Goal: Task Accomplishment & Management: Manage account settings

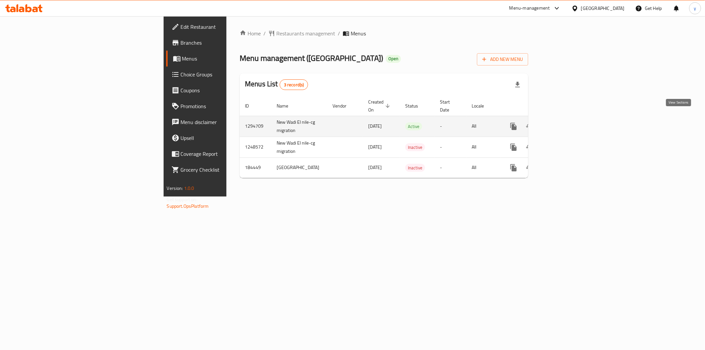
click at [565, 123] on icon "enhanced table" at bounding box center [562, 126] width 6 height 6
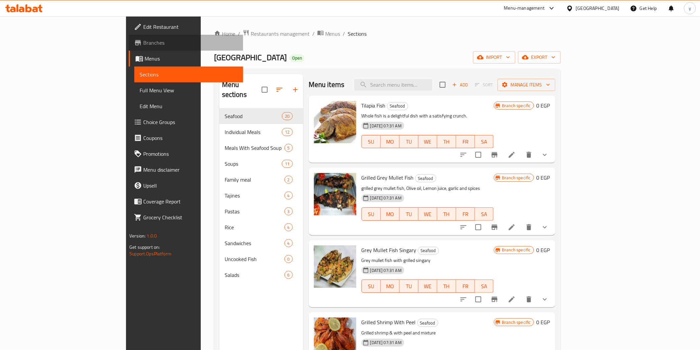
click at [129, 47] on link "Branches" at bounding box center [186, 43] width 114 height 16
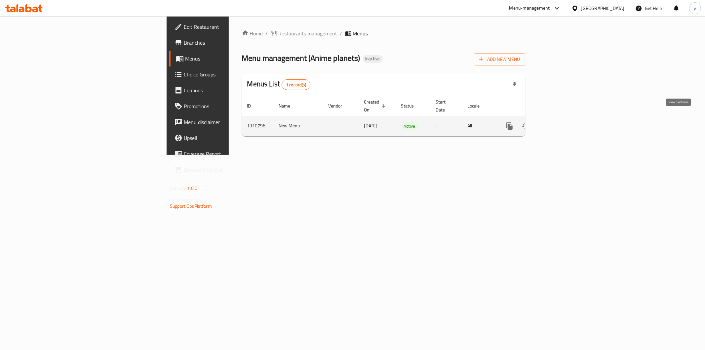
click at [562, 122] on icon "enhanced table" at bounding box center [558, 126] width 8 height 8
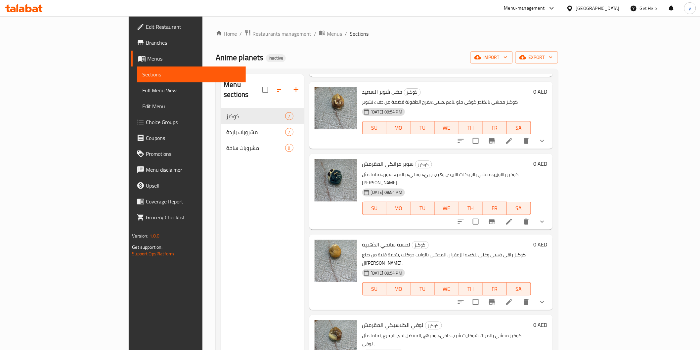
scroll to position [172, 0]
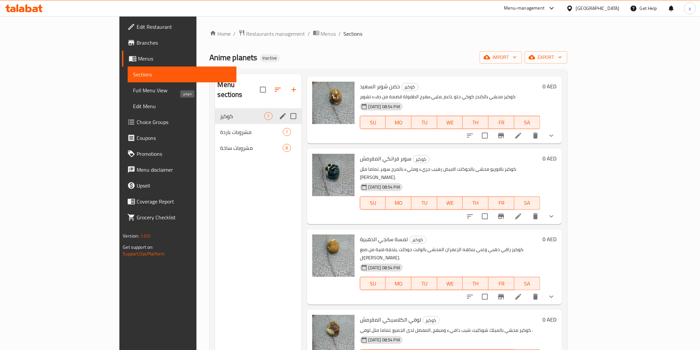
click at [220, 112] on span "كوكيز" at bounding box center [242, 116] width 44 height 8
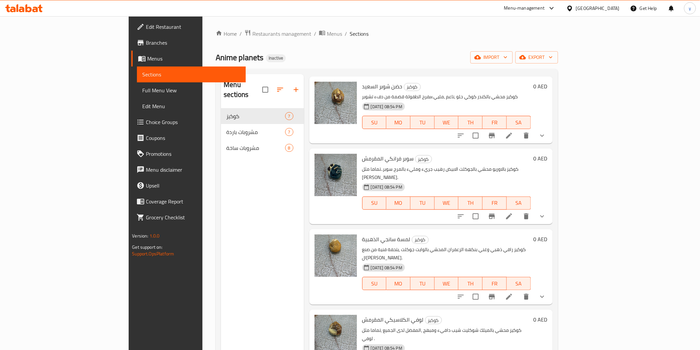
click at [142, 92] on span "Full Menu View" at bounding box center [191, 90] width 98 height 8
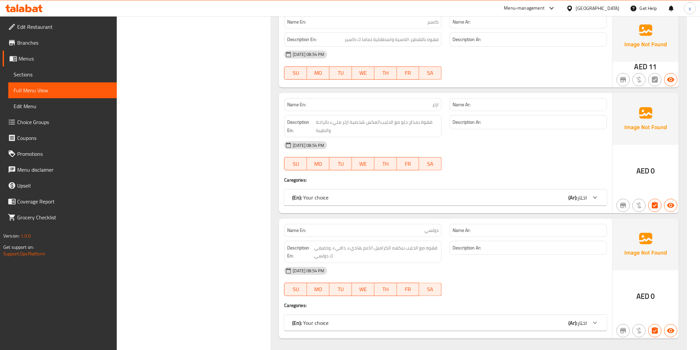
scroll to position [2215, 0]
click at [595, 193] on icon at bounding box center [595, 197] width 8 height 8
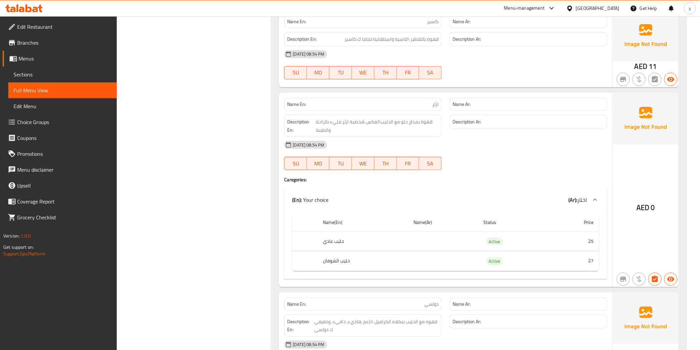
click at [593, 196] on icon at bounding box center [595, 200] width 8 height 8
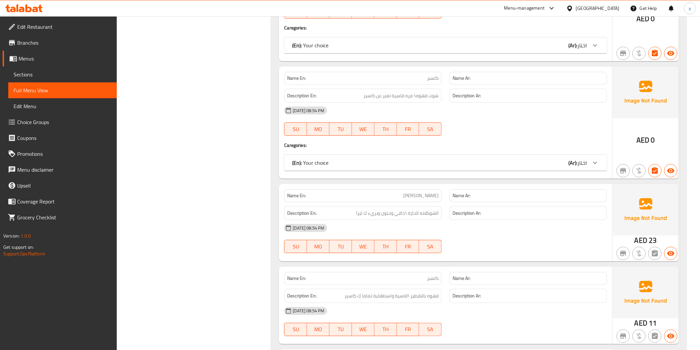
scroll to position [1957, 0]
click at [592, 159] on icon at bounding box center [595, 163] width 8 height 8
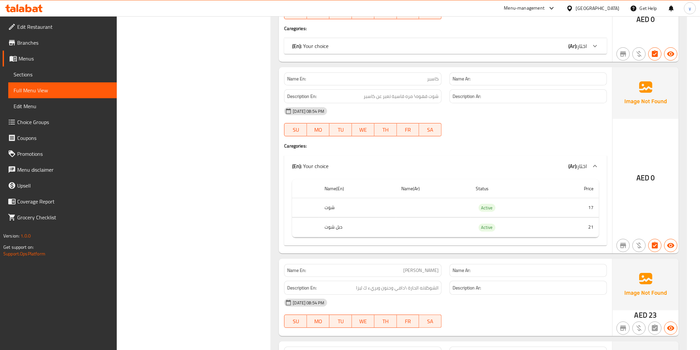
click at [596, 162] on icon at bounding box center [595, 166] width 8 height 8
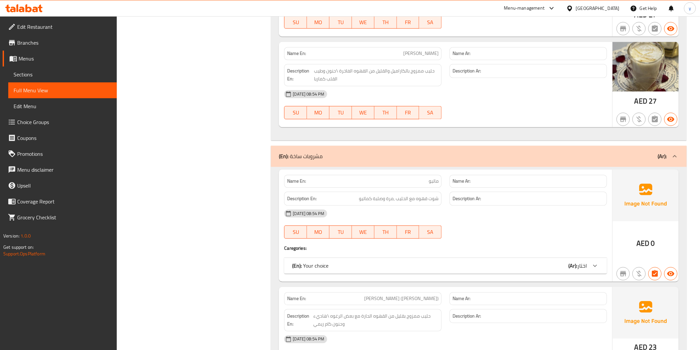
scroll to position [1569, 0]
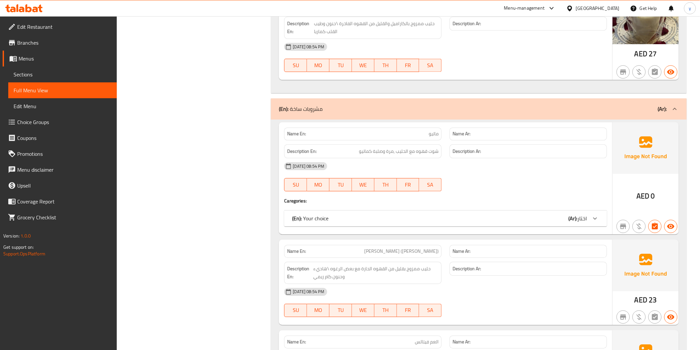
click at [54, 26] on span "Edit Restaurant" at bounding box center [64, 27] width 94 height 8
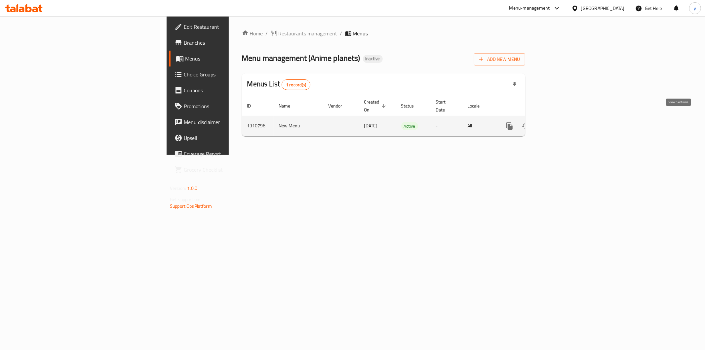
click at [562, 122] on icon "enhanced table" at bounding box center [558, 126] width 8 height 8
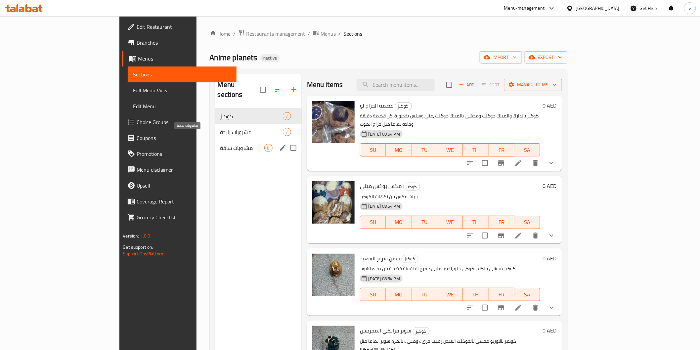
click at [220, 144] on span "مشروبات ساخة" at bounding box center [242, 148] width 44 height 8
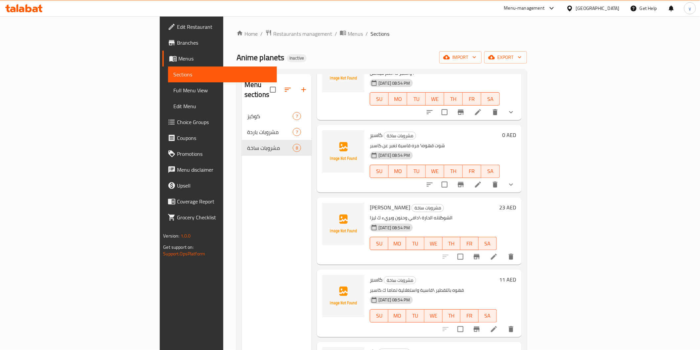
scroll to position [244, 0]
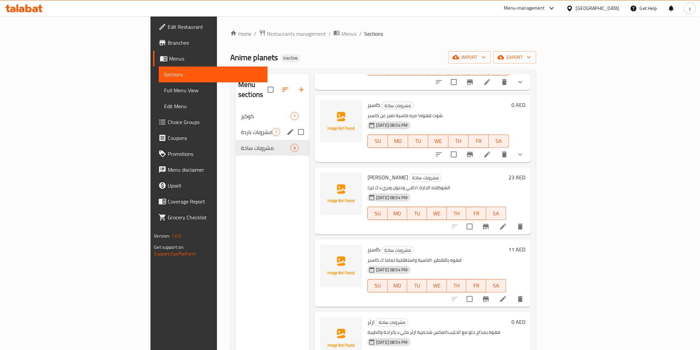
click at [241, 128] on span "مشروبات باردة" at bounding box center [256, 132] width 31 height 8
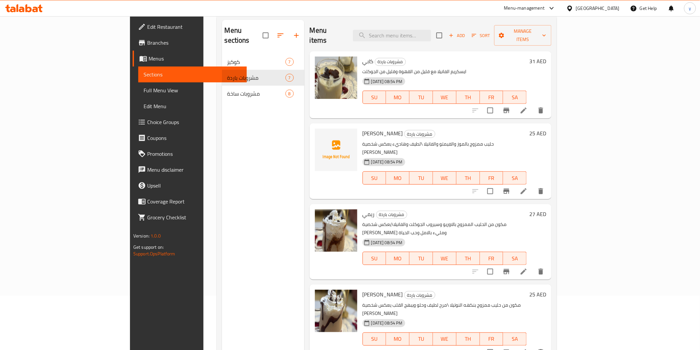
scroll to position [19, 0]
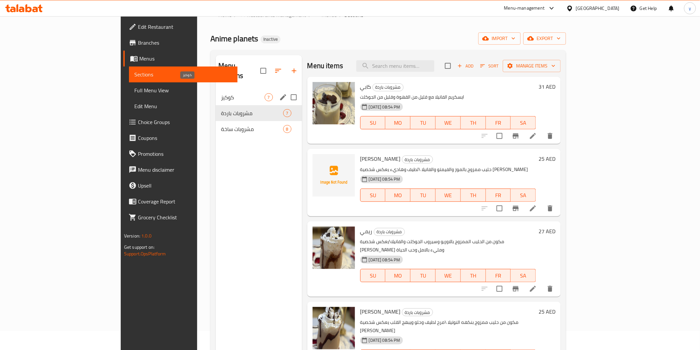
click at [221, 93] on span "كوكيز" at bounding box center [243, 97] width 44 height 8
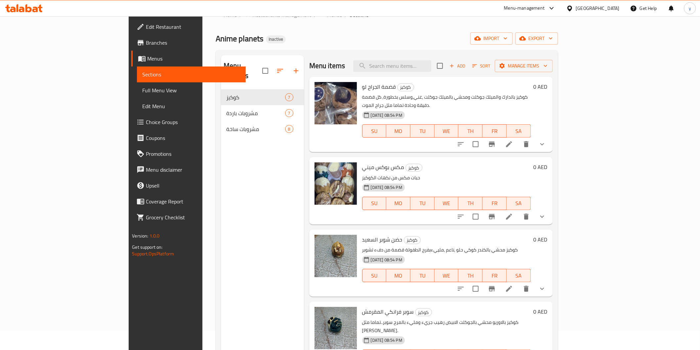
click at [146, 27] on span "Edit Restaurant" at bounding box center [193, 27] width 94 height 8
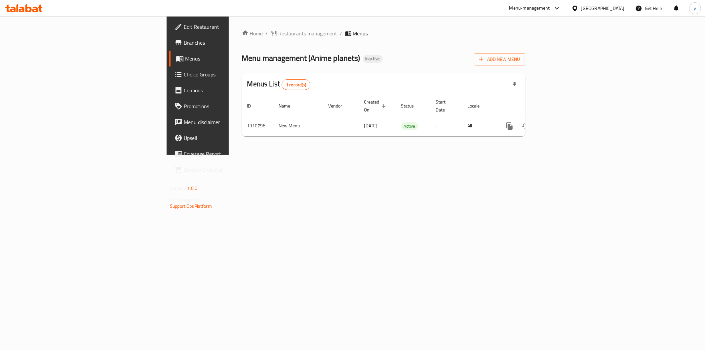
click at [184, 26] on span "Edit Restaurant" at bounding box center [231, 27] width 95 height 8
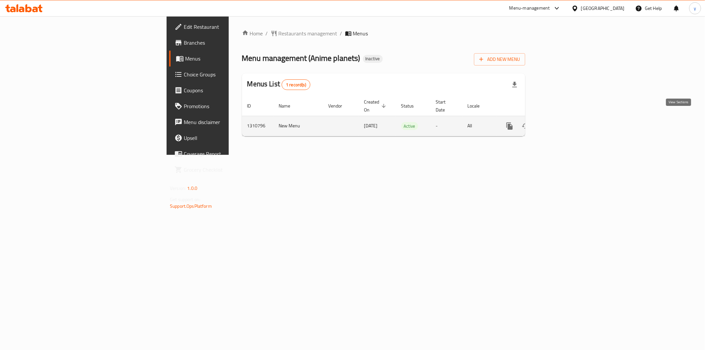
click at [562, 122] on icon "enhanced table" at bounding box center [558, 126] width 8 height 8
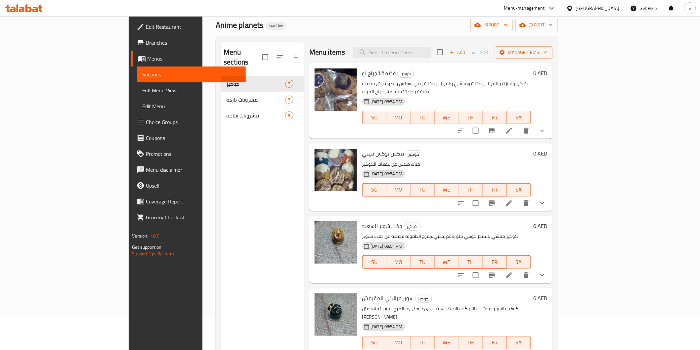
scroll to position [93, 0]
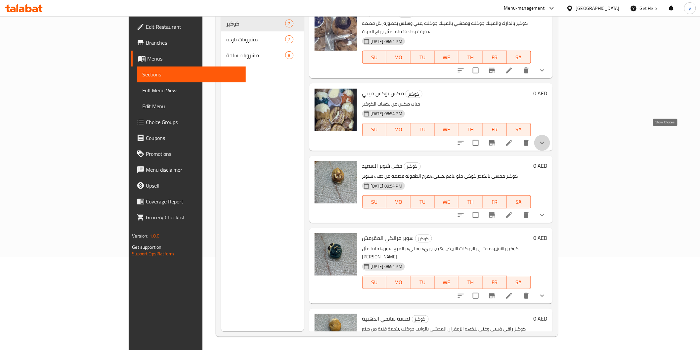
click at [546, 139] on icon "show more" at bounding box center [542, 143] width 8 height 8
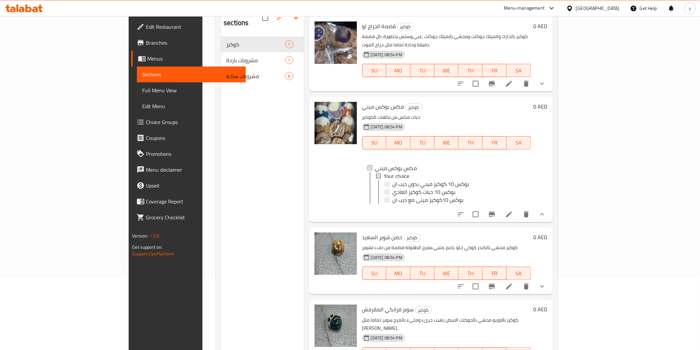
scroll to position [0, 0]
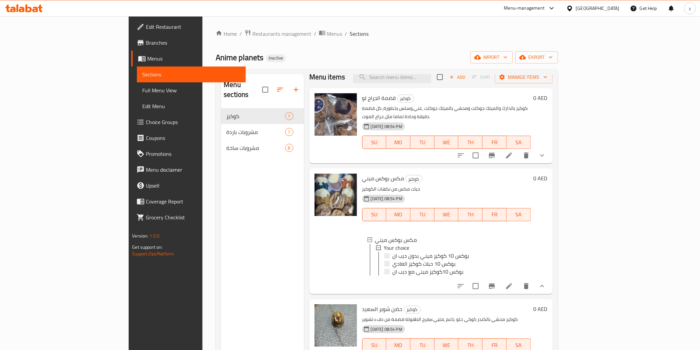
click at [142, 92] on span "Full Menu View" at bounding box center [191, 90] width 98 height 8
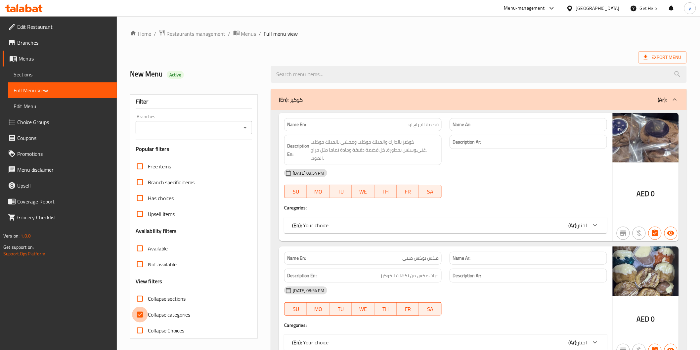
click at [142, 315] on input "Collapse categories" at bounding box center [140, 315] width 16 height 16
checkbox input "false"
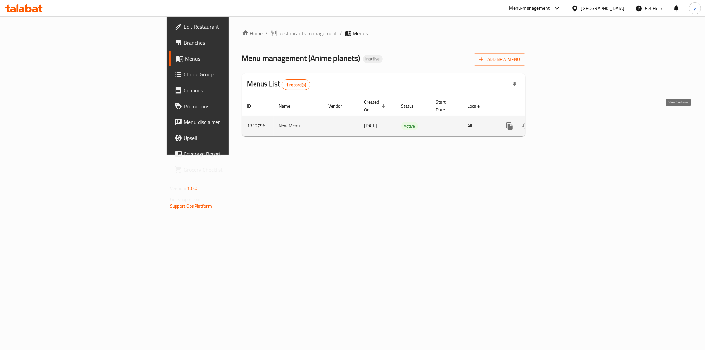
click at [566, 123] on link "enhanced table" at bounding box center [558, 126] width 16 height 16
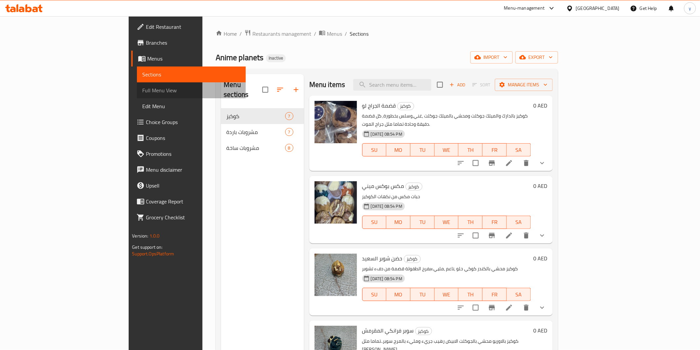
click at [142, 90] on span "Full Menu View" at bounding box center [191, 90] width 98 height 8
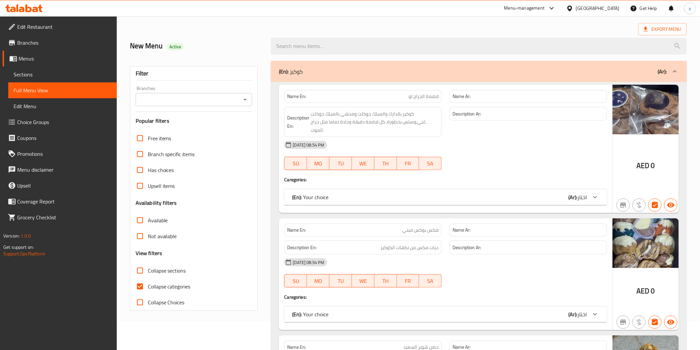
scroll to position [73, 0]
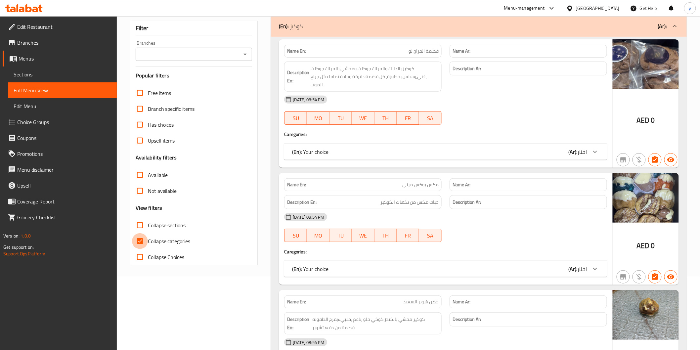
click at [141, 243] on input "Collapse categories" at bounding box center [140, 241] width 16 height 16
checkbox input "false"
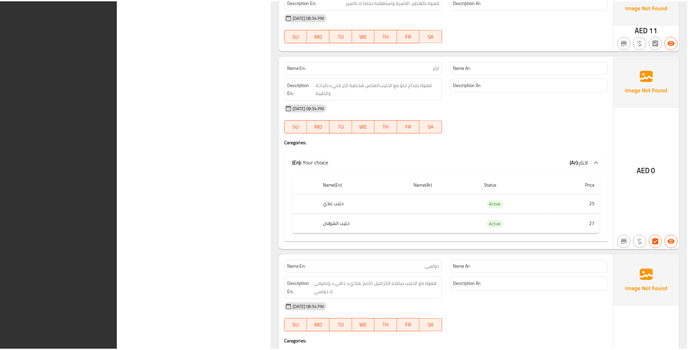
scroll to position [3240, 0]
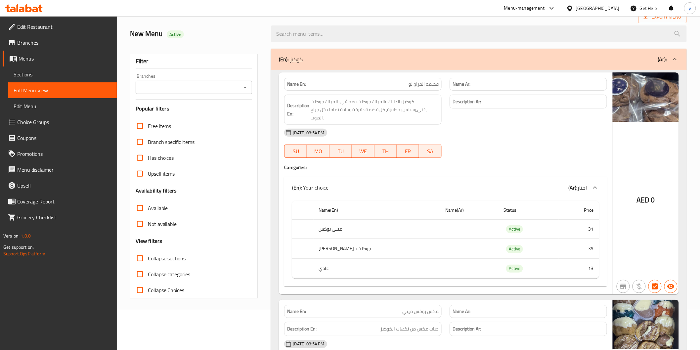
scroll to position [0, 0]
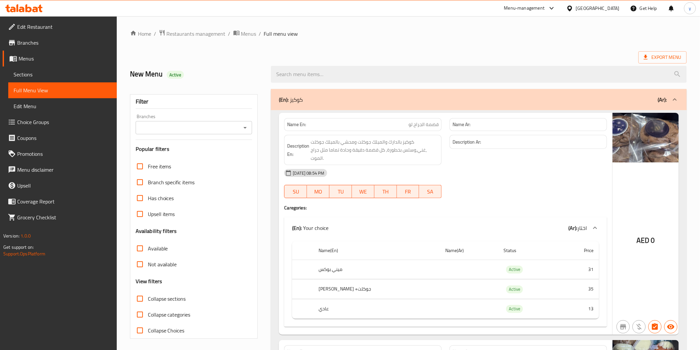
click at [72, 68] on link "Sections" at bounding box center [62, 74] width 108 height 16
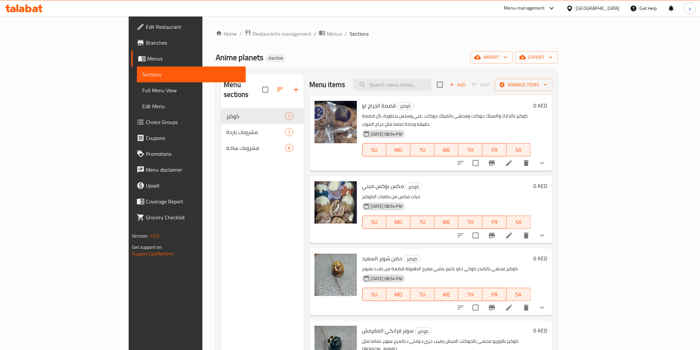
click at [518, 160] on li at bounding box center [509, 163] width 19 height 12
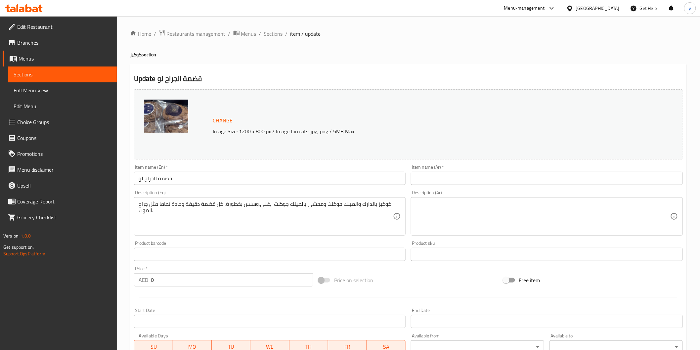
click at [186, 179] on input "قضمة الجراح لو" at bounding box center [270, 178] width 272 height 13
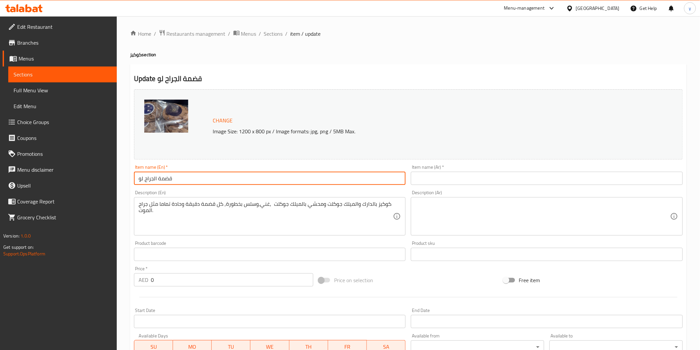
click at [186, 179] on input "قضمة الجراح لو" at bounding box center [270, 178] width 272 height 13
click at [478, 175] on input "text" at bounding box center [547, 178] width 272 height 13
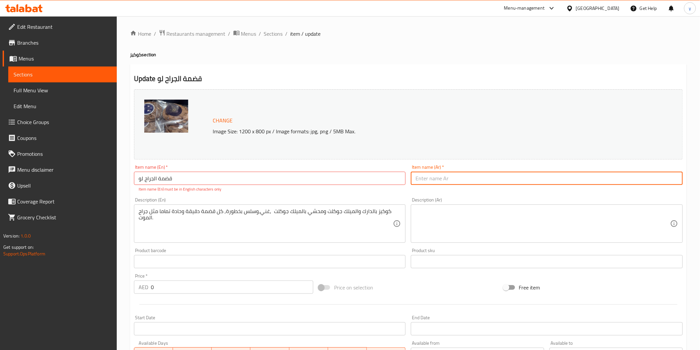
paste input "قضمة الجراح لو"
type input "قضمة الجراح لو"
click at [309, 179] on input "قضمة الجراح لو" at bounding box center [270, 178] width 272 height 13
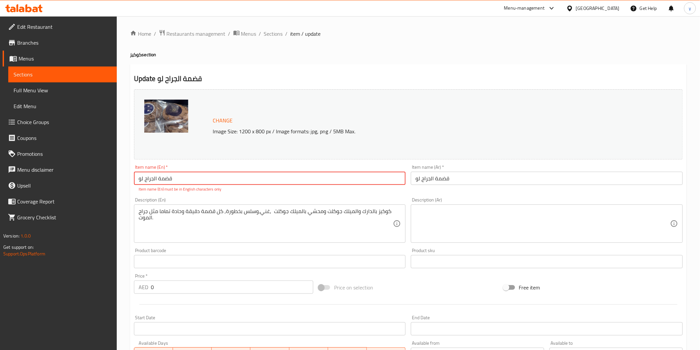
click at [309, 179] on input "قضمة الجراح لو" at bounding box center [270, 178] width 272 height 13
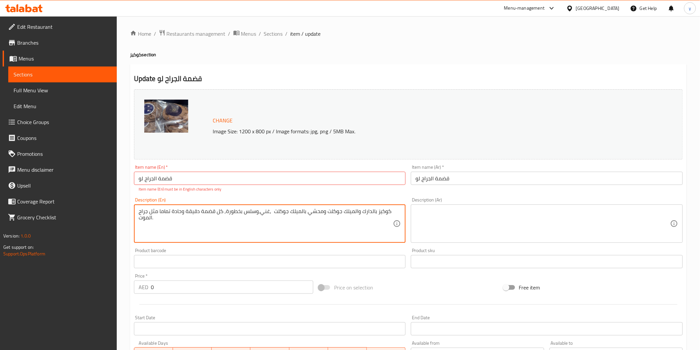
click at [296, 219] on textarea "كوكيز بالدارك والميلك جوكلت ومحشي بالميلك جوكلت ,غني,وسلس بخطورة, كل قضمة دقيقة…" at bounding box center [266, 223] width 255 height 31
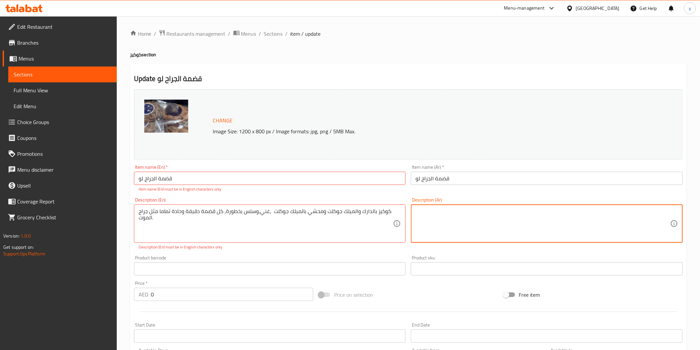
paste textarea "كوكيز بالدارك والميلك جوكلت ومحشي بالميلك جوكلت ,غني,وسلس بخطورة, كل قضمة دقيقة…"
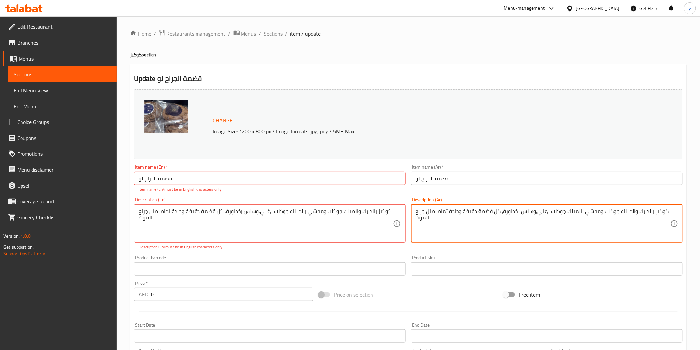
type textarea "كوكيز بالدارك والميلك جوكلت ومحشي بالميلك جوكلت ,غني,وسلس بخطورة, كل قضمة دقيقة…"
click at [358, 214] on textarea "كوكيز بالدارك والميلك جوكلت ومحشي بالميلك جوكلت ,غني,وسلس بخطورة, كل قضمة دقيقة…" at bounding box center [266, 223] width 255 height 31
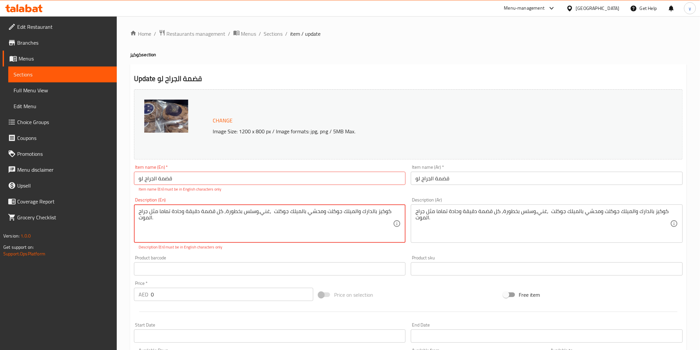
click at [194, 181] on input "قضمة الجراح لو" at bounding box center [270, 178] width 272 height 13
type input "ق"
click at [442, 175] on input "قضمة الجراح لو" at bounding box center [547, 178] width 272 height 13
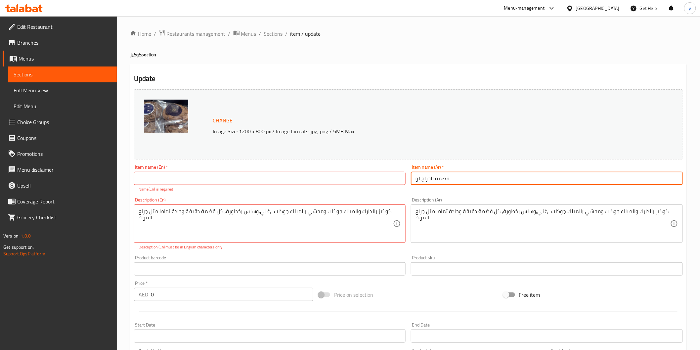
click at [442, 175] on input "قضمة الجراح لو" at bounding box center [547, 178] width 272 height 13
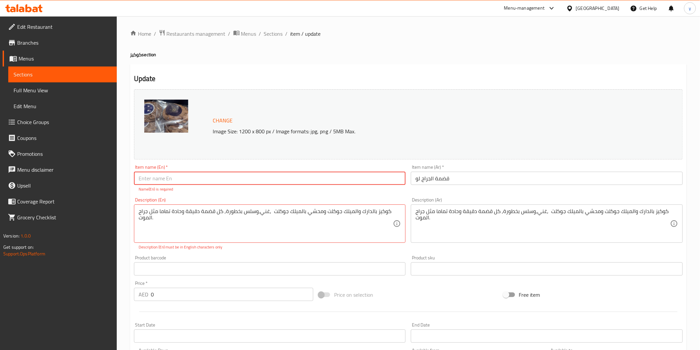
click at [209, 174] on input "text" at bounding box center [270, 178] width 272 height 13
type input "k"
type input "qadma elgrah lw"
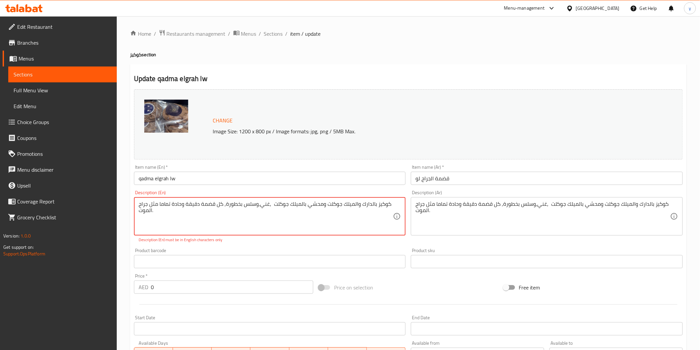
click at [375, 209] on textarea "كوكيز بالدارك والميلك جوكلت ومحشي بالميلك جوكلت ,غني,وسلس بخطورة, كل قضمة دقيقة…" at bounding box center [266, 216] width 255 height 31
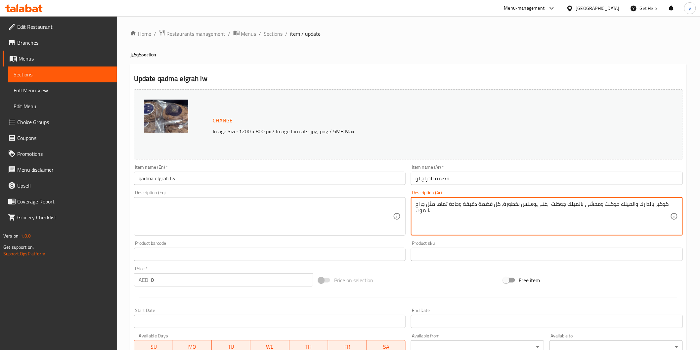
click at [527, 225] on textarea "كوكيز بالدارك والميلك جوكلت ومحشي بالميلك جوكلت ,غني,وسلس بخطورة, كل قضمة دقيقة…" at bounding box center [542, 216] width 255 height 31
click at [576, 219] on textarea "كوكيز بالدارك والميلك جوكلت ومحشي بالميلك جوكلت ,غني,وسلس بخطورة, كل قضمة دقيقة…" at bounding box center [542, 216] width 255 height 31
click at [640, 204] on textarea "كوكيز بالدارك والميلك جوكلت ومحشي بالميلك جوكلت ,غني,وسلس بخطورة, كل قضمة دقيقة…" at bounding box center [542, 216] width 255 height 31
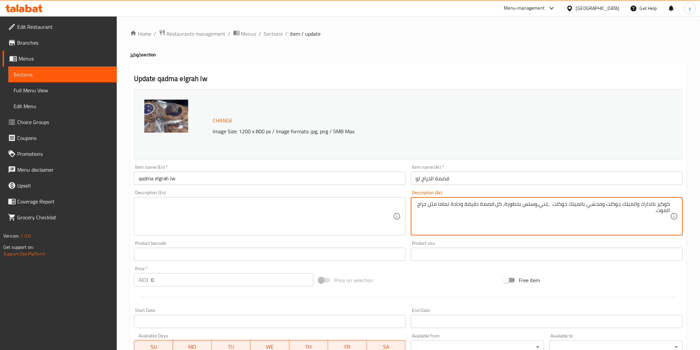
click at [640, 204] on textarea "كوكيز بالدارك والميلك جوكلت ومحشي بالميلك جوكلت ,غني,وسلس بخطورة, كل قضمة دقيقة…" at bounding box center [542, 216] width 255 height 31
drag, startPoint x: 605, startPoint y: 207, endPoint x: 663, endPoint y: 211, distance: 58.0
click at [663, 211] on textarea "كوكيز بالدارك والميلك جوكلت ومحشي بالميلك جوكلت ,غني,وسلس بخطورة, كل قضمة دقيقة…" at bounding box center [542, 216] width 255 height 31
click at [644, 204] on textarea "كوكيز بالدارك والميلك جوكلت ومحشي بالميلك جوكلت ,غني,وسلس بخطورة, كل قضمة دقيقة…" at bounding box center [542, 216] width 255 height 31
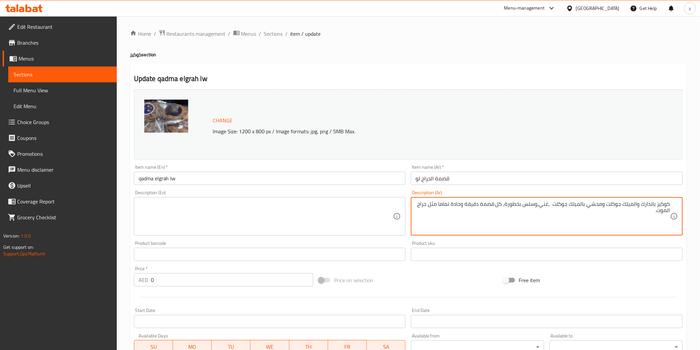
click at [644, 204] on textarea "كوكيز بالدارك والميلك جوكلت ومحشي بالميلك جوكلت ,غني,وسلس بخطورة, كل قضمة دقيقة…" at bounding box center [542, 216] width 255 height 31
click at [242, 199] on div "Description (En)" at bounding box center [270, 216] width 272 height 38
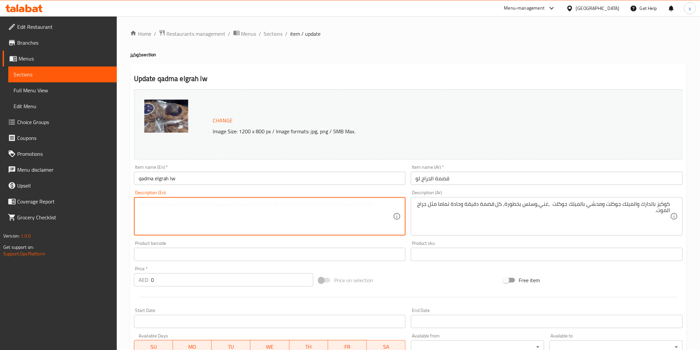
paste textarea "Dark and milky chocolate cookies stuffed with milky chocolate, rich, and danger…"
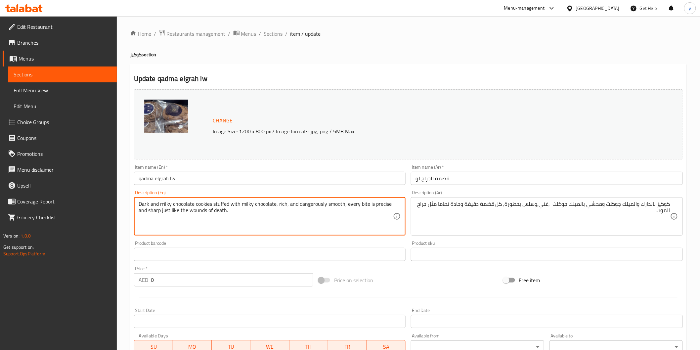
click at [305, 225] on textarea "Dark and milky chocolate cookies stuffed with milky chocolate, rich, and danger…" at bounding box center [266, 216] width 255 height 31
click at [190, 204] on textarea "Dark and milk chocolate cookies stuffed with milky chocolate, rich, and dangero…" at bounding box center [266, 216] width 255 height 31
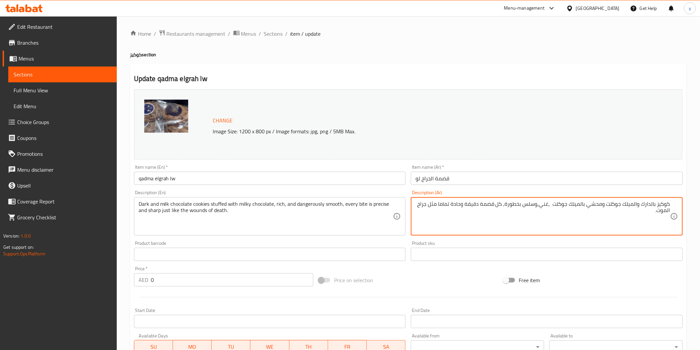
click at [618, 207] on textarea "كوكيز بالدارك والميلك جوكلت ومحشي بالميلك جوكلت ,غني,وسلس بخطورة, كل قضمة دقيقة…" at bounding box center [542, 216] width 255 height 31
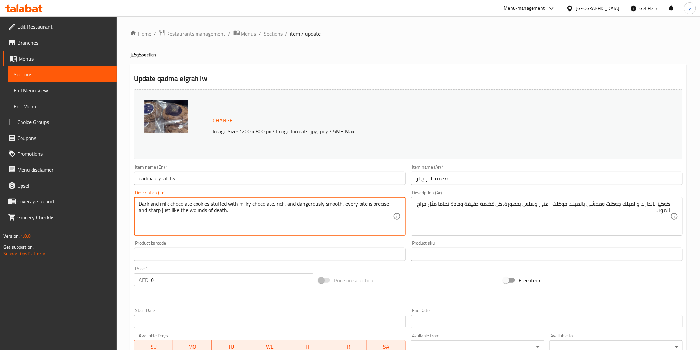
click at [191, 204] on textarea "Dark and milk chocolate cookies stuffed with milky chocolate, rich, and dangero…" at bounding box center [266, 216] width 255 height 31
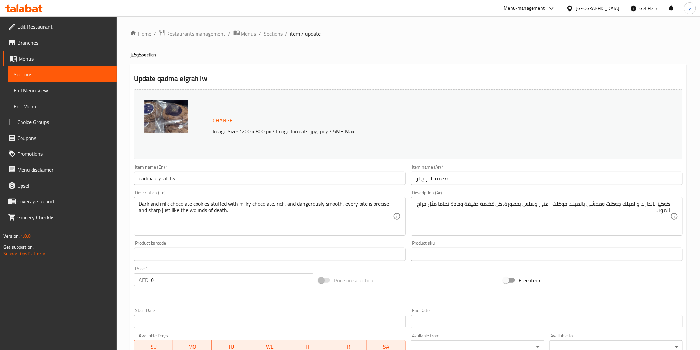
click at [202, 208] on textarea "Dark and milk chocolate cookies stuffed with milky chocolate, rich, and dangero…" at bounding box center [266, 216] width 255 height 31
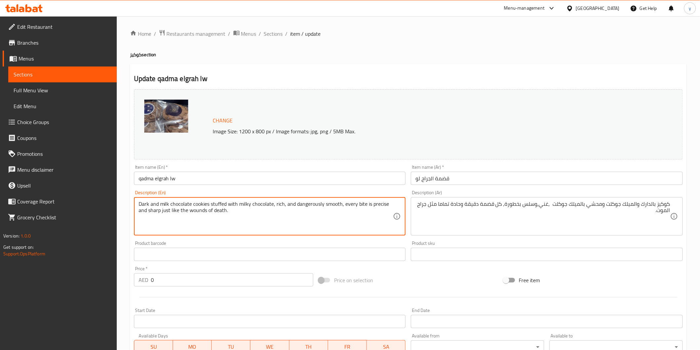
click at [203, 208] on textarea "Dark and milk chocolate cookies stuffed with milky chocolate, rich, and dangero…" at bounding box center [266, 216] width 255 height 31
click at [182, 202] on textarea "Dark and milk chocolate cookies stuffed with milky chocolate, rich, and dangero…" at bounding box center [266, 216] width 255 height 31
paste textarea "Jocklet"
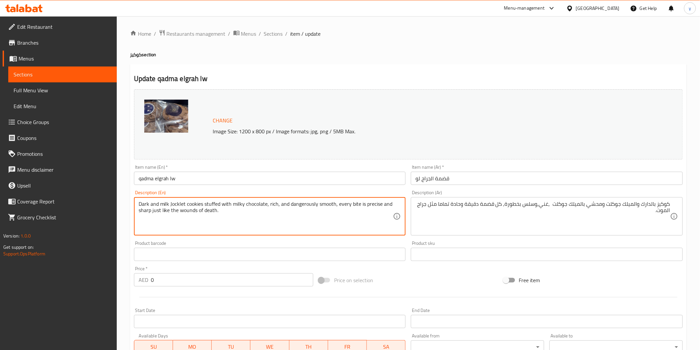
click at [188, 220] on textarea "Dark and milk Jocklet cookies stuffed with milky chocolate, rich, and dangerous…" at bounding box center [266, 216] width 255 height 31
click at [200, 207] on textarea "Dark and milk Jocklet cookies stuffed with milky chocolate, rich, and dangerous…" at bounding box center [266, 216] width 255 height 31
click at [252, 205] on textarea "Dark and milk Jocklet cookies stuffed with milky chocolate, rich, and dangerous…" at bounding box center [266, 216] width 255 height 31
paste textarea "Jocklet"
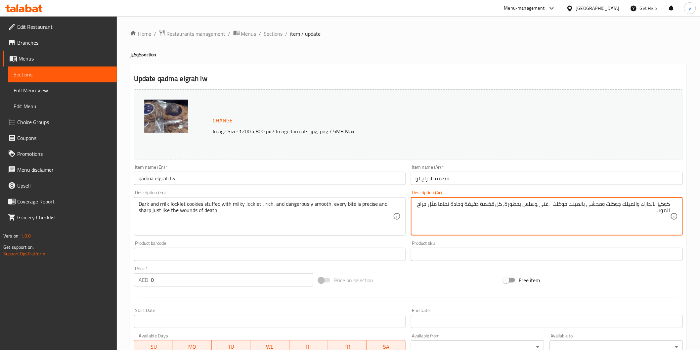
drag, startPoint x: 507, startPoint y: 204, endPoint x: 537, endPoint y: 204, distance: 30.4
click at [507, 203] on textarea "كوكيز بالدارك والميلك جوكلت ومحشي بالميلك جوكلت ,غني,وسلس بخطورة, كل قضمة دقيقة…" at bounding box center [542, 216] width 255 height 31
drag, startPoint x: 507, startPoint y: 203, endPoint x: 530, endPoint y: 202, distance: 23.2
click at [530, 202] on textarea "كوكيز بالدارك والميلك جوكلت ومحشي بالميلك جوكلت ,غني,وسلس بخطورة, كل قضمة دقيقة…" at bounding box center [542, 216] width 255 height 31
click at [536, 202] on textarea "كوكيز بالدارك والميلك جوكلت ومحشي بالميلك جوكلت ,غني,وسلس بخطورة, كل قضمة دقيقة…" at bounding box center [542, 216] width 255 height 31
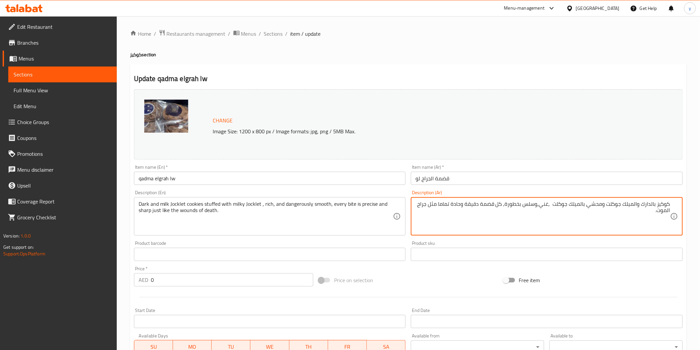
drag, startPoint x: 536, startPoint y: 204, endPoint x: 506, endPoint y: 207, distance: 29.9
click at [506, 207] on textarea "كوكيز بالدارك والميلك جوكلت ومحشي بالميلك جوكلت ,غني,وسلس بخطورة, كل قضمة دقيقة…" at bounding box center [542, 216] width 255 height 31
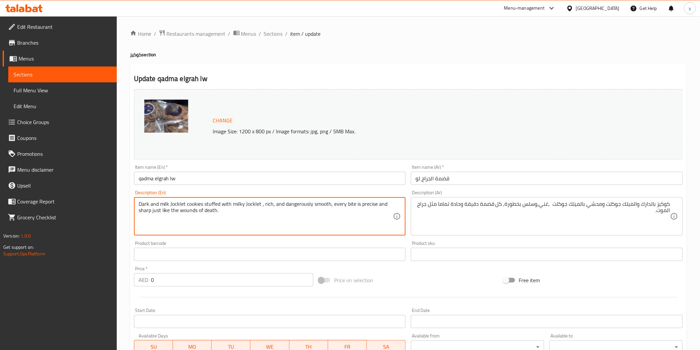
drag, startPoint x: 329, startPoint y: 220, endPoint x: 333, endPoint y: 214, distance: 6.4
click at [338, 211] on textarea "Dark and milk Jocklet cookies stuffed with milky Jocklet , rich, and dangerousl…" at bounding box center [266, 216] width 255 height 31
click at [342, 207] on textarea "Dark and milk Jocklet cookies stuffed with milky Jocklet , rich, and dangerousl…" at bounding box center [266, 216] width 255 height 31
click at [348, 208] on textarea "Dark and milk Jocklet cookies stuffed with milky Jocklet , rich, and dangerousl…" at bounding box center [266, 216] width 255 height 31
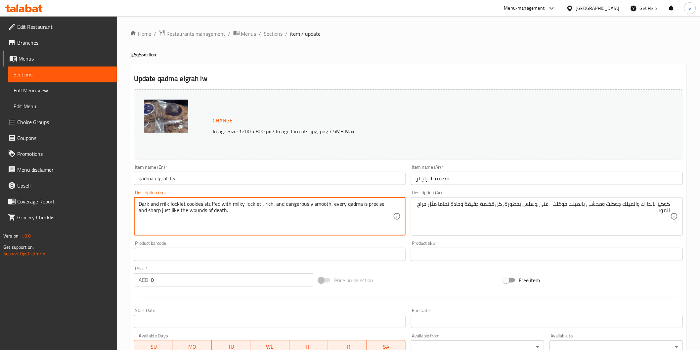
click at [395, 203] on div "Dark and milk Jocklet cookies stuffed with milky Jocklet , rich, and dangerousl…" at bounding box center [270, 216] width 272 height 38
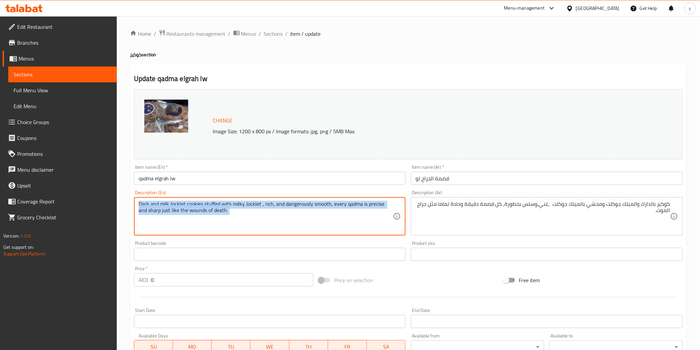
click at [395, 203] on div "Dark and milk Jocklet cookies stuffed with milky Jocklet , rich, and dangerousl…" at bounding box center [270, 216] width 272 height 38
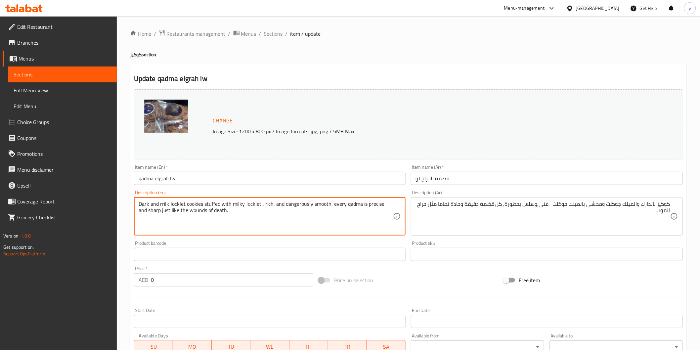
click at [371, 205] on textarea "Dark and milk Jocklet cookies stuffed with milky Jocklet , rich, and dangerousl…" at bounding box center [266, 216] width 255 height 31
click at [323, 210] on textarea "Dark and milk Jocklet cookies stuffed with milky Jocklet , rich, and dangerousl…" at bounding box center [266, 216] width 255 height 31
type textarea "Dark and milk Jocklet cookies stuffed with milky Jocklet , rich, and dangerousl…"
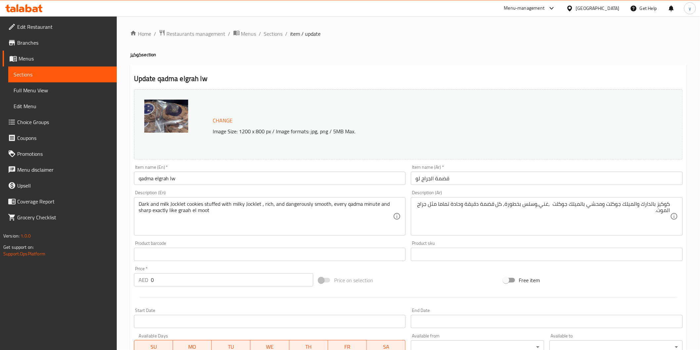
click at [418, 268] on div "Change Image Size: 1200 x 800 px / Image formats: jpg, png / 5MB Max. Item name…" at bounding box center [408, 234] width 554 height 295
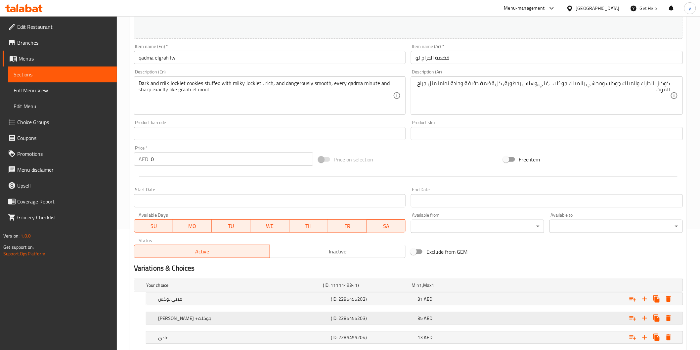
scroll to position [160, 0]
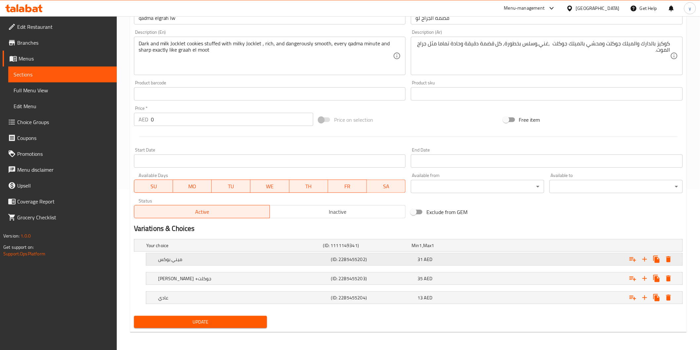
click at [233, 261] on h5 "ميني بوكس" at bounding box center [243, 259] width 170 height 7
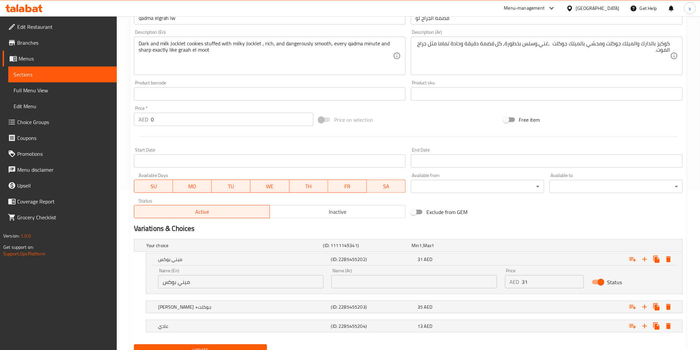
click at [352, 287] on input "text" at bounding box center [413, 281] width 165 height 13
click at [234, 282] on input "ميني بوكس" at bounding box center [240, 281] width 165 height 13
click at [446, 284] on input "text" at bounding box center [413, 281] width 165 height 13
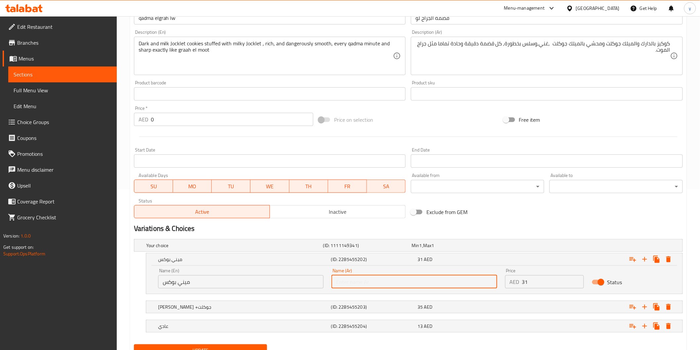
paste input "ميني بوكس"
type input "ميني بوكس"
click at [230, 279] on input "ميني بوكس" at bounding box center [240, 281] width 165 height 13
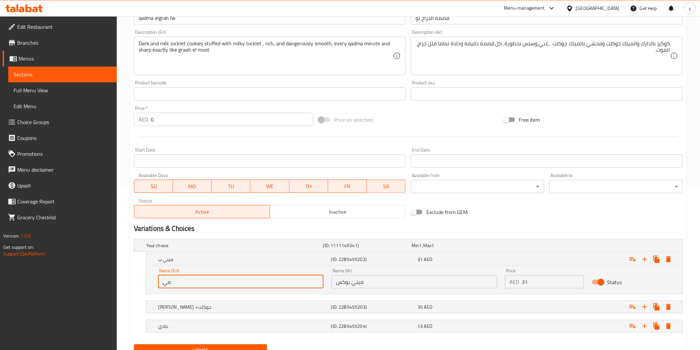
type input "م"
click at [386, 277] on input "ميني بوكس" at bounding box center [413, 281] width 165 height 13
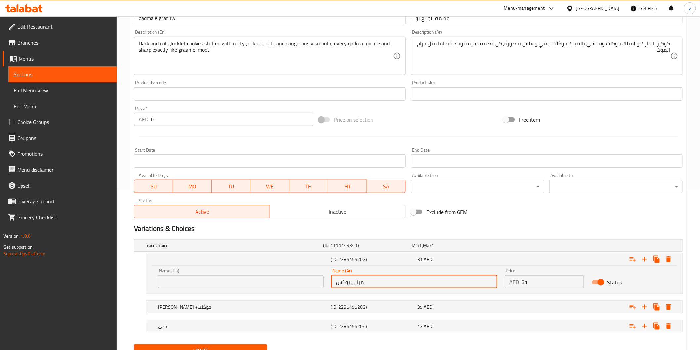
click at [386, 277] on input "ميني بوكس" at bounding box center [413, 281] width 165 height 13
click at [373, 281] on input "ميني بوكس" at bounding box center [413, 281] width 165 height 13
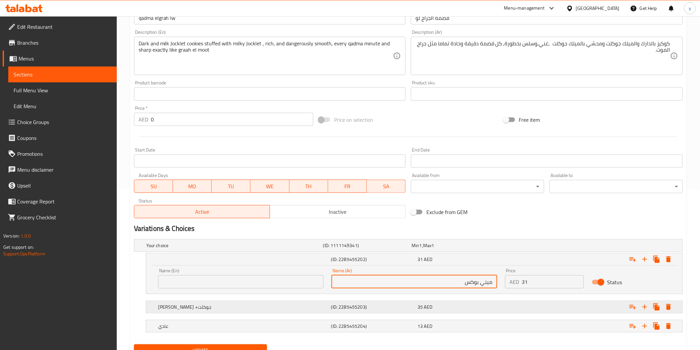
click at [200, 310] on div "[PERSON_NAME] +جوكلت" at bounding box center [243, 306] width 173 height 9
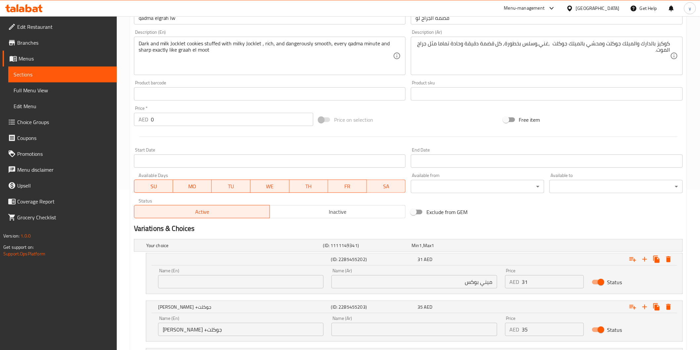
click at [192, 329] on input "[PERSON_NAME] +جوكلت" at bounding box center [240, 329] width 165 height 13
paste input "text"
paste input "ميني بوكس"
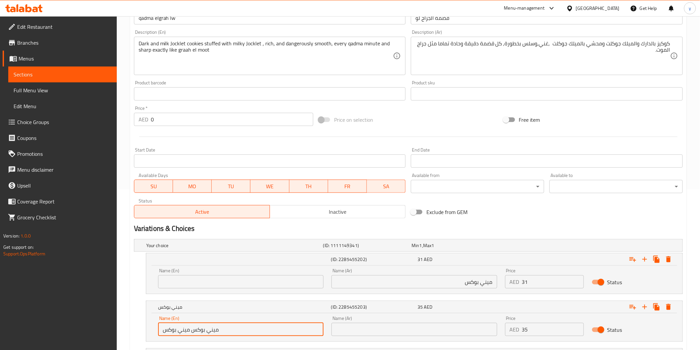
paste input "ميني بوكس"
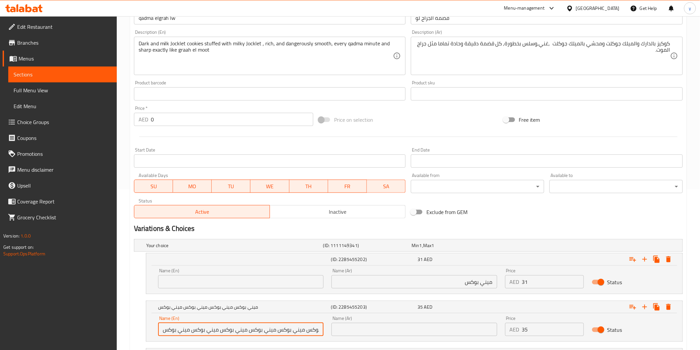
paste input "ميني بوكس"
type input "[PERSON_NAME] +جوكلت"
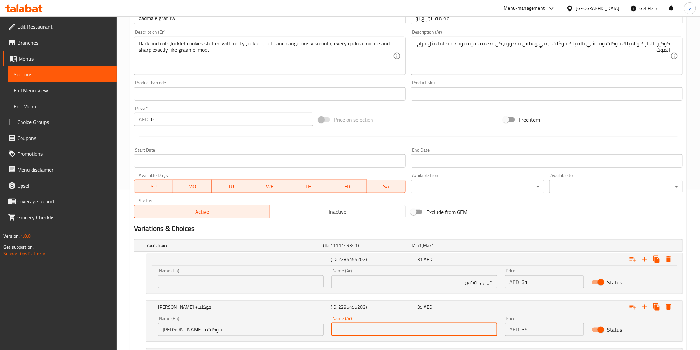
click at [386, 330] on input "text" at bounding box center [413, 329] width 165 height 13
paste input "[PERSON_NAME] +جوكلت"
type input "[PERSON_NAME] +جوكلت"
click at [210, 325] on input "[PERSON_NAME] +جوكلت" at bounding box center [240, 329] width 165 height 13
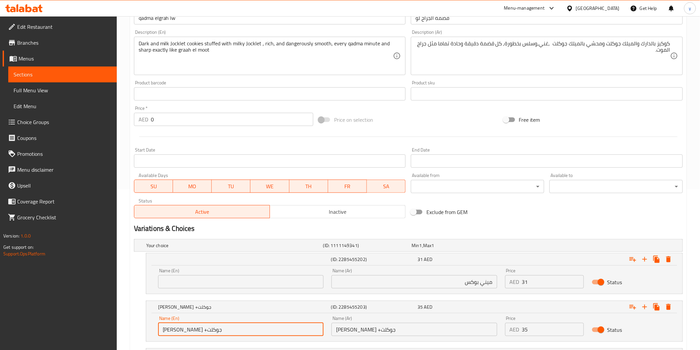
click at [210, 325] on input "[PERSON_NAME] +جوكلت" at bounding box center [240, 329] width 165 height 13
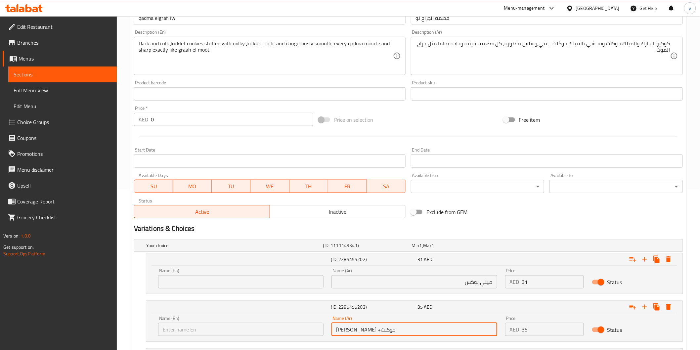
click at [346, 328] on input "[PERSON_NAME] +جوكلت" at bounding box center [413, 329] width 165 height 13
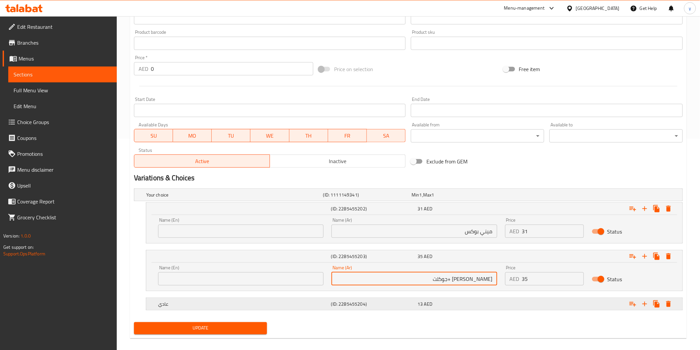
scroll to position [217, 0]
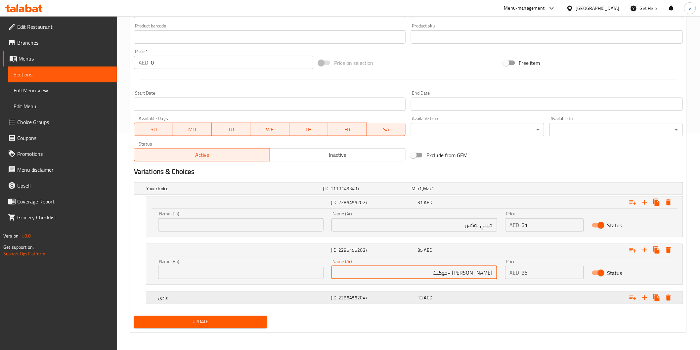
click at [213, 293] on div "عادي" at bounding box center [243, 297] width 173 height 9
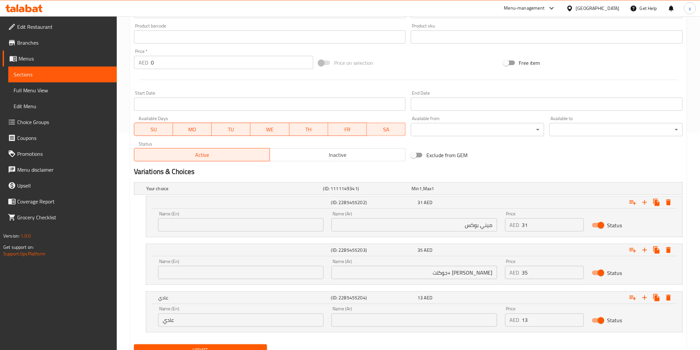
click at [167, 320] on input "عادي" at bounding box center [240, 320] width 165 height 13
click at [373, 326] on input "text" at bounding box center [413, 320] width 165 height 13
paste input "عادي"
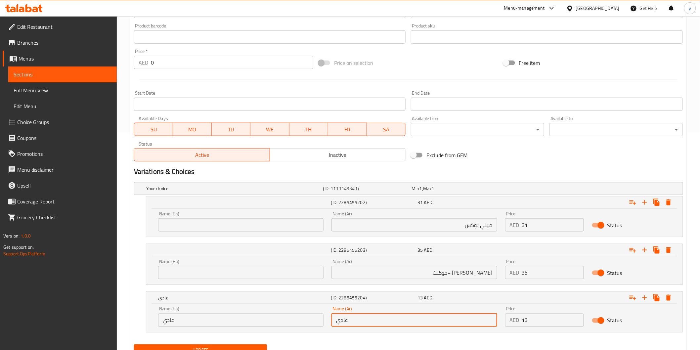
click at [364, 323] on input "عادي" at bounding box center [413, 320] width 165 height 13
type input "عادي"
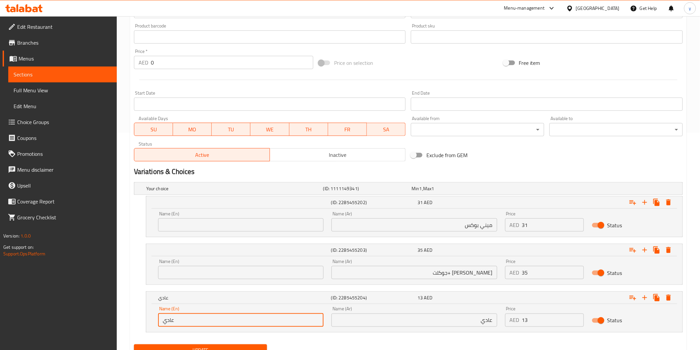
click at [211, 319] on input "عادي" at bounding box center [240, 320] width 165 height 13
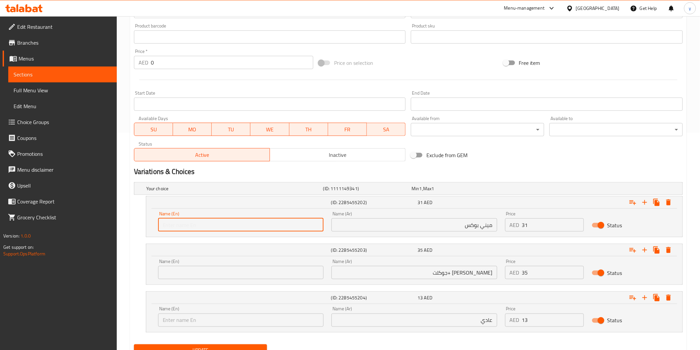
click at [285, 226] on input "text" at bounding box center [240, 224] width 165 height 13
type input "mini box"
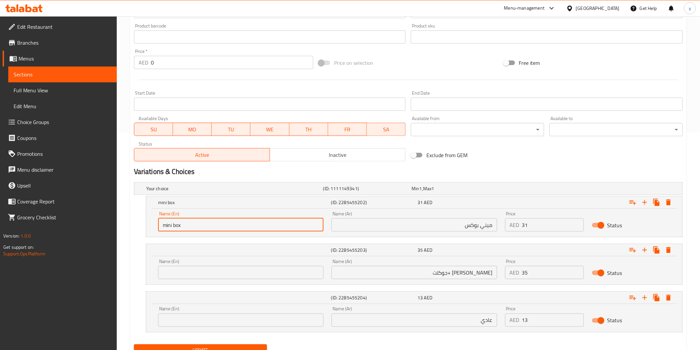
click at [237, 261] on div "Name (En) Name (En)" at bounding box center [240, 269] width 165 height 20
click at [237, 272] on input "text" at bounding box center [240, 272] width 165 height 13
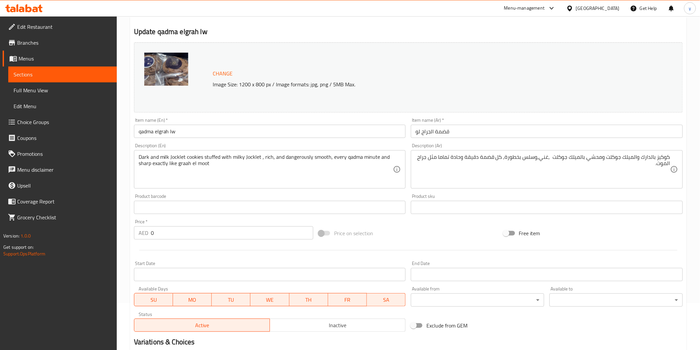
scroll to position [34, 0]
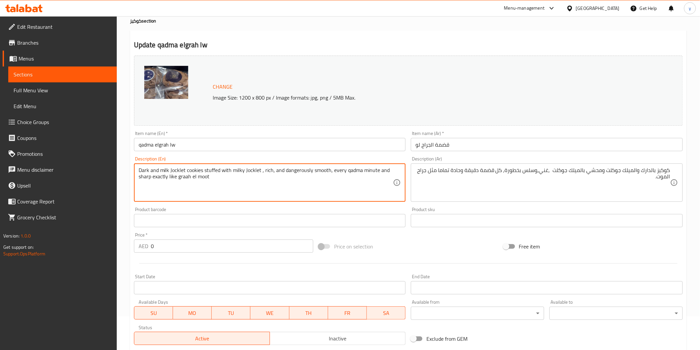
click at [252, 170] on textarea "Dark and milk Jocklet cookies stuffed with milky Jocklet , rich, and dangerousl…" at bounding box center [266, 182] width 255 height 31
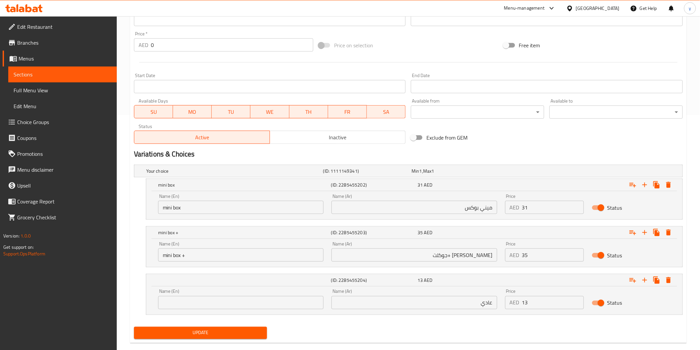
scroll to position [246, 0]
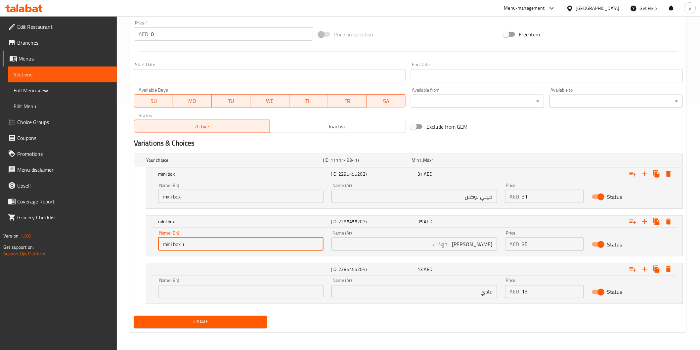
click at [220, 246] on input "mini box +" at bounding box center [240, 243] width 165 height 13
paste input "Jocklet"
type input "mini box + Jocklet"
click at [214, 291] on input "text" at bounding box center [240, 291] width 165 height 13
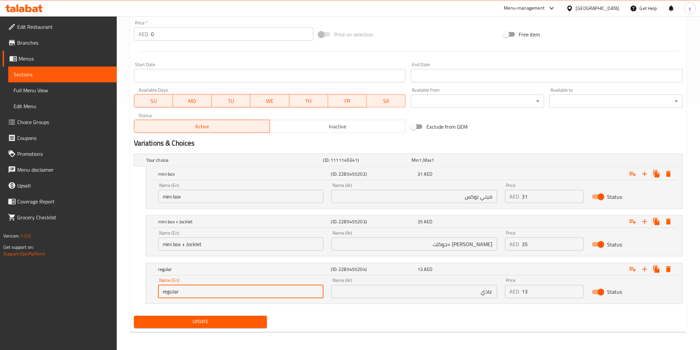
click at [168, 293] on input "regular" at bounding box center [240, 291] width 165 height 13
click at [192, 297] on input "regular" at bounding box center [240, 291] width 165 height 13
type input "regular"
click at [199, 323] on span "Update" at bounding box center [200, 322] width 123 height 8
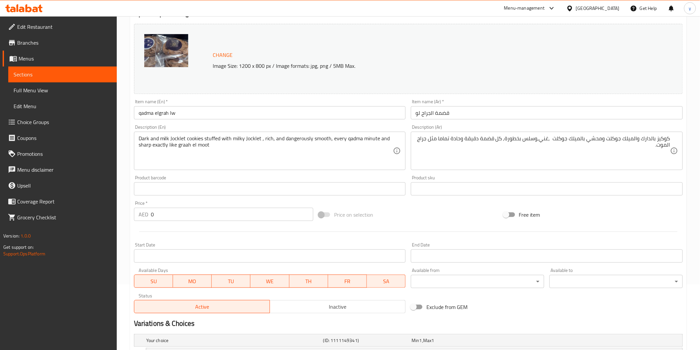
scroll to position [25, 0]
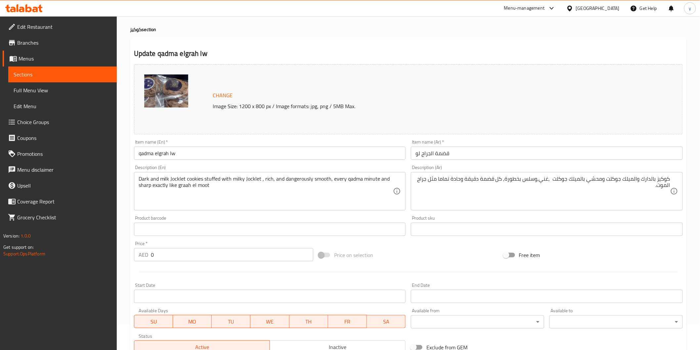
click at [65, 75] on span "Sections" at bounding box center [63, 74] width 98 height 8
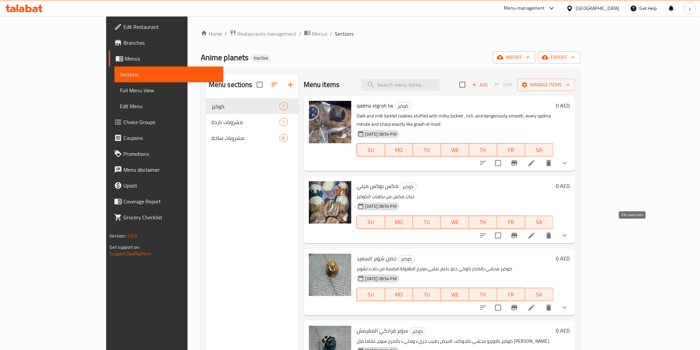
click at [535, 232] on icon at bounding box center [532, 236] width 8 height 8
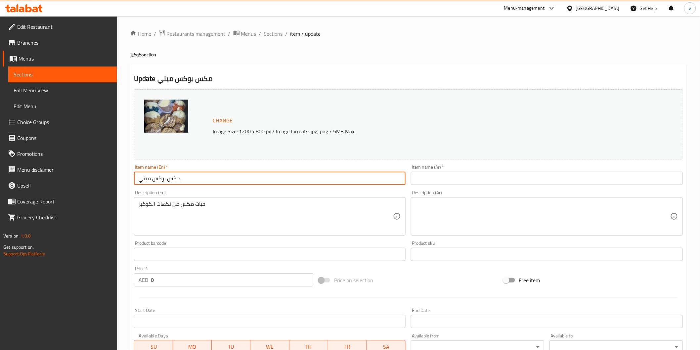
click at [202, 176] on input "مكس بوكس ميني" at bounding box center [270, 178] width 272 height 13
click at [437, 183] on input "text" at bounding box center [547, 178] width 272 height 13
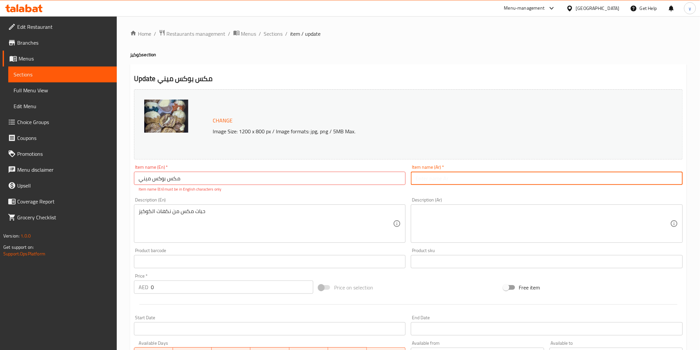
paste input "مكس بوكس ميني"
type input "مكس بوكس ميني"
click at [238, 182] on input "مكس بوكس ميني" at bounding box center [270, 178] width 272 height 13
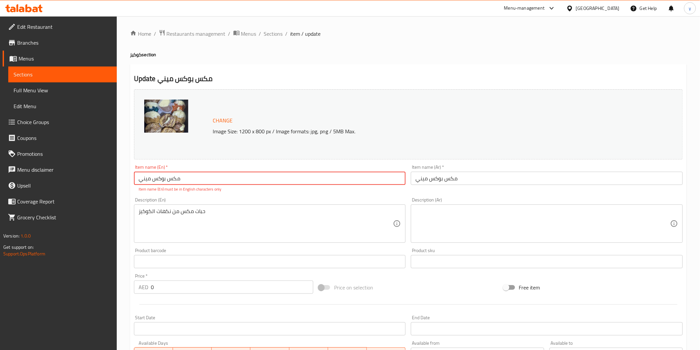
click at [238, 182] on input "مكس بوكس ميني" at bounding box center [270, 178] width 272 height 13
click at [437, 181] on input "مكس بوكس ميني" at bounding box center [547, 178] width 272 height 13
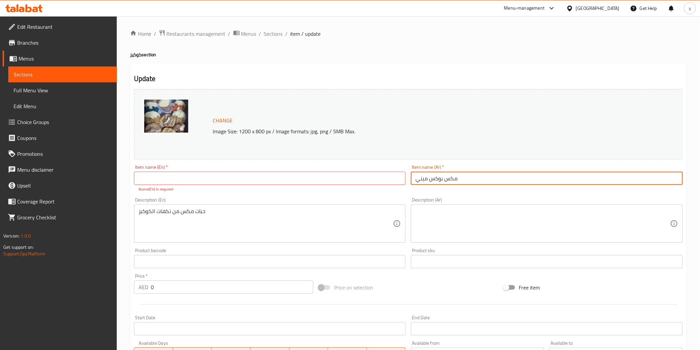
click at [437, 181] on input "مكس بوكس ميني" at bounding box center [547, 178] width 272 height 13
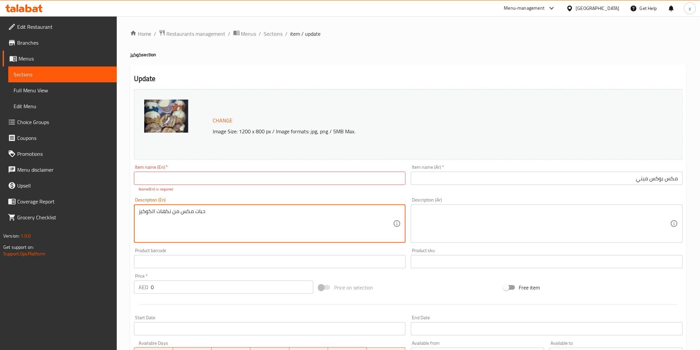
click at [237, 220] on textarea "حبات مكس من نكهات الكوكيز" at bounding box center [266, 223] width 255 height 31
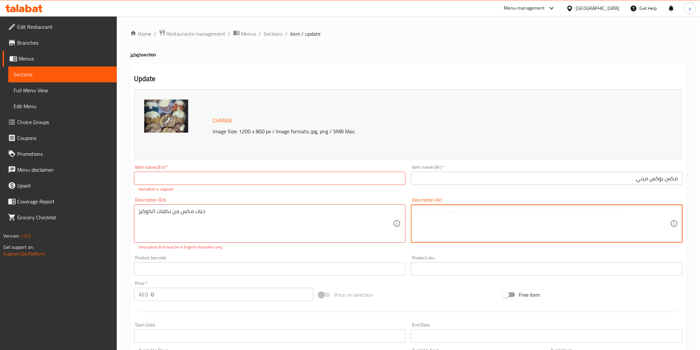
click at [504, 227] on textarea at bounding box center [542, 223] width 255 height 31
paste textarea "حبات مكس من نكهات الكوكيز"
type textarea "حبات مكس من نكهات الكوكيز"
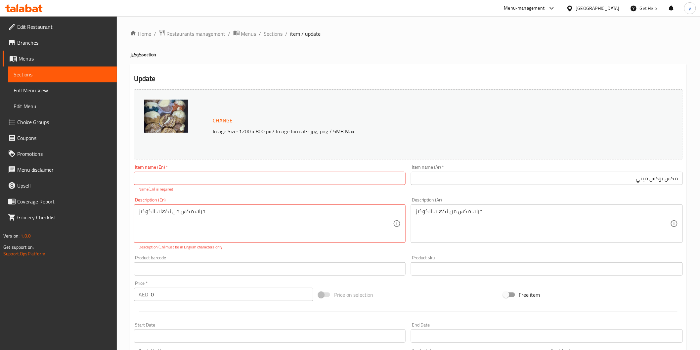
click at [226, 207] on div "حبات مكس من نكهات الكوكيز Description (En)" at bounding box center [270, 223] width 272 height 38
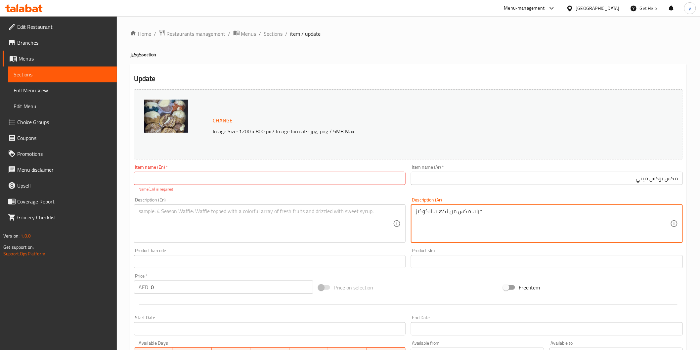
click at [434, 224] on textarea "حبات مكس من نكهات الكوكيز" at bounding box center [542, 223] width 255 height 31
click at [522, 215] on textarea "حبات مكس من نكهات الكوكيز" at bounding box center [542, 223] width 255 height 31
click at [497, 176] on input "مكس بوكس ميني" at bounding box center [547, 178] width 272 height 13
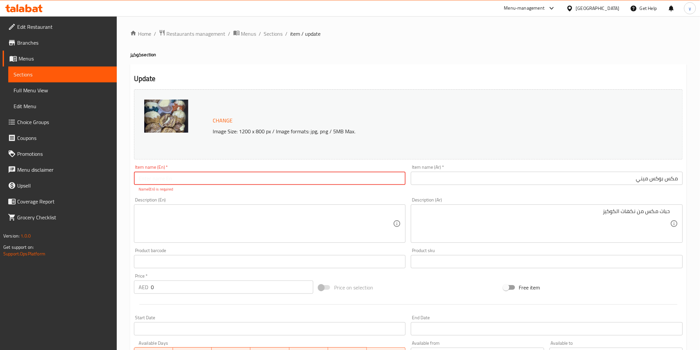
click at [266, 178] on input "text" at bounding box center [270, 178] width 272 height 13
type input "mix box mini"
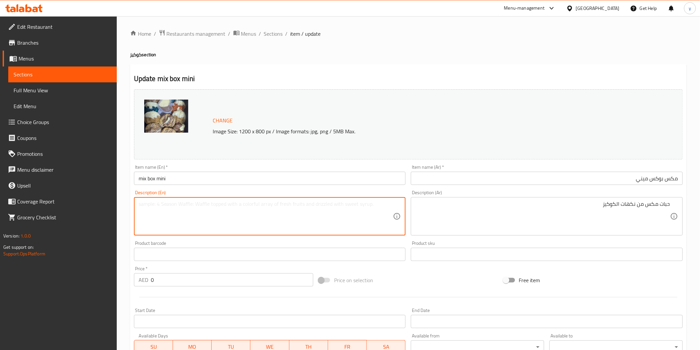
click at [319, 211] on textarea at bounding box center [266, 216] width 255 height 31
type textarea "p"
click at [189, 209] on textarea "pcs mix of cookies flavour" at bounding box center [266, 216] width 255 height 31
click at [147, 204] on textarea "pcs mix of cookies flavor" at bounding box center [266, 216] width 255 height 31
click at [220, 212] on textarea "pieces mix of cookies flavor" at bounding box center [266, 216] width 255 height 31
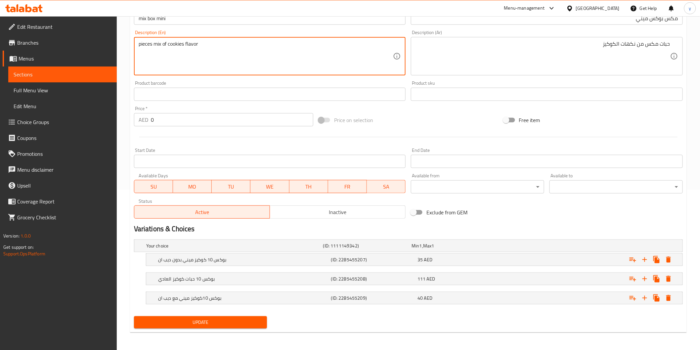
scroll to position [160, 0]
type textarea "pieces mix of cookies flavor"
click at [447, 260] on div "35 AED" at bounding box center [459, 259] width 84 height 7
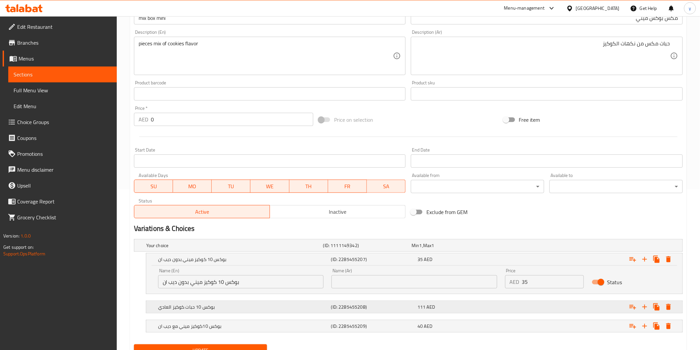
click at [482, 307] on div "111 AED" at bounding box center [459, 307] width 84 height 7
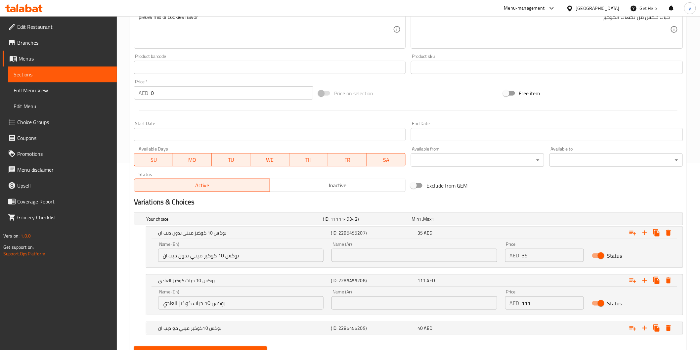
scroll to position [217, 0]
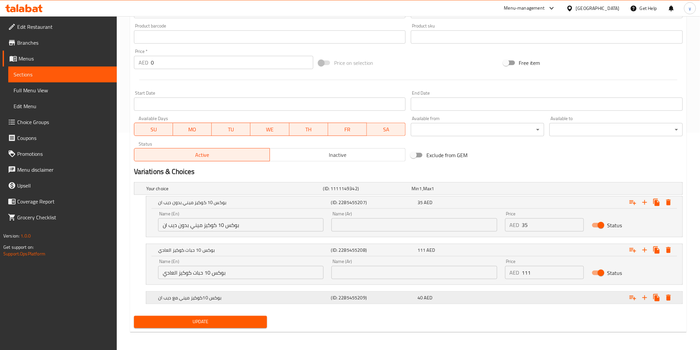
click at [483, 292] on div "بوكس 10كوكيز ميني مع ديب ان (ID: 2285455209) 40 AED" at bounding box center [416, 297] width 519 height 15
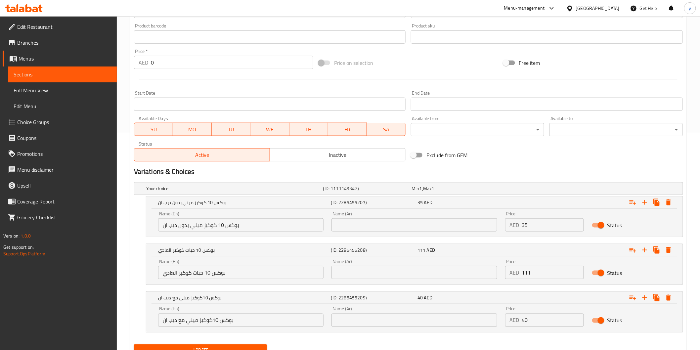
click at [221, 224] on input "بوكس 10 كوكيز ميني بدون ديب ان" at bounding box center [240, 224] width 165 height 13
click at [388, 233] on div "Name (Ar) Name (Ar)" at bounding box center [413, 221] width 173 height 28
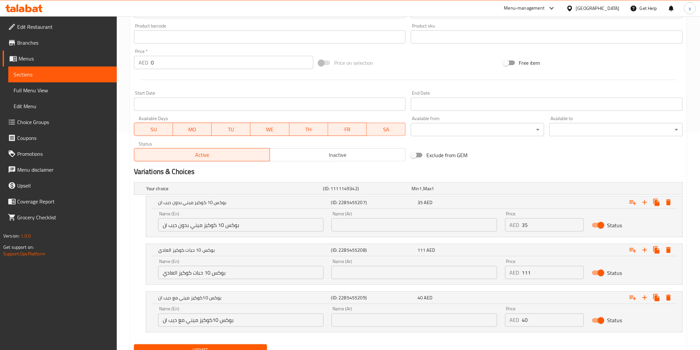
click at [389, 231] on input "text" at bounding box center [413, 224] width 165 height 13
click at [390, 223] on input "text" at bounding box center [413, 224] width 165 height 13
paste input "بوكس 10 كوكيز ميني بدون ديب ان"
type input "بوكس 10 كوكيز ميني بدون ديب ان"
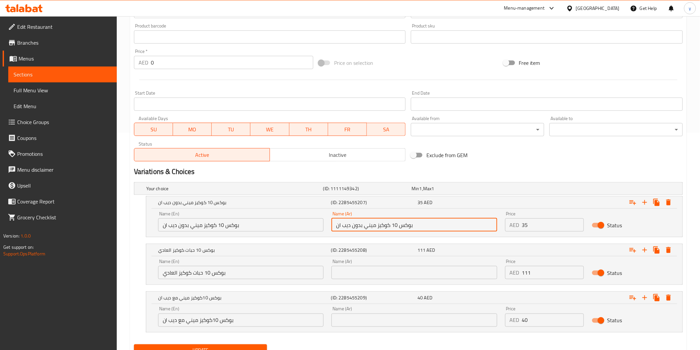
click at [251, 226] on input "بوكس 10 كوكيز ميني بدون ديب ان" at bounding box center [240, 224] width 165 height 13
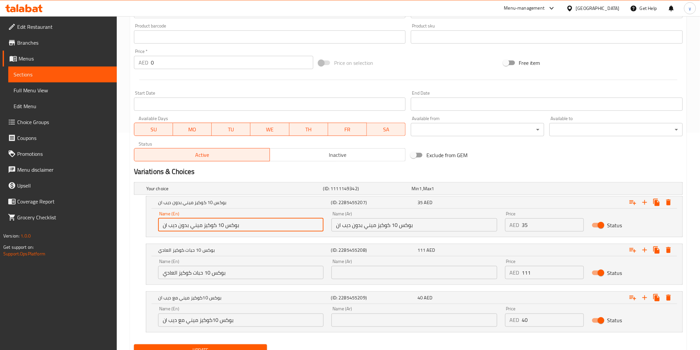
click at [251, 226] on input "بوكس 10 كوكيز ميني بدون ديب ان" at bounding box center [240, 224] width 165 height 13
click at [236, 271] on input "بوكس 10 حبات كوكيز العادي" at bounding box center [240, 272] width 165 height 13
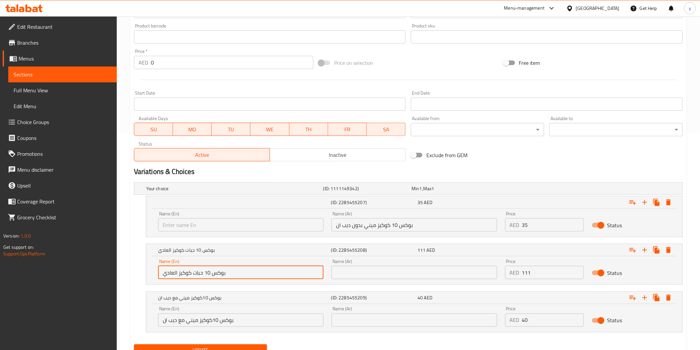
click at [236, 271] on input "بوكس 10 حبات كوكيز العادي" at bounding box center [240, 272] width 165 height 13
paste input "كوكيز ميني بدون ديب ان"
type input "بوكس 10 حبات كوكيز العادي"
click at [404, 271] on input "text" at bounding box center [413, 272] width 165 height 13
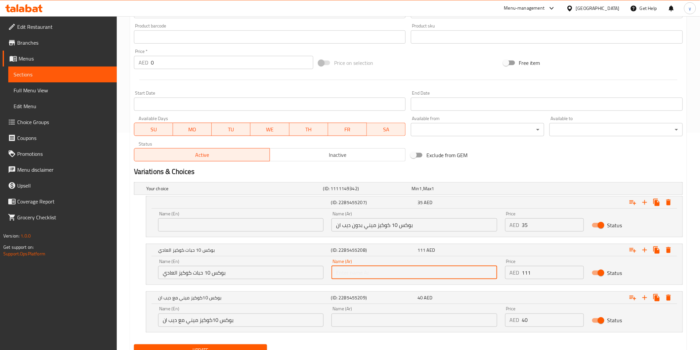
paste input "بوكس 10 حبات كوكيز العادي"
type input "بوكس 10 حبات كوكيز العادي"
click at [214, 318] on input "بوكس 10كوكيز ميني مع ديب ان" at bounding box center [240, 320] width 165 height 13
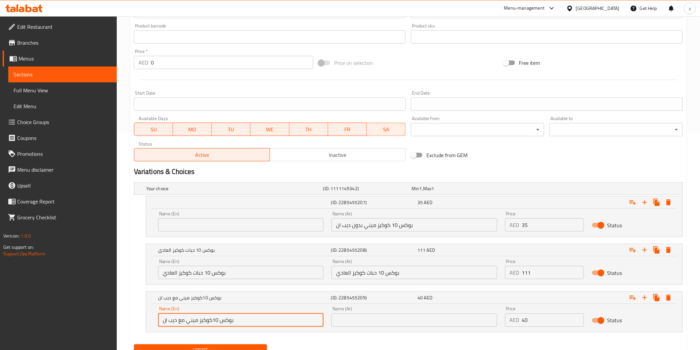
click at [214, 318] on input "بوكس 10كوكيز ميني مع ديب ان" at bounding box center [240, 320] width 165 height 13
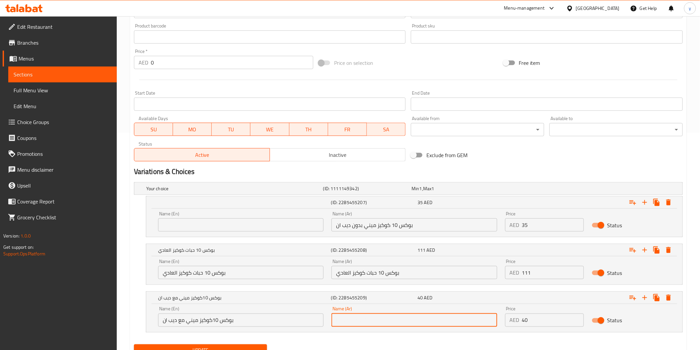
click at [347, 319] on input "text" at bounding box center [413, 320] width 165 height 13
paste input "بوكس 10كوكيز ميني مع ديب ان"
type input "بوكس 10كوكيز ميني مع ديب ان"
click at [260, 324] on input "بوكس 10كوكيز ميني مع ديب ان" at bounding box center [240, 320] width 165 height 13
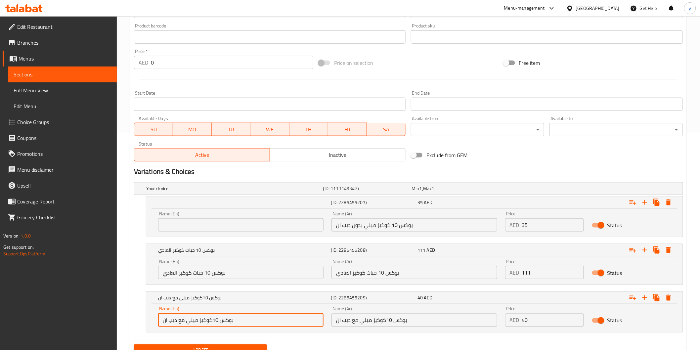
click at [260, 324] on input "بوكس 10كوكيز ميني مع ديب ان" at bounding box center [240, 320] width 165 height 13
type input "ب"
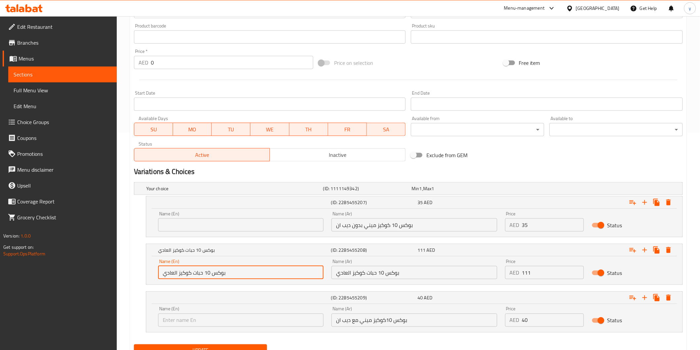
click at [266, 276] on input "بوكس 10 حبات كوكيز العادي" at bounding box center [240, 272] width 165 height 13
type input "ب"
click at [372, 227] on input "بوكس 10 كوكيز ميني بدون ديب ان" at bounding box center [413, 224] width 165 height 13
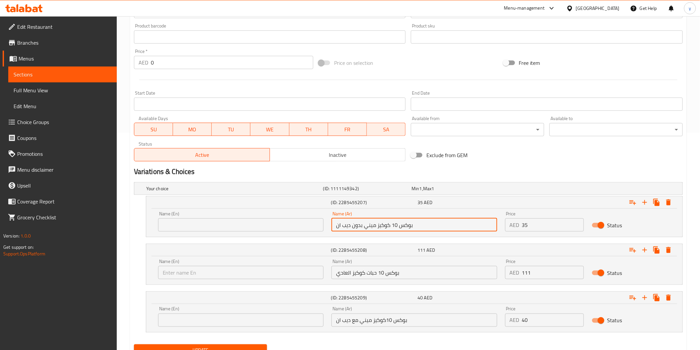
click at [372, 227] on input "بوكس 10 كوكيز ميني بدون ديب ان" at bounding box center [413, 224] width 165 height 13
click at [391, 270] on input "بوكس 10 حبات كوكيز العادي" at bounding box center [413, 272] width 165 height 13
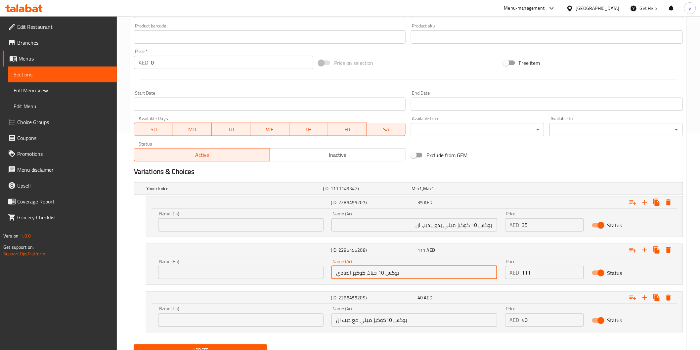
click at [391, 270] on input "بوكس 10 حبات كوكيز العادي" at bounding box center [413, 272] width 165 height 13
click at [395, 321] on input "بوكس 10كوكيز ميني مع ديب ان" at bounding box center [413, 320] width 165 height 13
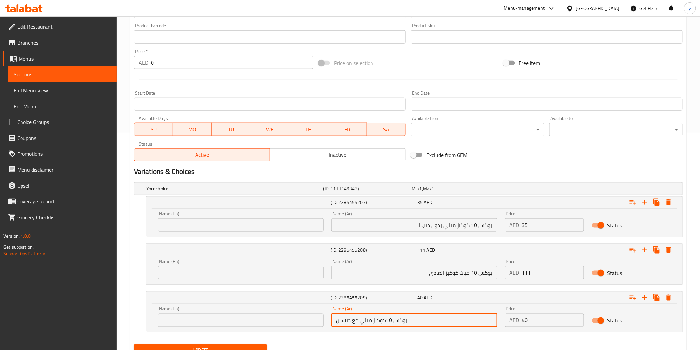
click at [395, 321] on input "بوكس 10كوكيز ميني مع ديب ان" at bounding box center [413, 320] width 165 height 13
click at [281, 226] on input "text" at bounding box center [240, 224] width 165 height 13
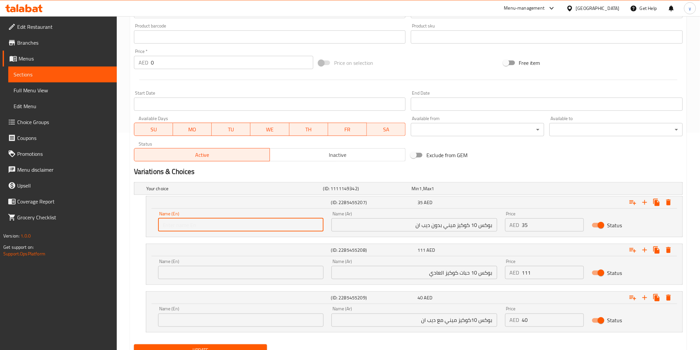
click at [175, 223] on input "text" at bounding box center [240, 224] width 165 height 13
type input "box 10 cookies mini without dip in"
click at [256, 266] on input "text" at bounding box center [240, 272] width 165 height 13
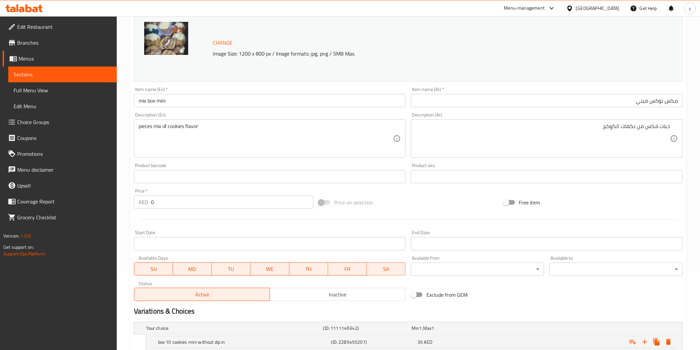
scroll to position [34, 0]
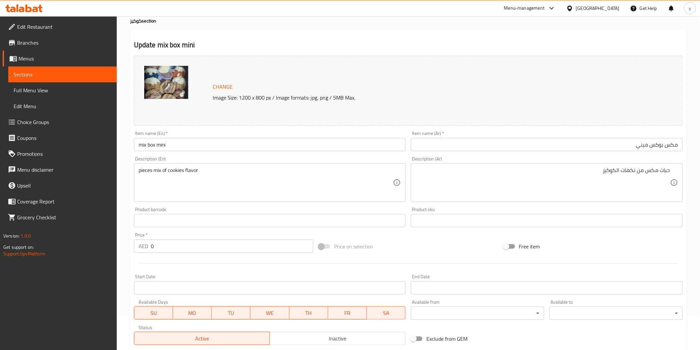
click at [148, 174] on textarea "pieces mix of cookies flavor" at bounding box center [266, 182] width 255 height 31
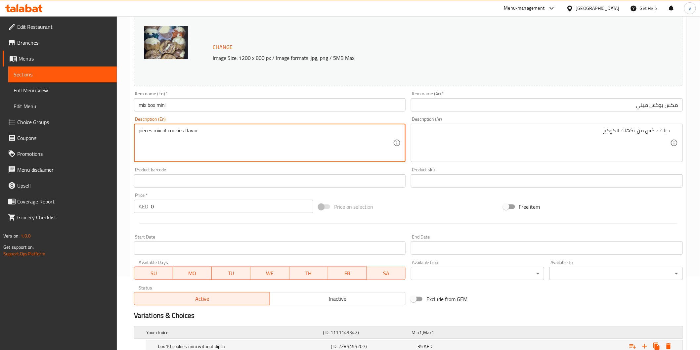
scroll to position [181, 0]
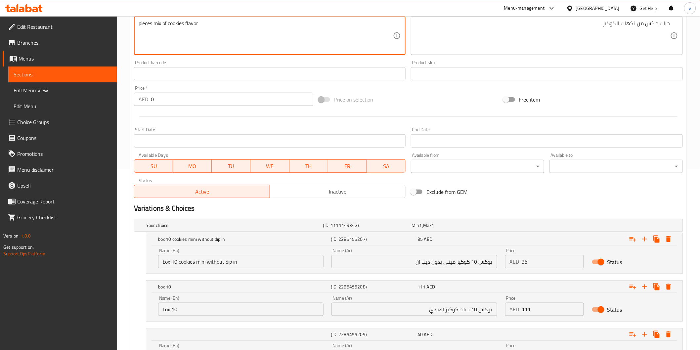
click at [214, 311] on input "box 10" at bounding box center [240, 309] width 165 height 13
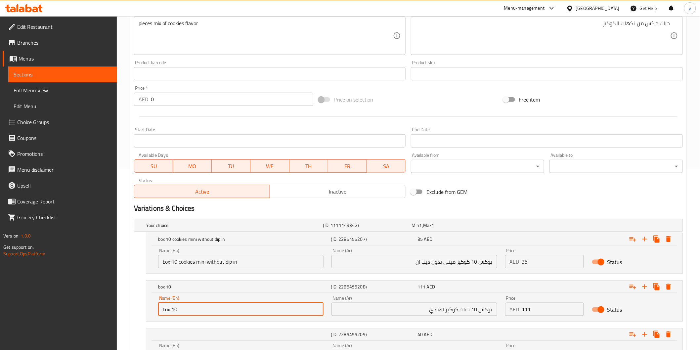
paste input "pieces"
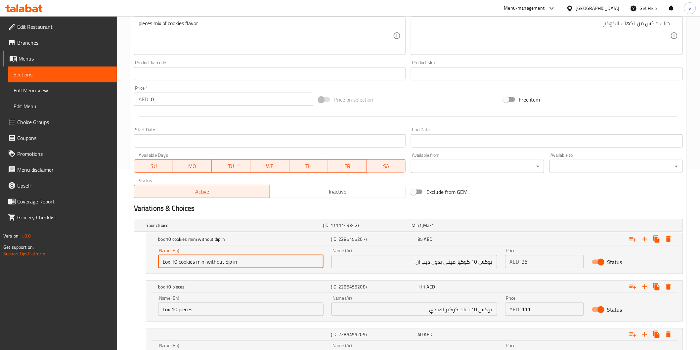
click at [185, 261] on input "box 10 cookies mini without dip in" at bounding box center [240, 261] width 165 height 13
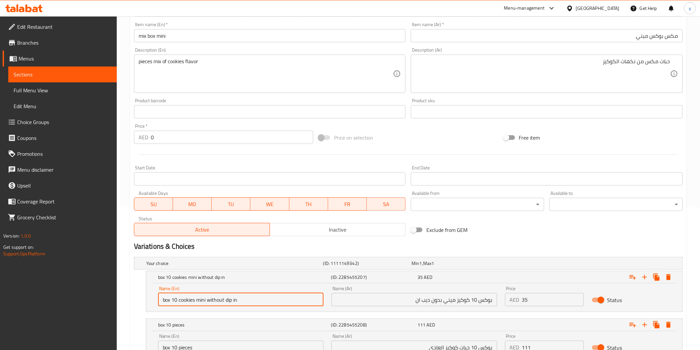
scroll to position [70, 0]
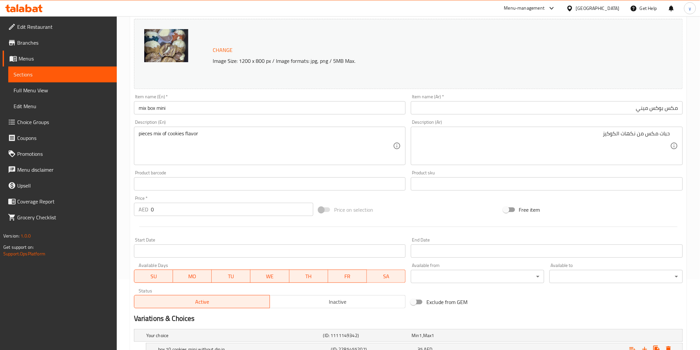
click at [454, 213] on div "Price on selection" at bounding box center [408, 210] width 185 height 18
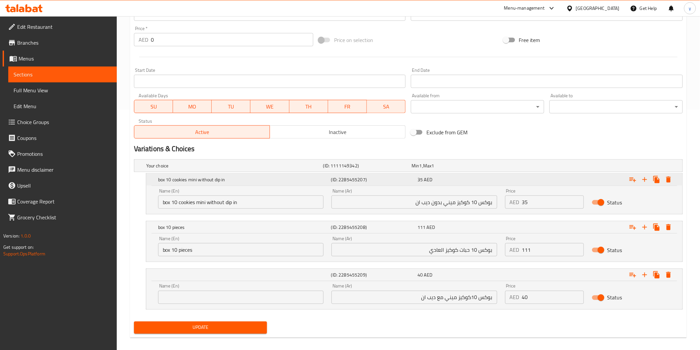
scroll to position [246, 0]
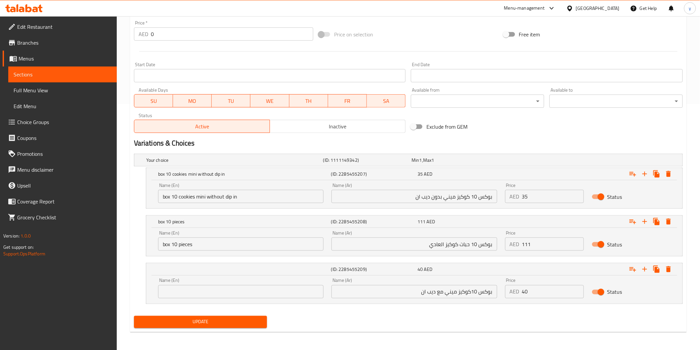
click at [260, 241] on input "box 10 pieces" at bounding box center [240, 243] width 165 height 13
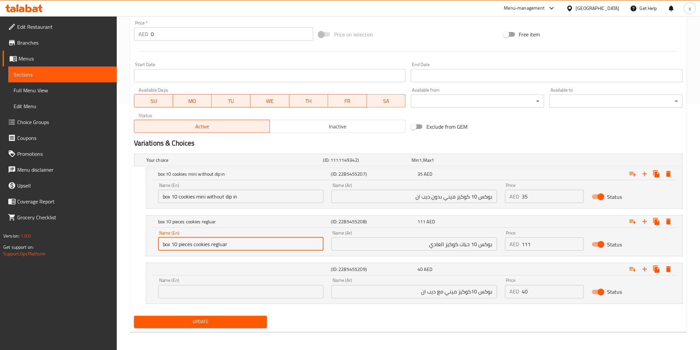
click at [219, 246] on input "box 10 pieces cookies regluar" at bounding box center [240, 243] width 165 height 13
type input "box 10 pieces cookies regular"
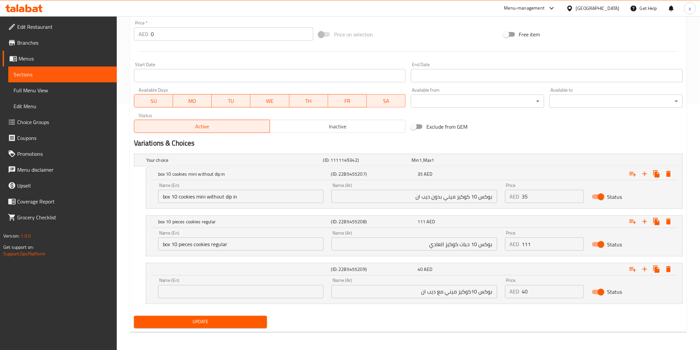
click at [229, 279] on div "Name (En) Name (En)" at bounding box center [240, 288] width 165 height 20
click at [242, 289] on input "text" at bounding box center [240, 291] width 165 height 13
type input "box 10 cookies mini with dip in"
click at [209, 322] on span "Update" at bounding box center [200, 322] width 123 height 8
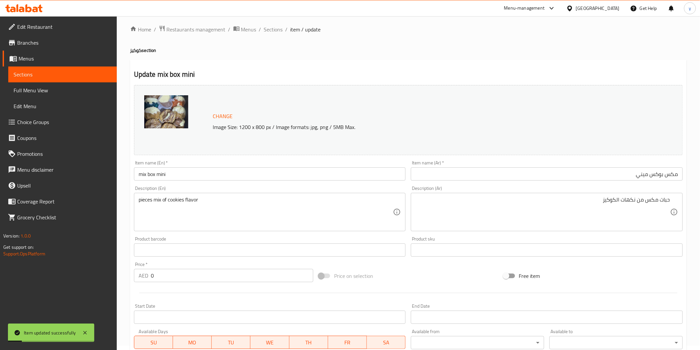
scroll to position [0, 0]
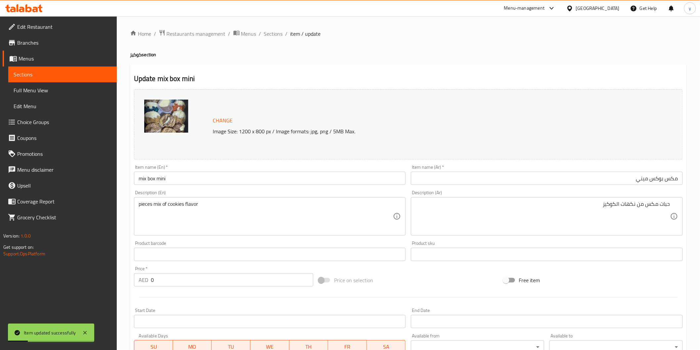
click at [71, 80] on link "Sections" at bounding box center [62, 74] width 108 height 16
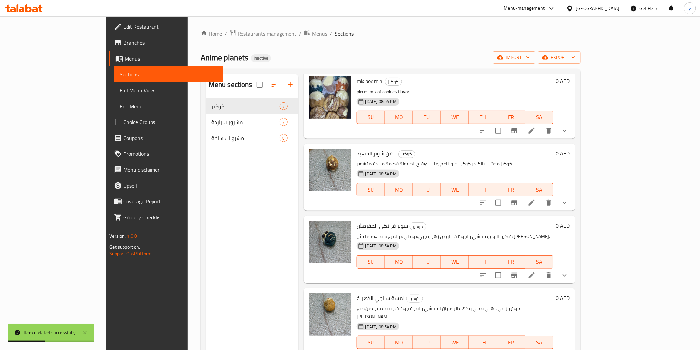
scroll to position [147, 0]
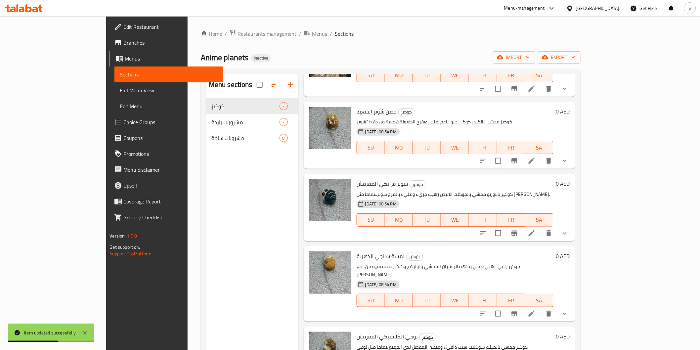
click at [541, 157] on li at bounding box center [531, 161] width 19 height 12
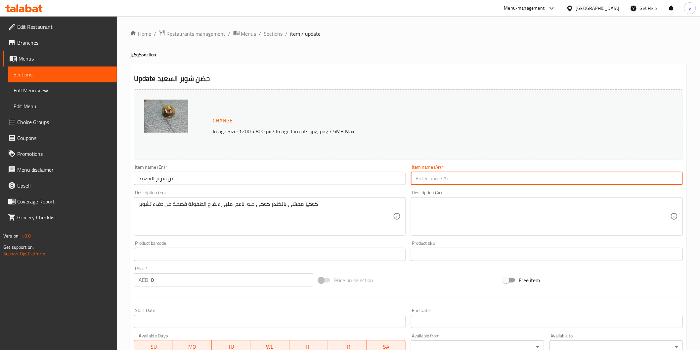
click at [491, 180] on input "text" at bounding box center [547, 178] width 272 height 13
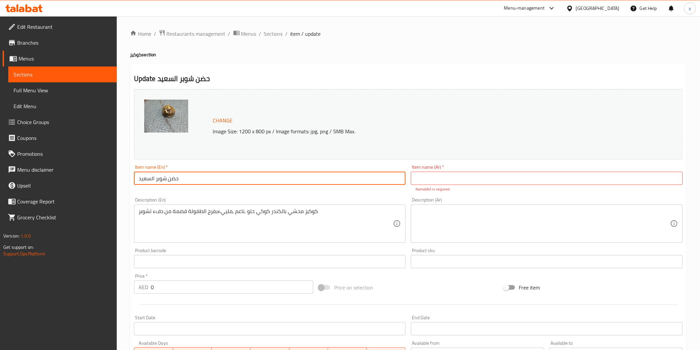
click at [280, 183] on input "حضن شوبر السعيد" at bounding box center [270, 178] width 272 height 13
click at [483, 180] on input "text" at bounding box center [547, 178] width 272 height 13
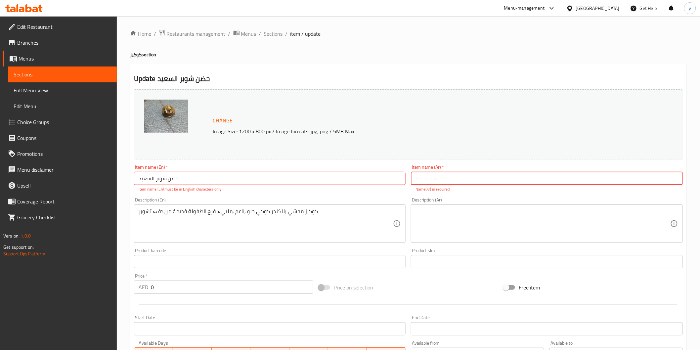
paste input "حضن شوبر السعيد"
type input "حضن شوبر السعيد"
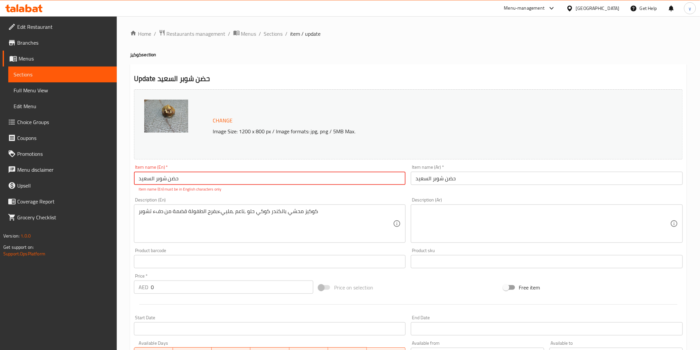
click at [341, 184] on input "حضن شوبر السعيد" at bounding box center [270, 178] width 272 height 13
click at [341, 184] on input "text" at bounding box center [270, 178] width 272 height 13
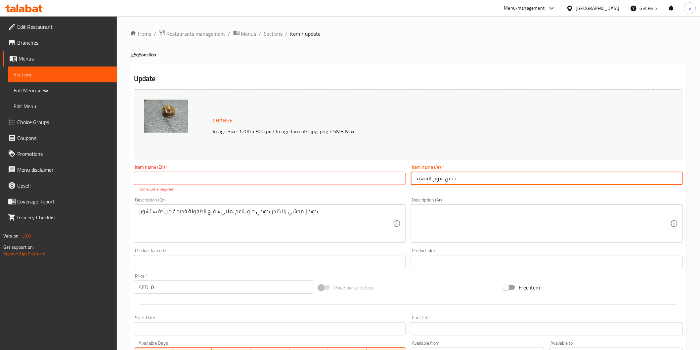
click at [431, 177] on input "حضن شوبر السعيد" at bounding box center [547, 178] width 272 height 13
drag, startPoint x: 431, startPoint y: 177, endPoint x: 444, endPoint y: 178, distance: 13.2
click at [444, 178] on input "حضن شوبر السعيد" at bounding box center [547, 178] width 272 height 13
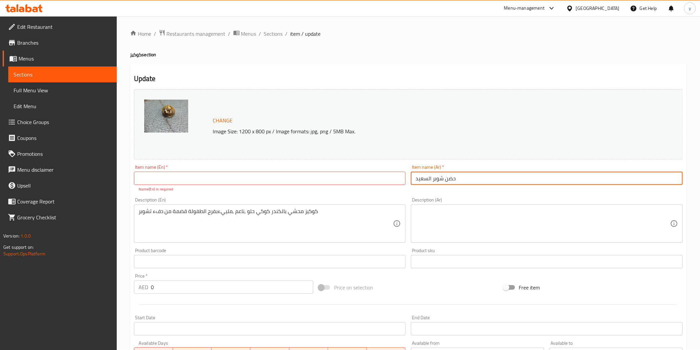
click at [444, 178] on input "حضن شوبر السعيد" at bounding box center [547, 178] width 272 height 13
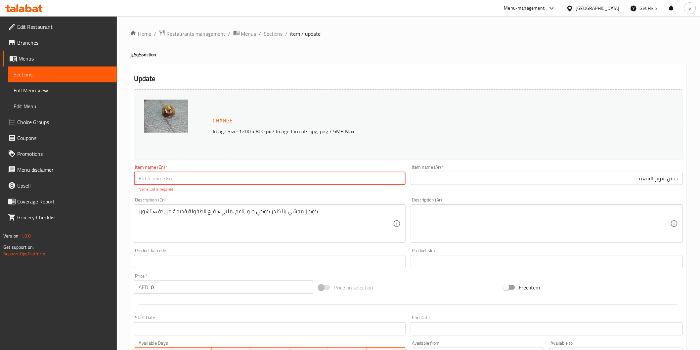
click at [290, 183] on input "text" at bounding box center [270, 178] width 272 height 13
click at [286, 181] on input "text" at bounding box center [270, 178] width 272 height 13
click at [319, 174] on input "text" at bounding box center [270, 178] width 272 height 13
type input "f"
type input "s"
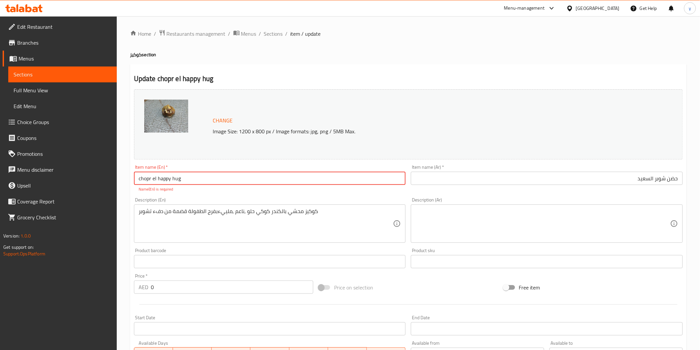
type input "chopr el happy hug"
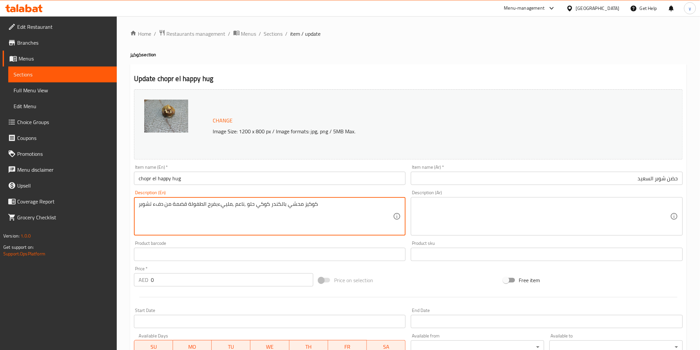
click at [310, 217] on textarea "كوكيز محشي بالكندر كوكي حلو ,ناعم ,ملييءبفرح الطفولة قضمة من دفء تشوبر" at bounding box center [266, 216] width 255 height 31
click at [301, 208] on textarea "كوكيز محشي بالكندر كوكي حلو ,ناعم ,ملييءبفرح الطفولة قضمة من دفء تشوبر" at bounding box center [266, 216] width 255 height 31
click at [603, 222] on textarea at bounding box center [542, 216] width 255 height 31
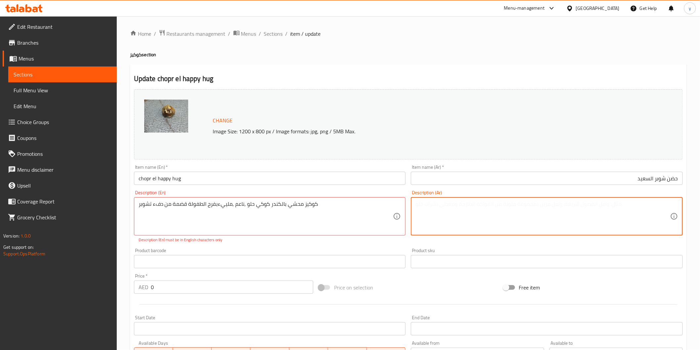
paste textarea "كوكيز محشي بالكندر كوكي حلو ,ناعم ,ملييءبفرح الطفولة قضمة من دفء تشوبر"
type textarea "كوكيز محشي بالكندر كوكي حلو ,ناعم ,ملييءبفرح الطفولة قضمة من دفء تشوبر"
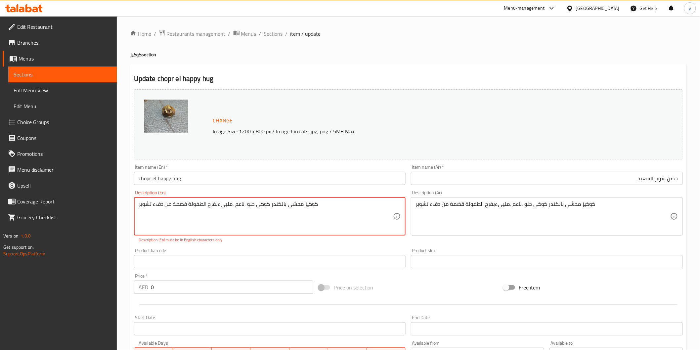
click at [320, 214] on textarea "كوكيز محشي بالكندر كوكي حلو ,ناعم ,ملييءبفرح الطفولة قضمة من دفء تشوبر" at bounding box center [266, 216] width 255 height 31
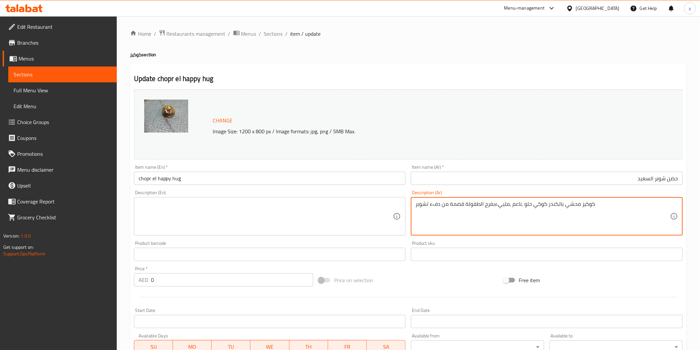
click at [428, 211] on textarea "كوكيز محشي بالكندر كوكي حلو ,ناعم ,ملييءبفرح الطفولة قضمة من دفء تشوبر" at bounding box center [542, 216] width 255 height 31
click at [580, 224] on textarea "كوكيز محشي بالكندر كوكي حلو ,ناعم ,ملييءبفرح الطفولة قضمة من دفء تشوبر" at bounding box center [542, 216] width 255 height 31
click at [420, 217] on textarea "كوكيز محشي بالكندر كوكي حلو ,ناعم ,ملييءبفرح الطفولة قضمة من دفء تشوبر" at bounding box center [542, 216] width 255 height 31
click at [356, 212] on textarea at bounding box center [266, 216] width 255 height 31
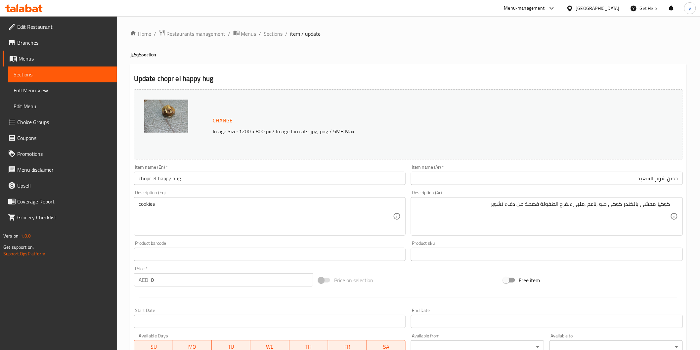
click at [201, 203] on textarea "cookies" at bounding box center [266, 216] width 255 height 31
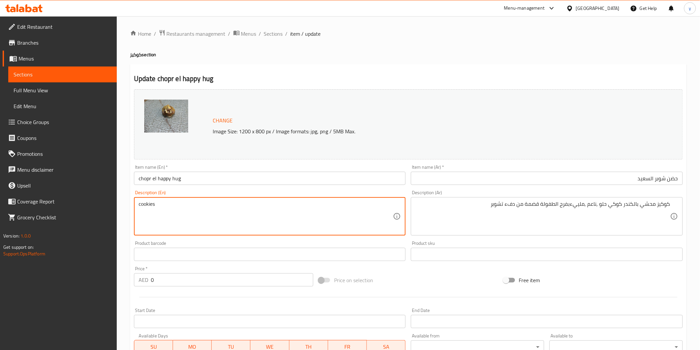
paste textarea "Stuffed"
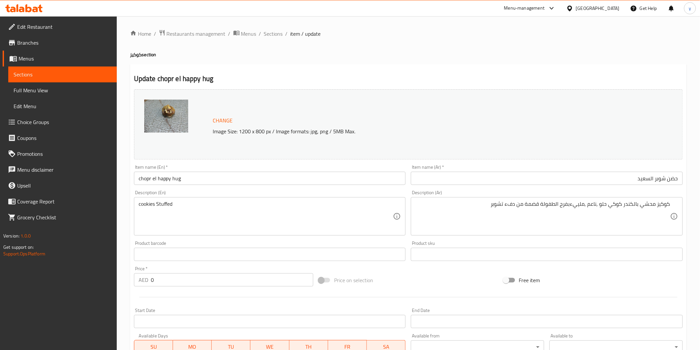
click at [199, 210] on textarea "cookies Stuffed" at bounding box center [266, 216] width 255 height 31
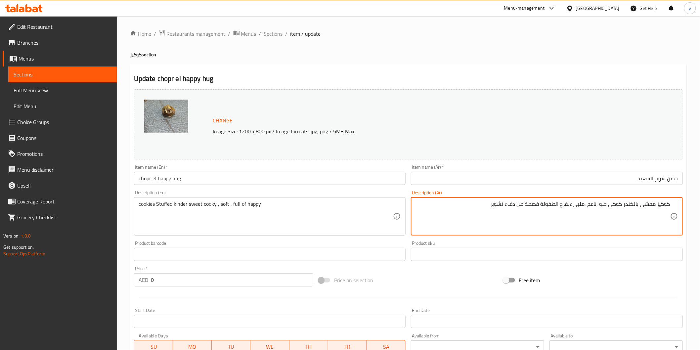
click at [551, 207] on textarea "كوكيز محشي بالكندر كوكي حلو ,ناعم ,ملييءبفرح الطفولة قضمة من دفء تشوبر" at bounding box center [542, 216] width 255 height 31
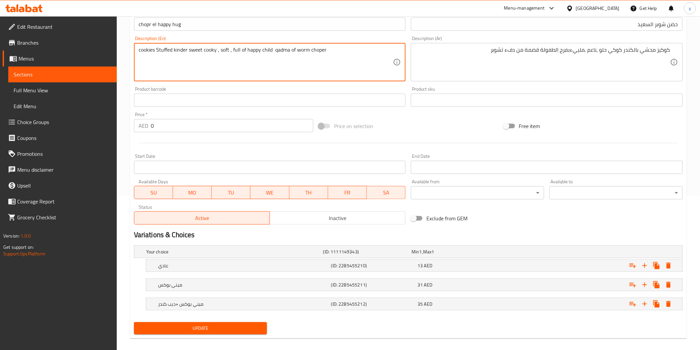
scroll to position [160, 0]
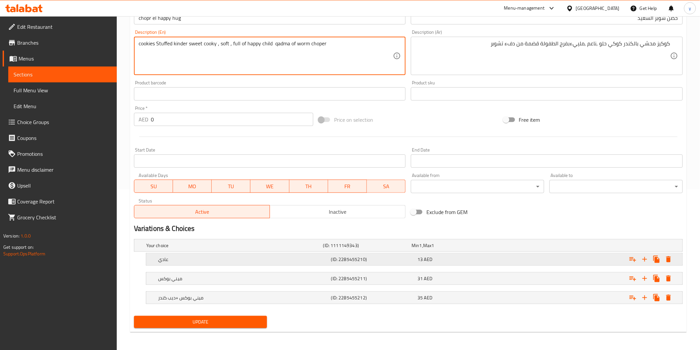
type textarea "cookies Stuffed kinder sweet cooky , soft , full of happy child qadma of worm c…"
click at [255, 263] on div "عادي" at bounding box center [243, 259] width 173 height 9
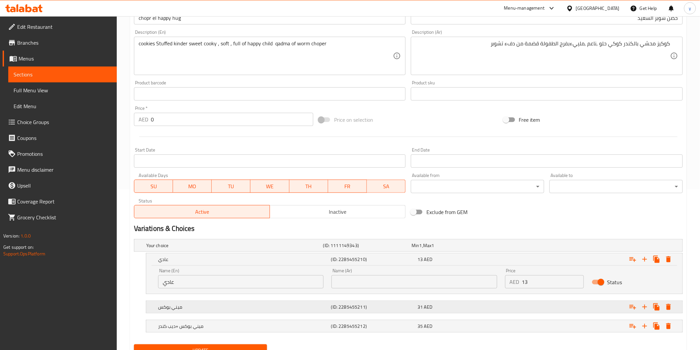
click at [243, 304] on h5 "ميني بوكس" at bounding box center [243, 307] width 170 height 7
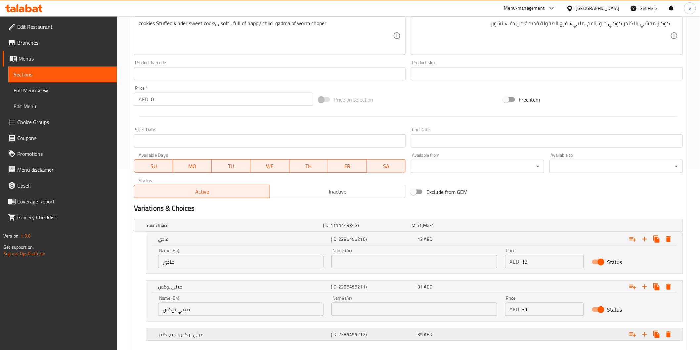
click at [259, 333] on h5 "ميني بوكس +ديب كندر" at bounding box center [243, 334] width 170 height 7
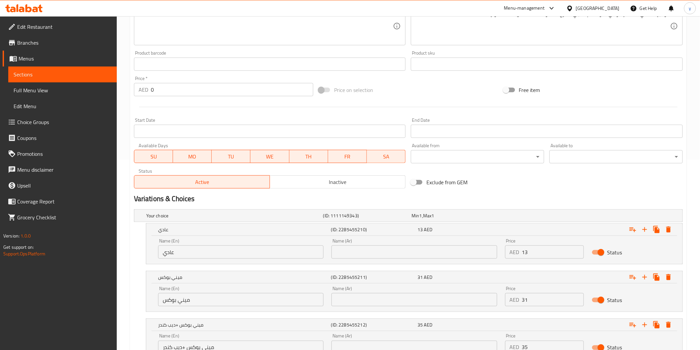
scroll to position [246, 0]
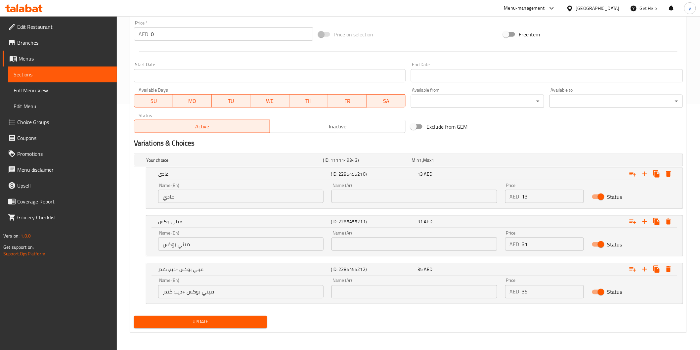
click at [165, 193] on input "عادي" at bounding box center [240, 196] width 165 height 13
click at [440, 197] on input "text" at bounding box center [413, 196] width 165 height 13
paste input "عادي"
type input "عادي"
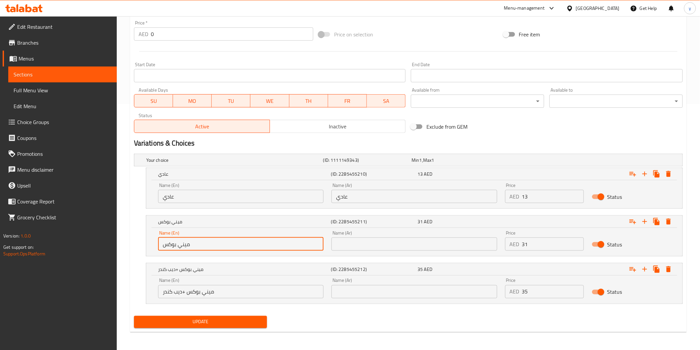
click at [223, 240] on input "ميني بوكس" at bounding box center [240, 243] width 165 height 13
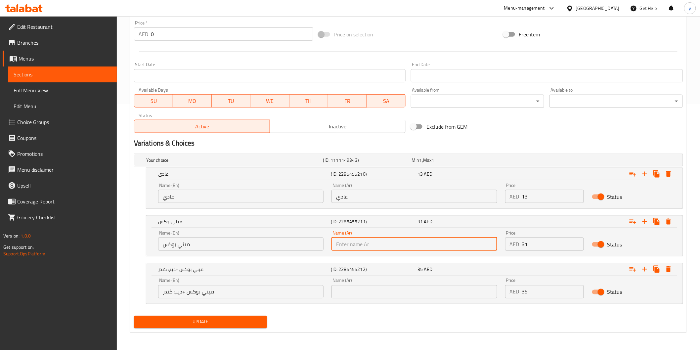
click at [386, 244] on input "text" at bounding box center [413, 243] width 165 height 13
paste input "ميني بوكس"
type input "ميني بوكس"
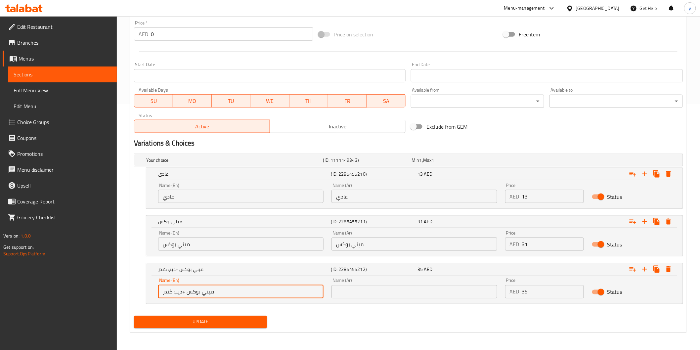
click at [240, 295] on input "ميني بوكس +ديب كندر" at bounding box center [240, 291] width 165 height 13
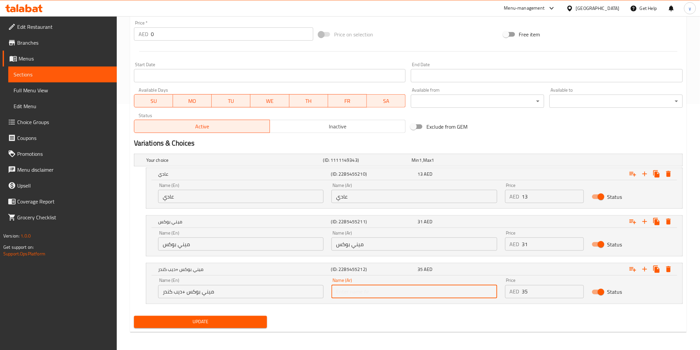
click at [409, 292] on input "text" at bounding box center [413, 291] width 165 height 13
paste input "ميني بوكس +ديب كندر"
type input "ميني بوكس +ديب كندر"
click at [339, 196] on input "عادي" at bounding box center [413, 196] width 165 height 13
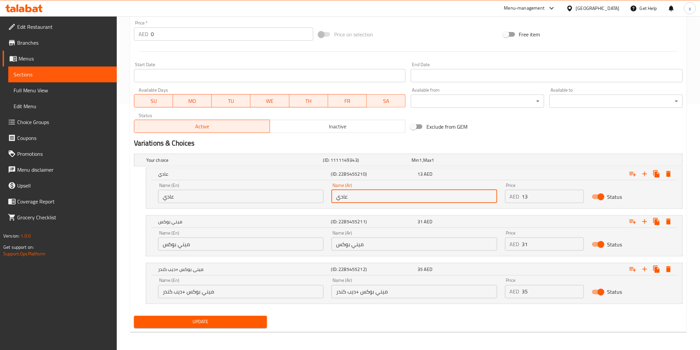
click at [339, 196] on input "عادي" at bounding box center [413, 196] width 165 height 13
click at [354, 245] on input "ميني بوكس" at bounding box center [413, 243] width 165 height 13
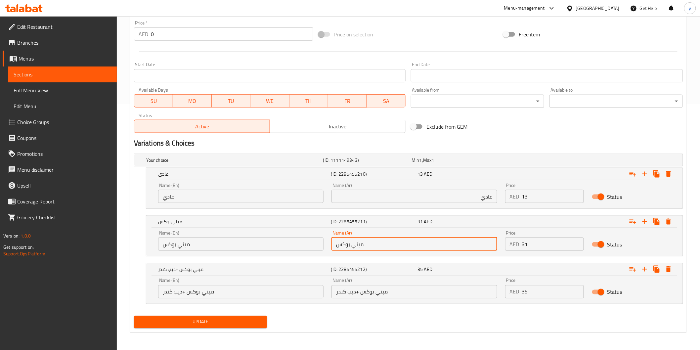
click at [354, 245] on input "ميني بوكس" at bounding box center [413, 243] width 165 height 13
click at [353, 245] on input "ميني بوكس" at bounding box center [413, 243] width 165 height 13
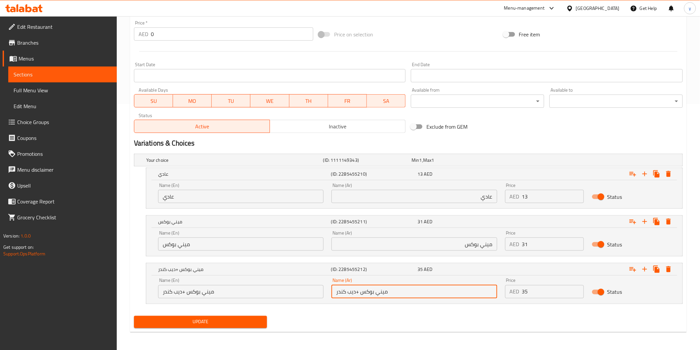
drag, startPoint x: 360, startPoint y: 286, endPoint x: 356, endPoint y: 297, distance: 11.3
click at [359, 289] on input "ميني بوكس +ديب كندر" at bounding box center [413, 291] width 165 height 13
click at [356, 297] on input "ميني بوكس +ديب كندر" at bounding box center [413, 291] width 165 height 13
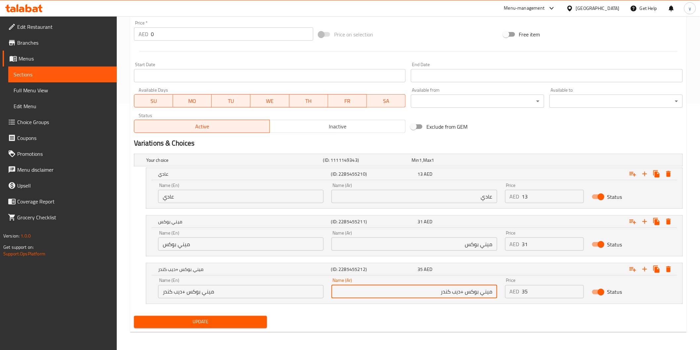
click at [392, 318] on div "Update" at bounding box center [408, 322] width 554 height 18
click at [230, 198] on input "عادي" at bounding box center [240, 196] width 165 height 13
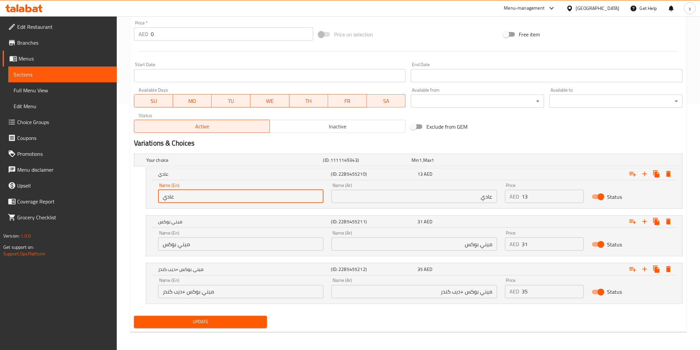
click at [230, 198] on input "عادي" at bounding box center [240, 196] width 165 height 13
click at [255, 243] on input "ميني بوكس" at bounding box center [240, 243] width 165 height 13
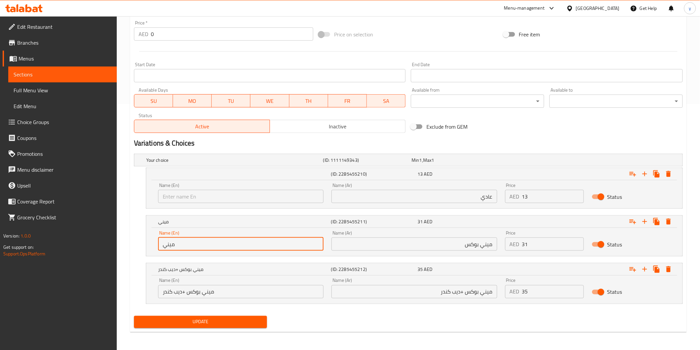
click at [255, 243] on input "ميني" at bounding box center [240, 243] width 165 height 13
type input "م"
click at [251, 292] on input "ميني بوكس +ديب كندر" at bounding box center [240, 291] width 165 height 13
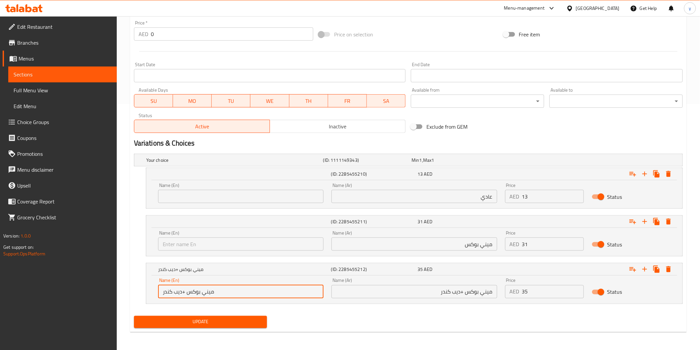
click at [251, 292] on input "ميني بوكس +ديب كندر" at bounding box center [240, 291] width 165 height 13
click at [251, 292] on input "ميني بوكس +ديب" at bounding box center [240, 291] width 165 height 13
type input "م"
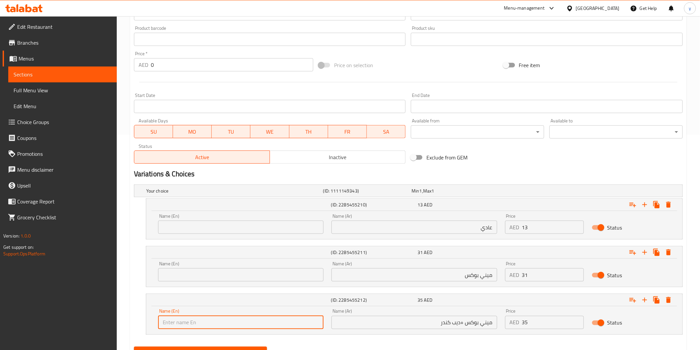
scroll to position [209, 0]
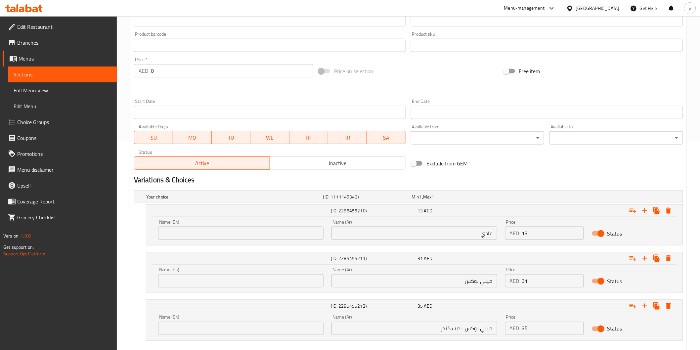
click at [207, 233] on input "text" at bounding box center [240, 233] width 165 height 13
click at [165, 236] on input "regluar" at bounding box center [240, 233] width 165 height 13
type input "regular"
click at [201, 276] on input "text" at bounding box center [240, 280] width 165 height 13
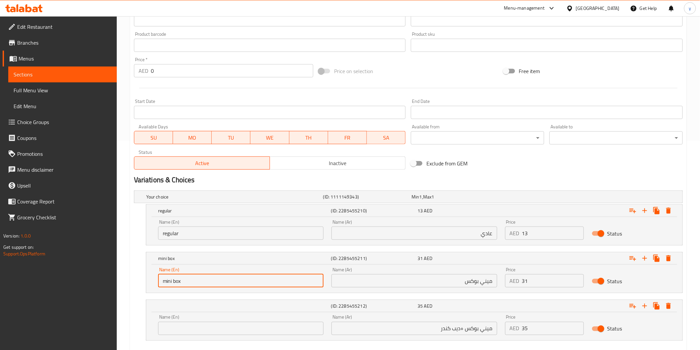
type input "mini box"
click at [182, 322] on input "text" at bounding box center [240, 328] width 165 height 13
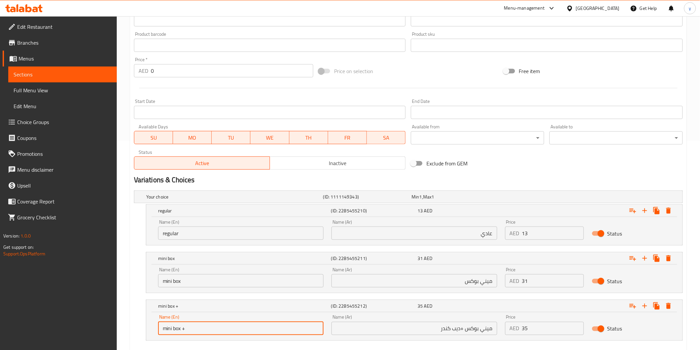
click at [242, 322] on input "mini box +" at bounding box center [240, 328] width 165 height 13
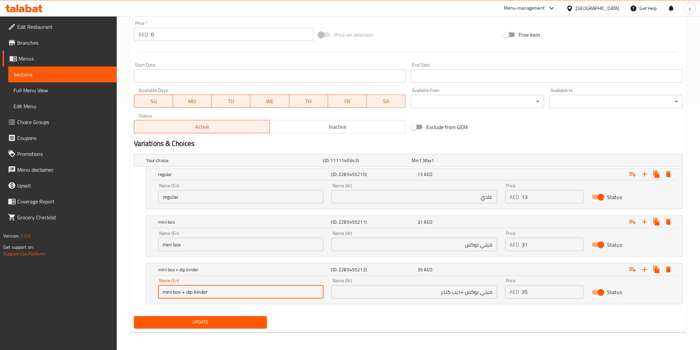
scroll to position [246, 0]
type input "mini box + dip kinder"
click at [212, 322] on span "Update" at bounding box center [200, 322] width 123 height 8
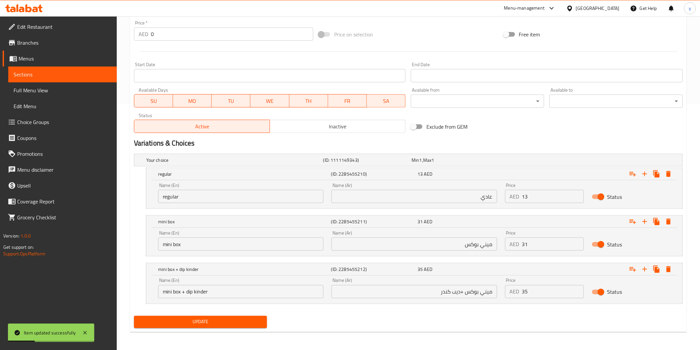
click at [36, 73] on span "Sections" at bounding box center [63, 74] width 98 height 8
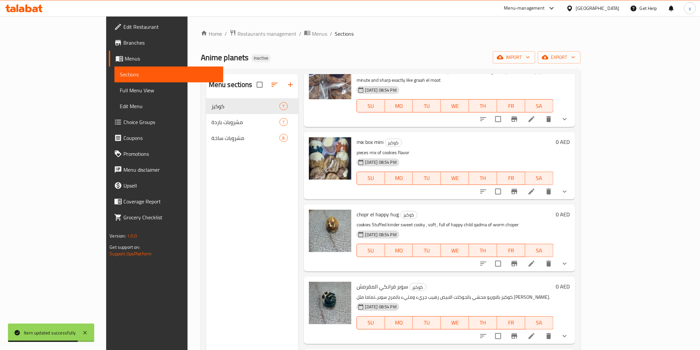
scroll to position [73, 0]
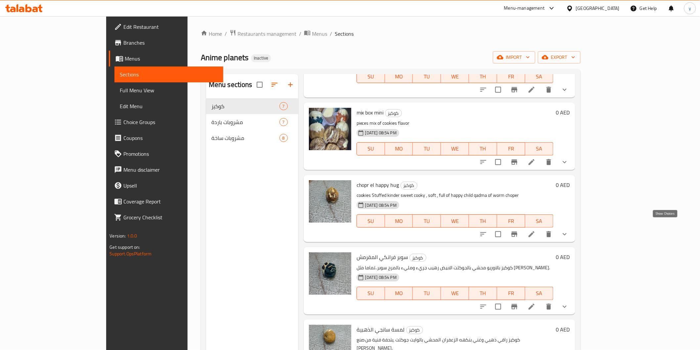
click at [569, 230] on icon "show more" at bounding box center [565, 234] width 8 height 8
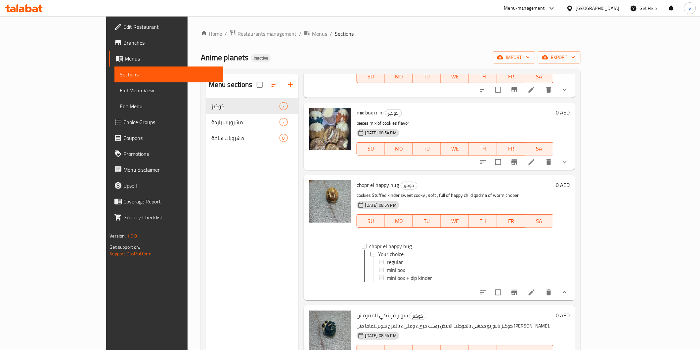
click at [570, 227] on div "0 AED" at bounding box center [561, 237] width 17 height 115
click at [567, 291] on icon "show more" at bounding box center [565, 292] width 4 height 2
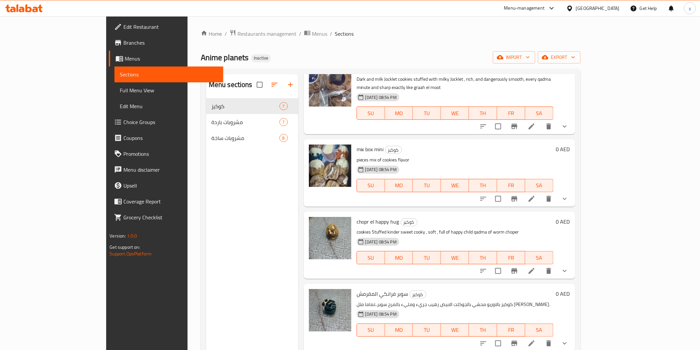
scroll to position [0, 0]
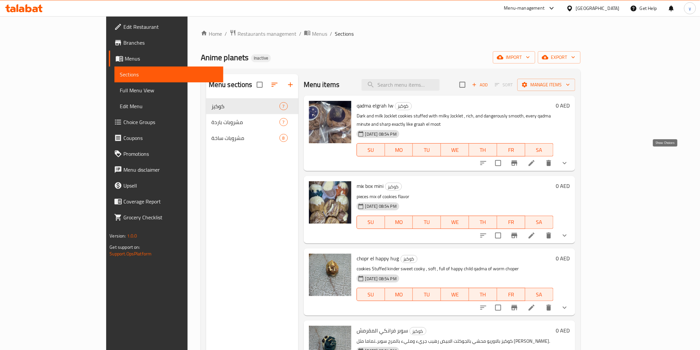
click at [567, 162] on icon "show more" at bounding box center [565, 163] width 4 height 2
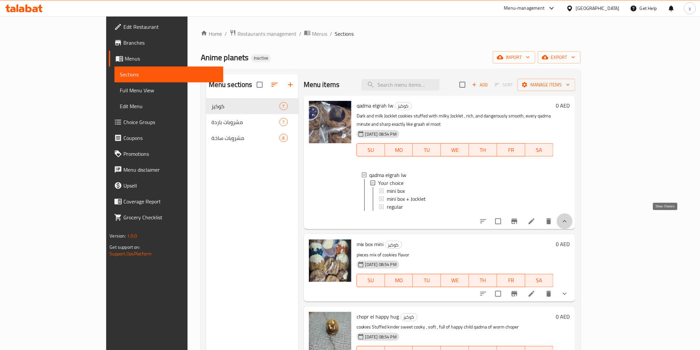
click at [569, 217] on icon "show more" at bounding box center [565, 221] width 8 height 8
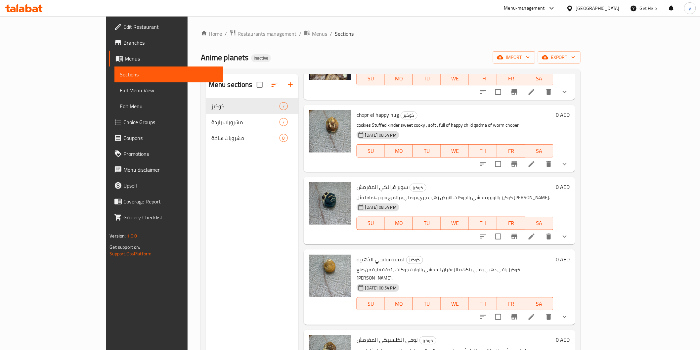
scroll to position [147, 0]
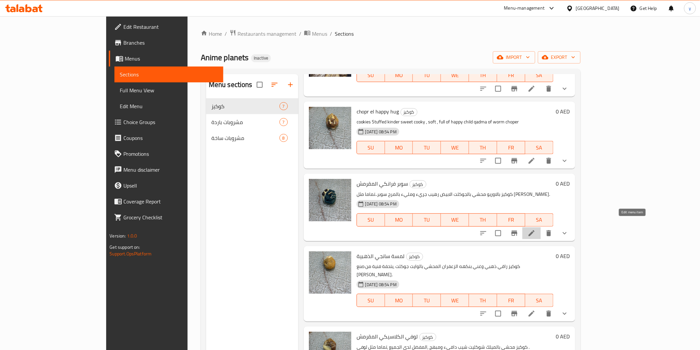
click at [535, 229] on icon at bounding box center [532, 233] width 8 height 8
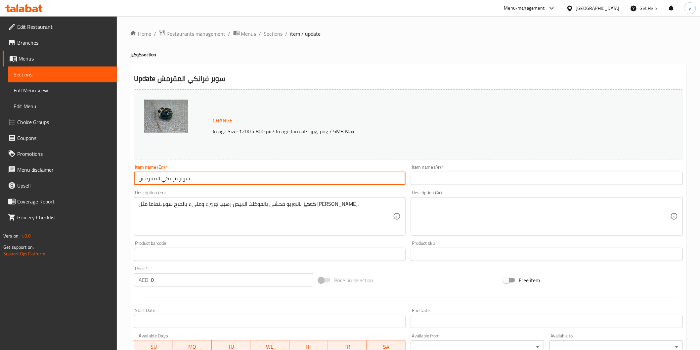
click at [239, 181] on input "سوبر فرانكي المقرمش" at bounding box center [270, 178] width 272 height 13
click at [478, 181] on input "text" at bounding box center [547, 178] width 272 height 13
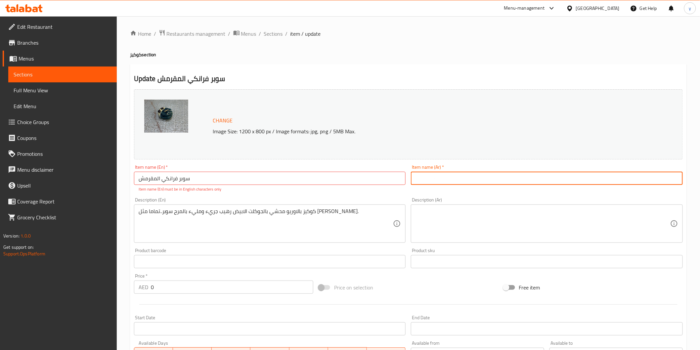
paste input "سوبر فرانكي المقرمش"
click at [463, 178] on input "سوبر فرانكي المقرمش" at bounding box center [547, 178] width 272 height 13
type input "سوبر فرانكي المقرمش"
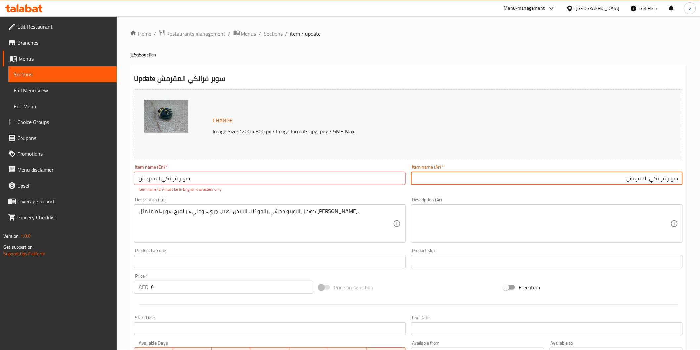
click at [382, 174] on input "سوبر فرانكي المقرمش" at bounding box center [270, 178] width 272 height 13
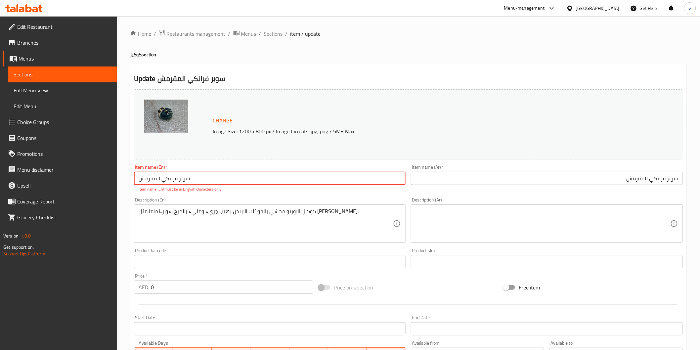
click at [382, 174] on input "سوبر فرانكي المقرمش" at bounding box center [270, 178] width 272 height 13
click at [199, 180] on input "سوبر فرانكي المقرمش" at bounding box center [270, 178] width 272 height 13
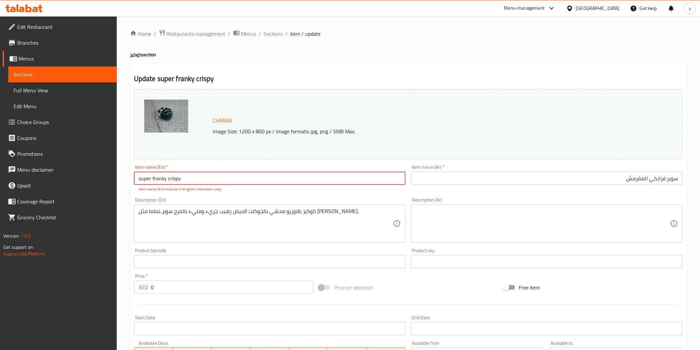
click at [164, 180] on input "super franky crispy" at bounding box center [270, 178] width 272 height 13
drag, startPoint x: 164, startPoint y: 180, endPoint x: 272, endPoint y: 178, distance: 107.5
click at [272, 178] on input "super franky crispy" at bounding box center [270, 178] width 272 height 13
type input "super franky crispy"
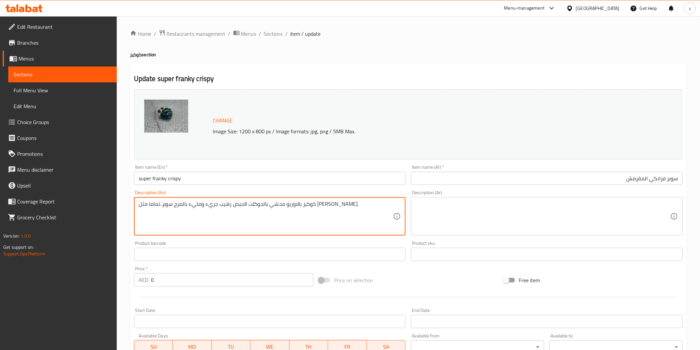
click at [334, 211] on textarea "كوكيز بالاوريو محشي بالجوكلت الابيض رهيب جريء ومليء بالمرح سوبر..تماما مثل فران…" at bounding box center [266, 216] width 255 height 31
click at [446, 207] on textarea at bounding box center [542, 216] width 255 height 31
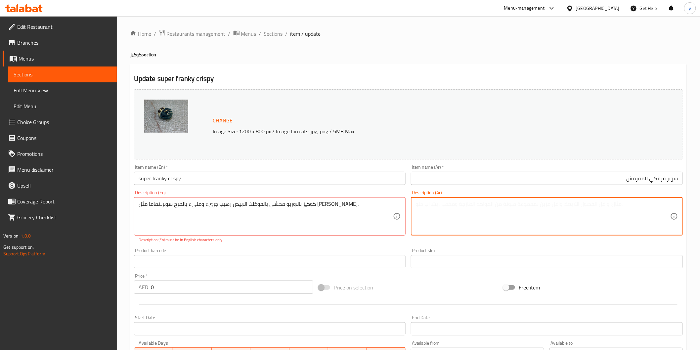
paste textarea "كوكيز بالاوريو محشي بالجوكلت الابيض رهيب جريء ومليء بالمرح سوبر..تماما مثل فران…"
type textarea "كوكيز بالاوريو محشي بالجوكلت الابيض رهيب جريء ومليء بالمرح سوبر..تماما مثل فران…"
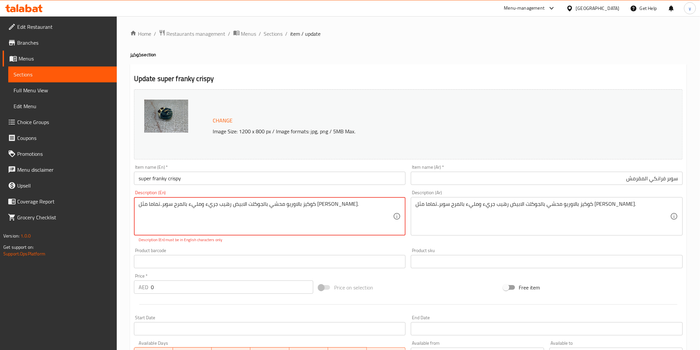
click at [292, 206] on textarea "كوكيز بالاوريو محشي بالجوكلت الابيض رهيب جريء ومليء بالمرح سوبر..تماما مثل فران…" at bounding box center [266, 216] width 255 height 31
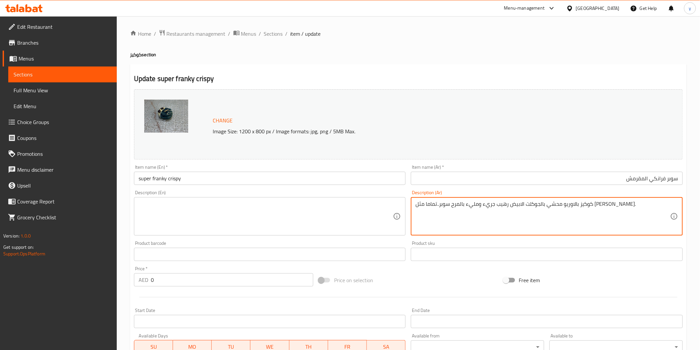
click at [476, 209] on textarea "كوكيز بالاوريو محشي بالجوكلت الابيض رهيب جريء ومليء بالمرح سوبر..تماما مثل فران…" at bounding box center [542, 216] width 255 height 31
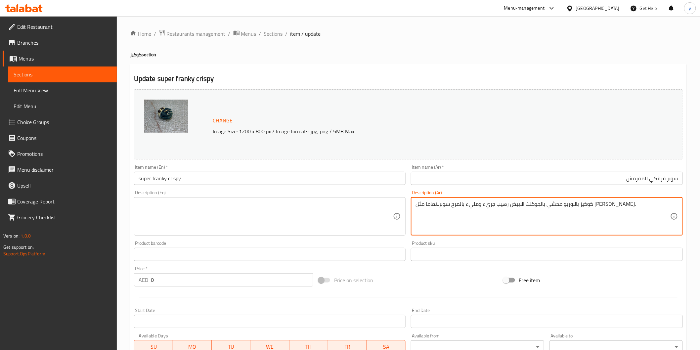
click at [476, 209] on textarea "كوكيز بالاوريو محشي بالجوكلت الابيض رهيب جريء ومليء بالمرح سوبر..تماما مثل فران…" at bounding box center [542, 216] width 255 height 31
click at [330, 222] on textarea at bounding box center [266, 216] width 255 height 31
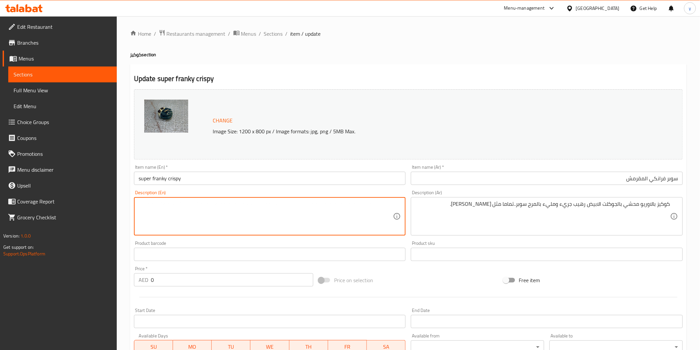
type textarea "o"
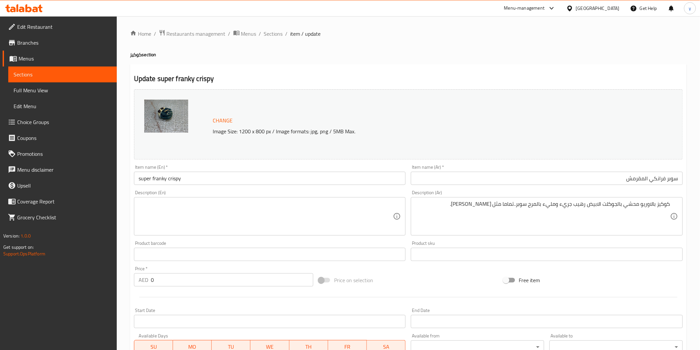
click at [220, 211] on textarea at bounding box center [266, 216] width 255 height 31
click at [194, 210] on textarea at bounding box center [266, 216] width 255 height 31
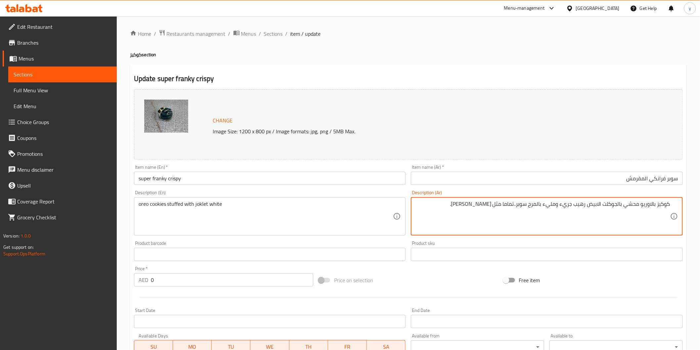
drag, startPoint x: 560, startPoint y: 204, endPoint x: 586, endPoint y: 204, distance: 26.1
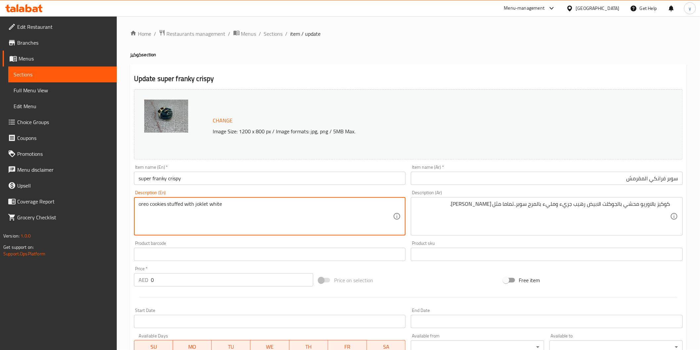
paste textarea "Terrible bold"
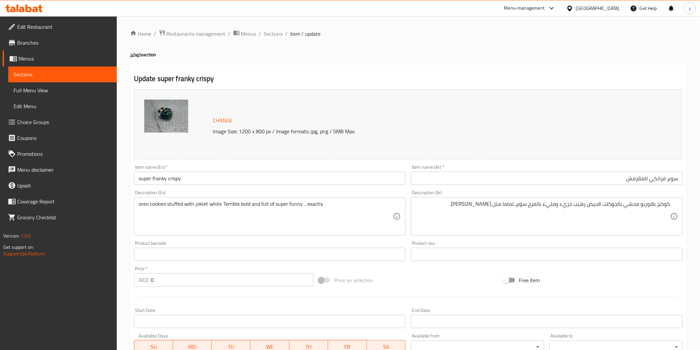
click at [329, 208] on textarea "oreo cookies stuffed with joklet white Terrible bold and full of super funny ..…" at bounding box center [266, 216] width 255 height 31
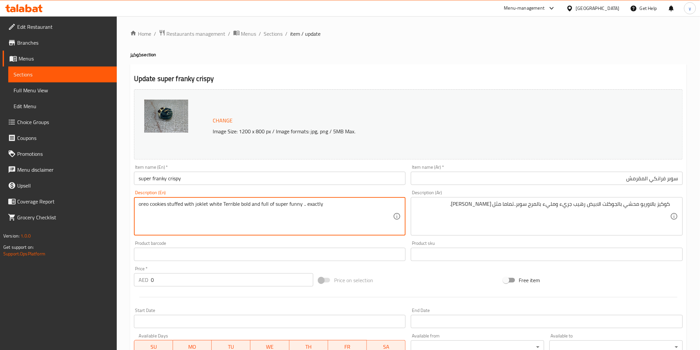
click at [329, 208] on textarea "oreo cookies stuffed with joklet white Terrible bold and full of super funny ..…" at bounding box center [266, 216] width 255 height 31
type textarea "o"
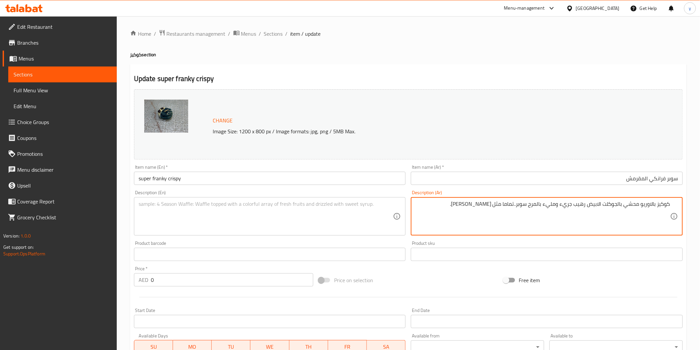
type textarea "كوكيز بالاوريو محشي بالجوكلت الابيض رهيب جريء ومليء بالمرح سوبر..تماما مثل فران…"
click at [477, 209] on textarea "كوكيز بالاوريو محشي بالجوكلت الابيض رهيب جريء ومليء بالمرح سوبر..تماما مثل فران…" at bounding box center [542, 216] width 255 height 31
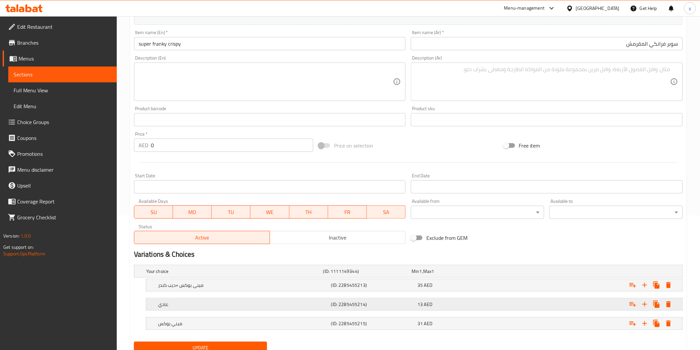
scroll to position [160, 0]
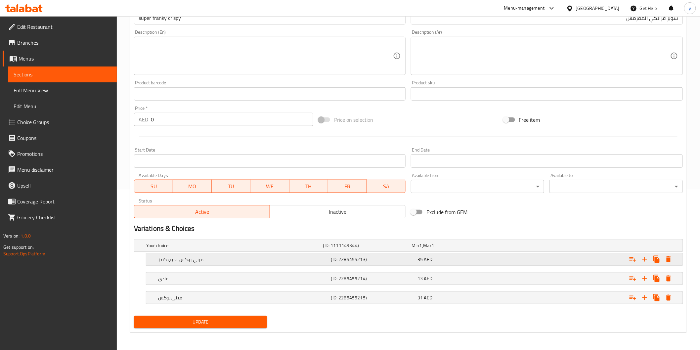
click at [260, 255] on div "ميني بوكس +ديب كندر" at bounding box center [243, 259] width 173 height 9
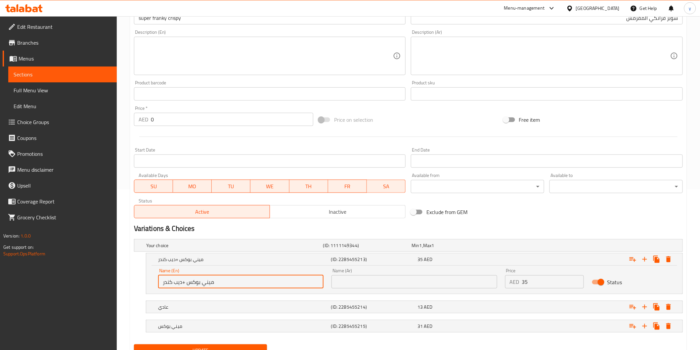
click at [246, 279] on input "ميني بوكس +ديب كندر" at bounding box center [240, 281] width 165 height 13
click at [439, 280] on input "text" at bounding box center [413, 281] width 165 height 13
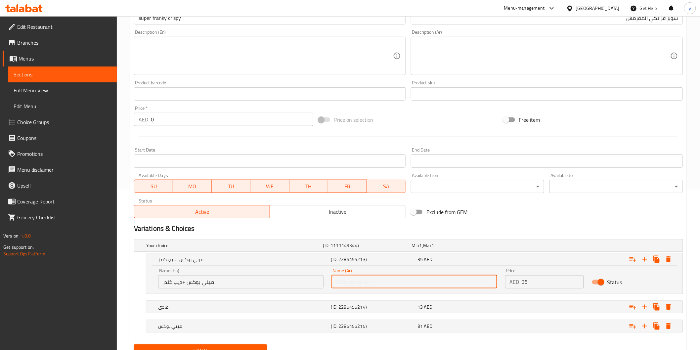
paste input "ميني بوكس +ديب كندر"
type input "ميني بوكس +ديب كندر"
click at [229, 306] on h5 "عادي" at bounding box center [243, 307] width 170 height 7
click at [236, 309] on h5 "عادي" at bounding box center [243, 307] width 170 height 7
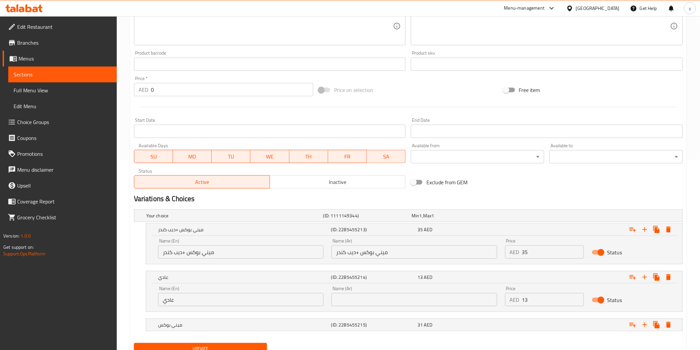
scroll to position [217, 0]
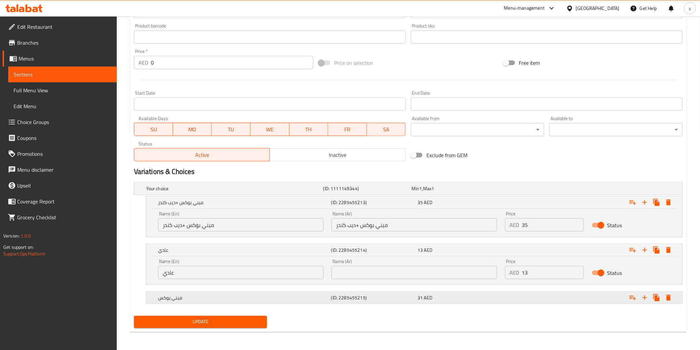
click at [243, 301] on div "ميني بوكس" at bounding box center [243, 297] width 173 height 9
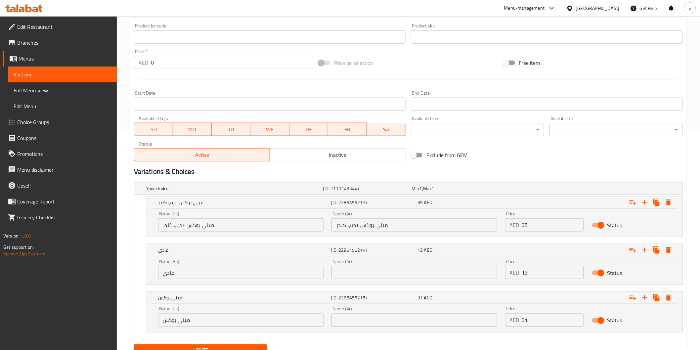
click at [252, 278] on input "عادي" at bounding box center [240, 272] width 165 height 13
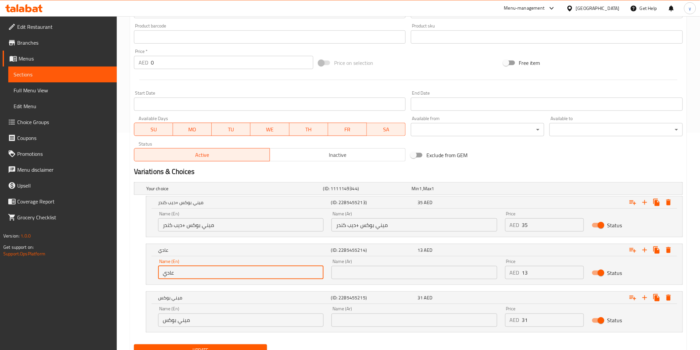
click at [252, 278] on input "عادي" at bounding box center [240, 272] width 165 height 13
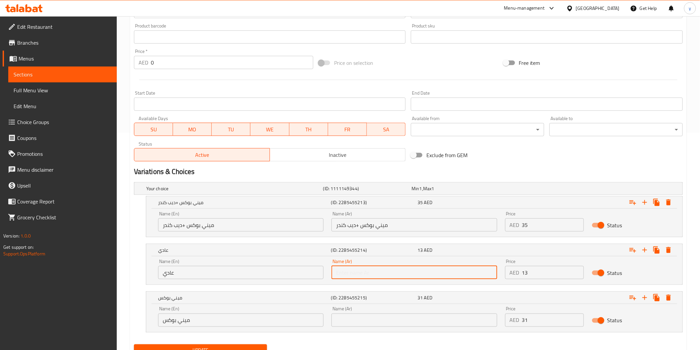
click at [450, 275] on input "text" at bounding box center [413, 272] width 165 height 13
paste input "عادي"
type input "عادي"
click at [228, 320] on input "ميني بوكس" at bounding box center [240, 320] width 165 height 13
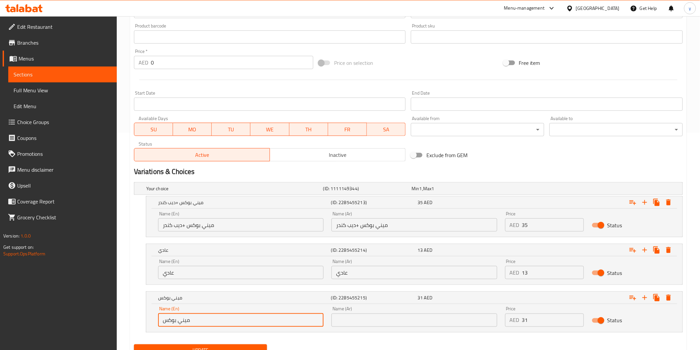
click at [228, 320] on input "ميني بوكس" at bounding box center [240, 320] width 165 height 13
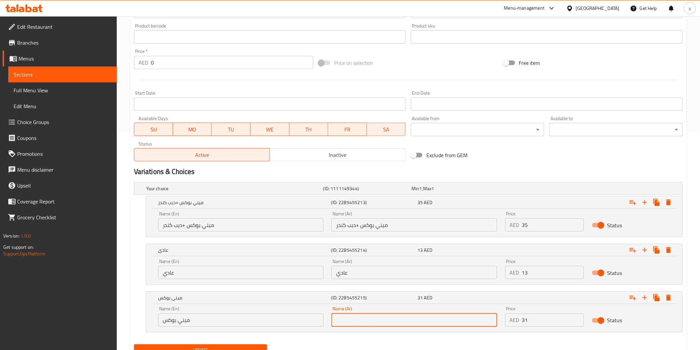
click at [433, 320] on input "text" at bounding box center [413, 320] width 165 height 13
paste input "ميني بوكس"
type input "ميني بوكس"
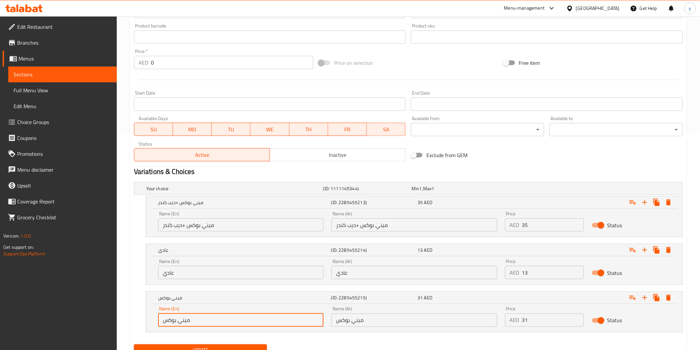
click at [220, 323] on input "ميني بوكس" at bounding box center [240, 320] width 165 height 13
click at [220, 323] on input "بوكس" at bounding box center [240, 320] width 165 height 13
type input "ب"
click at [227, 276] on input "عادي" at bounding box center [240, 272] width 165 height 13
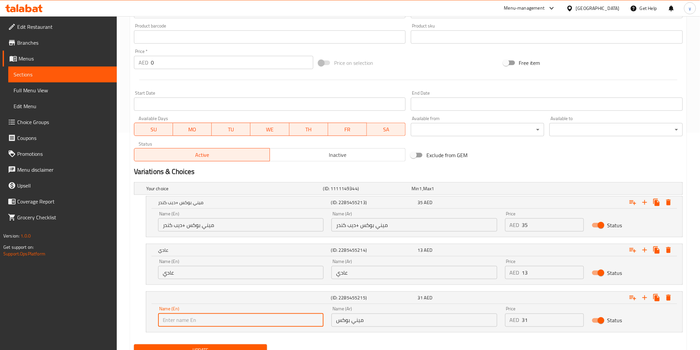
click at [227, 276] on input "عادي" at bounding box center [240, 272] width 165 height 13
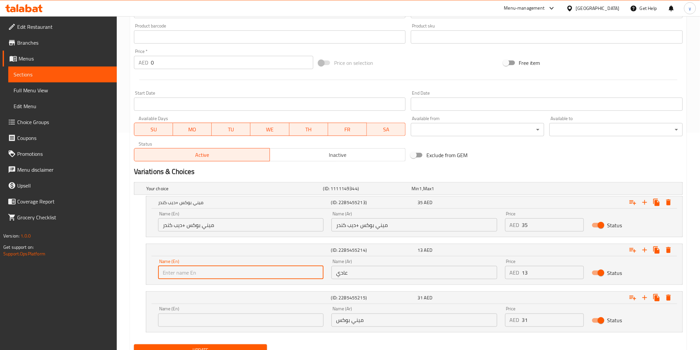
click at [254, 224] on input "ميني بوكس +ديب كندر" at bounding box center [240, 224] width 165 height 13
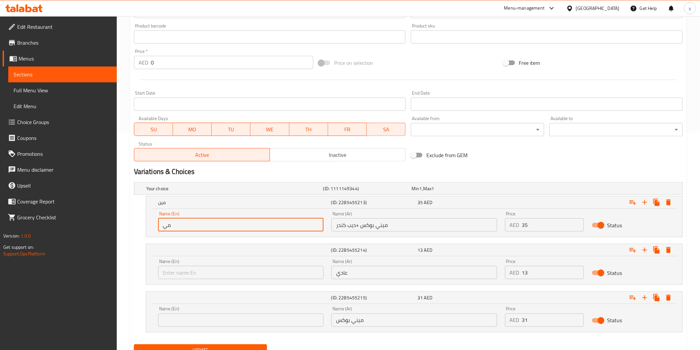
type input "م"
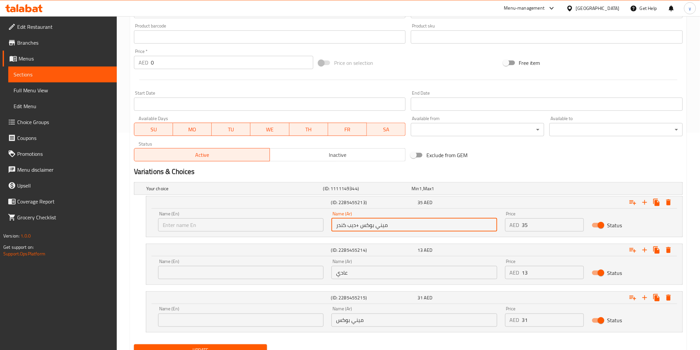
click at [351, 224] on input "ميني بوكس +ديب كندر" at bounding box center [413, 224] width 165 height 13
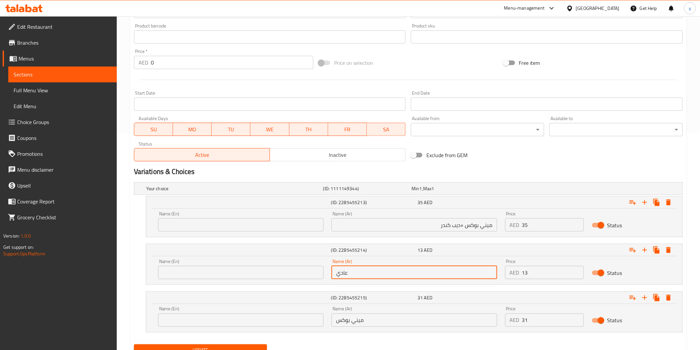
click at [395, 273] on input "عادي" at bounding box center [413, 272] width 165 height 13
click at [369, 325] on input "ميني بوكس" at bounding box center [413, 320] width 165 height 13
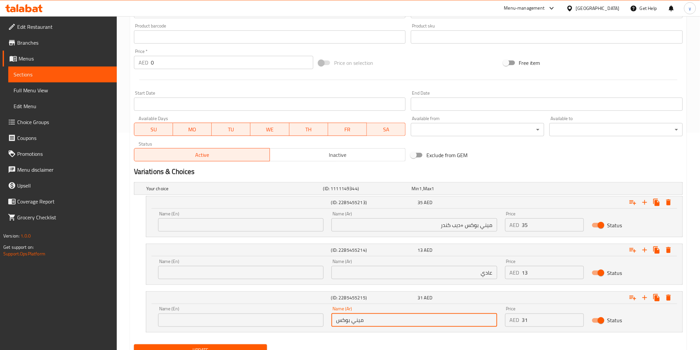
click at [369, 325] on input "ميني بوكس" at bounding box center [413, 320] width 165 height 13
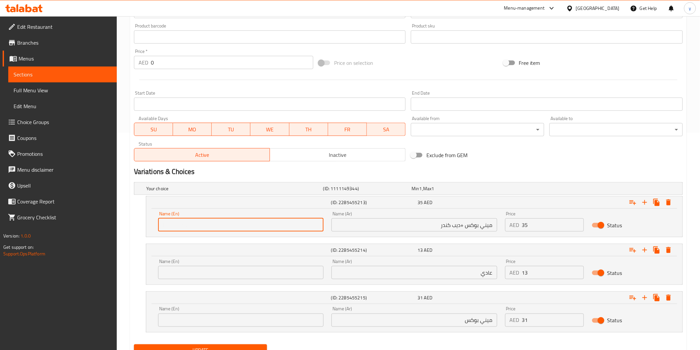
click at [194, 228] on input "text" at bounding box center [240, 224] width 165 height 13
type input "mini box + dip kinder"
click at [134, 344] on button "Update" at bounding box center [200, 350] width 133 height 12
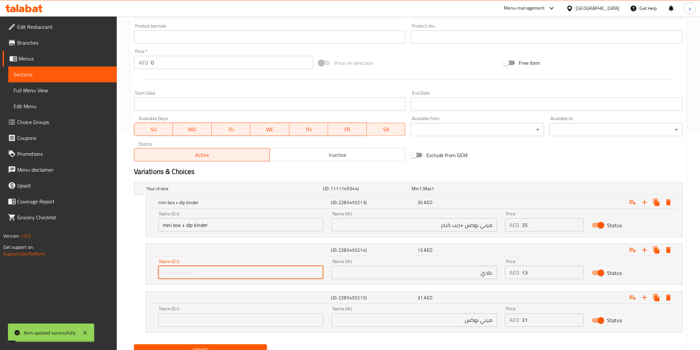
click at [206, 278] on input "text" at bounding box center [240, 272] width 165 height 13
type input "regular"
click at [216, 314] on input "text" at bounding box center [240, 320] width 165 height 13
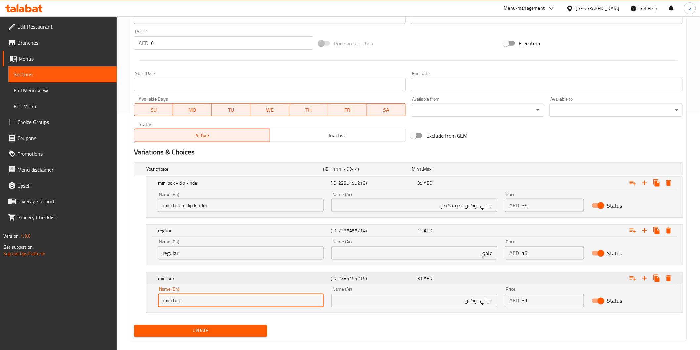
scroll to position [246, 0]
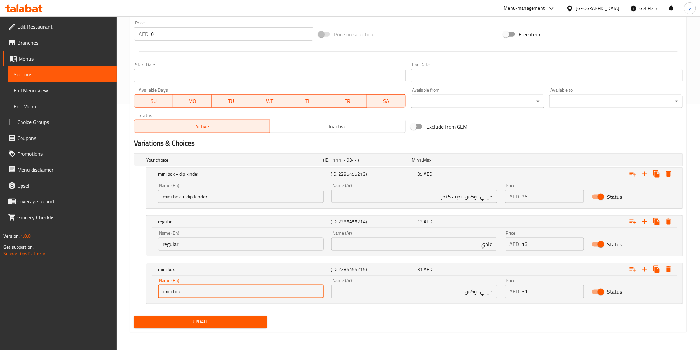
type input "mini box"
click at [190, 321] on span "Update" at bounding box center [200, 322] width 123 height 8
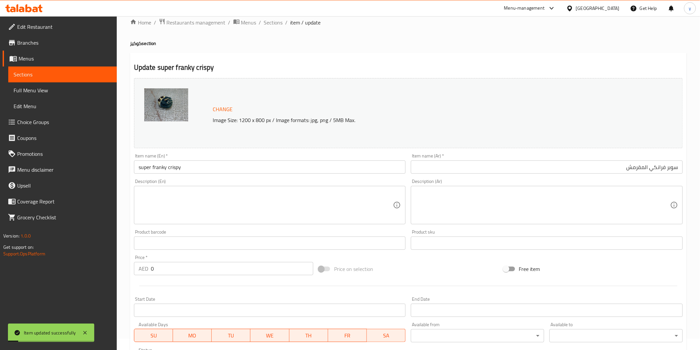
scroll to position [0, 0]
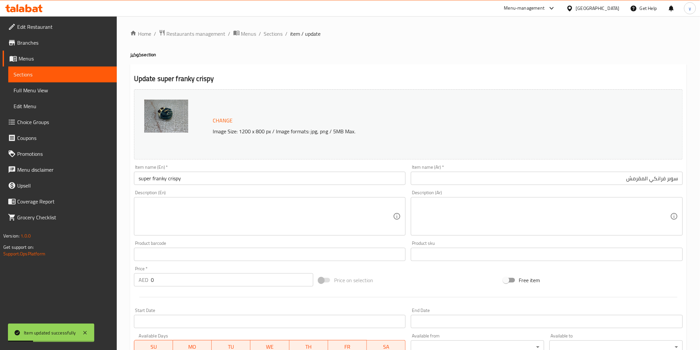
click at [49, 78] on link "Sections" at bounding box center [62, 74] width 108 height 16
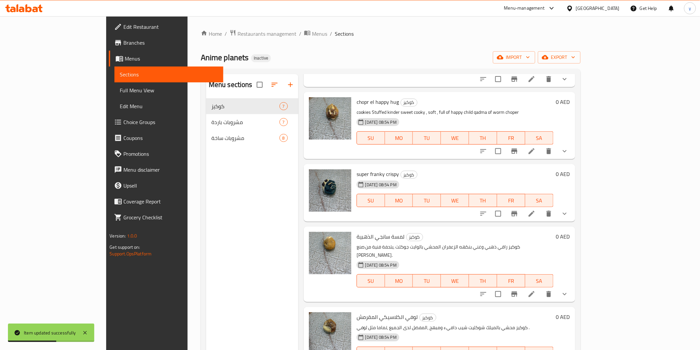
scroll to position [162, 0]
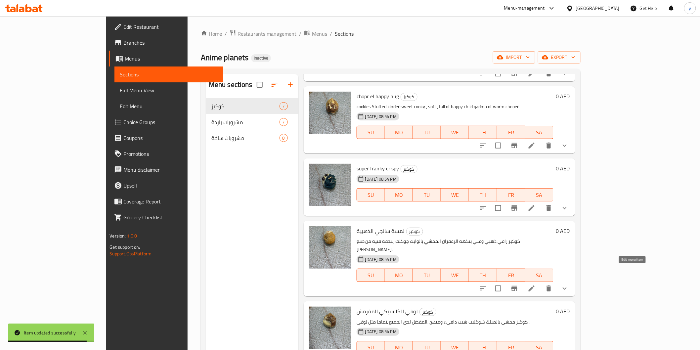
click at [535, 284] on icon at bounding box center [532, 288] width 8 height 8
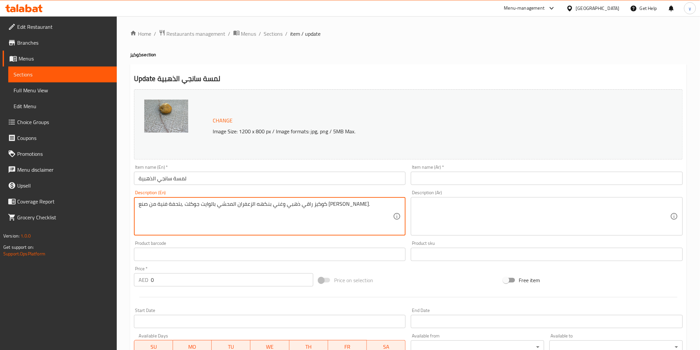
click at [358, 203] on textarea "كوكيز راقي ذهبي وغني بنكهه الزعفران المحشي بالوايت جوكلت ,بتحفة فنية من صنع ال[…" at bounding box center [266, 216] width 255 height 31
click at [538, 202] on textarea at bounding box center [542, 216] width 255 height 31
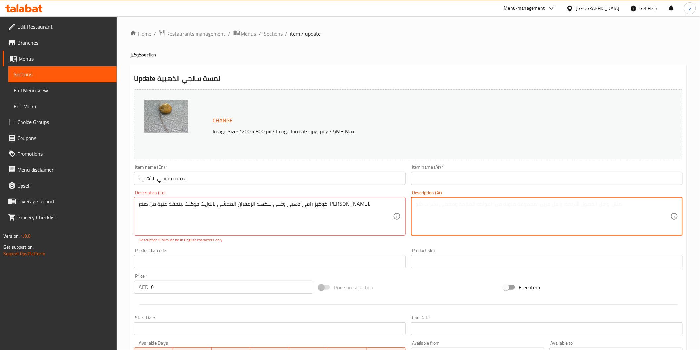
paste textarea "كوكيز راقي ذهبي وغني بنكهه الزعفران المحشي بالوايت جوكلت ,بتحفة فنية من صنع ال[…"
click at [527, 208] on textarea "كوكيز راقي ذهبي وغني بنكهه الزعفران المحشي بالوايت جوكلت ,بتحفة فنية من صنع ال[…" at bounding box center [542, 216] width 255 height 31
type textarea "كوكيز راقي ذهبي وغني بنكهه الزعفران المحشي بالوايت جوكلت ,بتحفة فنية من صنع ال[…"
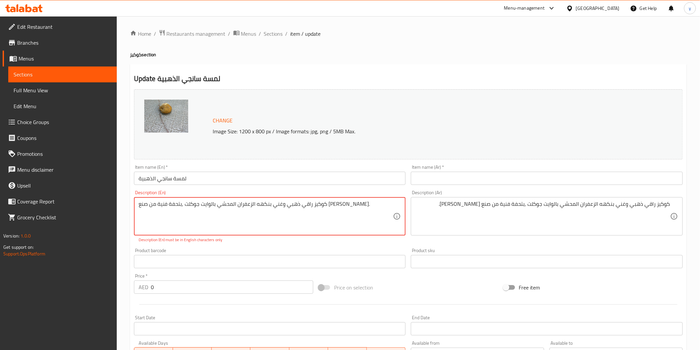
click at [274, 211] on textarea "كوكيز راقي ذهبي وغني بنكهه الزعفران المحشي بالوايت جوكلت ,بتحفة فنية من صنع ال[…" at bounding box center [266, 216] width 255 height 31
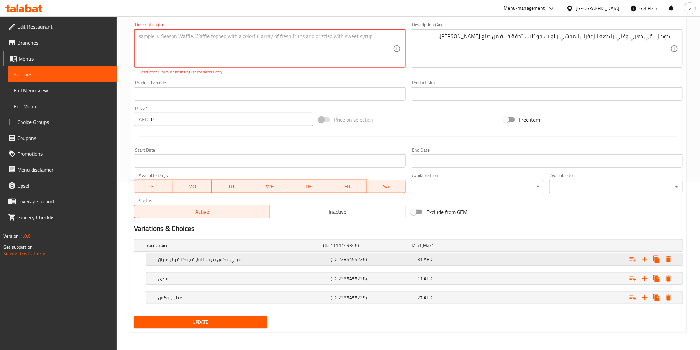
click at [265, 260] on h5 "ميني بوكس+ديب بالوايت جوكلت بالزعفران" at bounding box center [243, 259] width 170 height 7
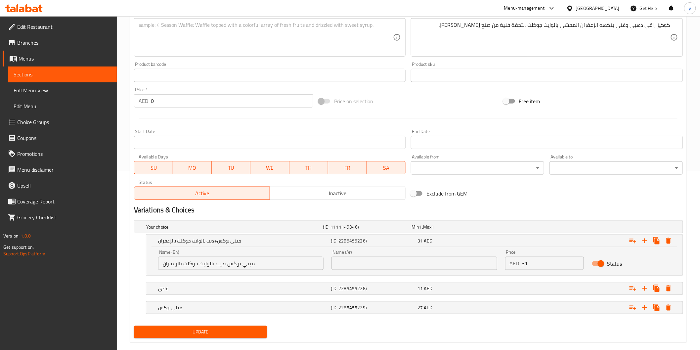
scroll to position [189, 0]
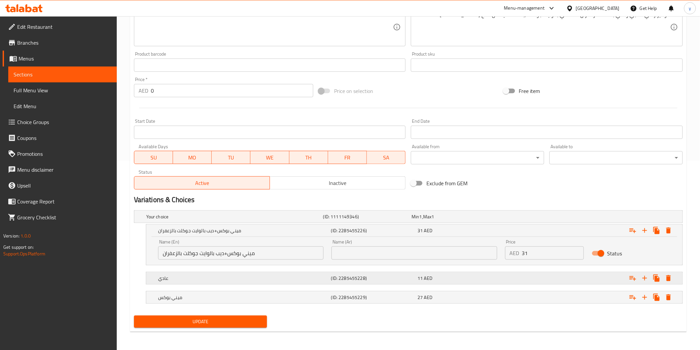
click at [246, 279] on h5 "عادي" at bounding box center [243, 278] width 170 height 7
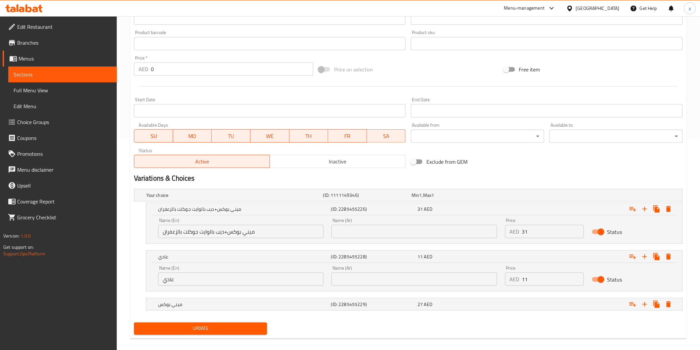
scroll to position [217, 0]
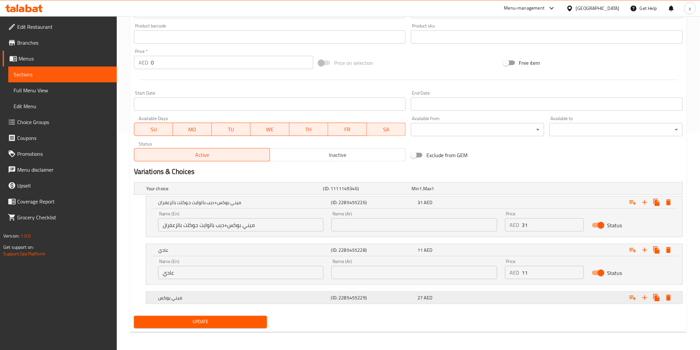
click at [262, 302] on div "ميني بوكس (ID: 2285455229) 27 AED" at bounding box center [416, 297] width 519 height 15
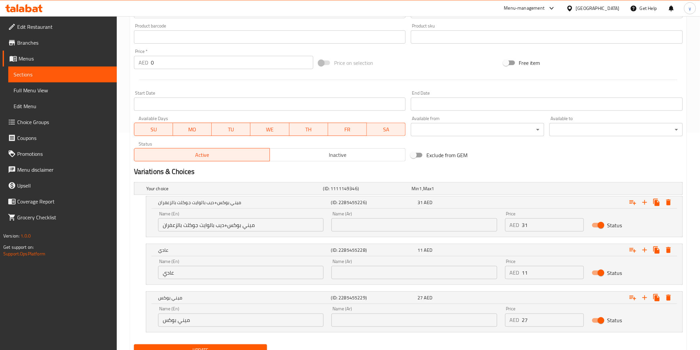
scroll to position [246, 0]
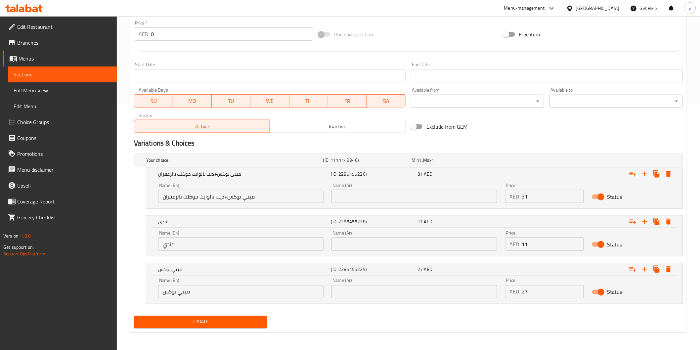
click at [231, 197] on input "ميني بوكس+ديب بالوايت جوكلت بالزعفران" at bounding box center [240, 196] width 165 height 13
click at [376, 197] on input "text" at bounding box center [413, 196] width 165 height 13
paste input "ميني بوكس+ديب بالوايت جوكلت بالزعفران"
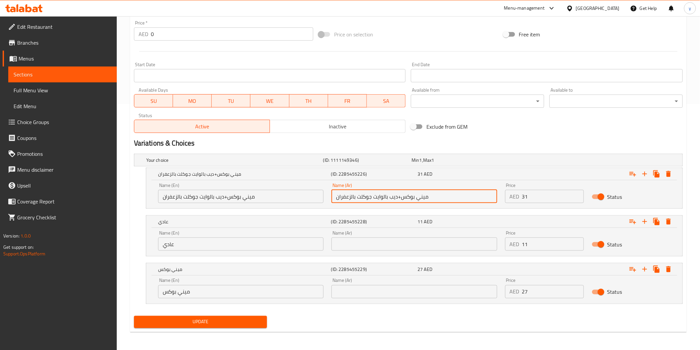
type input "ميني بوكس+ديب بالوايت جوكلت بالزعفران"
click at [250, 240] on input "عادي" at bounding box center [240, 243] width 165 height 13
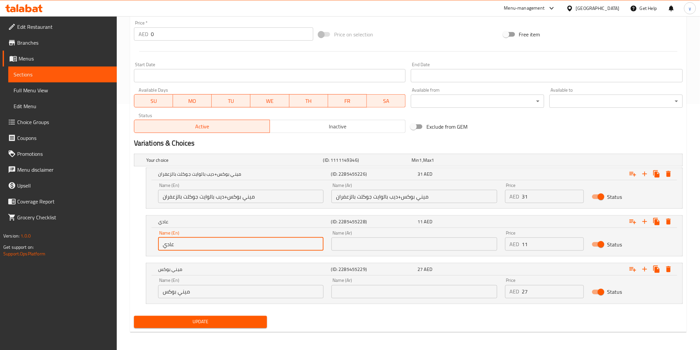
click at [250, 240] on input "عادي" at bounding box center [240, 243] width 165 height 13
click at [389, 244] on input "text" at bounding box center [413, 243] width 165 height 13
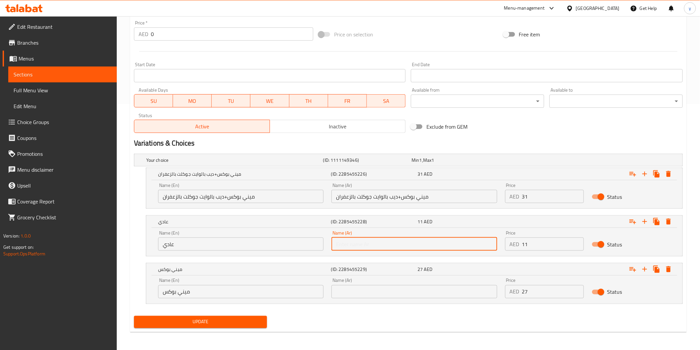
paste input "عادي"
type input "عادي"
click at [257, 289] on input "ميني بوكس" at bounding box center [240, 291] width 165 height 13
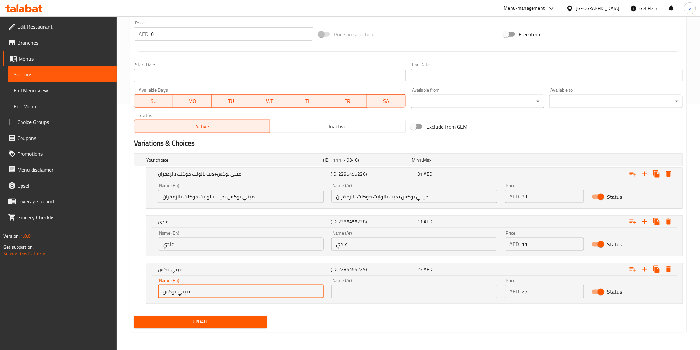
click at [257, 289] on input "ميني بوكس" at bounding box center [240, 291] width 165 height 13
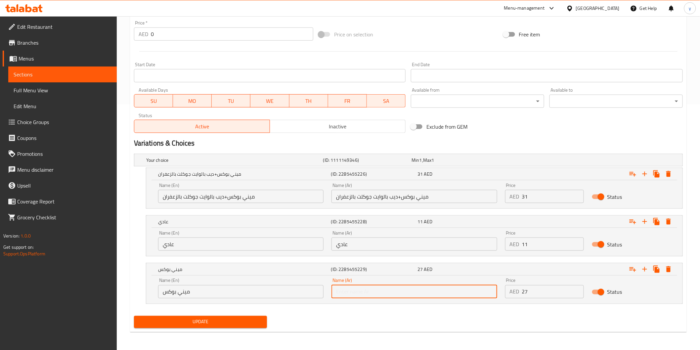
click at [352, 289] on input "text" at bounding box center [413, 291] width 165 height 13
paste input "ميني بوكس"
click at [345, 294] on input "ميني بوكس" at bounding box center [413, 291] width 165 height 13
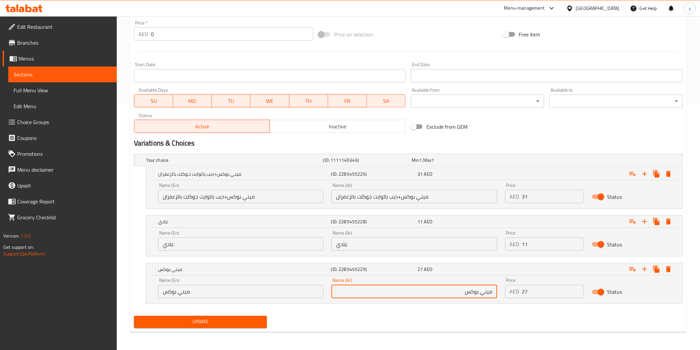
type input "ميني بوكس"
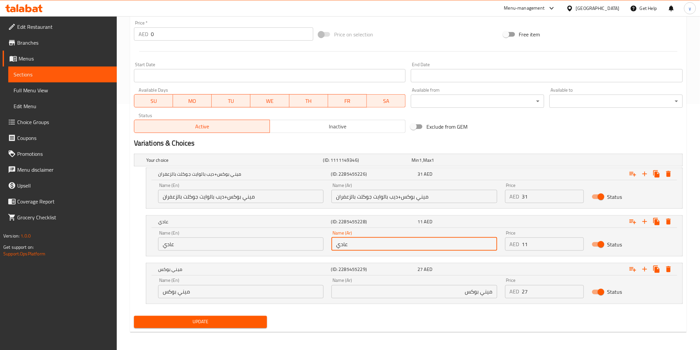
click at [353, 245] on input "عادي" at bounding box center [413, 243] width 165 height 13
click at [375, 197] on input "ميني بوكس+ديب بالوايت جوكلت بالزعفران" at bounding box center [413, 196] width 165 height 13
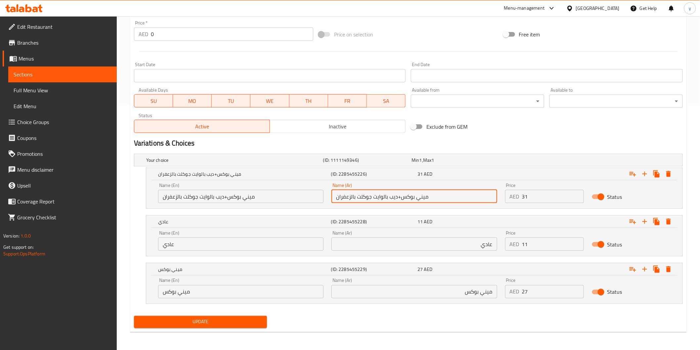
click at [375, 197] on input "ميني بوكس+ديب بالوايت جوكلت بالزعفران" at bounding box center [413, 196] width 165 height 13
click at [225, 202] on input "ميني بوكس+ديب بالوايت جوكلت بالزعفران" at bounding box center [240, 196] width 165 height 13
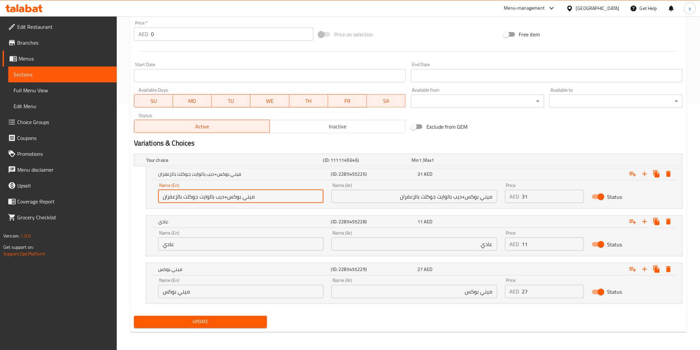
click at [225, 202] on input "ميني بوكس+ديب بالوايت جوكلت بالزعفران" at bounding box center [240, 196] width 165 height 13
click at [201, 239] on input "عادي" at bounding box center [240, 243] width 165 height 13
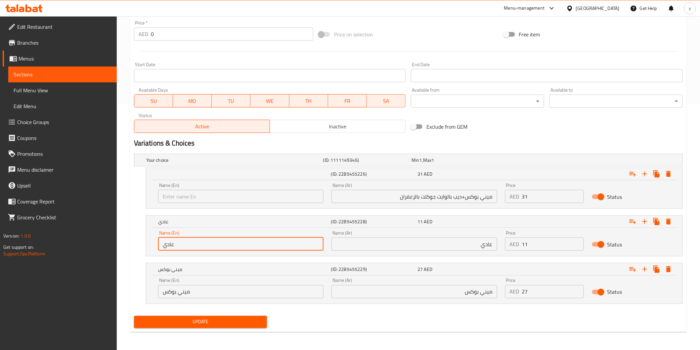
click at [201, 239] on input "عادي" at bounding box center [240, 243] width 165 height 13
type input "عادي"
click at [201, 239] on input "عادي" at bounding box center [240, 243] width 165 height 13
click at [197, 290] on input "ميني بوكس" at bounding box center [240, 291] width 165 height 13
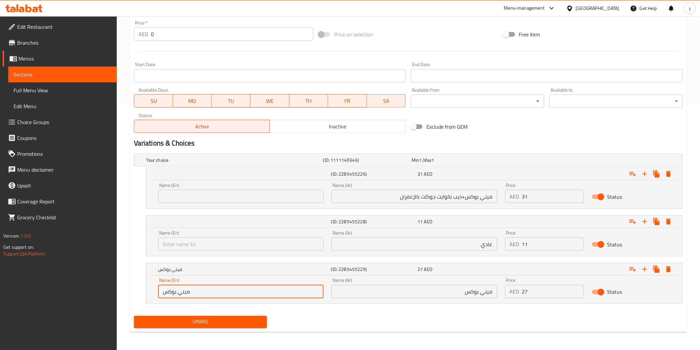
click at [197, 290] on input "ميني بوكس" at bounding box center [240, 291] width 165 height 13
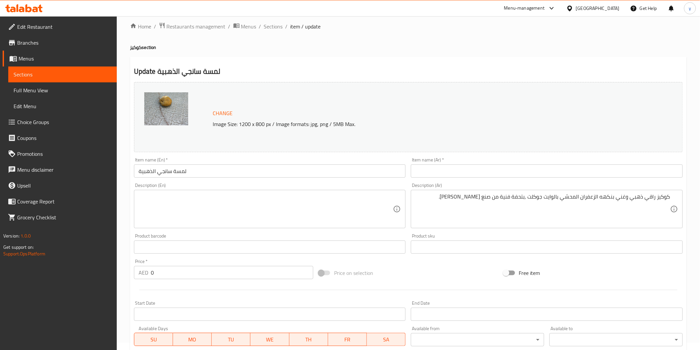
scroll to position [0, 0]
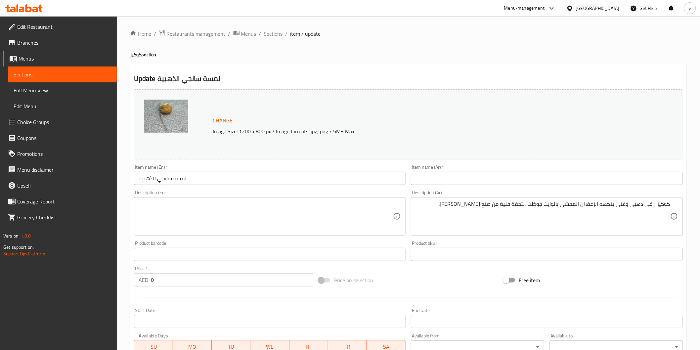
click at [273, 211] on textarea at bounding box center [266, 216] width 255 height 31
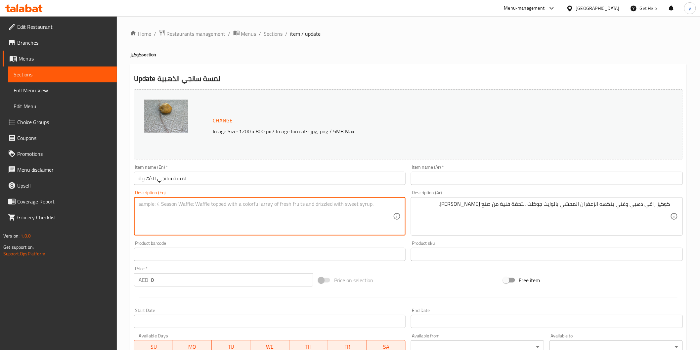
click at [153, 177] on input "لمسة سانجي الذهبية" at bounding box center [270, 178] width 272 height 13
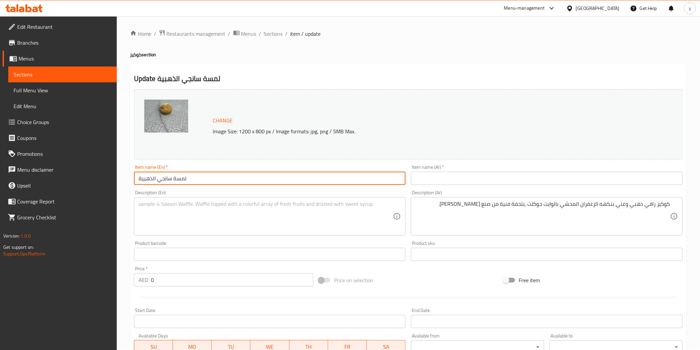
click at [153, 177] on input "لمسة سانجي الذهبية" at bounding box center [270, 178] width 272 height 13
click at [534, 180] on input "text" at bounding box center [547, 178] width 272 height 13
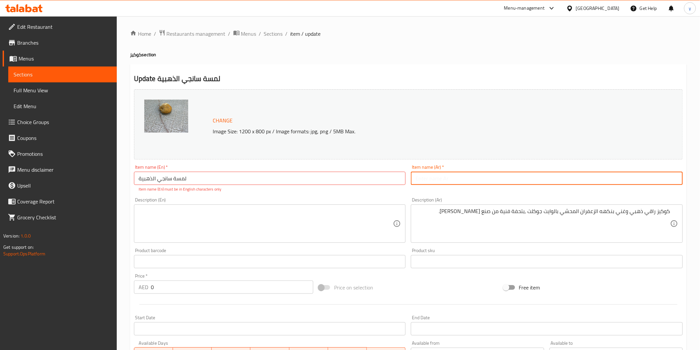
paste input "لمسة سانجي الذهبية"
type input "لمسة سانجي الذهبية"
click at [181, 178] on input "لمسة سانجي الذهبية" at bounding box center [270, 178] width 272 height 13
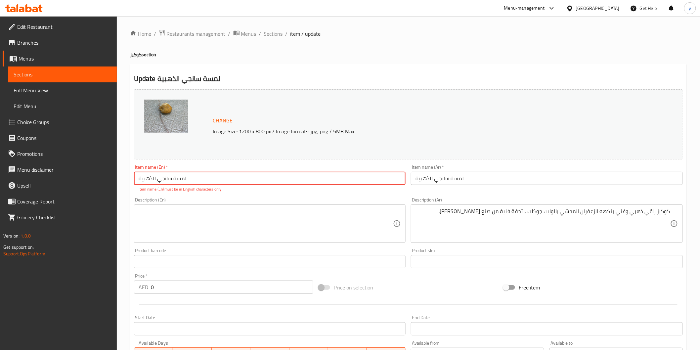
click at [181, 178] on input "لمسة سانجي الذهبية" at bounding box center [270, 178] width 272 height 13
click at [424, 181] on input "لمسة سانجي الذهبية" at bounding box center [547, 178] width 272 height 13
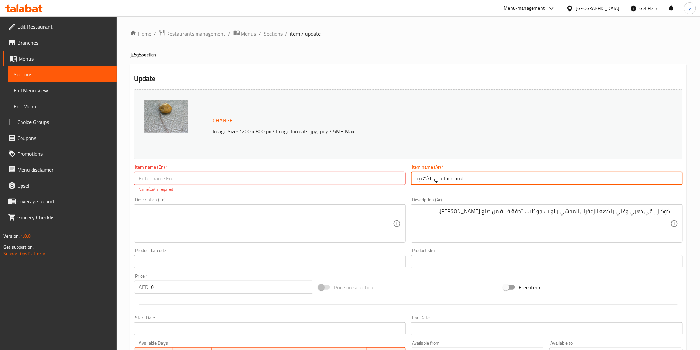
click at [424, 181] on input "لمسة سانجي الذهبية" at bounding box center [547, 178] width 272 height 13
click at [373, 179] on input "text" at bounding box center [270, 178] width 272 height 13
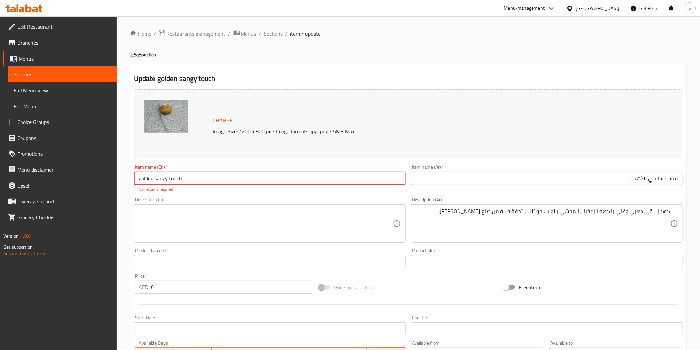
click at [163, 178] on input "golden sangy touch" at bounding box center [270, 178] width 272 height 13
type input "golden sangy touch"
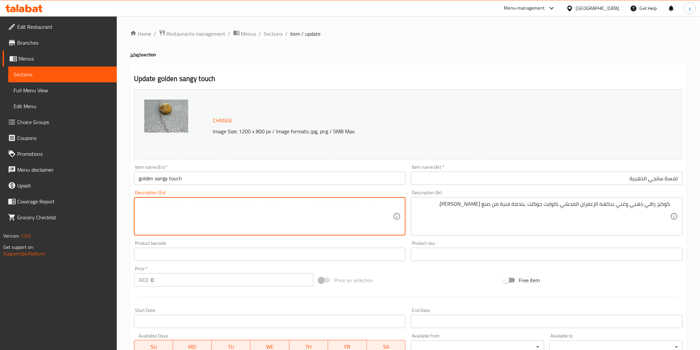
drag, startPoint x: 163, startPoint y: 178, endPoint x: 212, endPoint y: 220, distance: 64.5
click at [212, 220] on textarea at bounding box center [266, 216] width 255 height 31
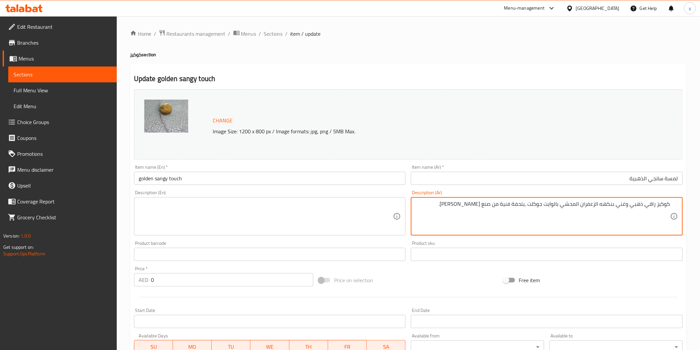
drag, startPoint x: 670, startPoint y: 204, endPoint x: 659, endPoint y: 205, distance: 11.4
click at [659, 205] on textarea "كوكيز راقي ذهبي وغني بنكهه الزعفران المحشي بالوايت جوكلت ,بتحفة فنية من صنع ال[…" at bounding box center [542, 216] width 255 height 31
drag, startPoint x: 614, startPoint y: 217, endPoint x: 596, endPoint y: 218, distance: 18.2
click at [614, 217] on textarea "كوكيز راقي ذهبي وغني بنكهه الزعفران المحشي بالوايت جوكلت ,بتحفة فنية من صنع ال[…" at bounding box center [542, 216] width 255 height 31
drag, startPoint x: 617, startPoint y: 207, endPoint x: 627, endPoint y: 205, distance: 10.7
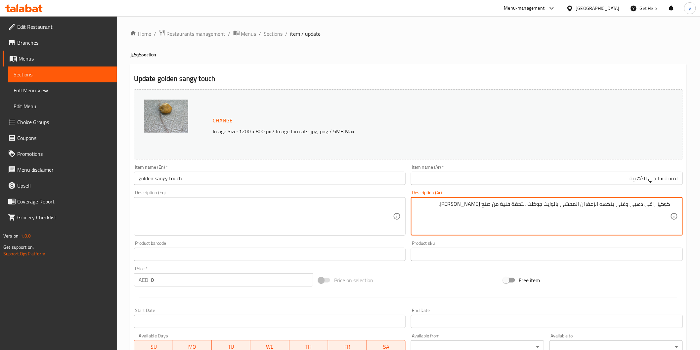
click at [642, 206] on textarea "كوكيز راقي ذهبي وغني بنكهه الزعفران المحشي بالوايت جوكلت ,بتحفة فنية من صنع ال[…" at bounding box center [542, 216] width 255 height 31
click at [452, 209] on textarea "كوكيز راقي ذهبي وغني بنكهه الزعفران المحشي بالوايت جوكلت ,بتحفة فنية من صنع ال[…" at bounding box center [542, 216] width 255 height 31
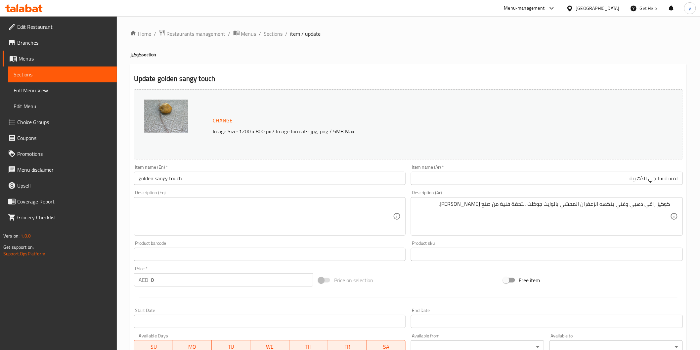
click at [487, 199] on div "كوكيز راقي ذهبي وغني بنكهه الزعفران المحشي بالوايت جوكلت ,بتحفة فنية من صنع الش…" at bounding box center [547, 216] width 272 height 38
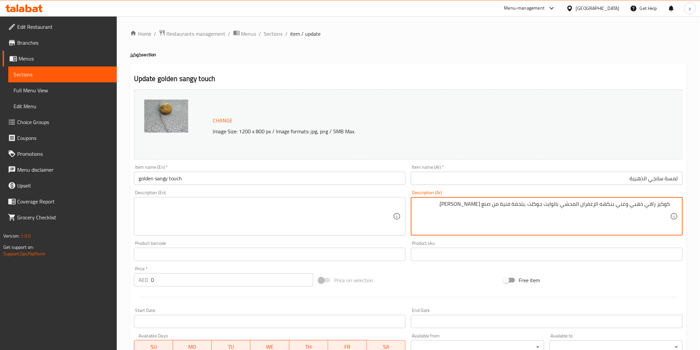
click at [491, 201] on textarea "كوكيز راقي ذهبي وغني بنكهه الزعفران المحشي بالوايت جوكلت ,بتحفة فنية من صنع ال[…" at bounding box center [542, 216] width 255 height 31
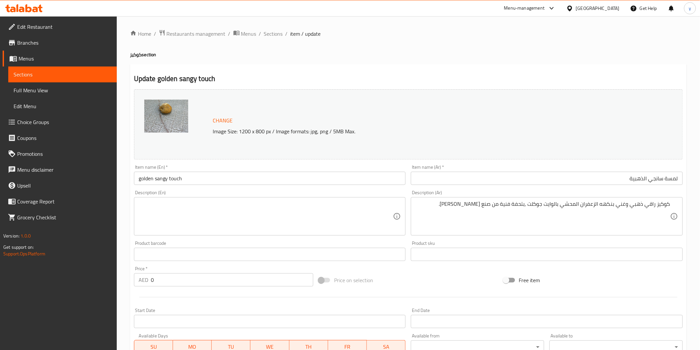
click at [430, 207] on textarea "كوكيز راقي ذهبي وغني بنكهه الزعفران المحشي بالوايت جوكلت ,بتحفة فنية من صنع ال[…" at bounding box center [542, 216] width 255 height 31
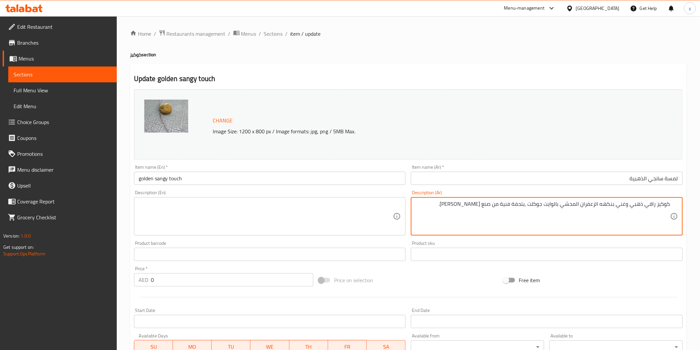
click at [585, 223] on textarea "كوكيز راقي ذهبي وغني بنكهه الزعفران المحشي بالوايت جوكلت ,بتحفة فنية من صنع ال[…" at bounding box center [542, 216] width 255 height 31
click at [533, 204] on textarea "كوكيز راقي ذهبي وغني بنكهه الزعفران المحشي بالوايت جوكلت ,بتحفة فنية من صنع ال[…" at bounding box center [542, 216] width 255 height 31
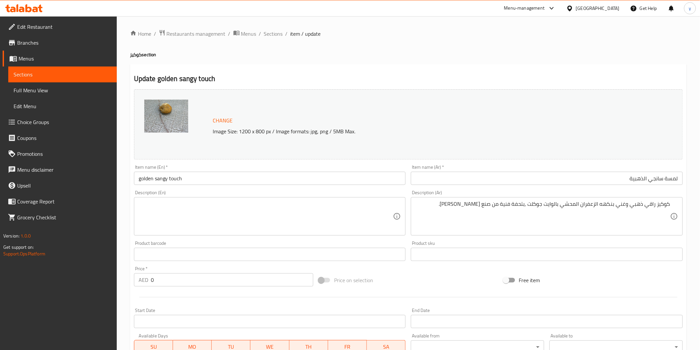
click at [288, 200] on div "Description (En)" at bounding box center [270, 216] width 272 height 38
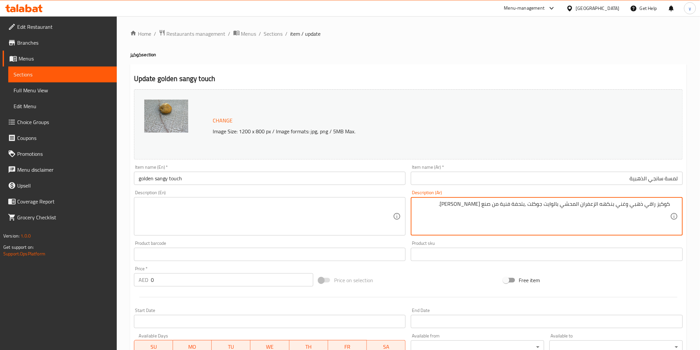
click at [456, 204] on textarea "كوكيز راقي ذهبي وغني بنكهه الزعفران المحشي بالوايت جوكلت ,بتحفة فنية من صنع ال[…" at bounding box center [542, 216] width 255 height 31
click at [434, 215] on textarea "كوكيز راقي ذهبي وغني بنكهه الزعفران المحشي بالوايت جوكلت ,بتحفة فنية من صنع ال[…" at bounding box center [542, 216] width 255 height 31
click at [448, 219] on textarea "كوكيز راقي ذهبي وغني بنكهه الزعفران المحشي بالوايت جوكلت ,بتحفة فنية من صنع ال[…" at bounding box center [542, 216] width 255 height 31
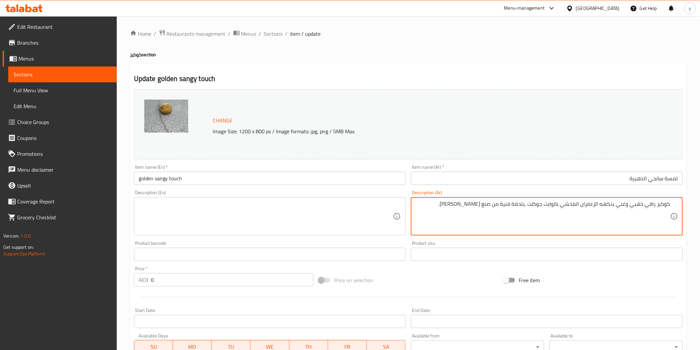
click at [448, 219] on textarea "كوكيز راقي ذهبي وغني بنكهه الزعفران المحشي بالوايت جوكلت ,بتحفة فنية من صنع ال[…" at bounding box center [542, 216] width 255 height 31
click at [233, 221] on textarea at bounding box center [266, 216] width 255 height 31
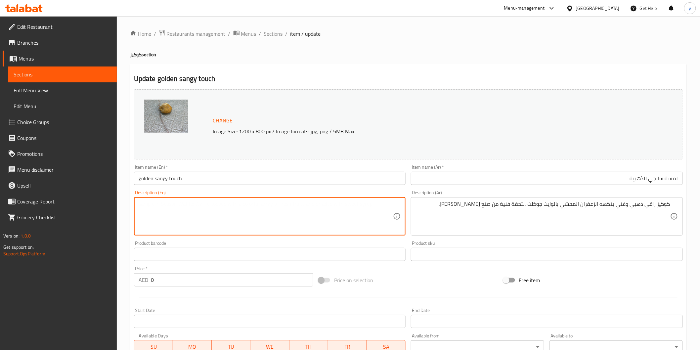
paste textarea "جوكلت"
type textarea "جوكلت"
click at [198, 206] on textarea "جوكلت" at bounding box center [266, 216] width 255 height 31
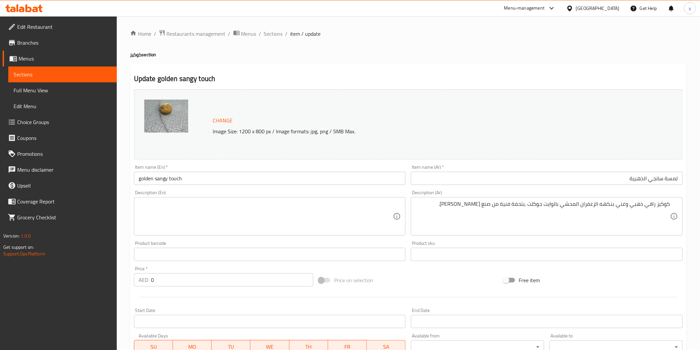
click at [185, 207] on textarea at bounding box center [266, 216] width 255 height 31
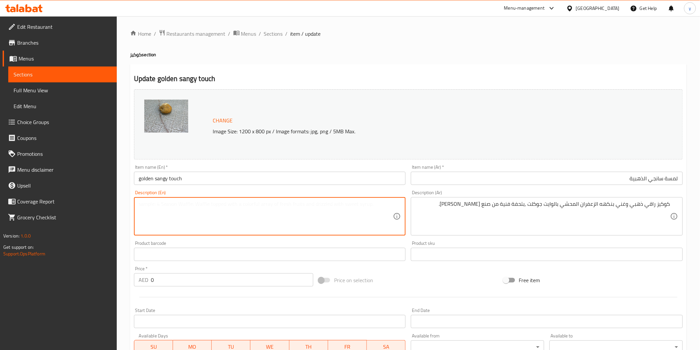
paste textarea "A sophisticated golden cookie rich in saffron flavor, filled with white chocola…"
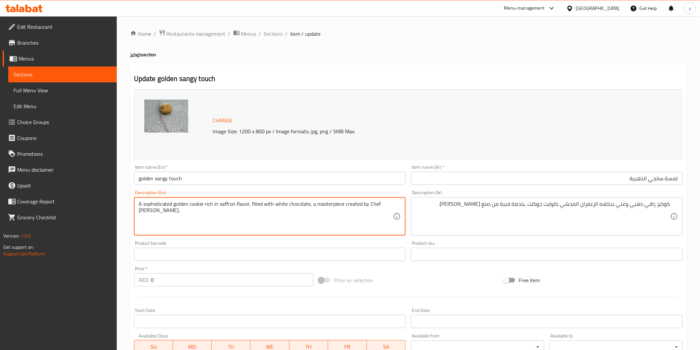
click at [229, 203] on textarea "A sophisticated golden cookie rich in saffron flavor, filled with white chocola…" at bounding box center [266, 216] width 255 height 31
click at [390, 205] on textarea "A sophisticated golden cookie rich in saffron flavor, filled with white joklet …" at bounding box center [266, 216] width 255 height 31
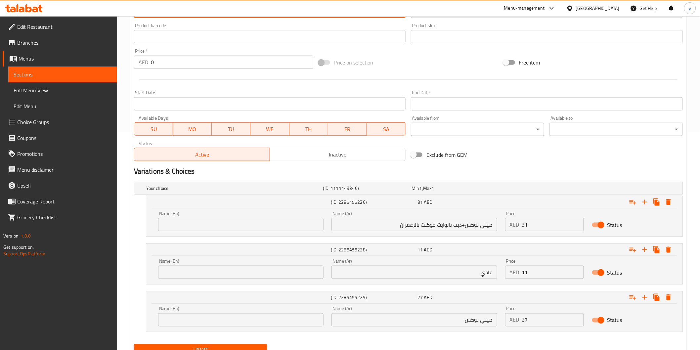
scroll to position [220, 0]
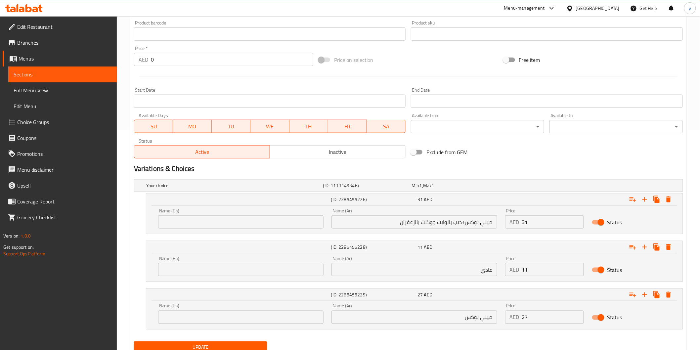
type textarea "A sophisticated golden cookie rich in saffron flavor, filled with white joklet …"
click at [283, 221] on input "text" at bounding box center [240, 221] width 165 height 13
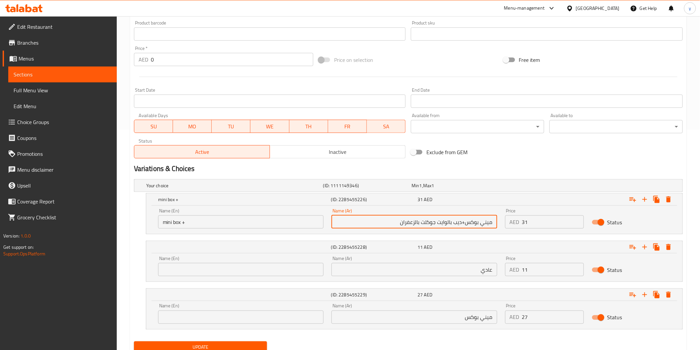
drag, startPoint x: 398, startPoint y: 224, endPoint x: 461, endPoint y: 226, distance: 63.9
click at [461, 226] on input "ميني بوكس+ديب بالوايت جوكلت بالزعفران" at bounding box center [413, 221] width 165 height 13
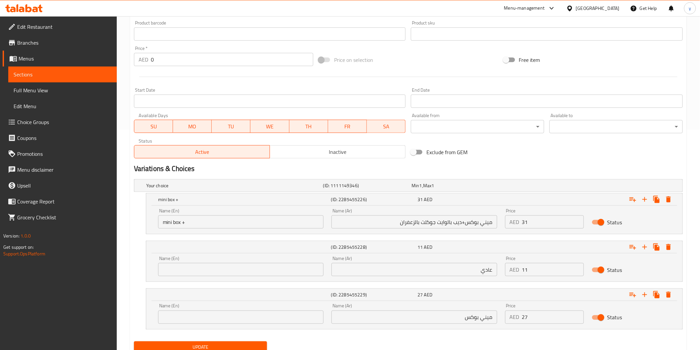
click at [209, 226] on input "mini box +" at bounding box center [240, 221] width 165 height 13
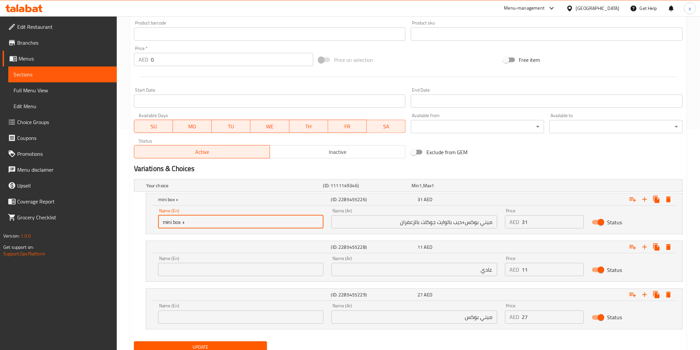
paste input "Deep in white chocolate with saffron"
click at [195, 222] on input "mini box + Deep in white chocolate with saffron" at bounding box center [240, 221] width 165 height 13
click at [267, 224] on input "mini box + Dip in white chocolate with saffron" at bounding box center [240, 221] width 165 height 13
click at [235, 217] on input "mini box + Dip in white chocolate with saffron" at bounding box center [240, 221] width 165 height 13
type input "mini box + Dip in white joklet with saffron"
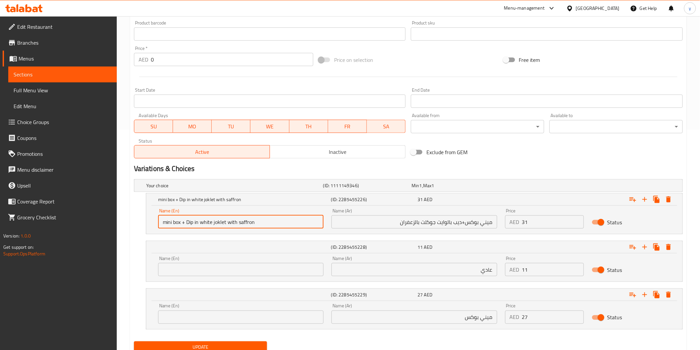
click at [246, 264] on input "text" at bounding box center [240, 269] width 165 height 13
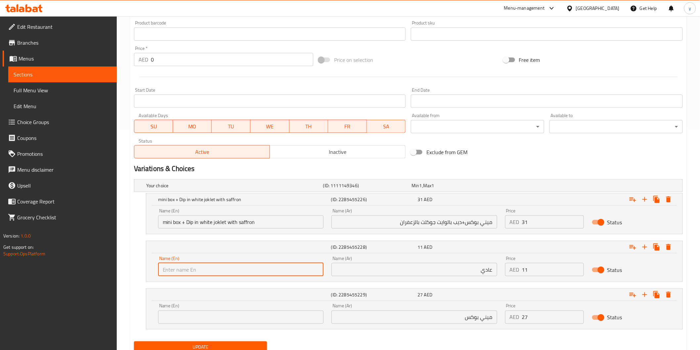
click at [279, 267] on input "text" at bounding box center [240, 269] width 165 height 13
type input "regular"
click at [240, 308] on div "Name (En) Name (En)" at bounding box center [240, 314] width 165 height 20
click at [246, 312] on input "text" at bounding box center [240, 317] width 165 height 13
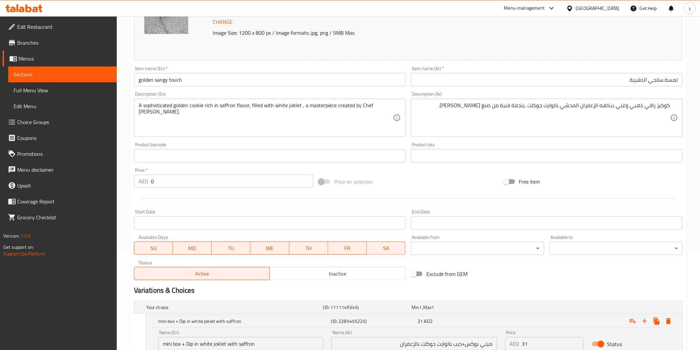
scroll to position [246, 0]
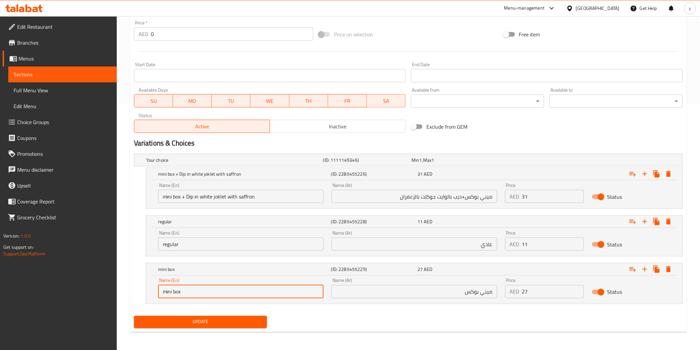
type input "mini box"
click at [207, 318] on span "Update" at bounding box center [200, 322] width 123 height 8
click at [38, 55] on span "Menus" at bounding box center [65, 59] width 93 height 8
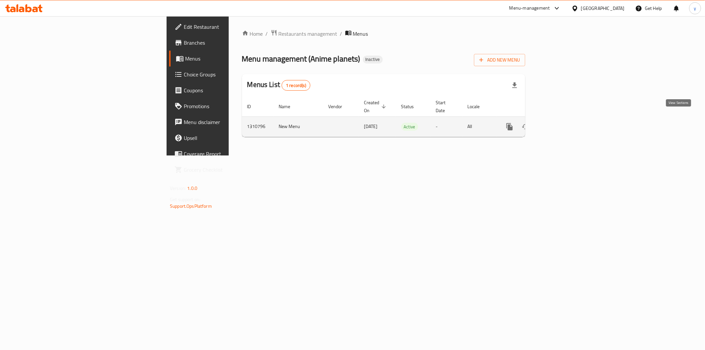
click at [562, 123] on icon "enhanced table" at bounding box center [558, 127] width 8 height 8
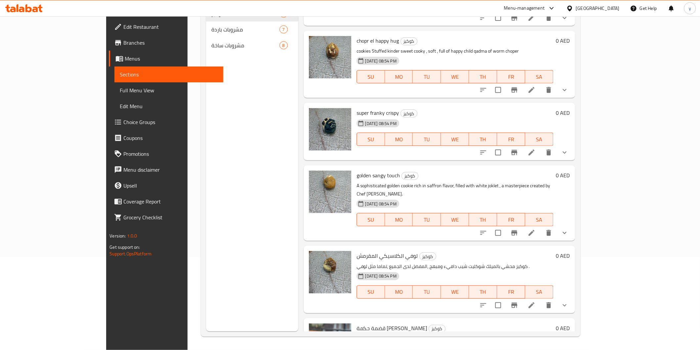
scroll to position [162, 0]
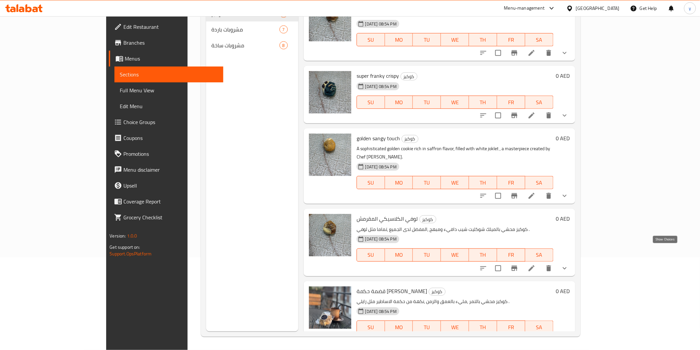
click at [569, 264] on icon "show more" at bounding box center [565, 268] width 8 height 8
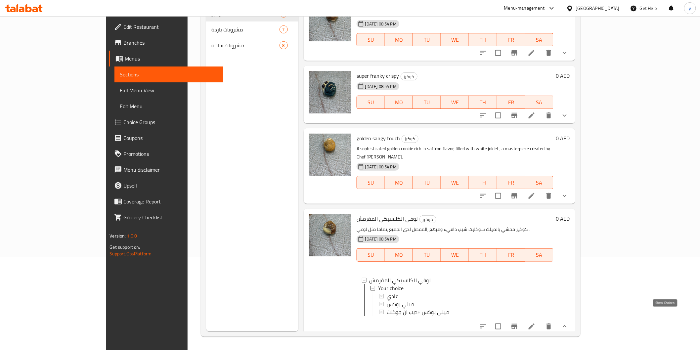
click at [567, 325] on icon "show more" at bounding box center [565, 326] width 4 height 2
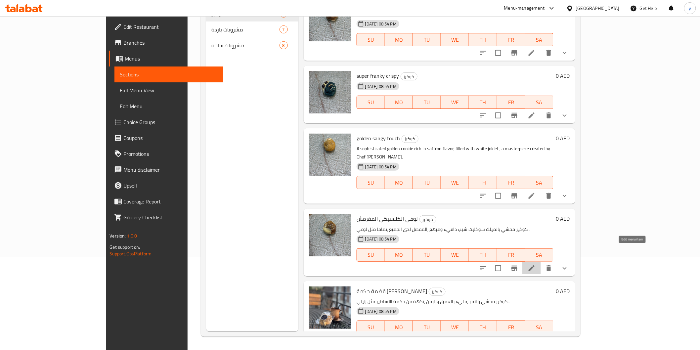
click at [535, 264] on icon at bounding box center [532, 268] width 8 height 8
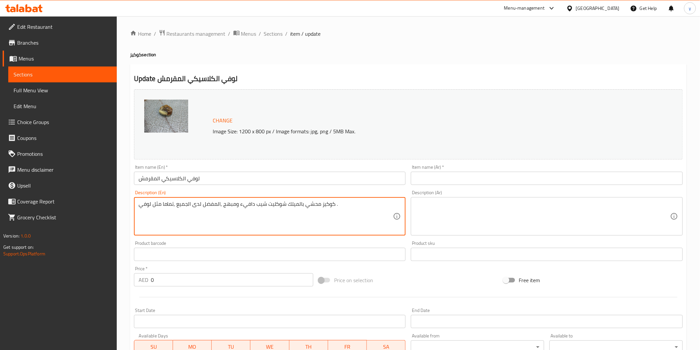
click at [361, 212] on textarea "كوكيز محشي بالميلك شوكليت شيب دافيء ومبهج ,المفضل لدى الجميع ,تماما مثل لوفي ." at bounding box center [266, 216] width 255 height 31
click at [267, 177] on input "لوفي الكلاسيكي المقرمش" at bounding box center [270, 178] width 272 height 13
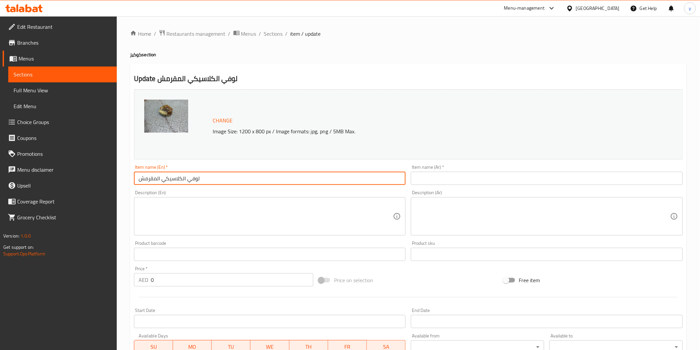
click at [267, 177] on input "لوفي الكلاسيكي المقرمش" at bounding box center [270, 178] width 272 height 13
click at [426, 184] on input "text" at bounding box center [547, 178] width 272 height 13
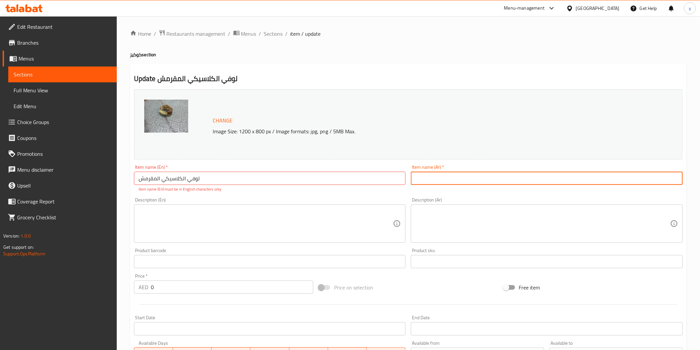
paste input "لوفي الكلاسيكي المقرمش"
type input "لوفي الكلاسيكي المقرمش"
click at [241, 179] on input "لوفي الكلاسيكي المقرمش" at bounding box center [270, 178] width 272 height 13
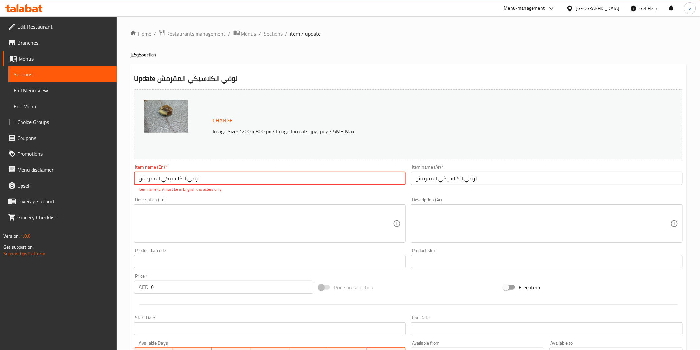
click at [241, 179] on input "لوفي الكلاسيكي المقرمش" at bounding box center [270, 178] width 272 height 13
type input "loufi classic crispy"
click at [437, 179] on input "لوفي الكلاسيكي المقرمش" at bounding box center [547, 178] width 272 height 13
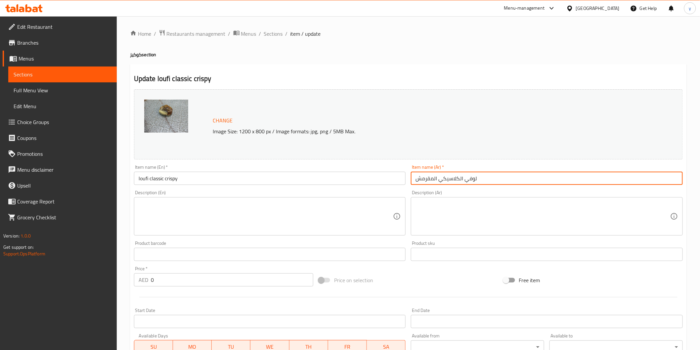
click at [437, 179] on input "لوفي الكلاسيكي المقرمش" at bounding box center [547, 178] width 272 height 13
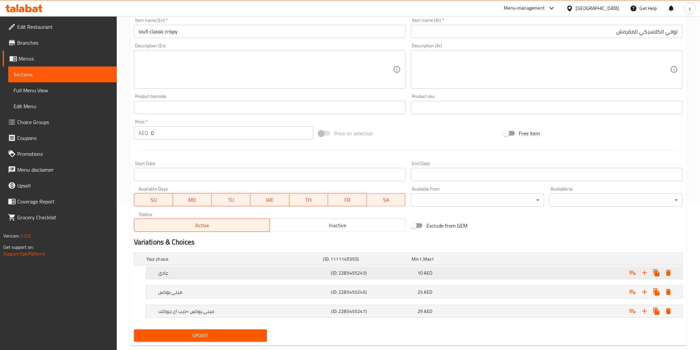
click at [228, 275] on h5 "عادي" at bounding box center [243, 273] width 170 height 7
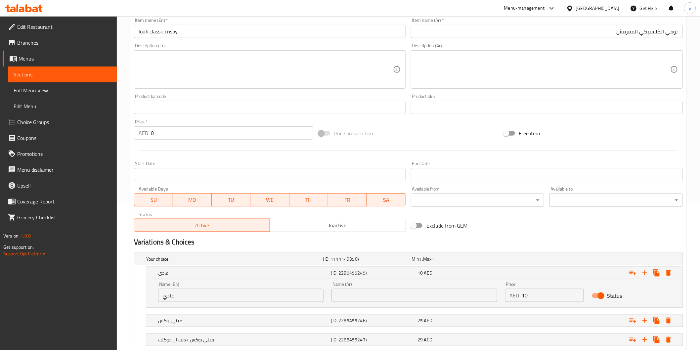
click at [355, 295] on input "text" at bounding box center [413, 295] width 165 height 13
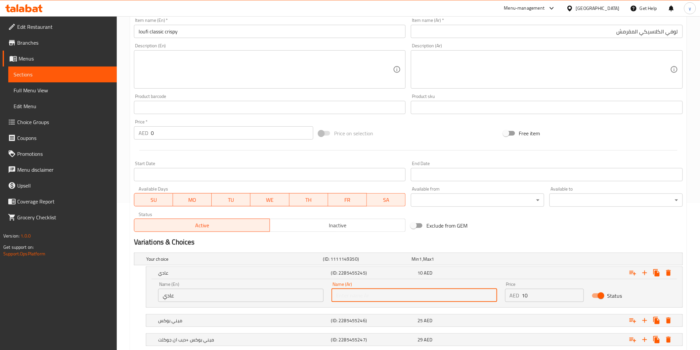
click at [355, 295] on input "text" at bounding box center [413, 295] width 165 height 13
type input "عادي"
click at [236, 317] on h5 "ميني بوكس" at bounding box center [243, 320] width 170 height 7
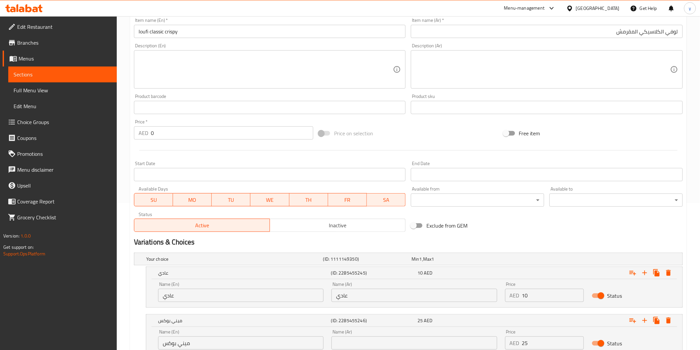
scroll to position [217, 0]
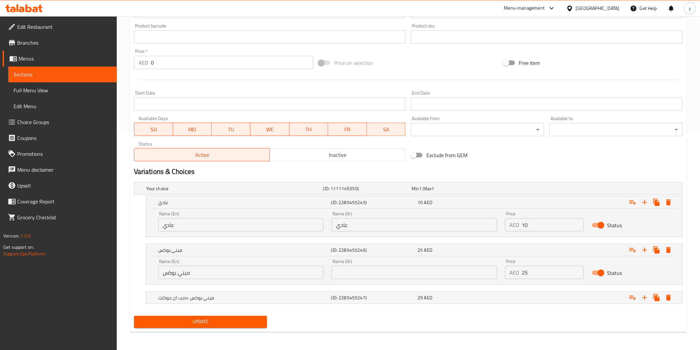
click at [358, 272] on input "text" at bounding box center [413, 272] width 165 height 13
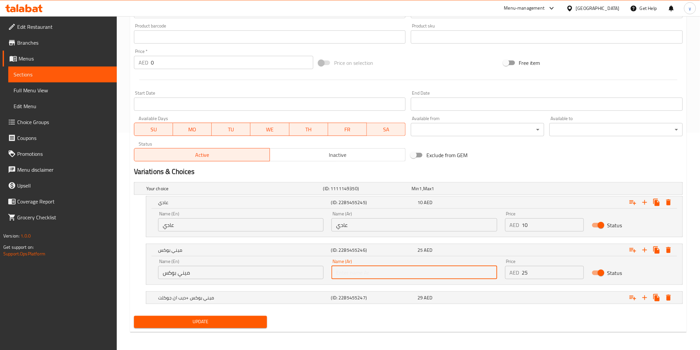
click at [358, 272] on input "text" at bounding box center [413, 272] width 165 height 13
type input "ميني بوكس"
click at [269, 294] on h5 "ميني بوكس +ديب ان جوكلت" at bounding box center [243, 297] width 170 height 7
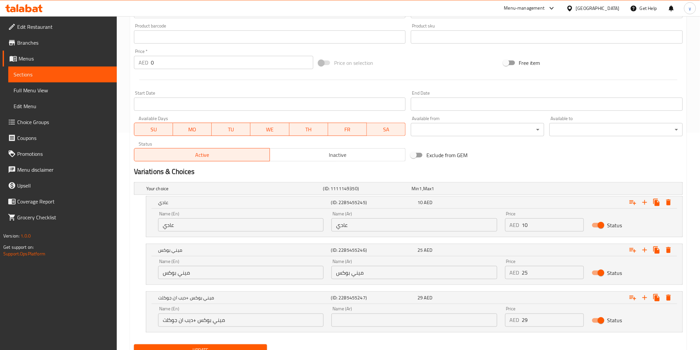
click at [364, 318] on input "text" at bounding box center [413, 320] width 165 height 13
type input "بوكس 10كوكيز ميني مع ديب ان"
click at [334, 321] on input "بوكس 10كوكيز ميني مع ديب ان" at bounding box center [413, 320] width 165 height 13
click at [394, 315] on input "بوكس 10كوكيز ميني مع ديب ان" at bounding box center [413, 320] width 165 height 13
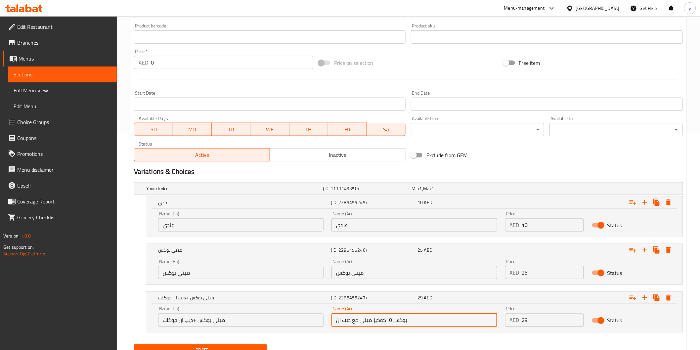
click at [394, 315] on input "بوكس 10كوكيز ميني مع ديب ان" at bounding box center [413, 320] width 165 height 13
click at [390, 322] on input "text" at bounding box center [413, 320] width 165 height 13
click at [339, 322] on input "ميني بوكس +ديب كندر" at bounding box center [413, 320] width 165 height 13
click at [336, 322] on input "ميني بوكس +ديب كندر" at bounding box center [413, 320] width 165 height 13
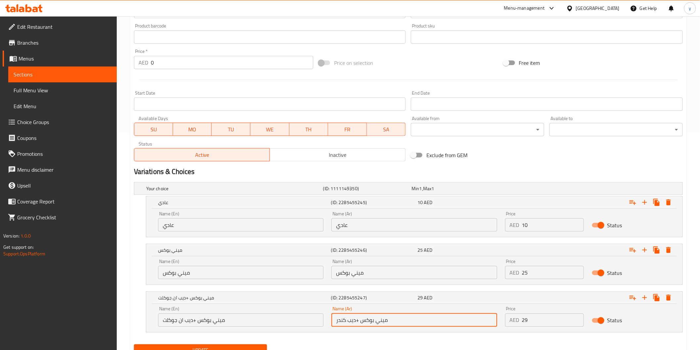
click at [352, 319] on input "ميني بوكس +ديب كندر" at bounding box center [413, 320] width 165 height 13
click at [347, 322] on input "ميني بوكس +ديب كندر" at bounding box center [413, 320] width 165 height 13
click at [440, 319] on input "ميني بوكس +دي كندر" at bounding box center [413, 320] width 165 height 13
click at [403, 322] on input "[PERSON_NAME] +ديب ان جوكليت" at bounding box center [413, 320] width 165 height 13
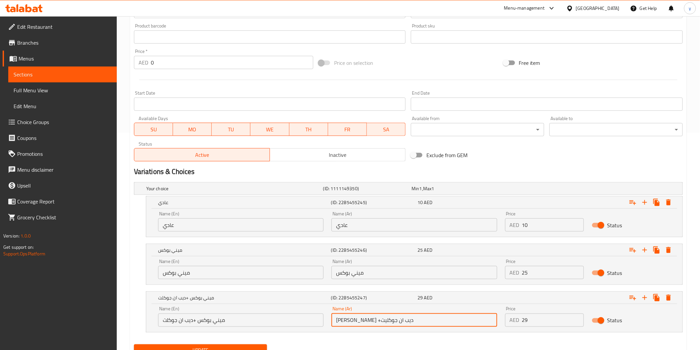
click at [403, 322] on input "[PERSON_NAME] +ديب ان جوكليت" at bounding box center [413, 320] width 165 height 13
type input "[PERSON_NAME] +ديب ان جوكليت"
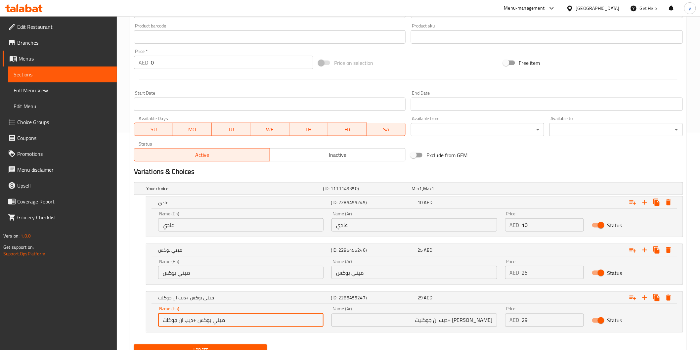
click at [232, 323] on input "ميني بوكس +ديب ان جوكلت" at bounding box center [240, 320] width 165 height 13
click at [244, 223] on input "عادي" at bounding box center [240, 224] width 165 height 13
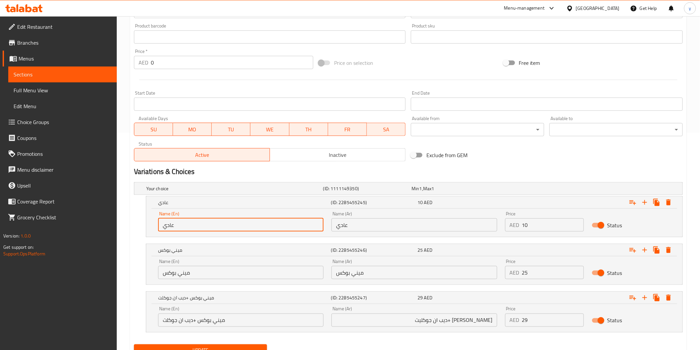
click at [244, 223] on input "عادي" at bounding box center [240, 224] width 165 height 13
click at [236, 268] on input "ميني بوكس" at bounding box center [240, 272] width 165 height 13
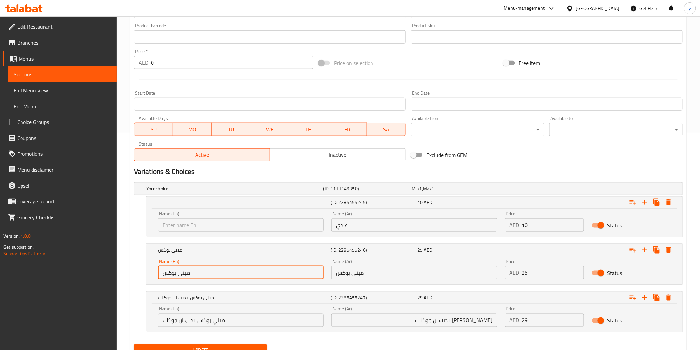
click at [236, 268] on input "ميني بوكس" at bounding box center [240, 272] width 165 height 13
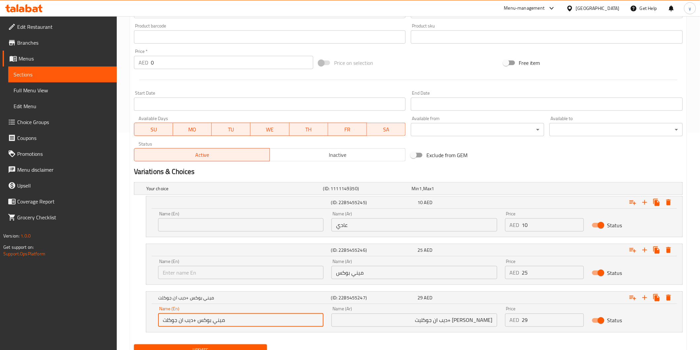
click at [255, 322] on input "ميني بوكس +ديب ان جوكلت" at bounding box center [240, 320] width 165 height 13
click at [220, 227] on input "text" at bounding box center [240, 224] width 165 height 13
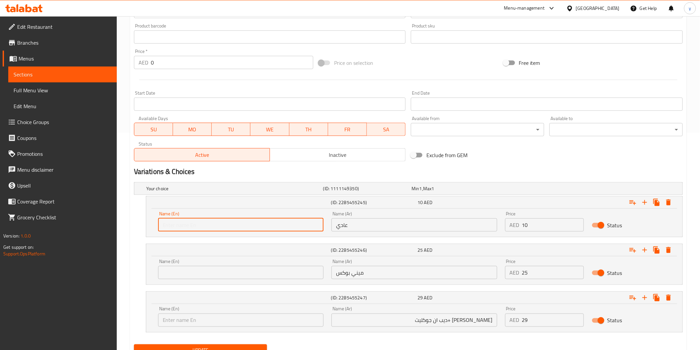
type input "regular"
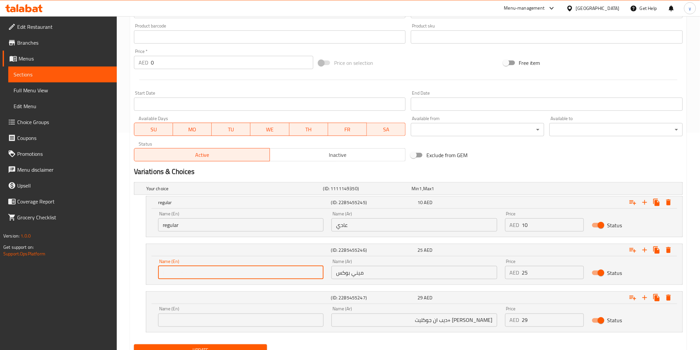
click at [199, 269] on input "text" at bounding box center [240, 272] width 165 height 13
type input "mini box"
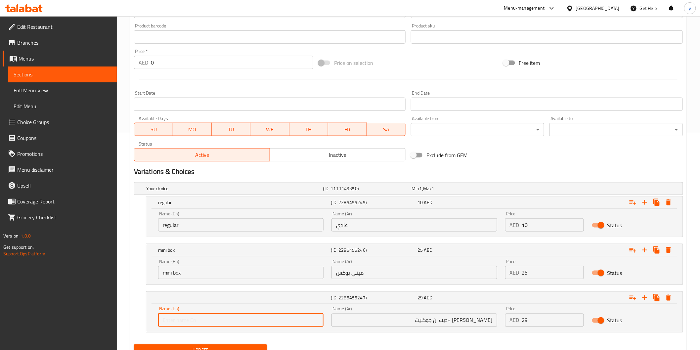
click at [225, 326] on input "text" at bounding box center [240, 320] width 165 height 13
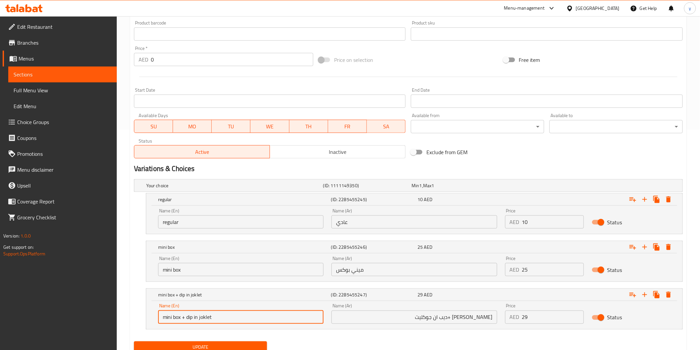
scroll to position [246, 0]
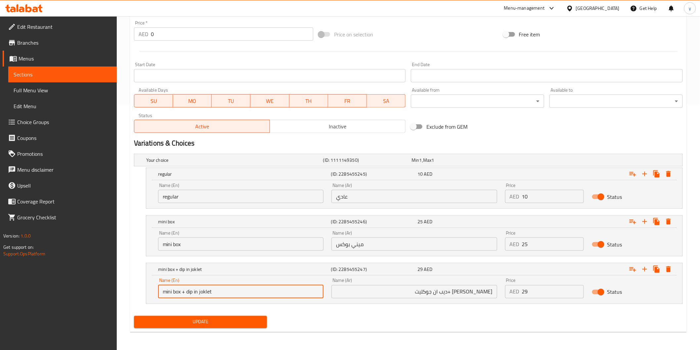
type input "mini box + dip in joklet"
click at [181, 321] on span "Update" at bounding box center [200, 322] width 123 height 8
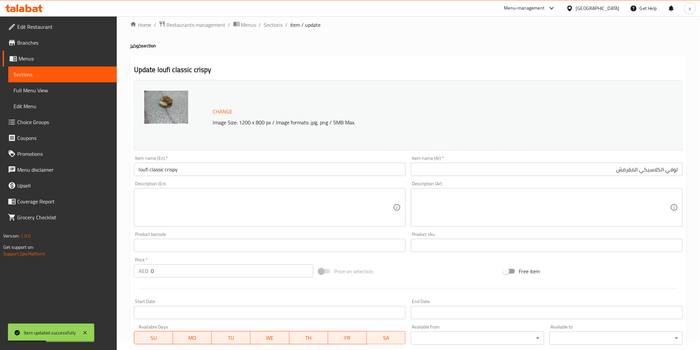
scroll to position [0, 0]
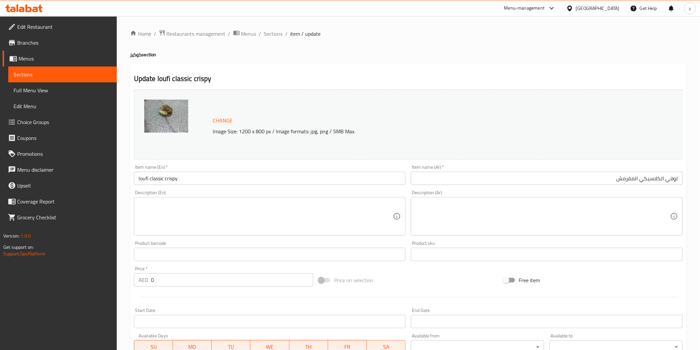
click at [157, 181] on input "loufi classic crispy" at bounding box center [270, 178] width 272 height 13
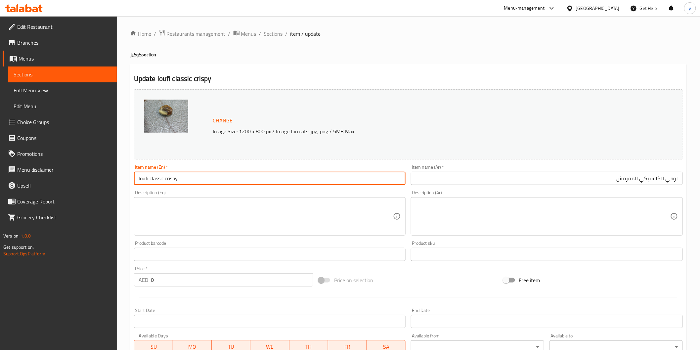
click at [157, 181] on input "loufi classic crispy" at bounding box center [270, 178] width 272 height 13
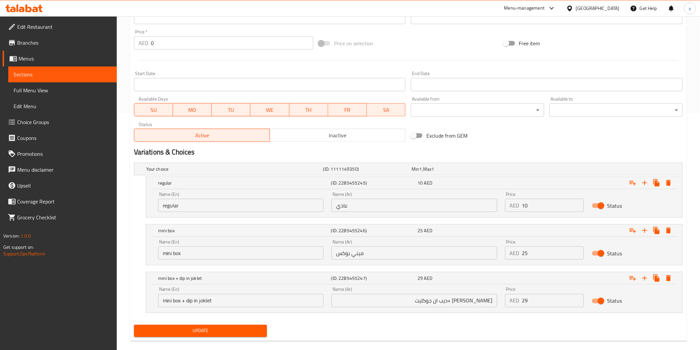
scroll to position [246, 0]
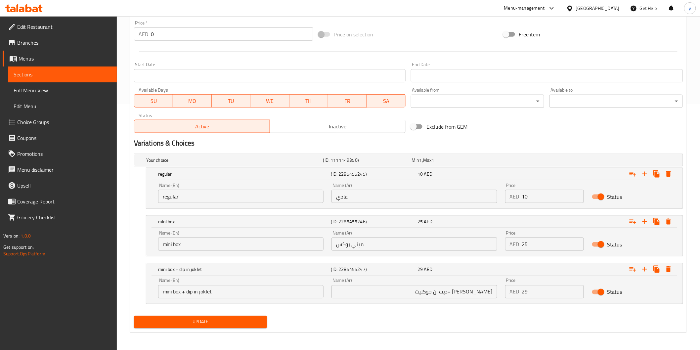
drag, startPoint x: 189, startPoint y: 318, endPoint x: 174, endPoint y: 300, distance: 23.6
click at [189, 318] on span "Update" at bounding box center [200, 322] width 123 height 8
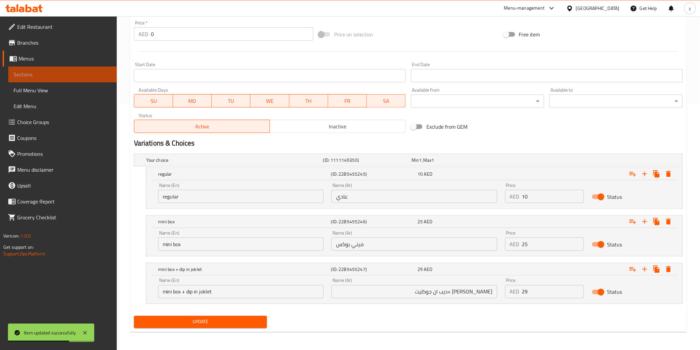
click at [68, 77] on span "Sections" at bounding box center [63, 74] width 98 height 8
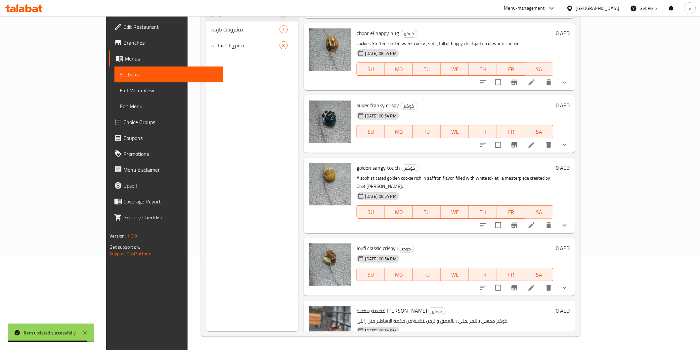
scroll to position [152, 0]
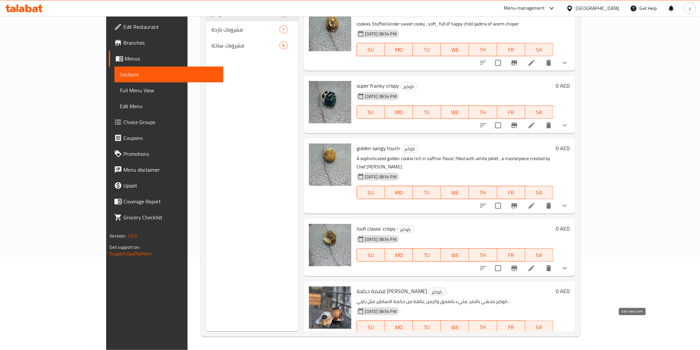
click at [535, 336] on icon at bounding box center [532, 340] width 8 height 8
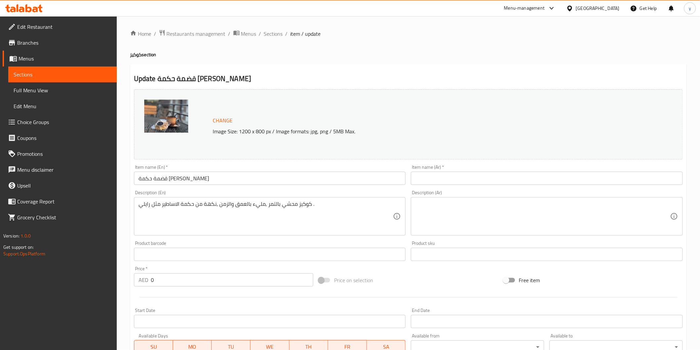
click at [189, 183] on input "قضمة حكمة [PERSON_NAME]" at bounding box center [270, 178] width 272 height 13
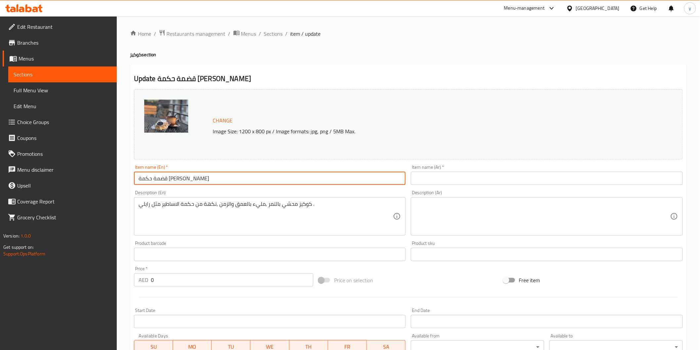
click at [189, 183] on input "قضمة حكمة [PERSON_NAME]" at bounding box center [270, 178] width 272 height 13
click at [495, 183] on input "text" at bounding box center [547, 178] width 272 height 13
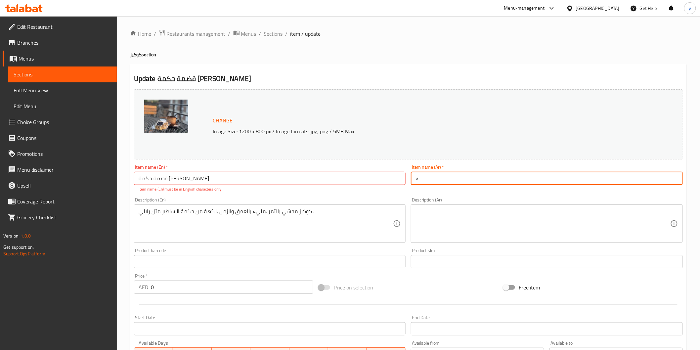
type input "v"
click at [465, 190] on div "Item name (Ar)   * v Item name (Ar) *" at bounding box center [546, 178] width 277 height 33
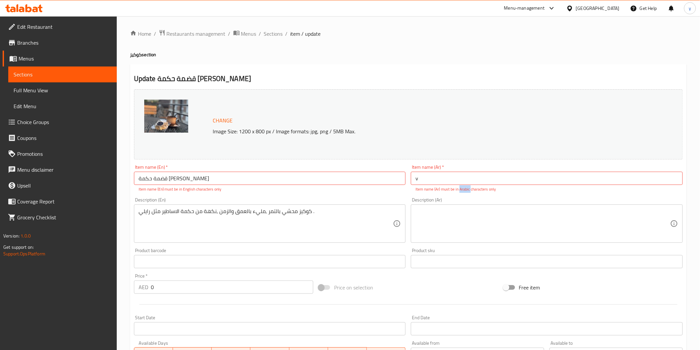
click at [465, 190] on p "Item name (Ar) must be in Arabic characters only" at bounding box center [546, 189] width 263 height 6
click at [454, 185] on input "v" at bounding box center [547, 178] width 272 height 13
type input "v"
click at [291, 181] on input "قضمة حكمة [PERSON_NAME]" at bounding box center [270, 178] width 272 height 13
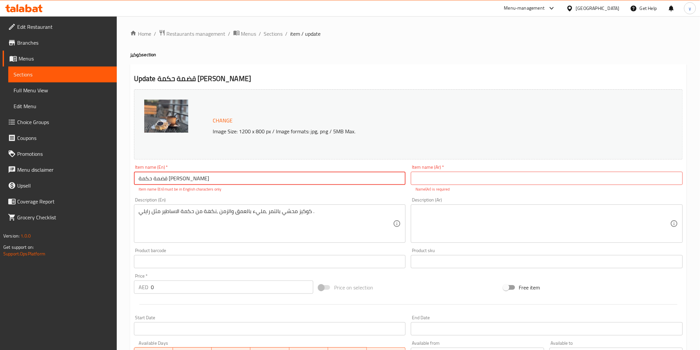
click at [291, 181] on input "قضمة حكمة [PERSON_NAME]" at bounding box center [270, 178] width 272 height 13
click at [480, 175] on input "text" at bounding box center [547, 178] width 272 height 13
paste input "قضمة حكمة [PERSON_NAME]"
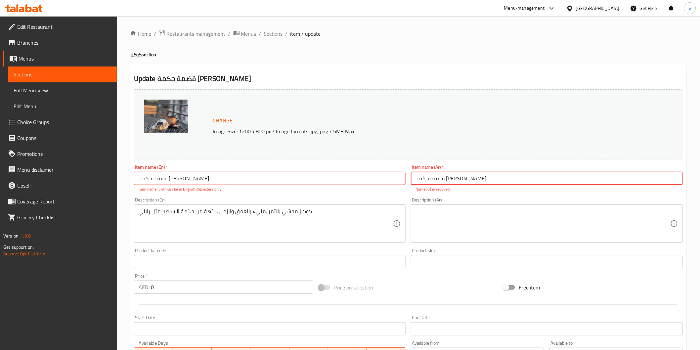
click at [432, 177] on input "قضمة حكمة [PERSON_NAME]" at bounding box center [547, 178] width 272 height 13
type input "قضمة حكمة [PERSON_NAME]"
click at [224, 180] on input "قضمة حكمة [PERSON_NAME]" at bounding box center [270, 178] width 272 height 13
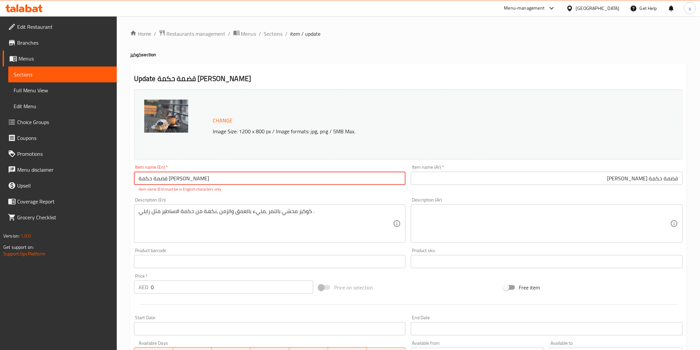
click at [224, 180] on input "قضمة حكمة [PERSON_NAME]" at bounding box center [270, 178] width 272 height 13
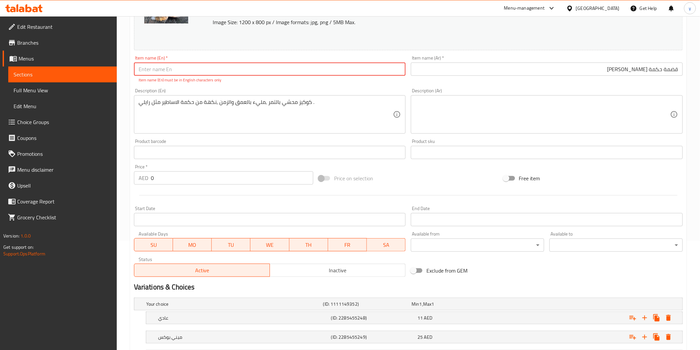
scroll to position [147, 0]
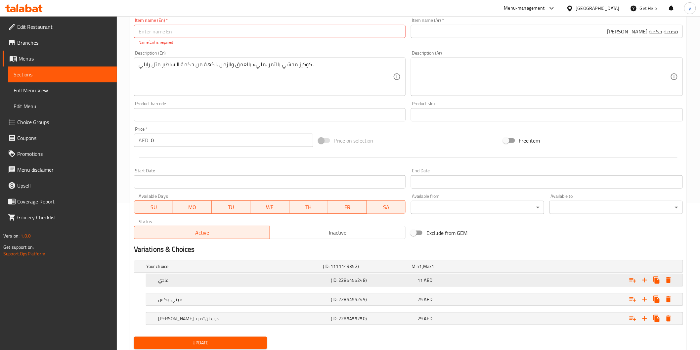
click at [400, 283] on h5 "(ID: 2285455248)" at bounding box center [373, 280] width 84 height 7
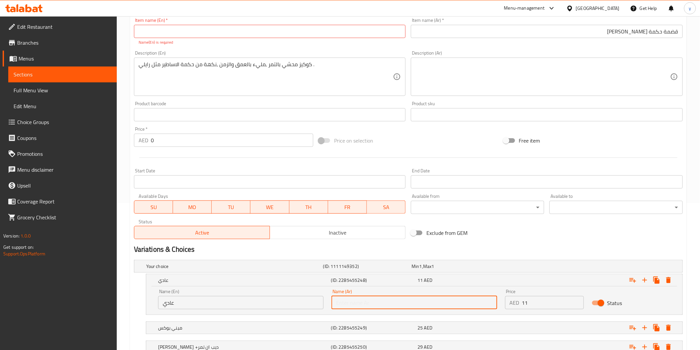
click at [437, 298] on input "text" at bounding box center [413, 302] width 165 height 13
type input "عادي"
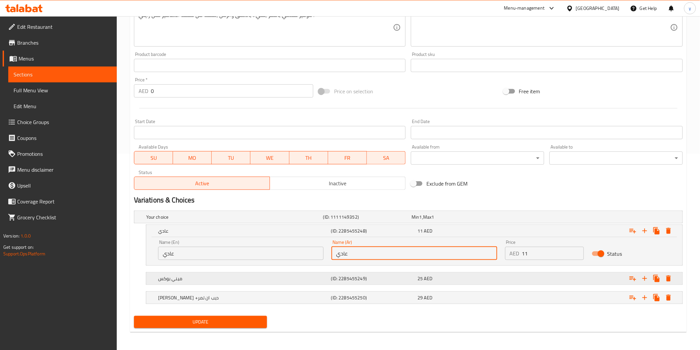
scroll to position [196, 0]
click at [366, 280] on h5 "(ID: 2285455249)" at bounding box center [373, 278] width 84 height 7
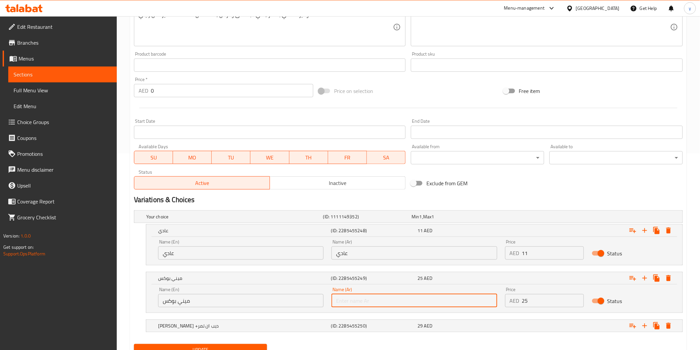
click at [407, 303] on input "text" at bounding box center [413, 300] width 165 height 13
type input "ميني بوكس"
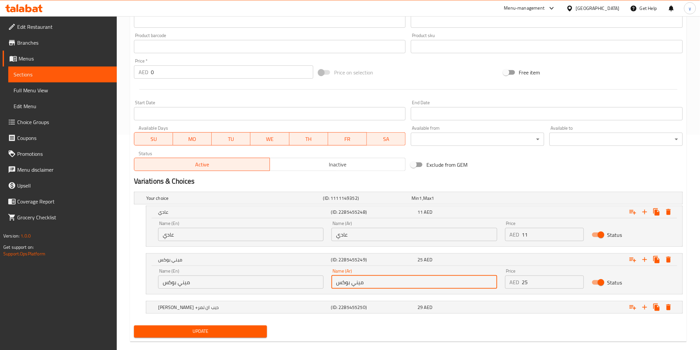
scroll to position [225, 0]
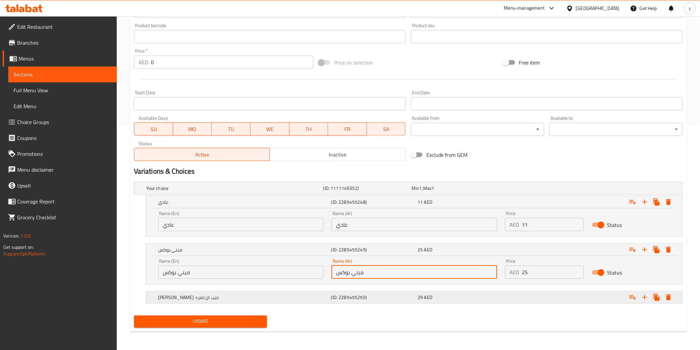
click at [358, 294] on h5 "(ID: 2285455250)" at bounding box center [373, 297] width 84 height 7
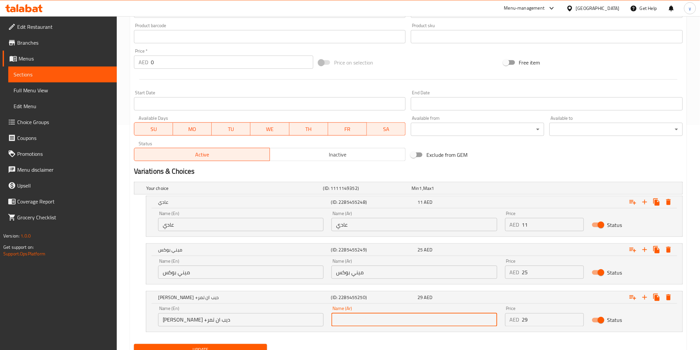
click at [405, 317] on input "text" at bounding box center [413, 319] width 165 height 13
type input "[PERSON_NAME] +ديب ان تمر"
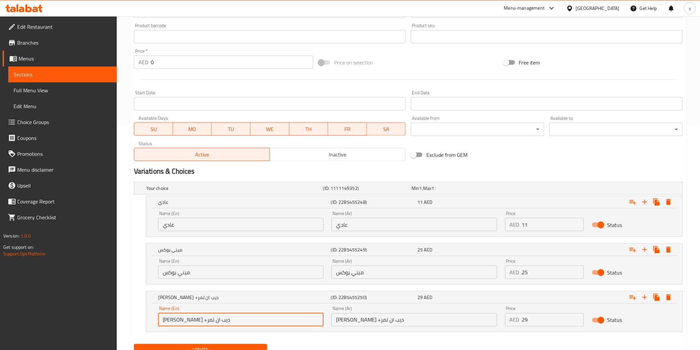
click at [225, 323] on input "[PERSON_NAME] +ديب ان تمر" at bounding box center [240, 319] width 165 height 13
click at [202, 273] on input "ميني بوكس" at bounding box center [240, 272] width 165 height 13
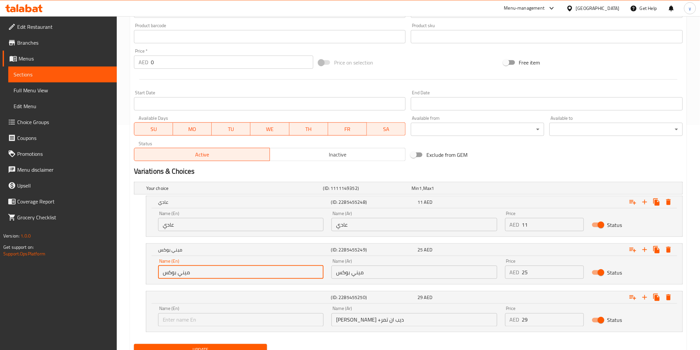
click at [202, 273] on input "ميني بوكس" at bounding box center [240, 272] width 165 height 13
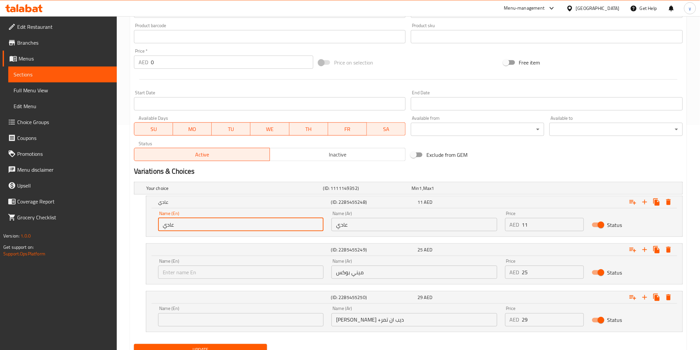
click at [224, 223] on input "عادي" at bounding box center [240, 224] width 165 height 13
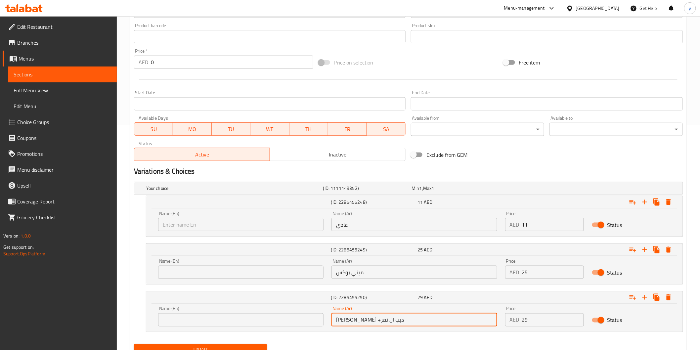
click at [361, 319] on input "[PERSON_NAME] +ديب ان تمر" at bounding box center [413, 319] width 165 height 13
click at [399, 274] on input "ميني بوكس" at bounding box center [413, 272] width 165 height 13
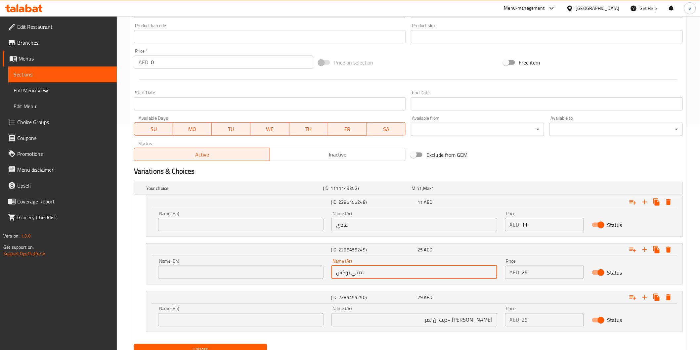
click at [399, 274] on input "ميني بوكس" at bounding box center [413, 272] width 165 height 13
click at [381, 229] on input "عادي" at bounding box center [413, 224] width 165 height 13
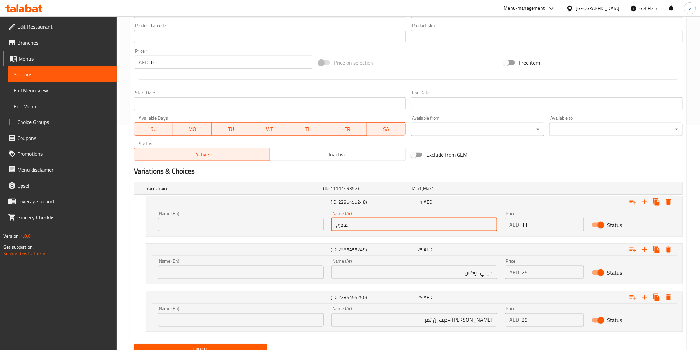
click at [381, 229] on input "عادي" at bounding box center [413, 224] width 165 height 13
click at [277, 227] on input "text" at bounding box center [240, 224] width 165 height 13
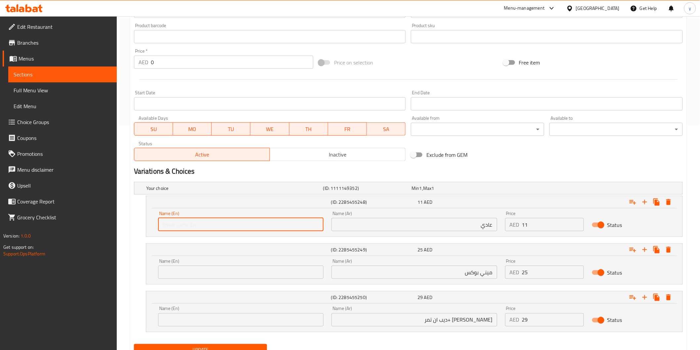
type input "regular"
click at [223, 274] on input "text" at bounding box center [240, 272] width 165 height 13
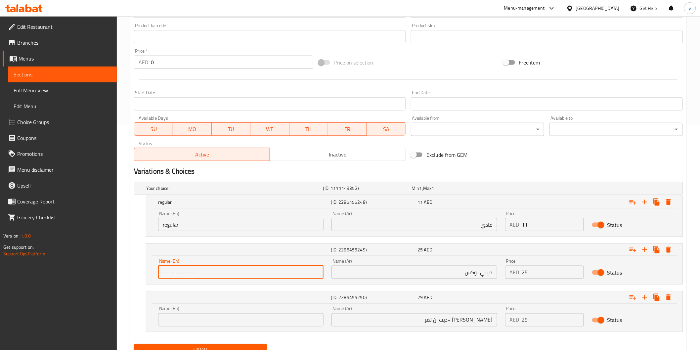
type input "mini box"
click at [215, 315] on input "text" at bounding box center [240, 319] width 165 height 13
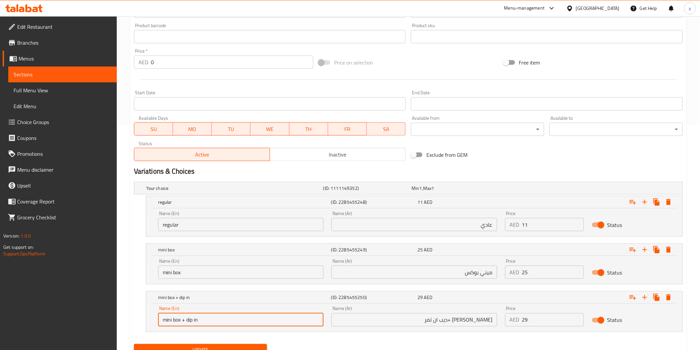
click at [442, 322] on input "[PERSON_NAME] +ديب ان تمر" at bounding box center [413, 319] width 165 height 13
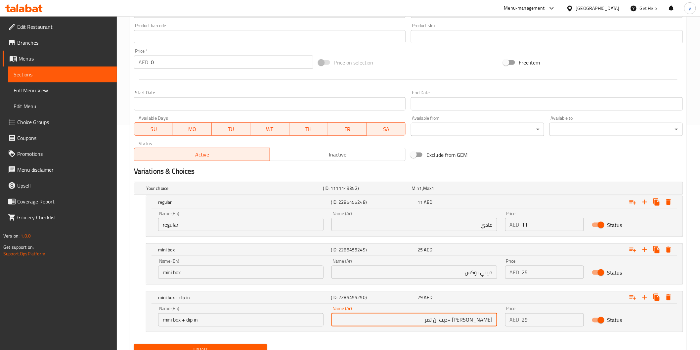
click at [442, 322] on input "[PERSON_NAME] +ديب ان تمر" at bounding box center [413, 319] width 165 height 13
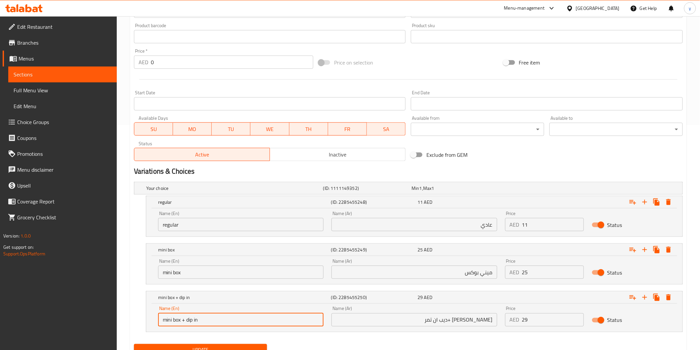
click at [212, 321] on input "mini box + dip in" at bounding box center [240, 319] width 165 height 13
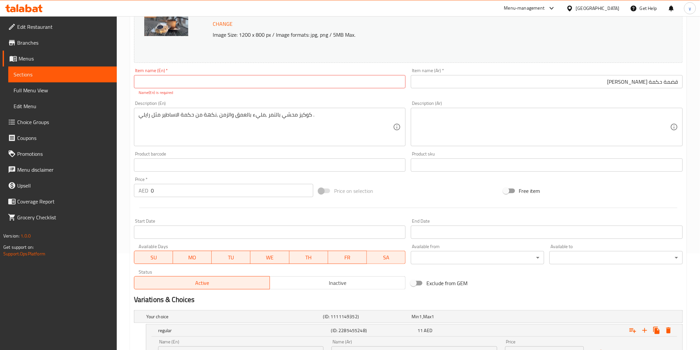
scroll to position [41, 0]
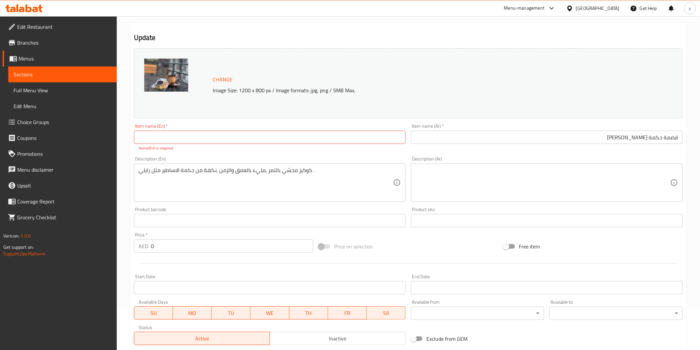
type input "mini box + dip in tamr"
click at [320, 137] on input "text" at bounding box center [270, 137] width 272 height 13
click at [637, 134] on input "قضمة حكمة [PERSON_NAME]" at bounding box center [547, 137] width 272 height 13
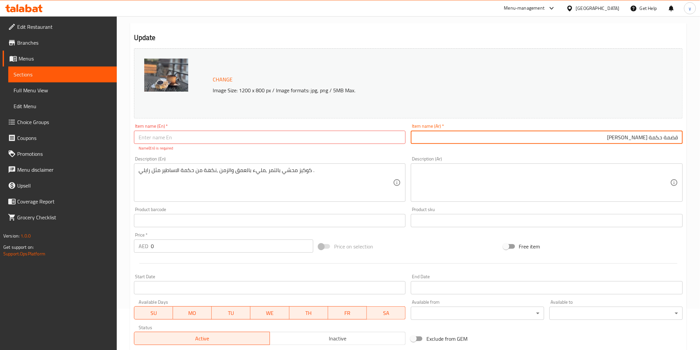
click at [637, 134] on input "قضمة حكمة [PERSON_NAME]" at bounding box center [547, 137] width 272 height 13
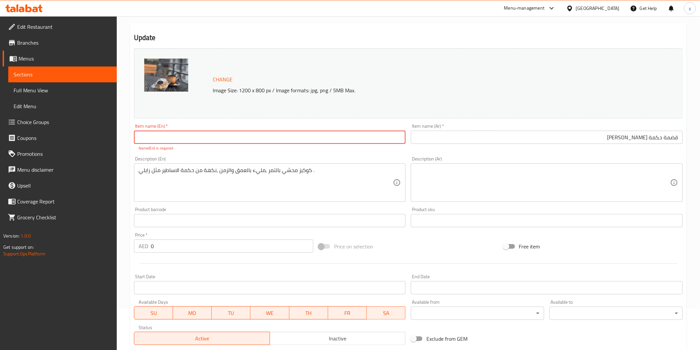
click at [265, 141] on input "text" at bounding box center [270, 137] width 272 height 13
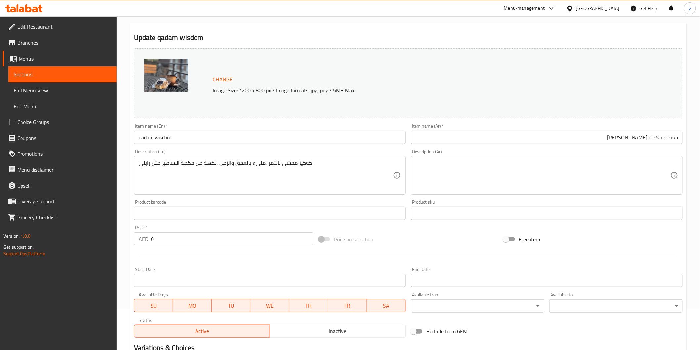
click at [212, 142] on input "qadam wisdom" at bounding box center [270, 137] width 272 height 13
click at [216, 135] on input "qadam wisdom" at bounding box center [270, 137] width 272 height 13
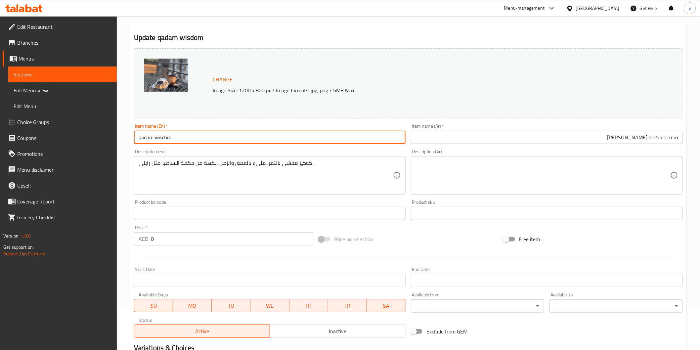
paste input "Riley's"
click at [181, 137] on input "qadam wisdom Riley's" at bounding box center [270, 137] width 272 height 13
click at [184, 139] on input "qadam wisdom Riley's" at bounding box center [270, 137] width 272 height 13
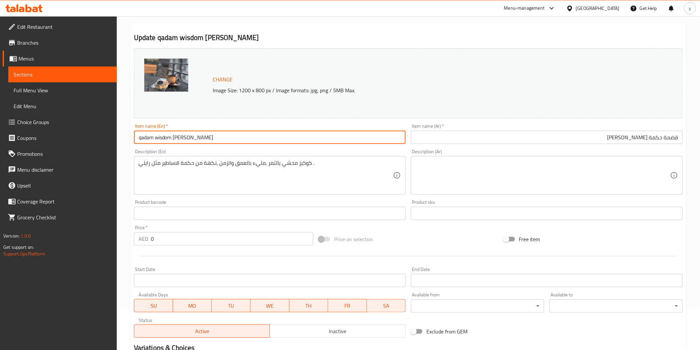
click at [184, 139] on input "qadam wisdom Riley's" at bounding box center [270, 137] width 272 height 13
click at [138, 133] on input "qadam wisdom" at bounding box center [270, 137] width 272 height 13
click at [139, 137] on input "qadam wisdom" at bounding box center [270, 137] width 272 height 13
paste input "Riley's"
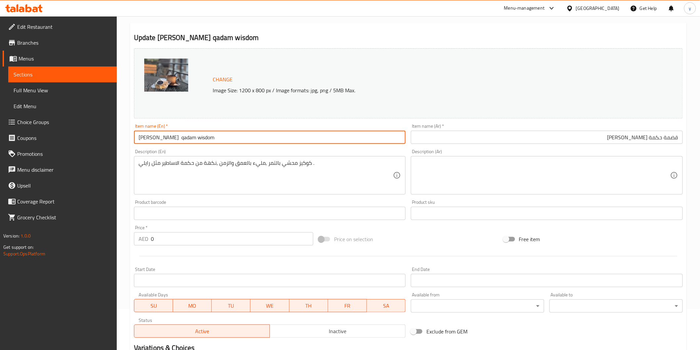
click at [186, 137] on input "Riley's qadam wisdom" at bounding box center [270, 137] width 272 height 13
click at [156, 138] on input "Riley's qadam" at bounding box center [270, 137] width 272 height 13
paste input "wisdom"
type input "[PERSON_NAME] wisdom qadam"
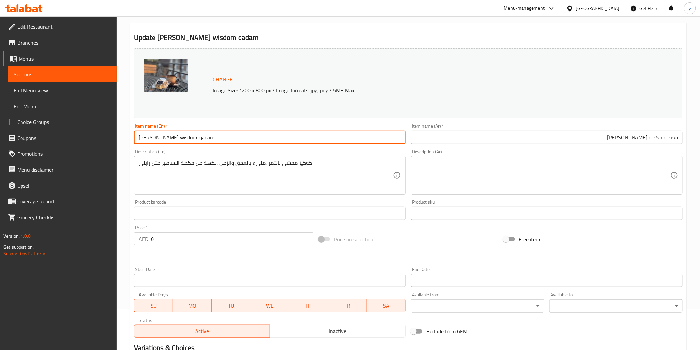
click at [516, 166] on textarea at bounding box center [542, 175] width 255 height 31
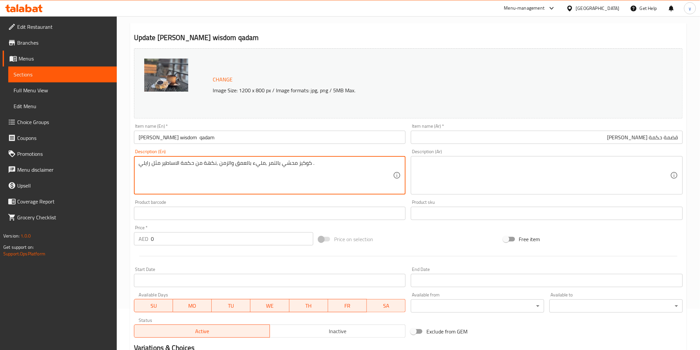
click at [535, 178] on textarea at bounding box center [542, 175] width 255 height 31
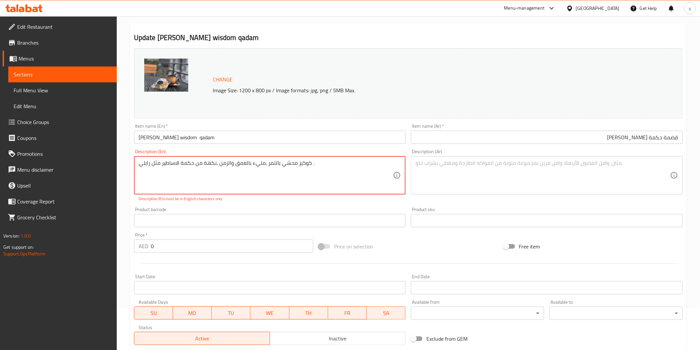
click at [353, 164] on textarea "كوكيز محشي بالتمر ,مليء بالعمق والزمن ,نكهة من حكمة الاساطير مثل رايلي ." at bounding box center [266, 175] width 255 height 31
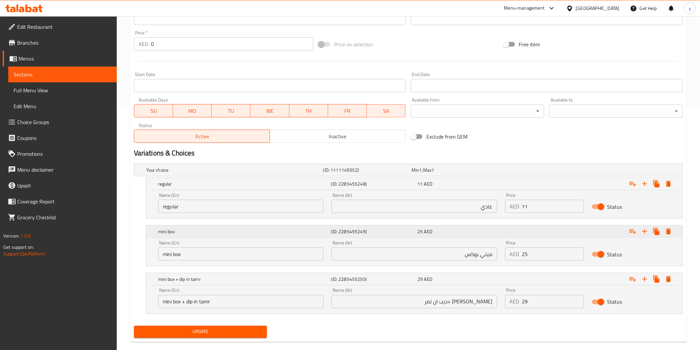
scroll to position [253, 0]
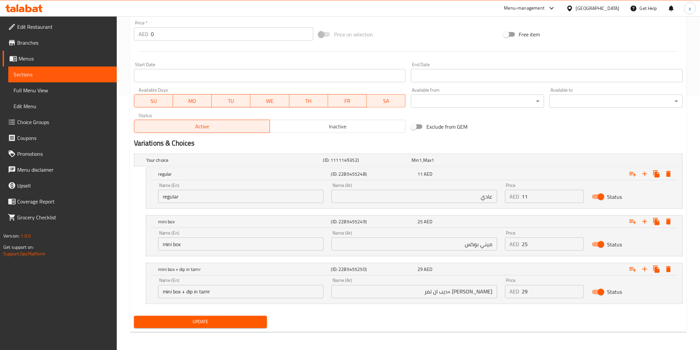
click at [212, 319] on span "Update" at bounding box center [200, 322] width 123 height 8
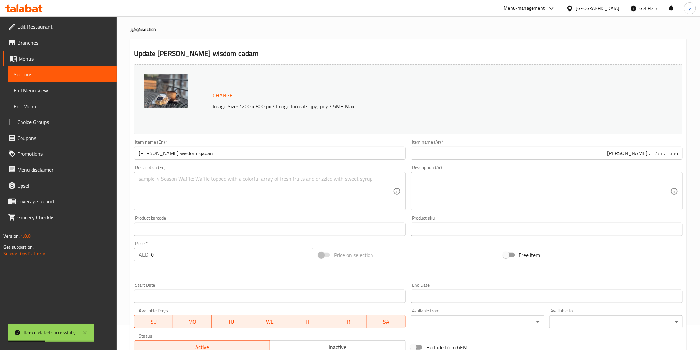
scroll to position [0, 0]
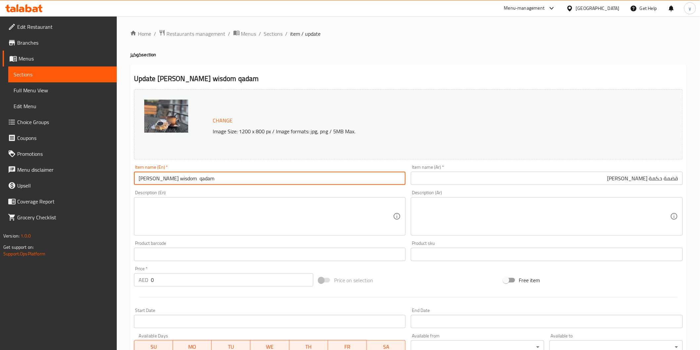
click at [170, 183] on input "[PERSON_NAME] wisdom qadam" at bounding box center [270, 178] width 272 height 13
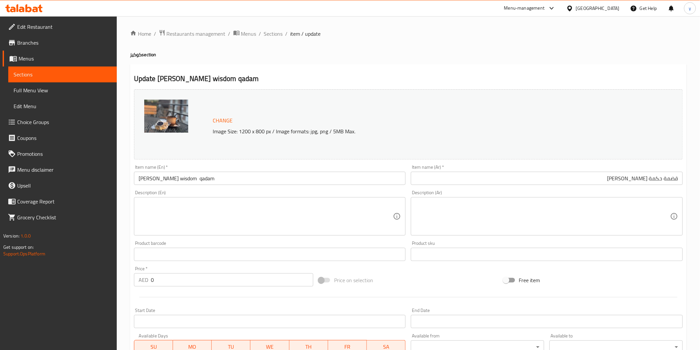
drag, startPoint x: 56, startPoint y: 72, endPoint x: 91, endPoint y: 108, distance: 50.3
click at [56, 72] on span "Sections" at bounding box center [63, 74] width 98 height 8
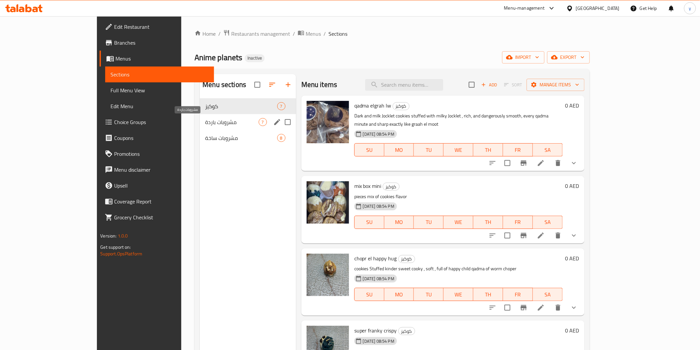
click at [205, 124] on span "مشروبات باردة" at bounding box center [231, 122] width 53 height 8
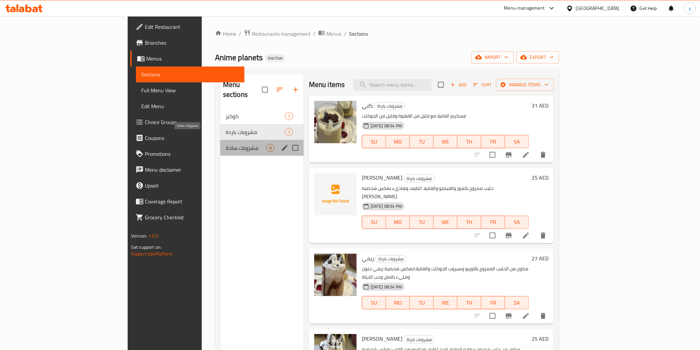
click at [226, 144] on span "مشروبات ساخة" at bounding box center [246, 148] width 41 height 8
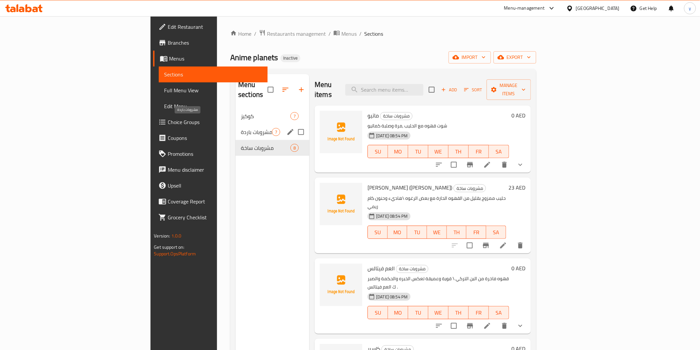
click at [241, 128] on span "مشروبات باردة" at bounding box center [256, 132] width 31 height 8
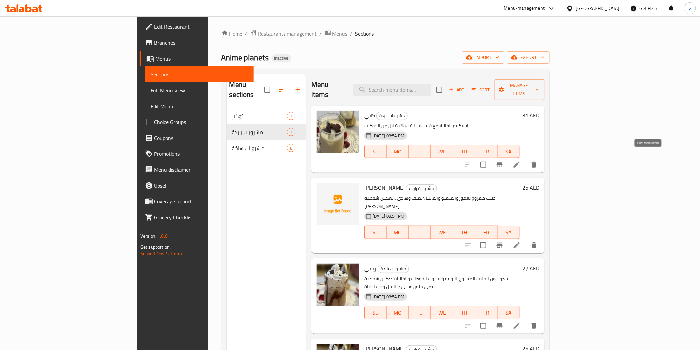
click at [520, 162] on icon at bounding box center [517, 165] width 6 height 6
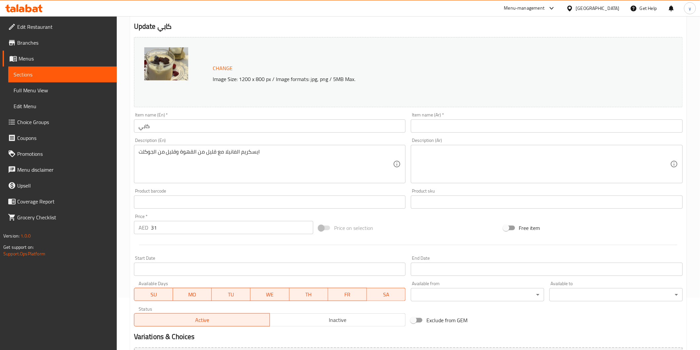
scroll to position [52, 0]
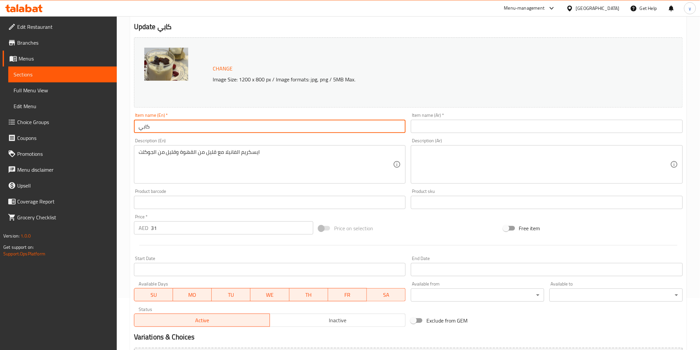
click at [234, 130] on input "كابي" at bounding box center [270, 126] width 272 height 13
click at [500, 133] on div "Item name (Ar)   * Item name (Ar) *" at bounding box center [546, 122] width 277 height 25
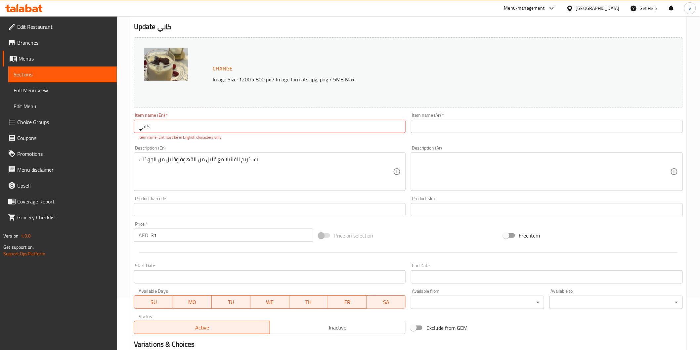
click at [500, 132] on input "text" at bounding box center [547, 126] width 272 height 13
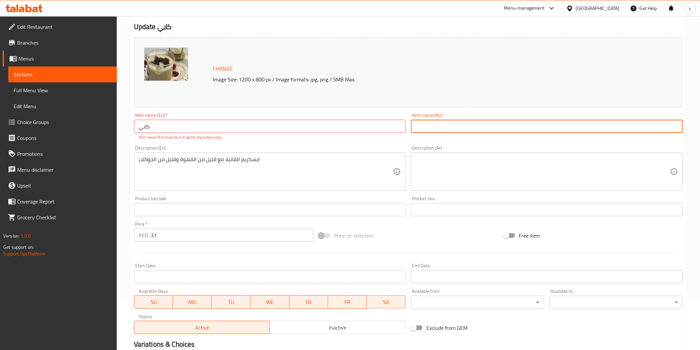
paste input "كابي"
type input "كابي"
click at [315, 120] on input "كابي" at bounding box center [270, 126] width 272 height 13
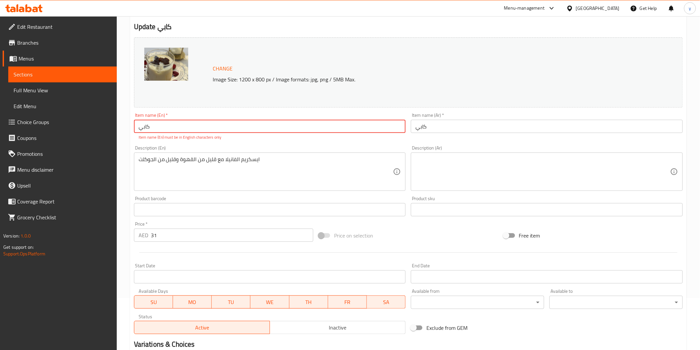
click at [313, 123] on input "كابي" at bounding box center [270, 126] width 272 height 13
type input "kapy"
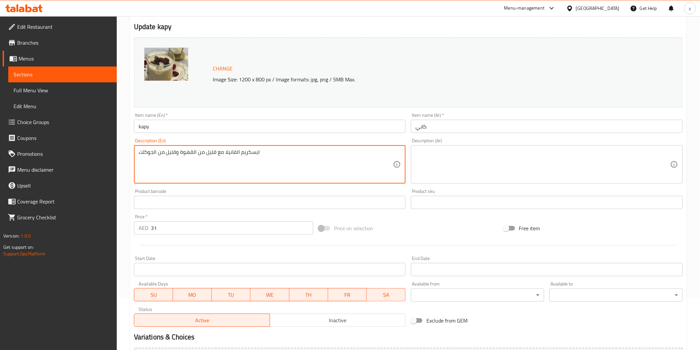
click at [338, 160] on textarea "ايسكريم الفانيلا مع قليل من القهوة وقليل من الجوكلت" at bounding box center [266, 164] width 255 height 31
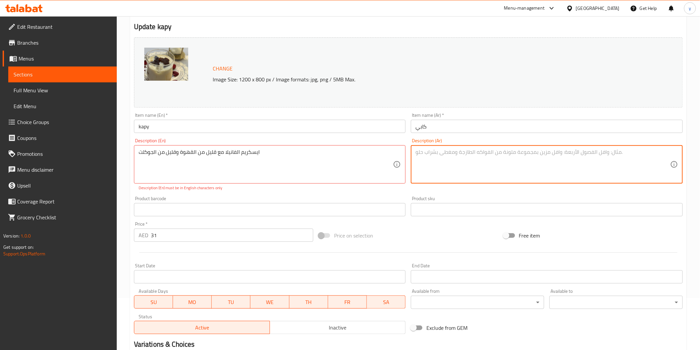
click at [527, 154] on textarea at bounding box center [542, 164] width 255 height 31
paste textarea "ايسكريم الفانيلا مع قليل من القهوة وقليل من الجوكلت"
type textarea "ايسكريم الفانيلا مع قليل من القهوة وقليل من الجوكلت"
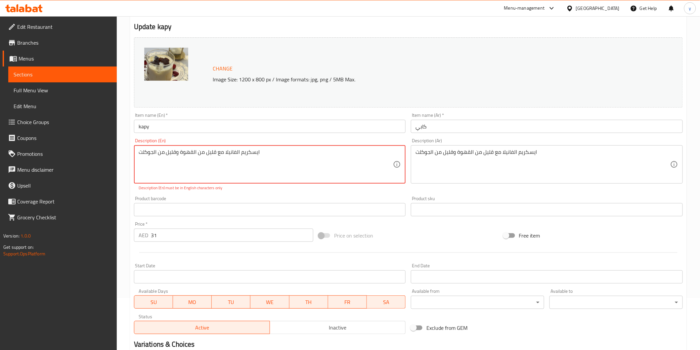
click at [340, 153] on textarea "ايسكريم الفانيلا مع قليل من القهوة وقليل من الجوكلت" at bounding box center [266, 164] width 255 height 31
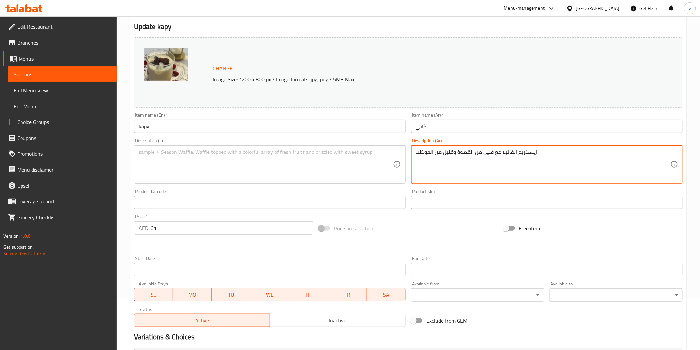
click at [502, 149] on textarea "ايسكريم الفانيلا مع قليل من القهوة وقليل من الجوكلت" at bounding box center [542, 164] width 255 height 31
click at [313, 146] on div "Description (En)" at bounding box center [270, 164] width 272 height 38
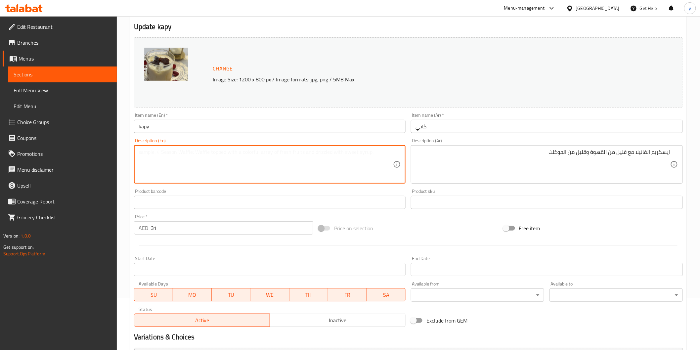
click at [319, 151] on textarea at bounding box center [266, 164] width 255 height 31
click at [601, 144] on div "Description (Ar) ايسكريم الفانيلا مع قليل من القهوة وقليل من الجوكلت Descriptio…" at bounding box center [547, 160] width 272 height 45
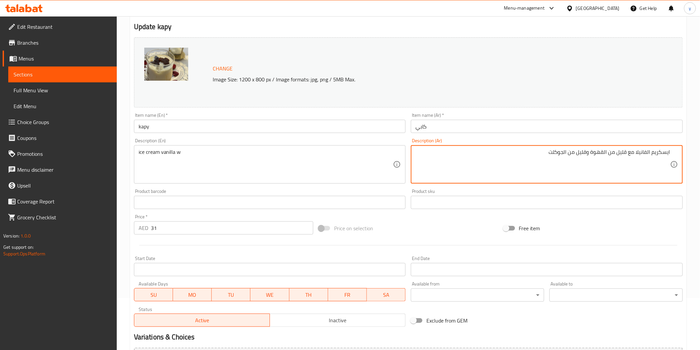
click at [626, 157] on textarea "ايسكريم الفانيلا مع قليل من القهوة وقليل من الجوكلت" at bounding box center [542, 164] width 255 height 31
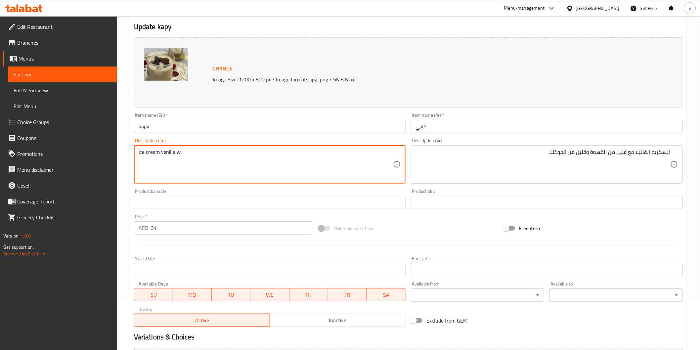
click at [212, 159] on textarea "ice cream vanilla w" at bounding box center [266, 164] width 255 height 31
paste textarea "Vanilla ice cream with a little coffee and a little chocolate"
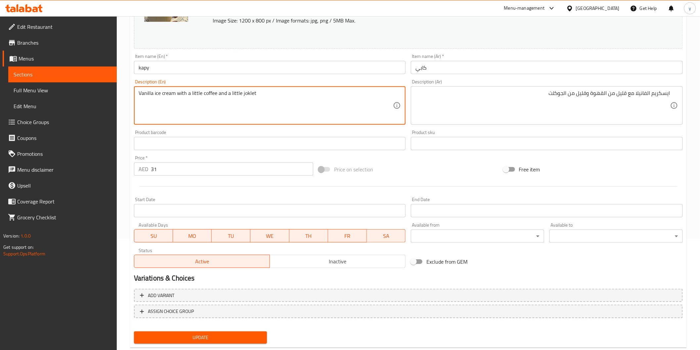
scroll to position [126, 0]
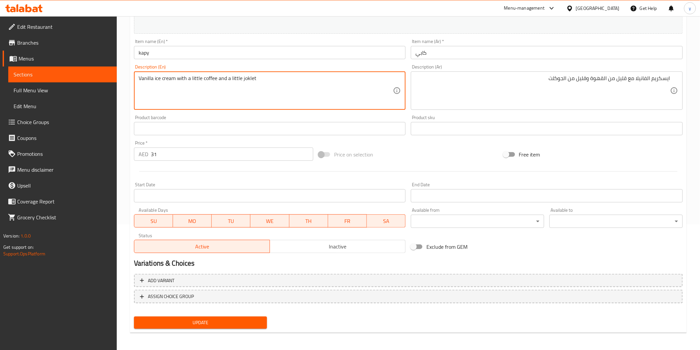
type textarea "Vanilla ice cream with a little coffee and a little joklet"
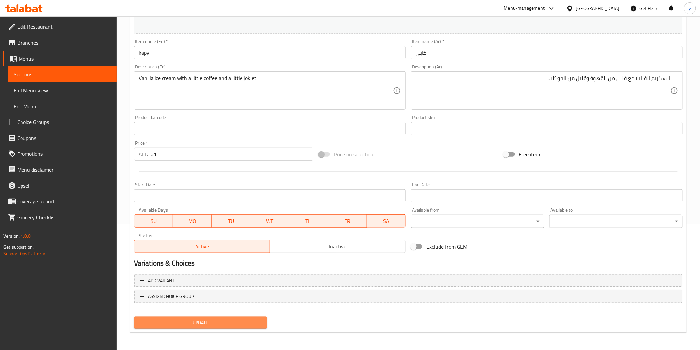
click at [230, 320] on span "Update" at bounding box center [200, 323] width 123 height 8
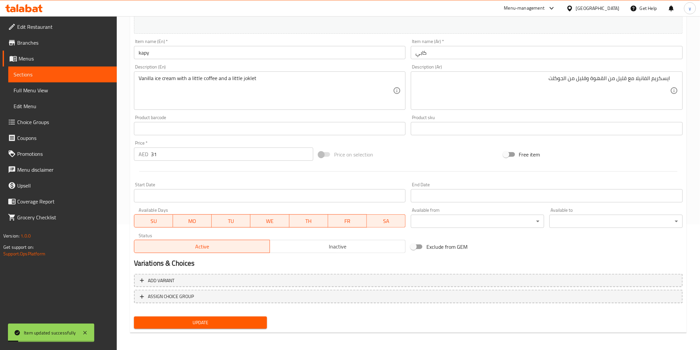
click at [52, 75] on span "Sections" at bounding box center [63, 74] width 98 height 8
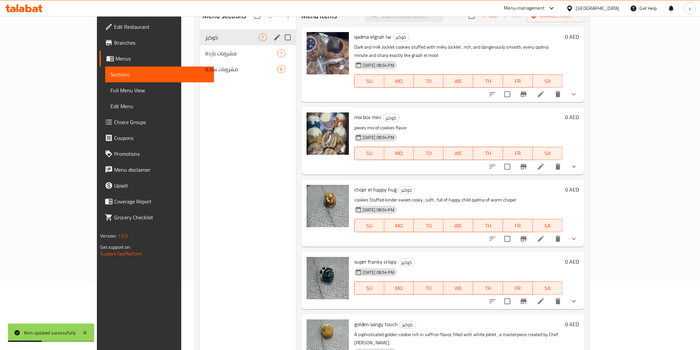
scroll to position [56, 0]
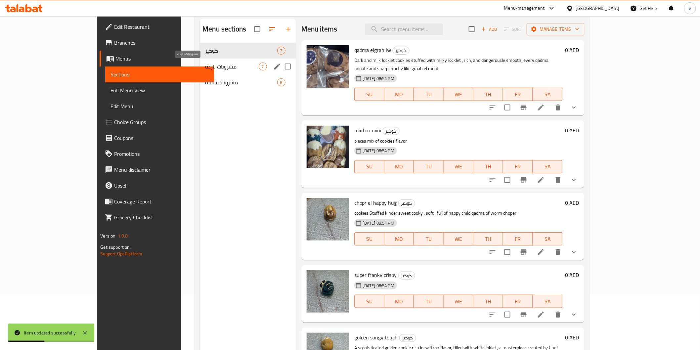
click at [205, 64] on span "مشروبات باردة" at bounding box center [231, 67] width 53 height 8
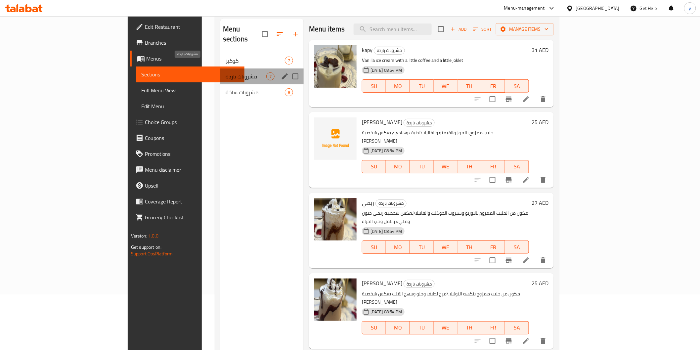
click at [226, 72] on span "مشروبات باردة" at bounding box center [246, 76] width 41 height 8
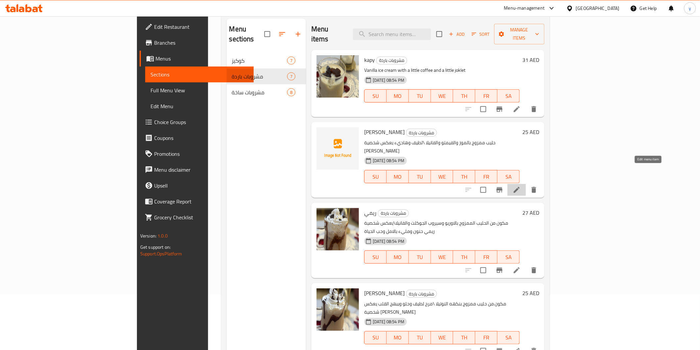
click at [520, 187] on icon at bounding box center [517, 190] width 6 height 6
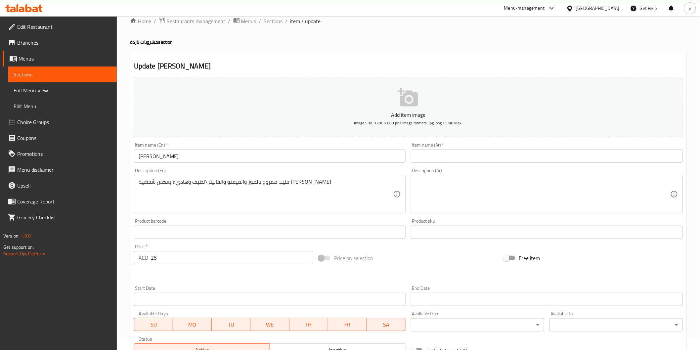
scroll to position [6, 0]
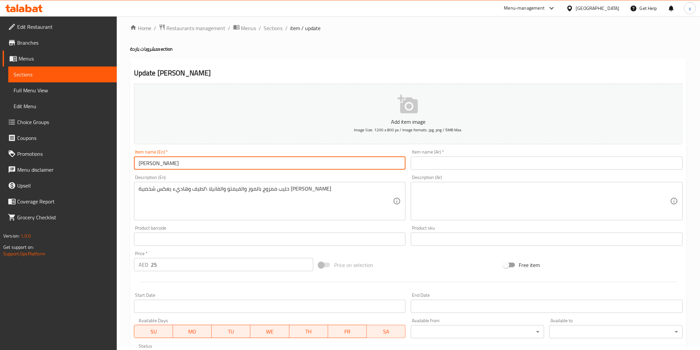
click at [314, 166] on input "[PERSON_NAME]" at bounding box center [270, 162] width 272 height 13
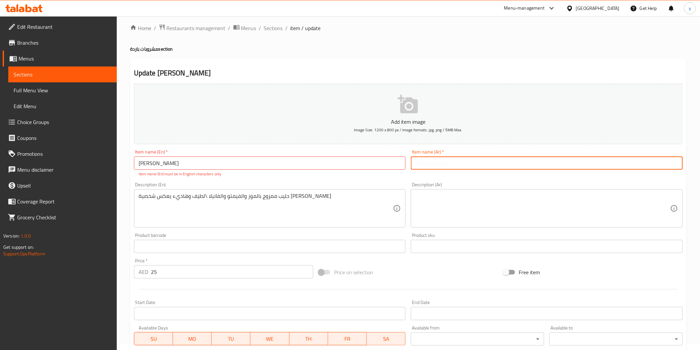
click at [523, 162] on input "text" at bounding box center [547, 162] width 272 height 13
paste input "[PERSON_NAME]"
type input "[PERSON_NAME]"
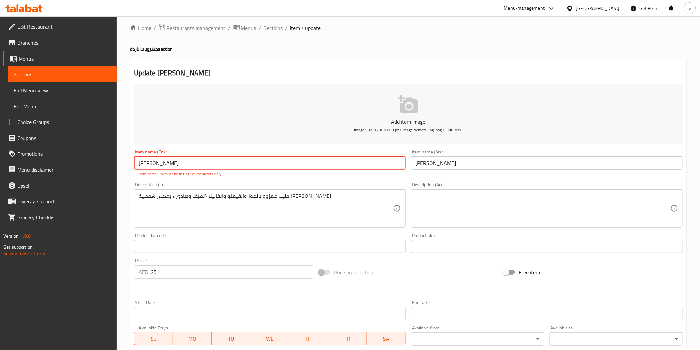
click at [181, 167] on input "[PERSON_NAME]" at bounding box center [270, 162] width 272 height 13
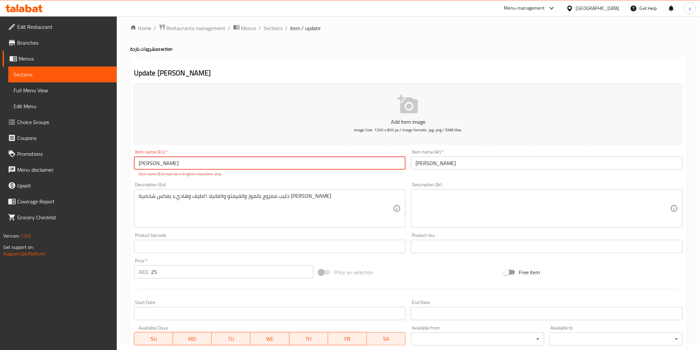
paste input "[PERSON_NAME]"
type input "[PERSON_NAME]"
click at [453, 169] on input "[PERSON_NAME]" at bounding box center [547, 162] width 272 height 13
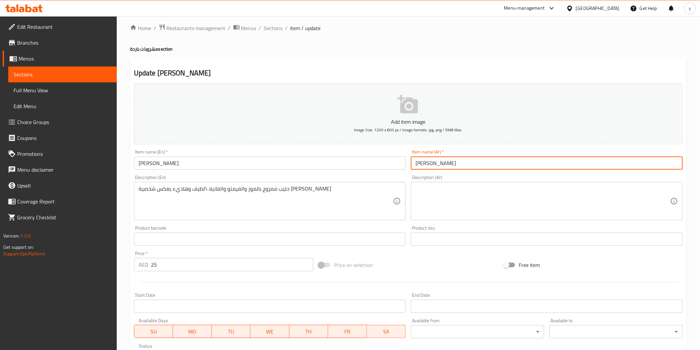
click at [453, 169] on input "[PERSON_NAME]" at bounding box center [547, 162] width 272 height 13
drag, startPoint x: 453, startPoint y: 169, endPoint x: 413, endPoint y: 160, distance: 40.8
click at [410, 160] on div "Item name (Ar)   * مارسيل Item name (Ar) *" at bounding box center [546, 159] width 277 height 25
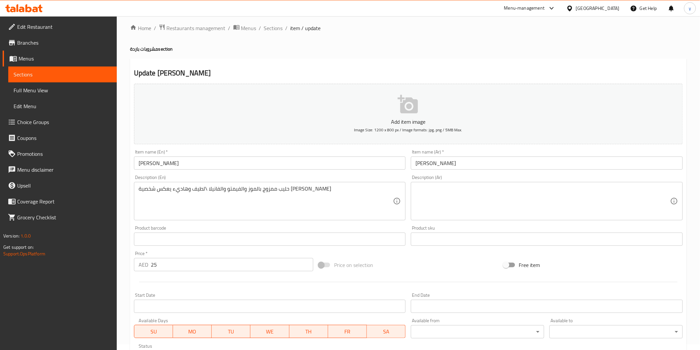
click at [422, 163] on input "[PERSON_NAME]" at bounding box center [547, 162] width 272 height 13
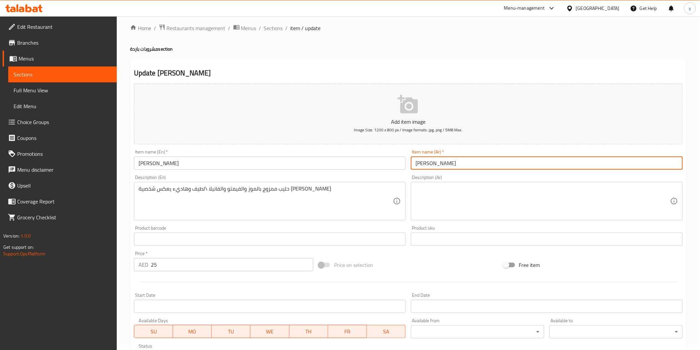
click at [422, 163] on input "[PERSON_NAME]" at bounding box center [547, 162] width 272 height 13
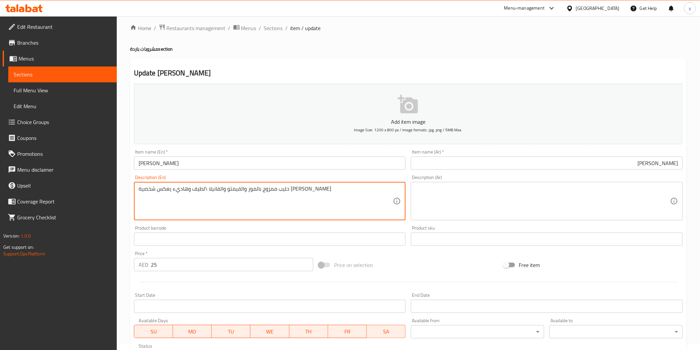
click at [341, 188] on textarea "حليب ممزوج بالموز والفيمتو والفانيلا \لطيف وهاديء يعكس شخصية [PERSON_NAME]" at bounding box center [266, 201] width 255 height 31
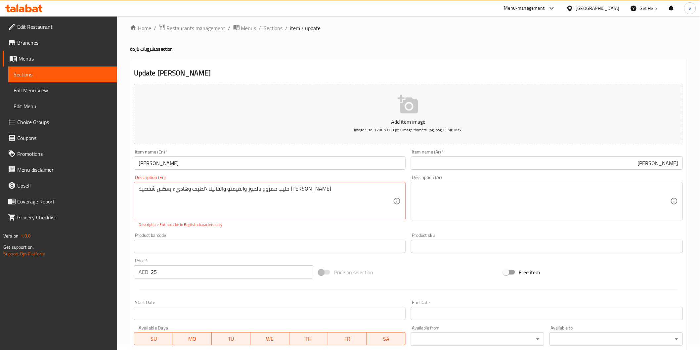
click at [474, 195] on textarea at bounding box center [542, 201] width 255 height 31
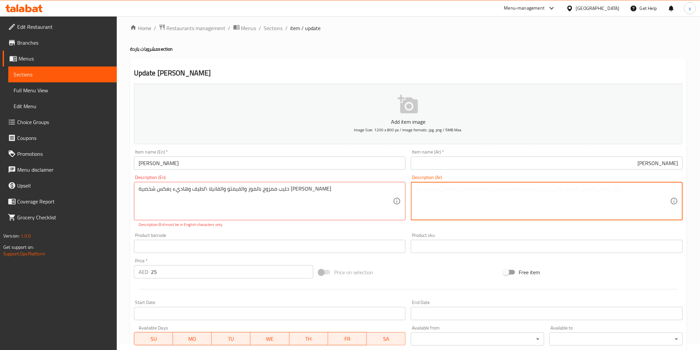
paste textarea "Milk mixed with banana, Vimto and vanilla. Gentle and calm, reflecting Marcel's…"
click at [474, 195] on textarea "Milk mixed with banana, Vimto and vanilla. Gentle and calm, reflecting Marcel's…" at bounding box center [542, 201] width 255 height 31
click at [472, 195] on textarea "Milk mixed with banana, Vimto and vanilla. Gentle and calm, reflecting Marcel's…" at bounding box center [542, 201] width 255 height 31
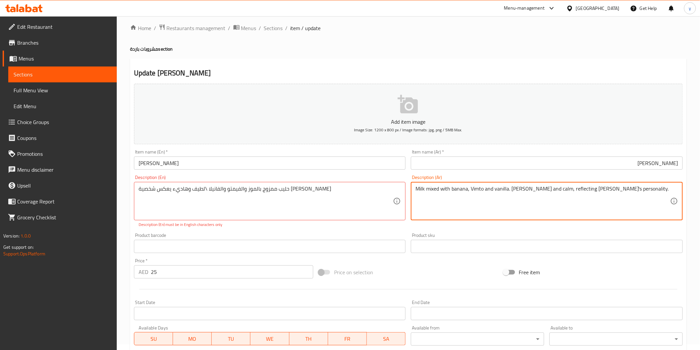
click at [472, 195] on textarea "Milk mixed with banana, Vimto and vanilla. Gentle and calm, reflecting Marcel's…" at bounding box center [542, 201] width 255 height 31
click at [347, 193] on textarea "حليب ممزوج بالموز والفيمتو والفانيلا \لطيف وهاديء يعكس شخصية [PERSON_NAME]" at bounding box center [266, 201] width 255 height 31
click at [485, 192] on textarea "Milk mixed with banana, Vimto and vanilla. Gentle and calm, reflecting Marcel's…" at bounding box center [542, 201] width 255 height 31
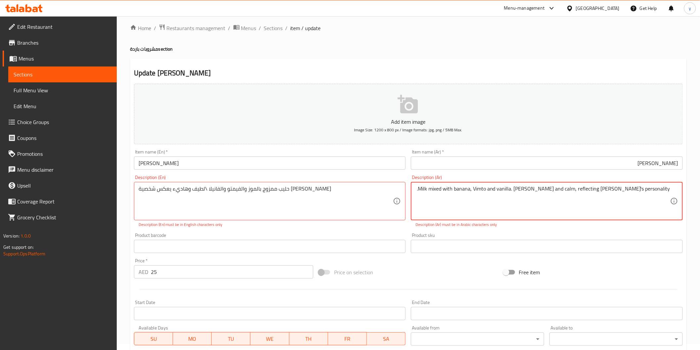
click at [485, 192] on textarea "Milk mixed with banana, Vimto and vanilla. Gentle and calm, reflecting Marcel's…" at bounding box center [542, 201] width 255 height 31
click at [288, 192] on textarea "حليب ممزوج بالموز والفيمتو والفانيلا \لطيف وهاديء يعكس شخصية [PERSON_NAME]" at bounding box center [266, 201] width 255 height 31
click at [517, 193] on textarea "Milk mixed with banana, Vimto and vanilla. Gentle and calm, reflecting Marcel's…" at bounding box center [542, 201] width 255 height 31
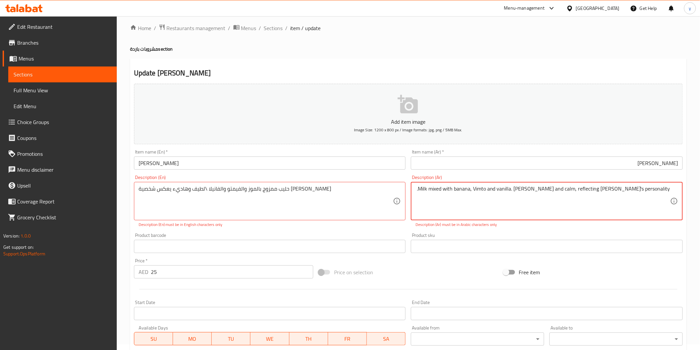
paste textarea "حليب ممزوج بالموز والفيمتو والفانيلا \لطيف وهاديء يعكس شخصية [PERSON_NAME]"
type textarea "حليب ممزوج بالموز والفيمتو والفانيلا \لطيف وهاديء يعكس شخصية [PERSON_NAME]"
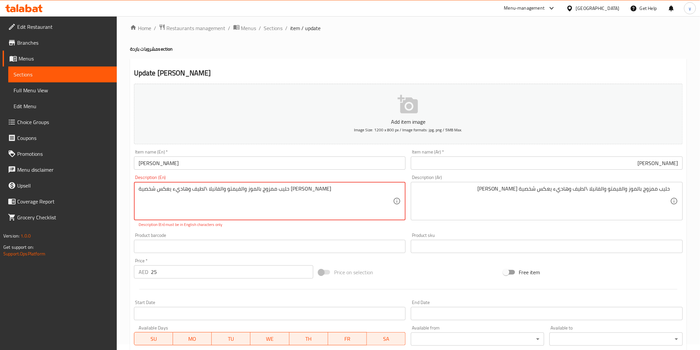
click at [291, 193] on textarea "حليب ممزوج بالموز والفيمتو والفانيلا \لطيف وهاديء يعكس شخصية [PERSON_NAME]" at bounding box center [266, 201] width 255 height 31
click at [237, 194] on textarea "حليب ممزوج بالموز والفيمتو والفانيلا \لطيف وهاديء يعكس شخصية [PERSON_NAME]" at bounding box center [266, 201] width 255 height 31
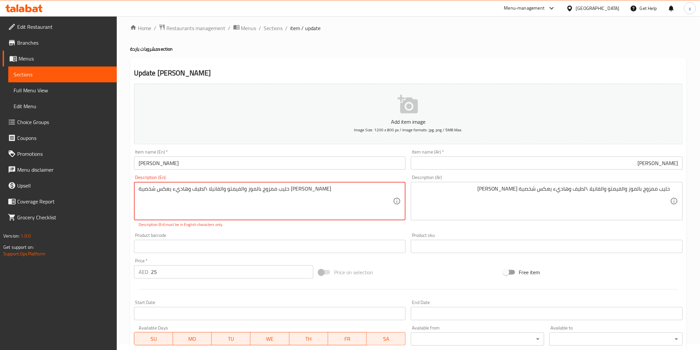
paste textarea "Milk mixed with banana, Vimto and vanilla. Gentle and calm, reflecting Marcel's…"
click at [246, 189] on textarea "Milk mixed with banana, Vimto and vanilla. Gentle and calm, reflecting Marcel's…" at bounding box center [266, 201] width 255 height 31
click at [247, 188] on textarea "Milk mixed with banana, Vimto and vanilla. Gentle and calm, reflecting Marcel's…" at bounding box center [266, 201] width 255 height 31
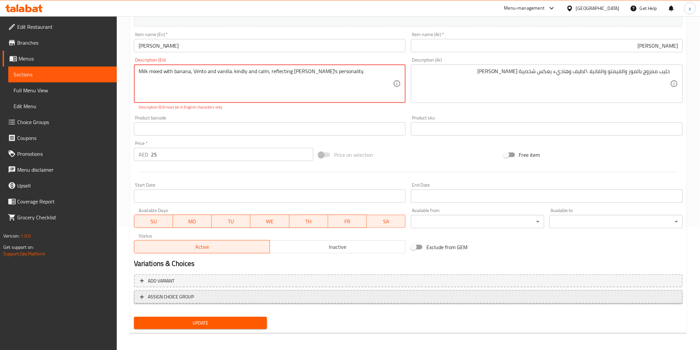
scroll to position [123, 0]
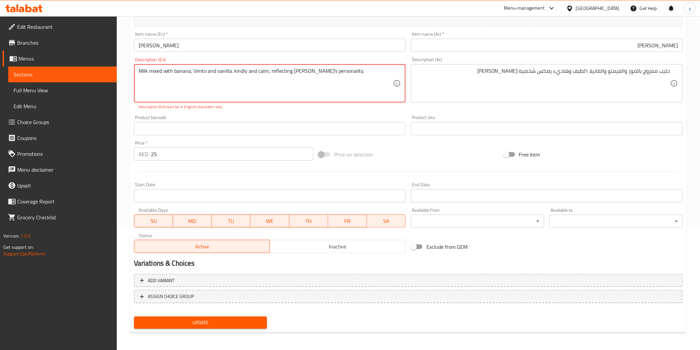
type textarea "Milk mixed with banana, Vimto and vanilla. kindly and calm, reflecting [PERSON_…"
click at [229, 326] on button "Update" at bounding box center [200, 323] width 133 height 12
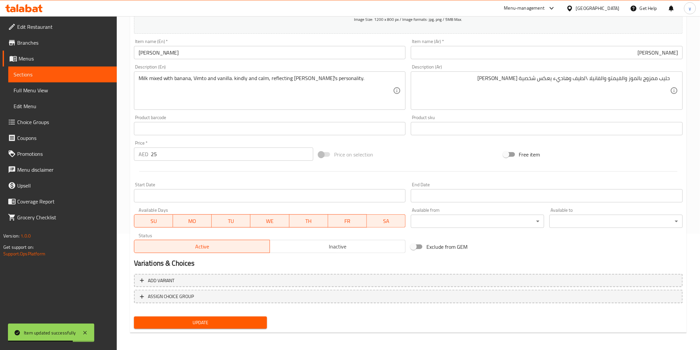
click at [77, 74] on span "Sections" at bounding box center [63, 74] width 98 height 8
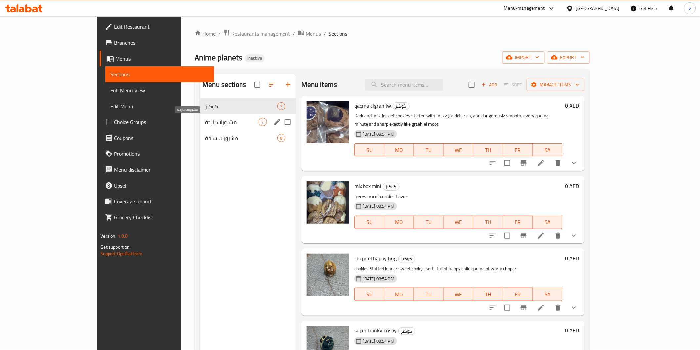
click at [205, 124] on span "مشروبات باردة" at bounding box center [231, 122] width 53 height 8
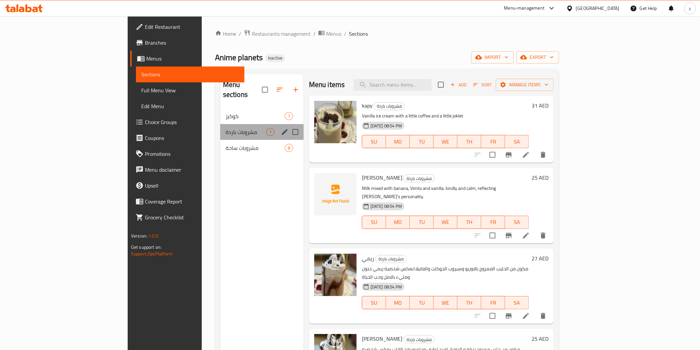
click at [244, 125] on div "مشروبات باردة 7" at bounding box center [261, 132] width 83 height 16
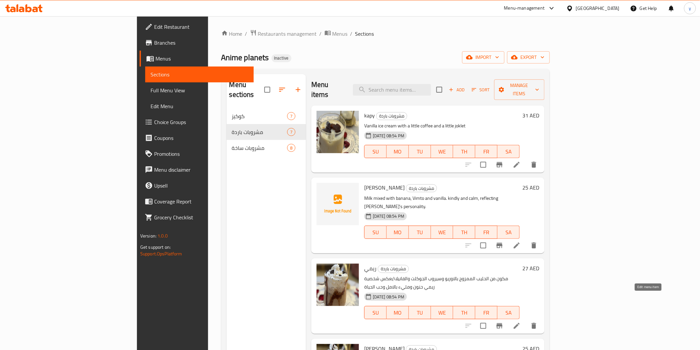
click at [521, 322] on icon at bounding box center [517, 326] width 8 height 8
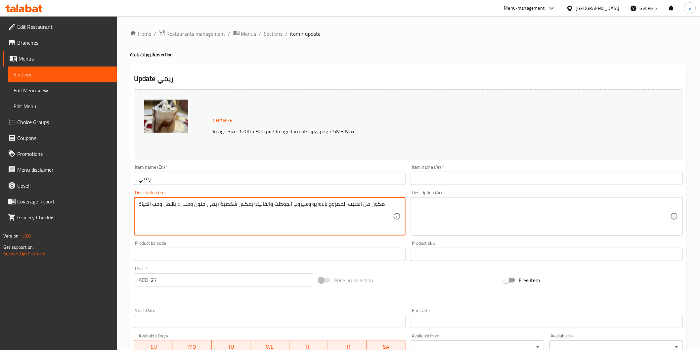
click at [318, 204] on textarea "مكون من الحليب الممزوج بالاوريو وسيروب الجوكلت والفانيلا\يعكس شخصية ريمي حنون و…" at bounding box center [266, 216] width 255 height 31
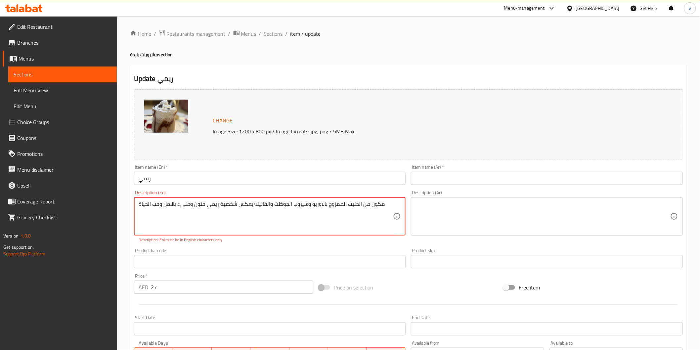
click at [374, 203] on textarea "مكون من الحليب الممزوج بالاوريو وسيروب الجوكلت والفانيلا\يعكس شخصية ريمي حنون و…" at bounding box center [266, 216] width 255 height 31
click at [510, 204] on textarea at bounding box center [542, 216] width 255 height 31
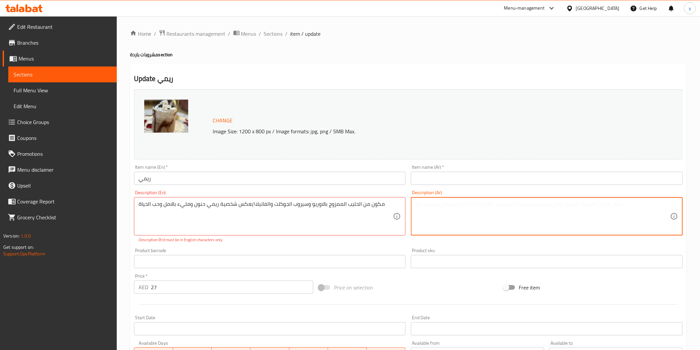
paste textarea "مكون من الحليب الممزوج بالاوريو وسيروب الجوكلت والفانيلا\يعكس شخصية ريمي حنون و…"
click at [446, 206] on textarea "مكون من الحليب الممزوج بالاوريو وسيروب الجوكلت والفانيلا\يعكس شخصية ريمي حنون و…" at bounding box center [542, 216] width 255 height 31
type textarea "مكون من الحليب الممزوج بالاوريو وسيروب الجوكلت والفانيلا\يعكس شخصية ريمي حنون و…"
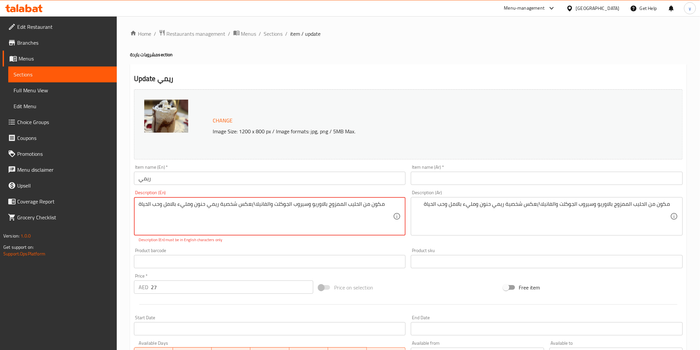
click at [317, 203] on textarea "مكون من الحليب الممزوج بالاوريو وسيروب الجوكلت والفانيلا\يعكس شخصية ريمي حنون و…" at bounding box center [266, 216] width 255 height 31
click at [151, 206] on textarea "مكون من الحليب الممزوج بالاوريو وسيروب الجوكلت والفانيلا\يعكس شخصية ريمي حنون و…" at bounding box center [266, 216] width 255 height 31
click at [219, 204] on textarea "مكون من الحليب الممزوج بالاوريو وسيروب الجوكلت والفانيلا\يعكس شخصية ريمي حنون و…" at bounding box center [266, 216] width 255 height 31
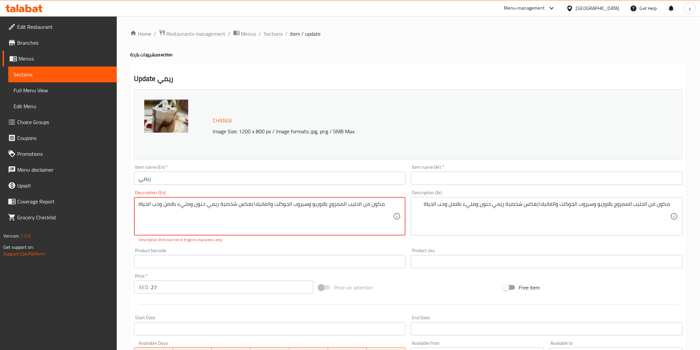
click at [219, 204] on textarea "مكون من الحليب الممزوج بالاوريو وسيروب الجوكلت والفانيلا\يعكس شخصية ريمي حنون و…" at bounding box center [266, 216] width 255 height 31
paste textarea "Made with milk mixed with Oreo, chocolate syrup and vanilla. It reflects Remi's…"
click at [234, 205] on textarea "Made with milk mixed with Oreo, chocolate syrup and vanilla. It reflects Remi's…" at bounding box center [266, 216] width 255 height 31
click at [247, 206] on textarea "Made with milk mixed with [PERSON_NAME], joklet syrup and vanilla. It reflects …" at bounding box center [266, 216] width 255 height 31
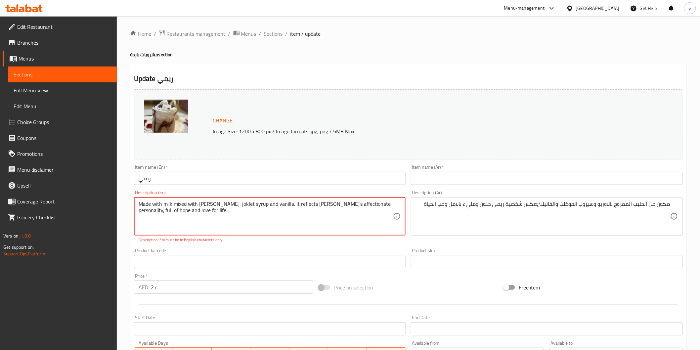
type textarea "Made with milk mixed with [PERSON_NAME], joklet syrup and vanilla. It reflects …"
click at [342, 177] on input "ريمي" at bounding box center [270, 178] width 272 height 13
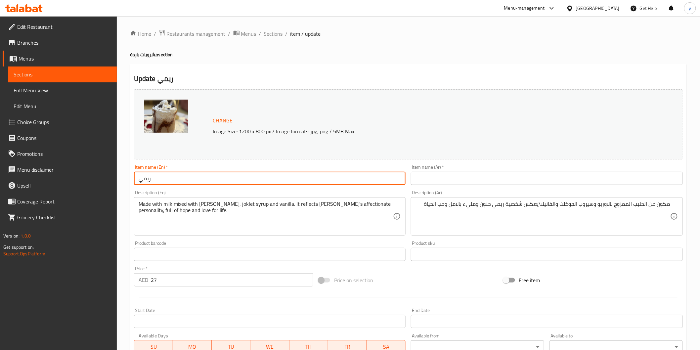
click at [342, 177] on input "ريمي" at bounding box center [270, 178] width 272 height 13
click at [417, 180] on input "text" at bounding box center [547, 178] width 272 height 13
paste input "ريمي"
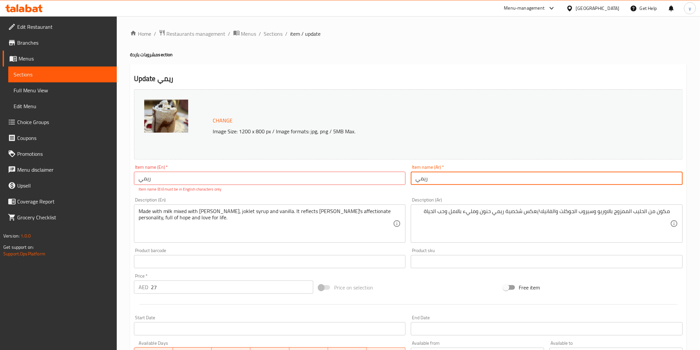
click at [418, 180] on input "ريمي" at bounding box center [547, 178] width 272 height 13
type input "ريمي"
click at [288, 181] on input "ريمي" at bounding box center [270, 178] width 272 height 13
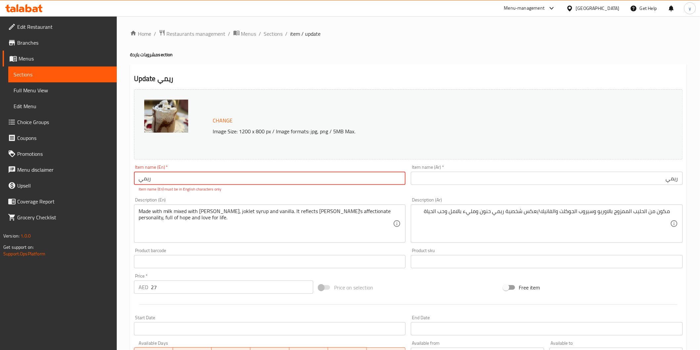
click at [288, 181] on input "ريمي" at bounding box center [270, 178] width 272 height 13
type input "ر"
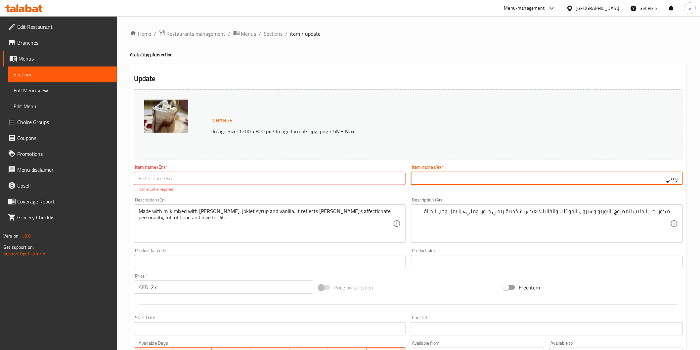
click at [603, 180] on input "ريمي" at bounding box center [547, 178] width 272 height 13
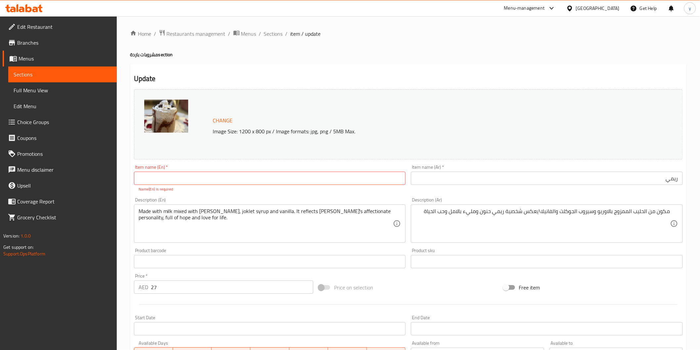
click at [181, 182] on input "text" at bounding box center [270, 178] width 272 height 13
paste input "Remi"
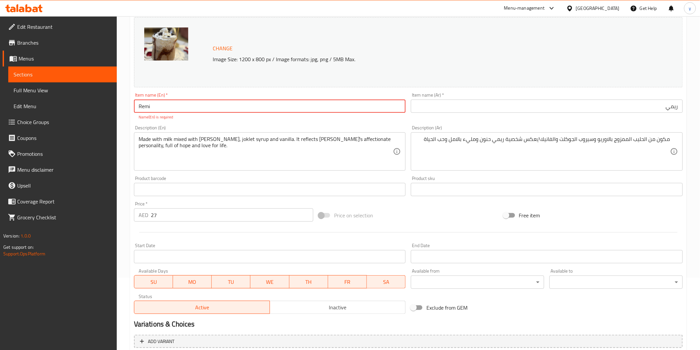
scroll to position [110, 0]
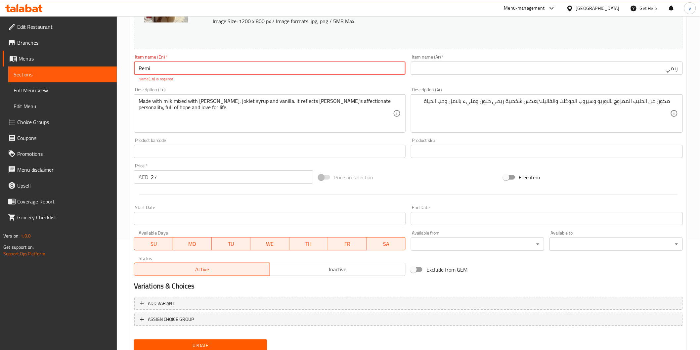
type input "Remi"
click at [189, 346] on div "Update Remi Change Image Size: 1200 x 800 px / Image formats: jpg, png / 5MB Ma…" at bounding box center [408, 155] width 557 height 402
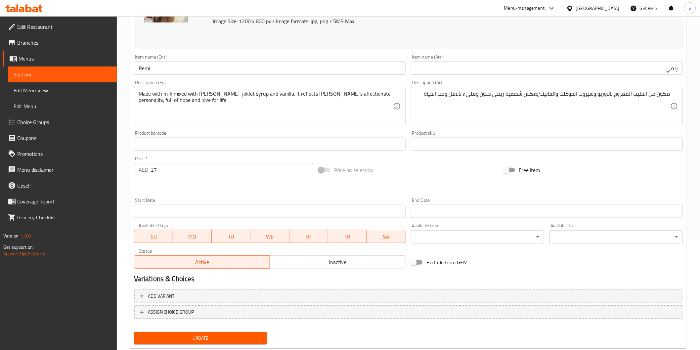
click at [180, 335] on span "Update" at bounding box center [200, 338] width 123 height 8
click at [58, 78] on span "Sections" at bounding box center [63, 74] width 98 height 8
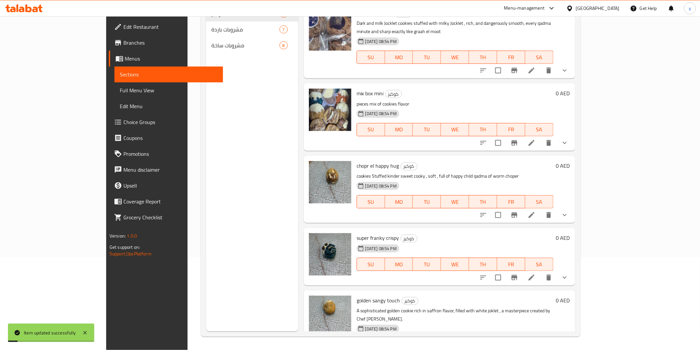
scroll to position [93, 0]
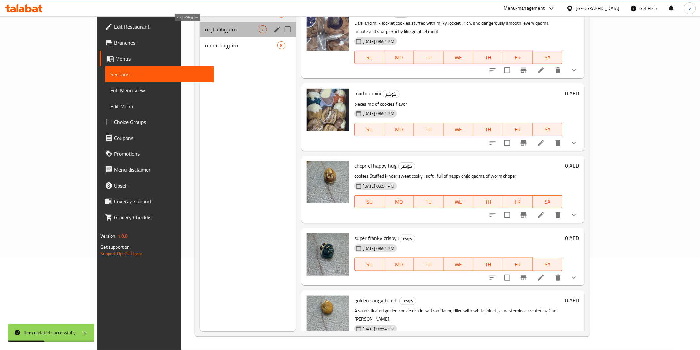
click at [205, 32] on span "مشروبات باردة" at bounding box center [231, 29] width 53 height 8
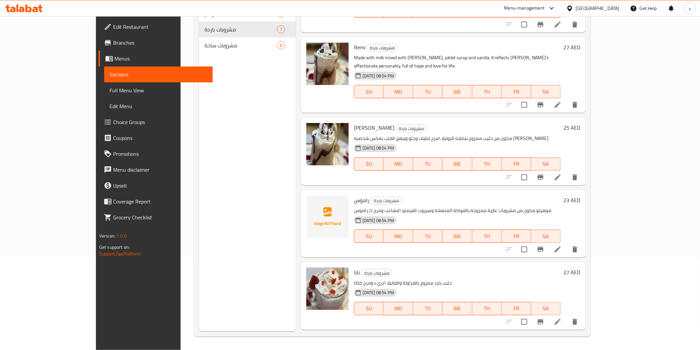
scroll to position [172, 0]
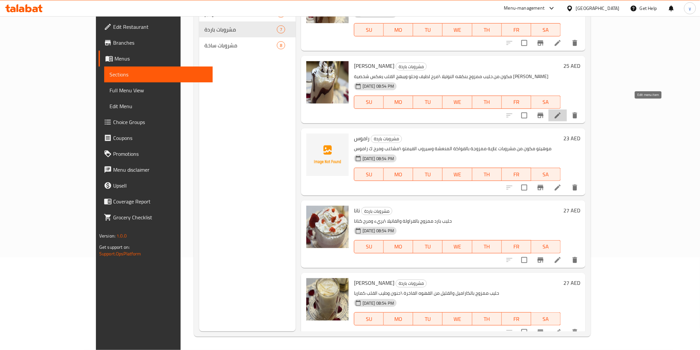
click at [562, 111] on icon at bounding box center [558, 115] width 8 height 8
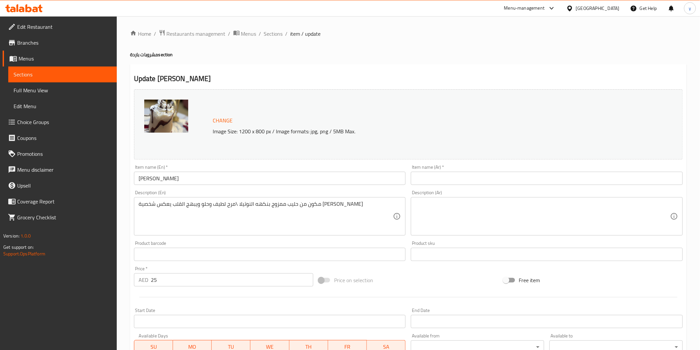
click at [157, 181] on input "[PERSON_NAME]" at bounding box center [270, 178] width 272 height 13
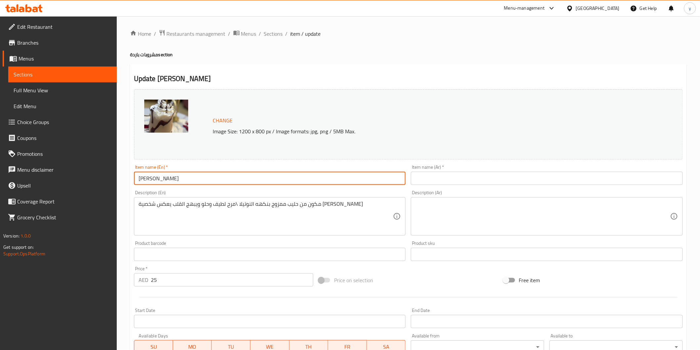
click at [157, 181] on input "[PERSON_NAME]" at bounding box center [270, 178] width 272 height 13
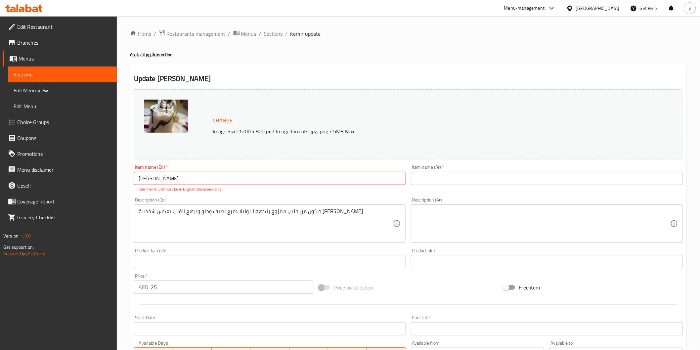
click at [243, 181] on input "[PERSON_NAME]" at bounding box center [270, 178] width 272 height 13
click at [592, 181] on input "text" at bounding box center [547, 178] width 272 height 13
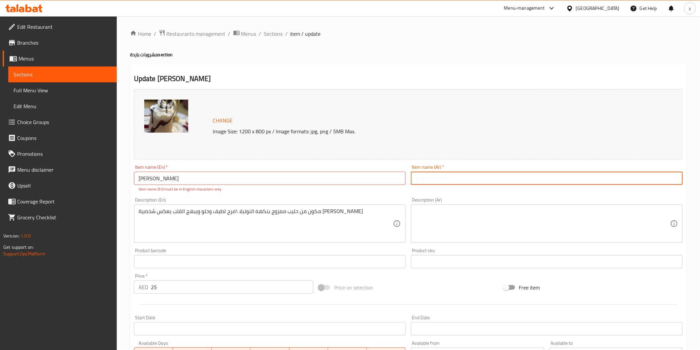
paste input "[PERSON_NAME]"
click at [425, 178] on input "[PERSON_NAME]" at bounding box center [547, 178] width 272 height 13
type input "[PERSON_NAME]"
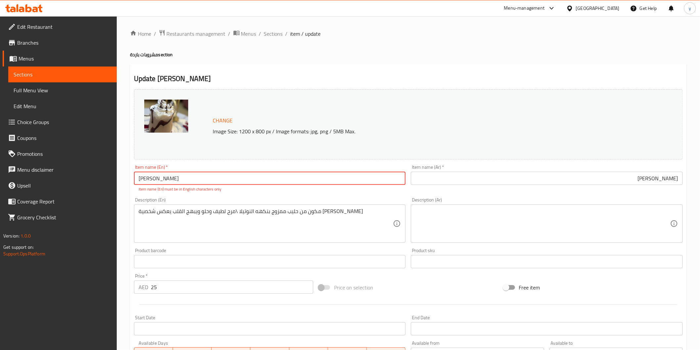
click at [376, 182] on input "[PERSON_NAME]" at bounding box center [270, 178] width 272 height 13
click at [198, 179] on input "text" at bounding box center [270, 178] width 272 height 13
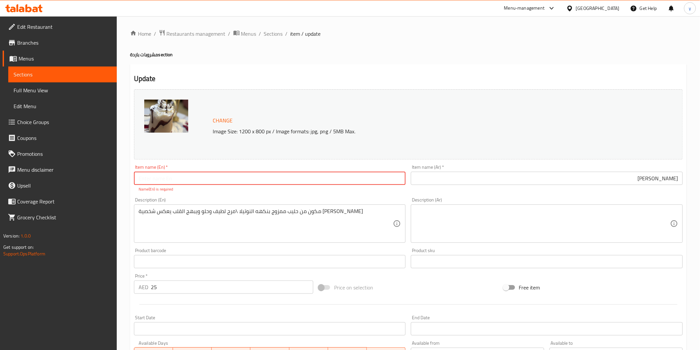
paste input "[PERSON_NAME]"
type input "[PERSON_NAME]"
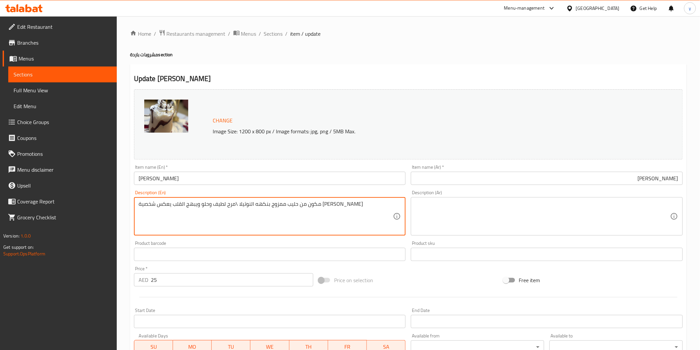
click at [329, 213] on textarea "مكون من حليب ممزوج بنكهه النوتيلا \مرح لطيف وحلو ويبهج القلب يعكس شخصية [PERSON…" at bounding box center [266, 216] width 255 height 31
click at [561, 218] on textarea at bounding box center [542, 216] width 255 height 31
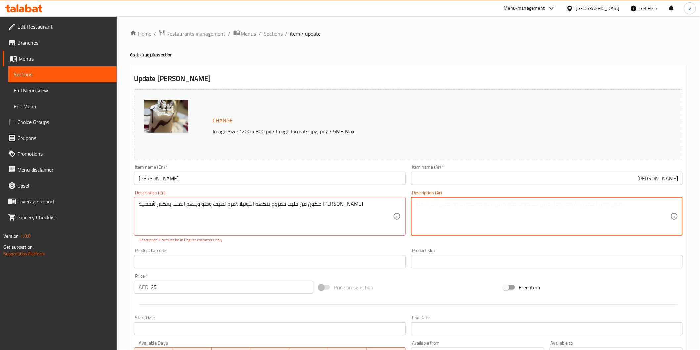
paste textarea "مكون من حليب ممزوج بنكهه النوتيلا \مرح لطيف وحلو ويبهج القلب يعكس شخصية [PERSON…"
click at [548, 207] on textarea "مكون من حليب ممزوج بنكهه النوتيلا \مرح لطيف وحلو ويبهج القلب يعكس شخصية [PERSON…" at bounding box center [542, 216] width 255 height 31
drag, startPoint x: 548, startPoint y: 207, endPoint x: 545, endPoint y: 211, distance: 5.1
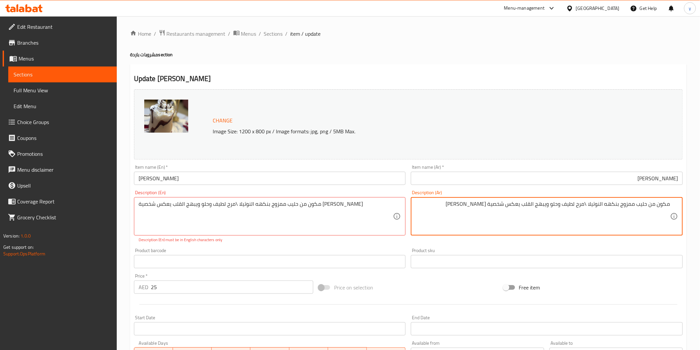
type textarea "مكون من حليب ممزوج بنكهه النوتيلا \مرح لطيف وحلو ويبهج القلب يعكس شخصية [PERSON…"
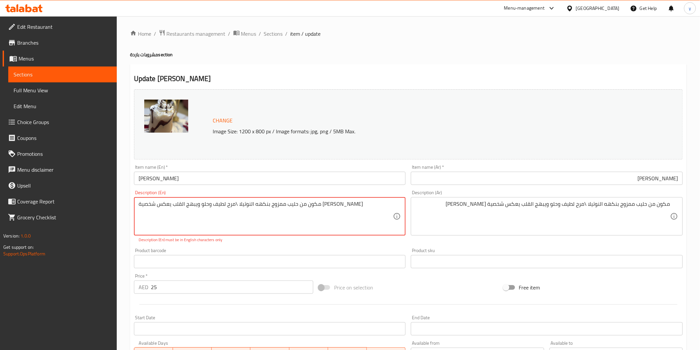
click at [342, 211] on textarea "مكون من حليب ممزوج بنكهه النوتيلا \مرح لطيف وحلو ويبهج القلب يعكس شخصية [PERSON…" at bounding box center [266, 216] width 255 height 31
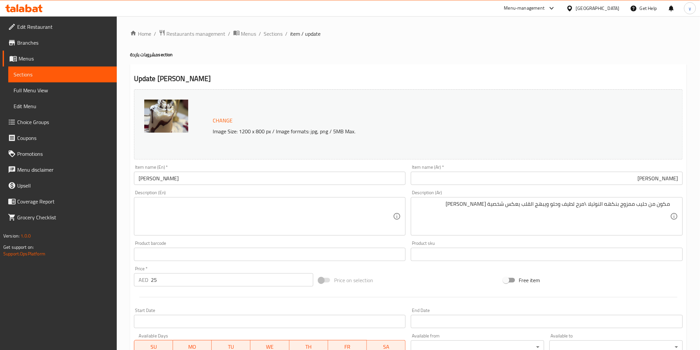
click at [187, 211] on textarea at bounding box center [266, 216] width 255 height 31
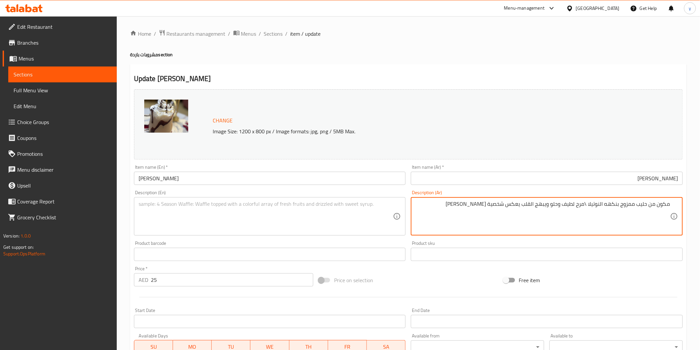
click at [491, 207] on textarea "مكون من حليب ممزوج بنكهه النوتيلا \مرح لطيف وحلو ويبهج القلب يعكس شخصية [PERSON…" at bounding box center [542, 216] width 255 height 31
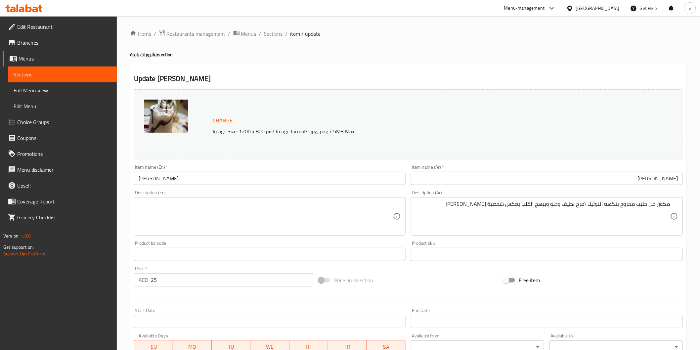
click at [209, 216] on textarea at bounding box center [266, 216] width 255 height 31
paste textarea "Made with milk mixed with Nutella flavor. Fun, sweet, and cheerful, it reflects…"
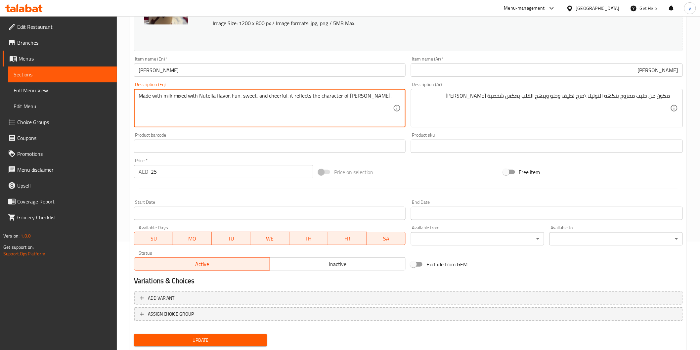
scroll to position [110, 0]
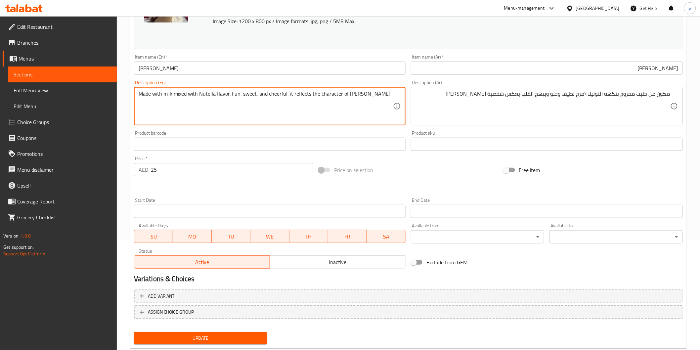
type textarea "Made with milk mixed with Nutella flavor. Fun, sweet, and cheerful, it reflects…"
click at [197, 332] on button "Update" at bounding box center [200, 338] width 133 height 12
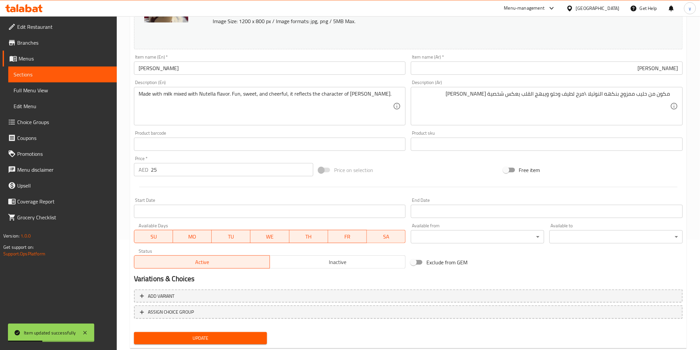
click at [63, 89] on span "Full Menu View" at bounding box center [63, 90] width 98 height 8
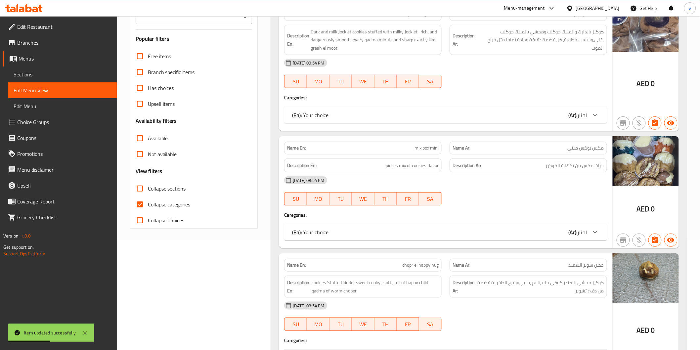
click at [79, 80] on link "Sections" at bounding box center [62, 74] width 108 height 16
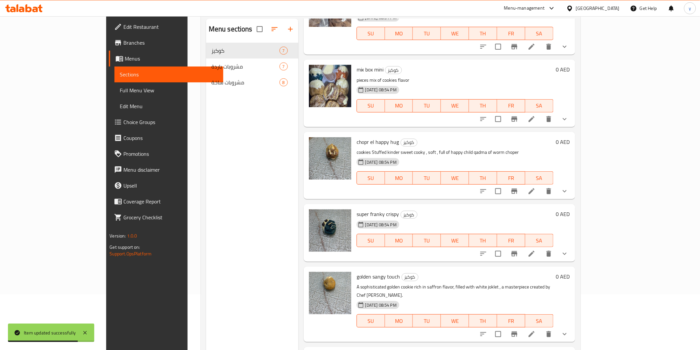
scroll to position [73, 0]
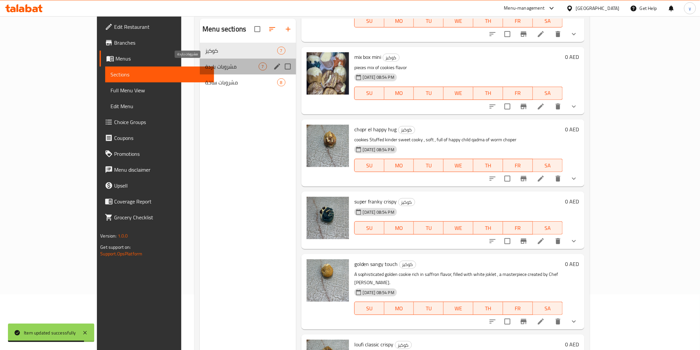
click at [205, 64] on span "مشروبات باردة" at bounding box center [231, 67] width 53 height 8
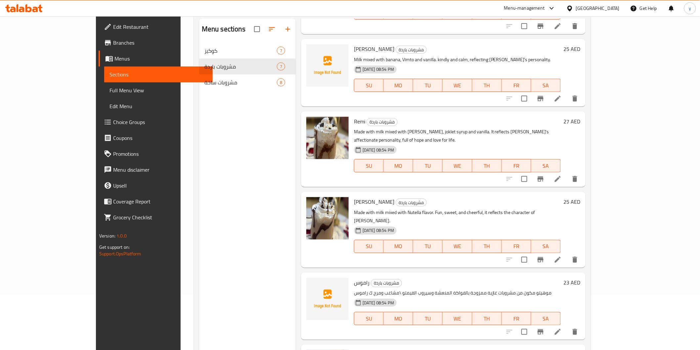
scroll to position [135, 0]
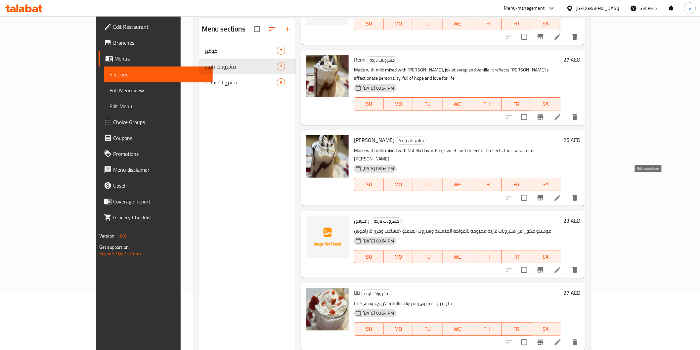
click at [562, 194] on icon at bounding box center [558, 198] width 8 height 8
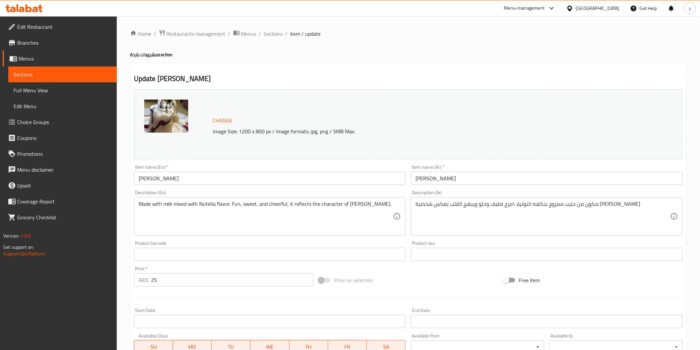
scroll to position [37, 0]
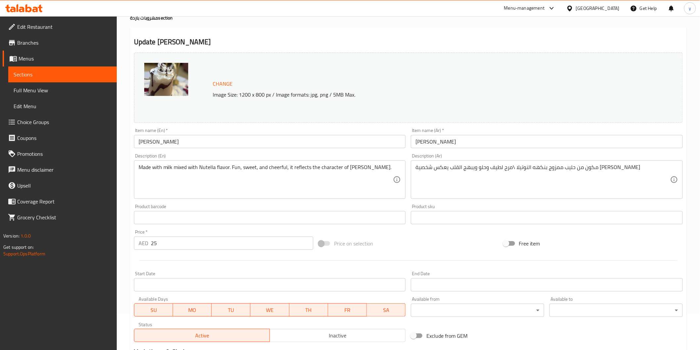
click at [88, 67] on link "Sections" at bounding box center [62, 74] width 108 height 16
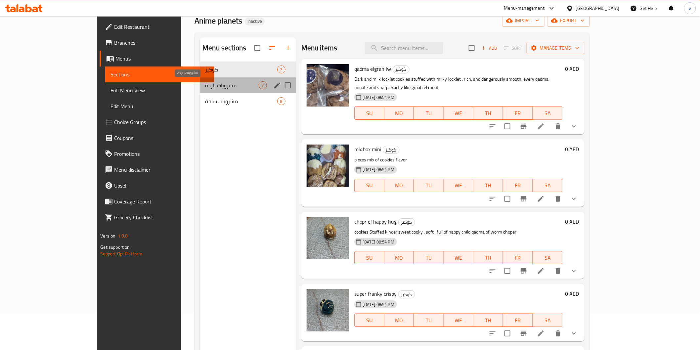
click at [205, 85] on span "مشروبات باردة" at bounding box center [231, 85] width 53 height 8
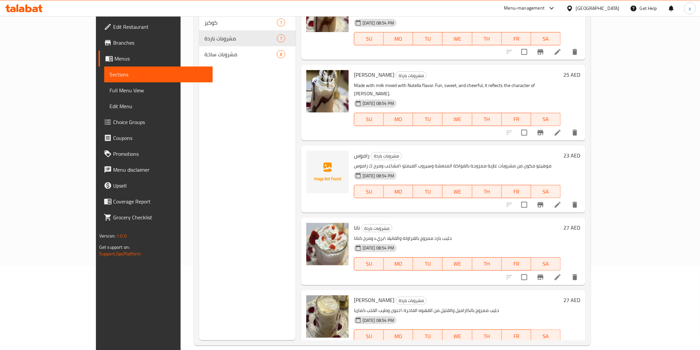
scroll to position [93, 0]
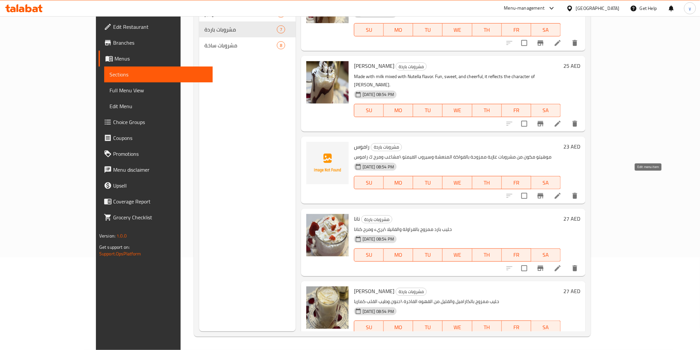
click at [562, 192] on icon at bounding box center [558, 196] width 8 height 8
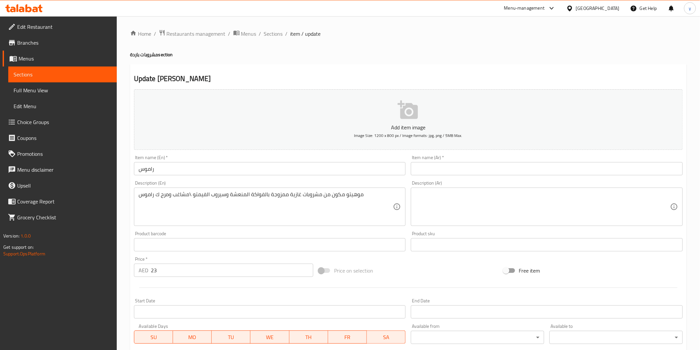
click at [158, 170] on input "راموس" at bounding box center [270, 168] width 272 height 13
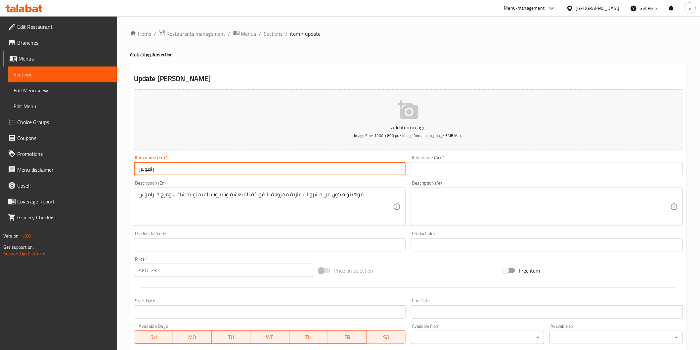
click at [158, 170] on input "راموس" at bounding box center [270, 168] width 272 height 13
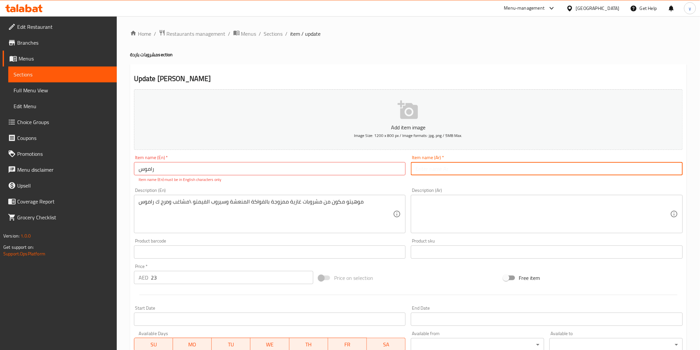
click at [496, 163] on input "text" at bounding box center [547, 168] width 272 height 13
paste input "راموس"
type input "راموس"
click at [152, 171] on input "راموس" at bounding box center [270, 168] width 272 height 13
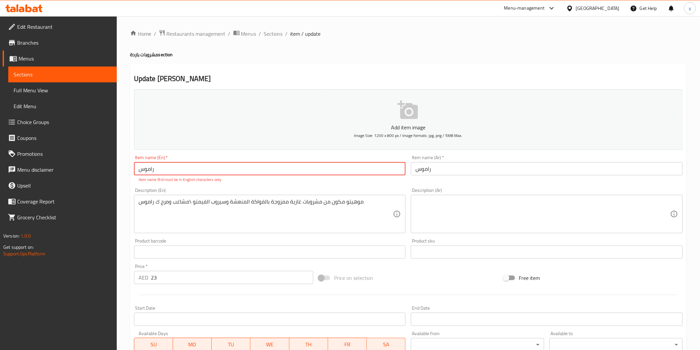
click at [152, 171] on input "راموس" at bounding box center [270, 168] width 272 height 13
click at [149, 166] on input "راموس" at bounding box center [270, 168] width 272 height 13
paste input "[PERSON_NAME]"
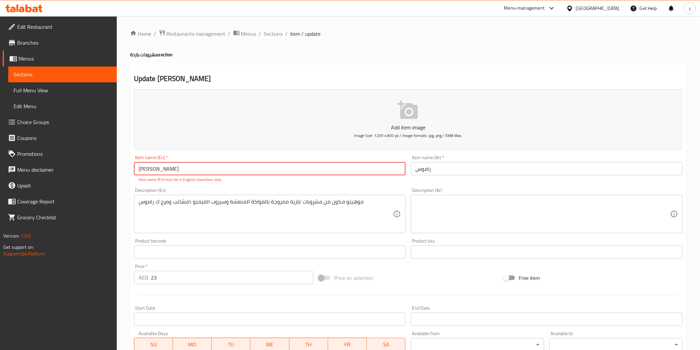
type input "[PERSON_NAME]"
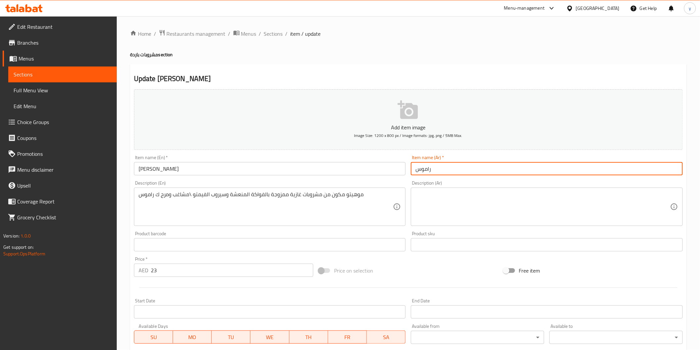
click at [429, 171] on input "راموس" at bounding box center [547, 168] width 272 height 13
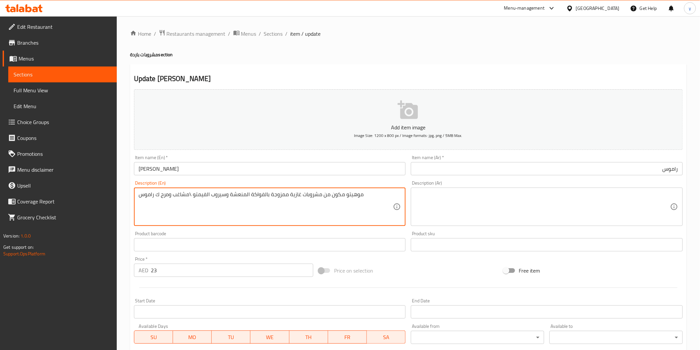
click at [326, 195] on textarea "موهيتو مكون من مشروبات غازية ممزوجة بالفواكة المنعشة وسيروب الفيمتو \مشاغب ومرح…" at bounding box center [266, 206] width 255 height 31
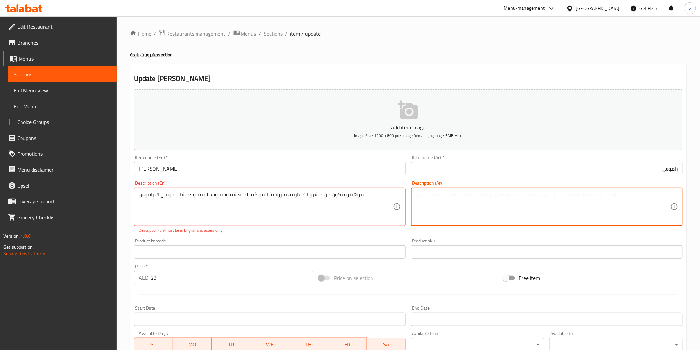
click at [445, 203] on textarea at bounding box center [542, 206] width 255 height 31
paste textarea "Mojito made of soft drinks mixed with refreshing fruits and Vimto syrup. Mischi…"
click at [430, 193] on textarea "Mojito made of soft drinks mixed with refreshing fruits and Vimto syrup. Mischi…" at bounding box center [542, 206] width 255 height 31
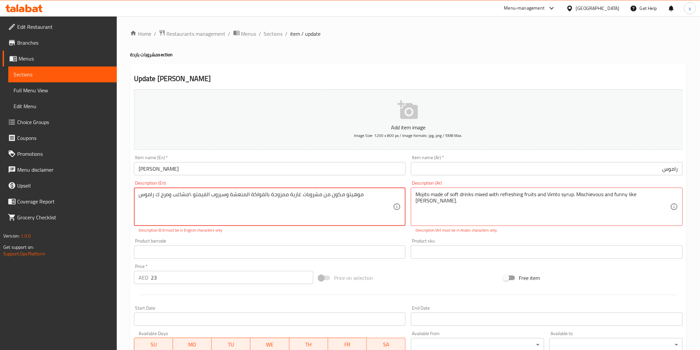
click at [346, 195] on textarea "موهيتو مكون من مشروبات غازية ممزوجة بالفواكة المنعشة وسيروب الفيمتو \مشاغب ومرح…" at bounding box center [266, 206] width 255 height 31
click at [534, 194] on textarea "Mojito made of soft drinks mixed with refreshing fruits and Vimto syrup. Mischi…" at bounding box center [542, 206] width 255 height 31
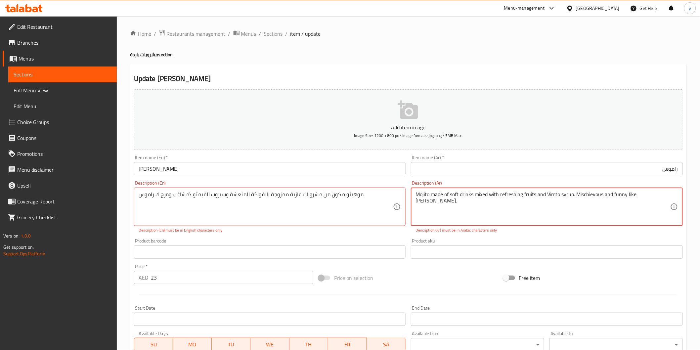
paste textarea "موهيتو مكون من مشروبات غازية ممزوجة بالفواكة المنعشة وسيروب الفيمتو \مشاغب ومرح…"
type textarea "موهيتو مكون من مشروبات غازية ممزوجة بالفواكة المنعشة وسيروب الفيمتو \مشاغب ومرح…"
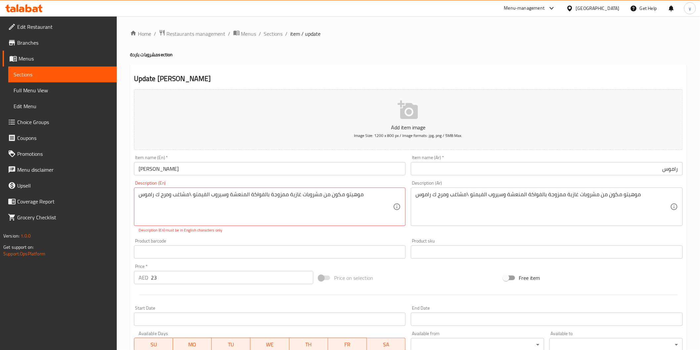
click at [200, 198] on textarea "موهيتو مكون من مشروبات غازية ممزوجة بالفواكة المنعشة وسيروب الفيمتو \مشاغب ومرح…" at bounding box center [266, 206] width 255 height 31
paste textarea "Mojito made of soft drinks mixed with refreshing fruits and Vimto syrup. Mischi…"
type textarea "Mojito made of soft drinks mixed with refreshing fruits and Vimto syrup. Mischi…"
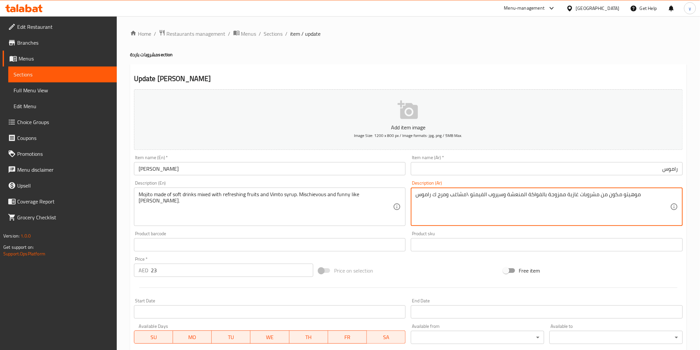
click at [470, 201] on textarea "موهيتو مكون من مشروبات غازية ممزوجة بالفواكة المنعشة وسيروب الفيمتو \مشاغب ومرح…" at bounding box center [542, 206] width 255 height 31
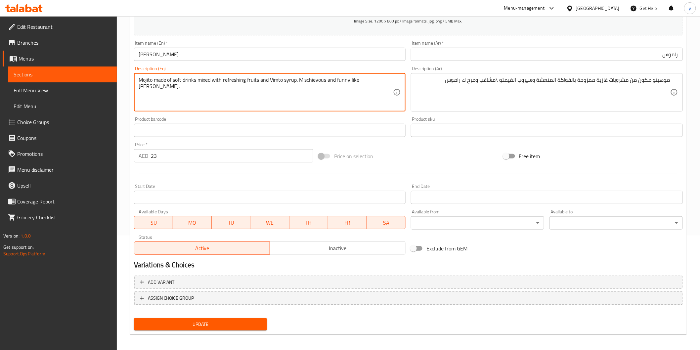
scroll to position [116, 0]
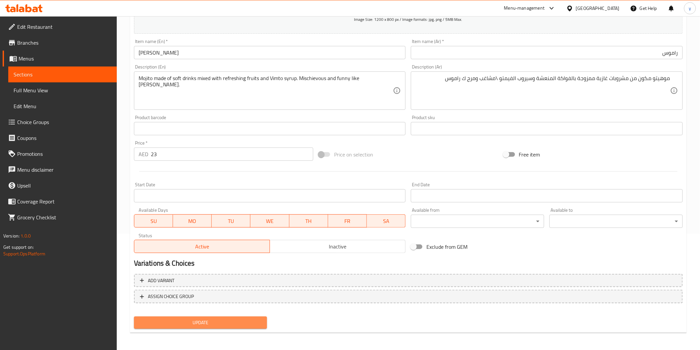
click at [222, 323] on span "Update" at bounding box center [200, 323] width 123 height 8
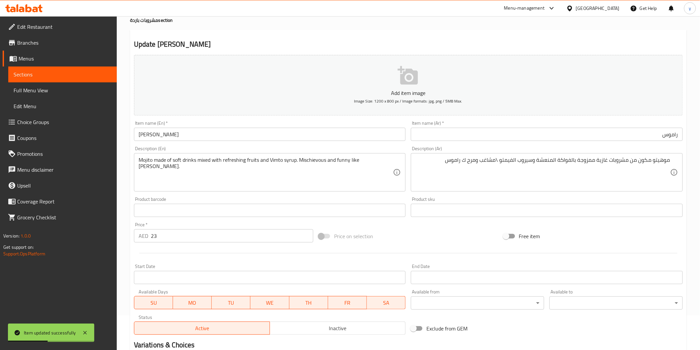
scroll to position [6, 0]
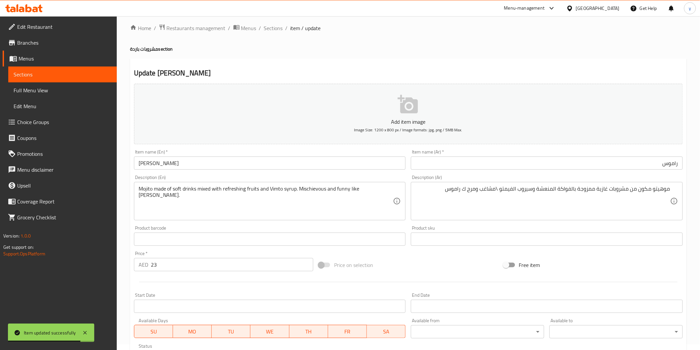
click at [64, 75] on span "Sections" at bounding box center [63, 74] width 98 height 8
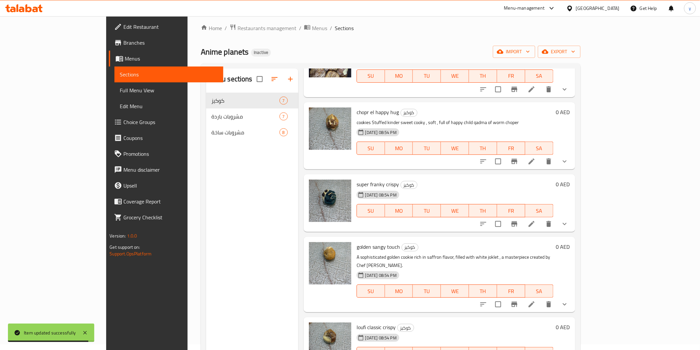
scroll to position [142, 0]
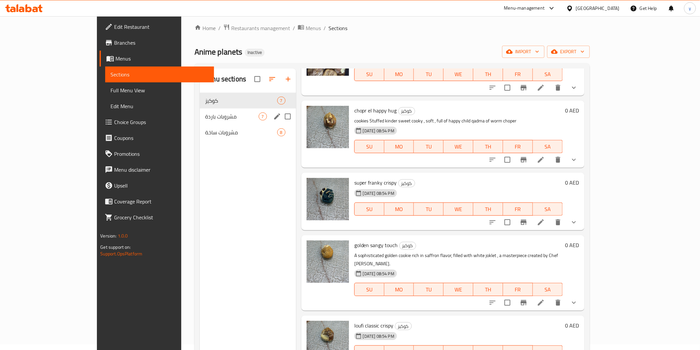
click at [200, 111] on div "مشروبات باردة 7" at bounding box center [248, 116] width 96 height 16
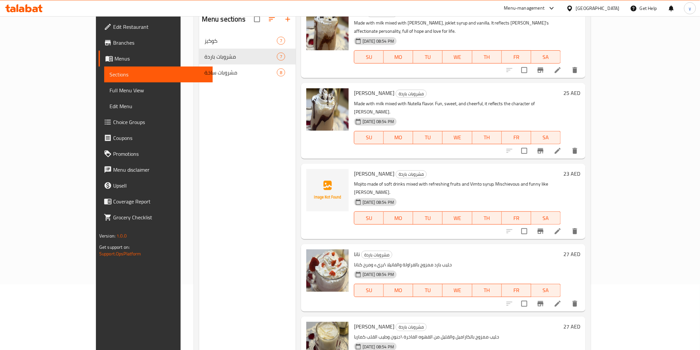
scroll to position [93, 0]
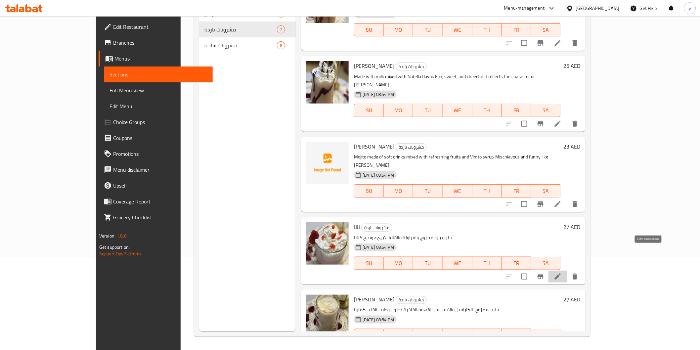
click at [562, 273] on icon at bounding box center [558, 277] width 8 height 8
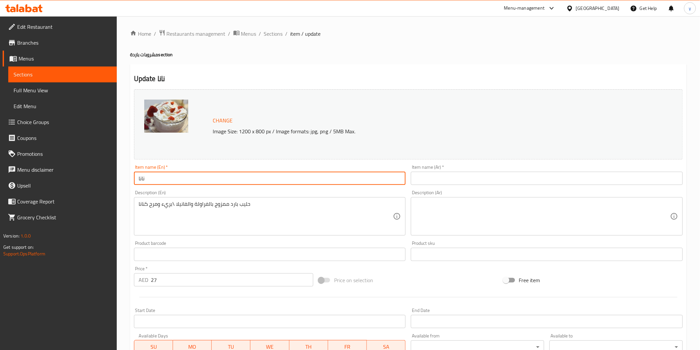
click at [197, 180] on input "نانا" at bounding box center [270, 178] width 272 height 13
click at [478, 178] on input "text" at bounding box center [547, 178] width 272 height 13
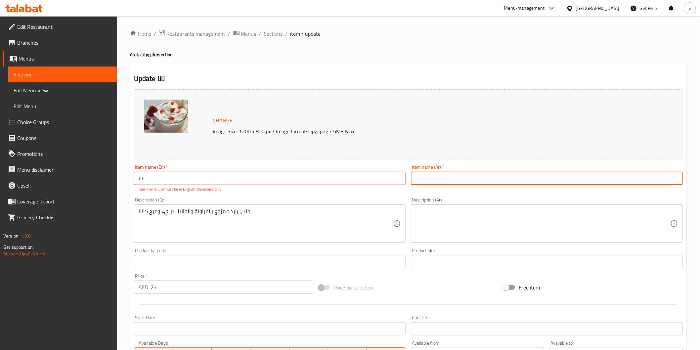
paste input "نانا"
type input "نانا"
click at [245, 176] on input "نانا" at bounding box center [270, 178] width 272 height 13
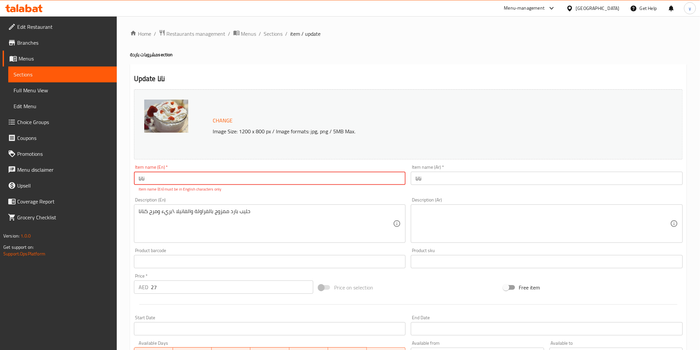
click at [245, 176] on input "نانا" at bounding box center [270, 178] width 272 height 13
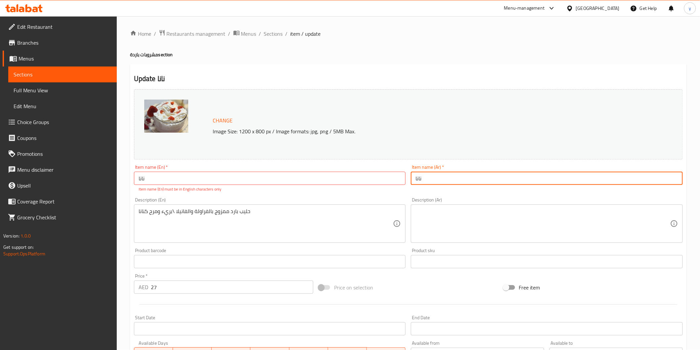
click at [439, 182] on input "نانا" at bounding box center [547, 178] width 272 height 13
click at [434, 180] on input "نانا" at bounding box center [547, 178] width 272 height 13
click at [596, 175] on input "نانا" at bounding box center [547, 178] width 272 height 13
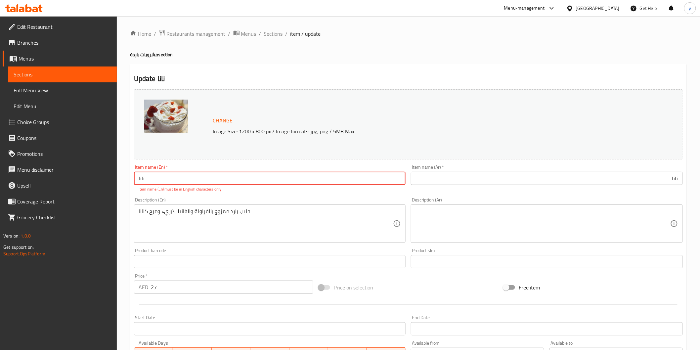
click at [249, 182] on input "نانا" at bounding box center [270, 178] width 272 height 13
click at [163, 183] on input "text" at bounding box center [270, 178] width 272 height 13
paste input "Nana"
type input "Nana"
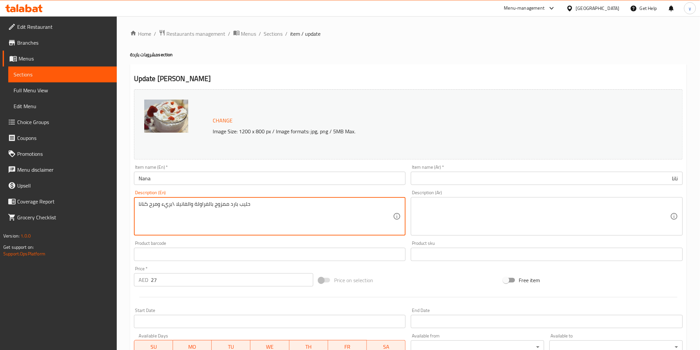
click at [293, 210] on textarea "حليب بارد ممزوج بالفراولة والفانيلا \بريء ومرح كنانا" at bounding box center [266, 216] width 255 height 31
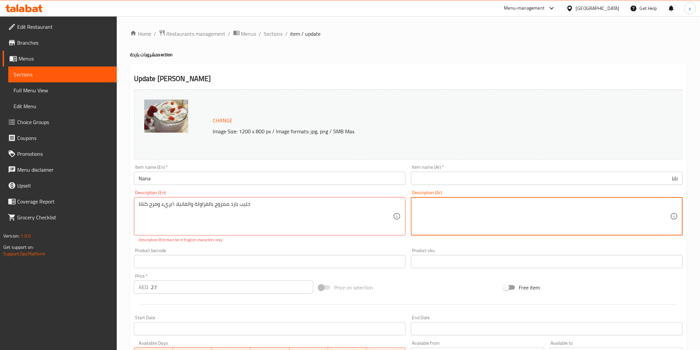
click at [543, 216] on textarea at bounding box center [542, 216] width 255 height 31
paste textarea "حليب بارد ممزوج بالفراولة والفانيلا \بريء ومرح كنانا"
click at [521, 205] on textarea "حليب بارد ممزوج بالفراولة والفانيلا \بريء ومرح كنانا" at bounding box center [542, 216] width 255 height 31
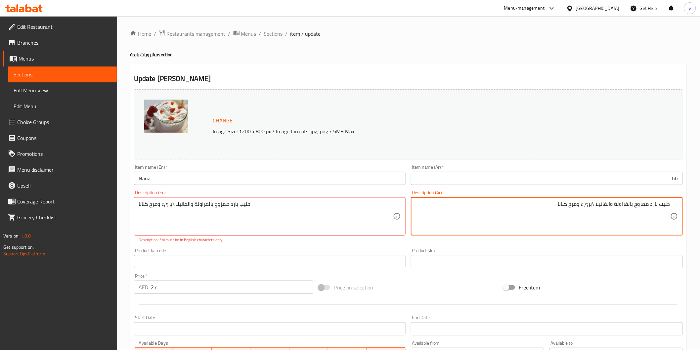
type textarea "حليب بارد ممزوج بالفراولة والفانيلا \بريء ومرح كنانا"
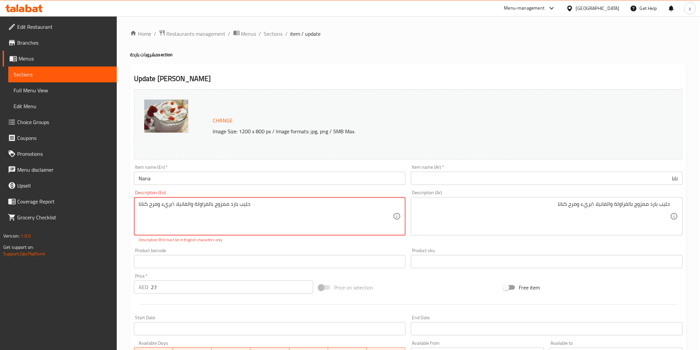
click at [159, 203] on textarea "حليب بارد ممزوج بالفراولة والفانيلا \بريء ومرح كنانا" at bounding box center [266, 216] width 255 height 31
paste textarea "Cold milk mixed with strawberries and vanilla \ Innocent and cheerful Kanana"
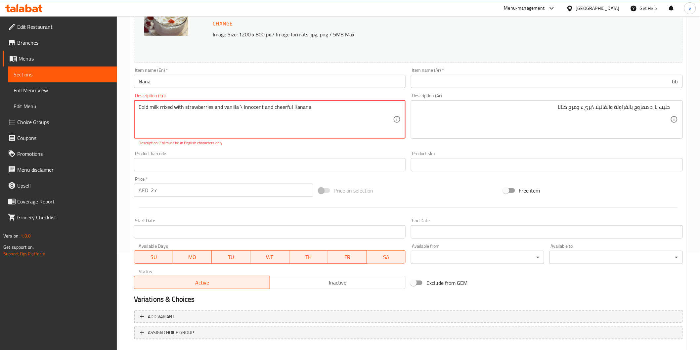
scroll to position [133, 0]
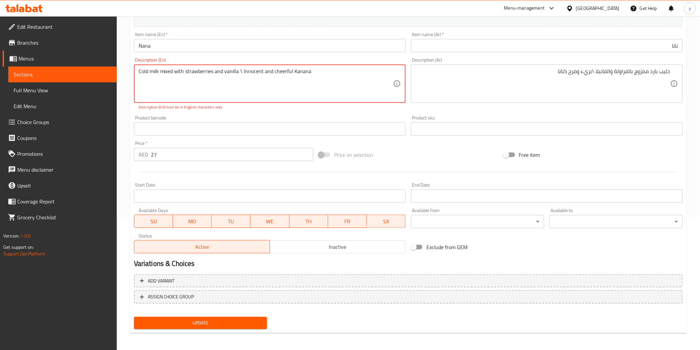
type textarea "Cold milk mixed with strawberries and vanilla \ Innocent and cheerful Kanana"
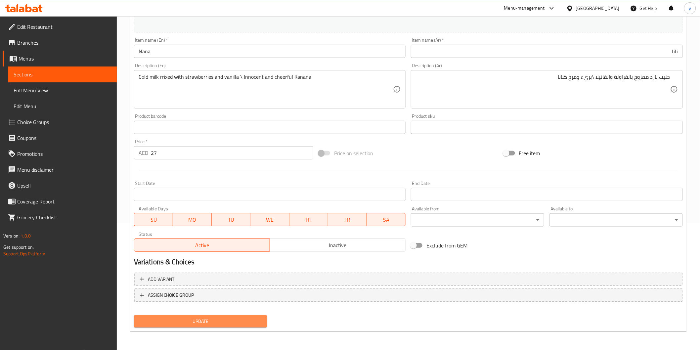
scroll to position [126, 0]
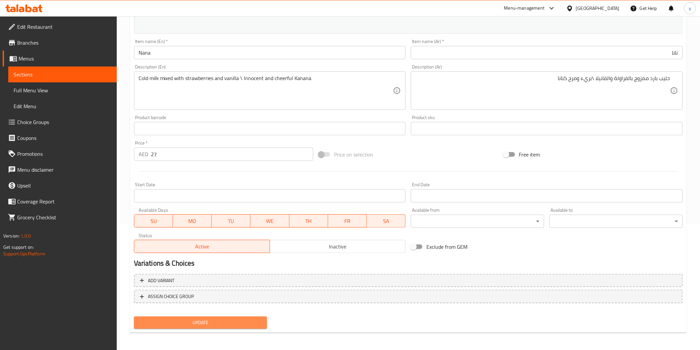
click at [230, 327] on button "Update" at bounding box center [200, 323] width 133 height 12
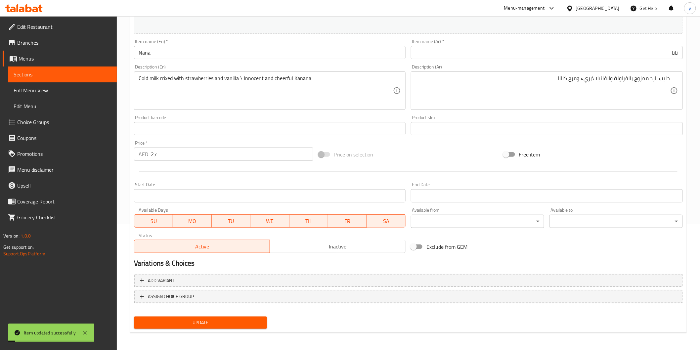
click at [50, 75] on span "Sections" at bounding box center [63, 74] width 98 height 8
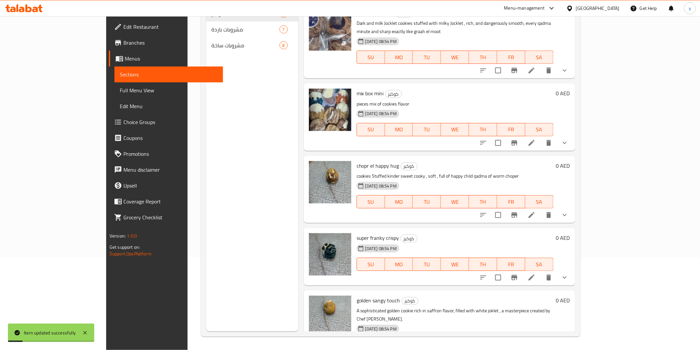
scroll to position [73, 0]
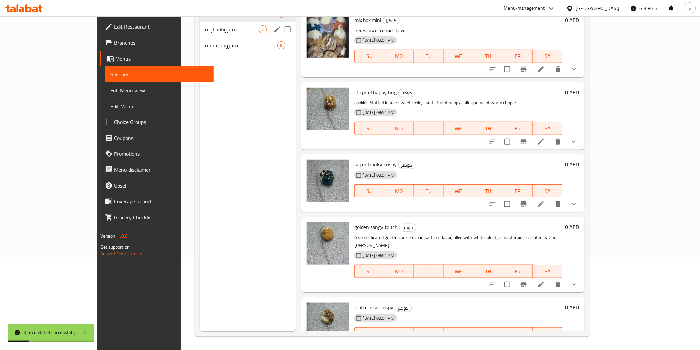
click at [200, 34] on div "مشروبات باردة 7" at bounding box center [248, 29] width 96 height 16
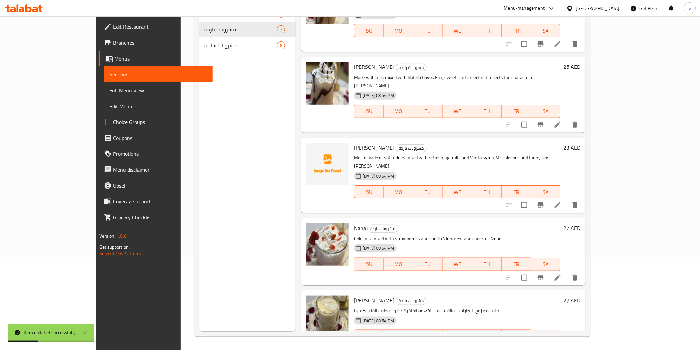
scroll to position [172, 0]
click at [567, 343] on li at bounding box center [557, 349] width 19 height 12
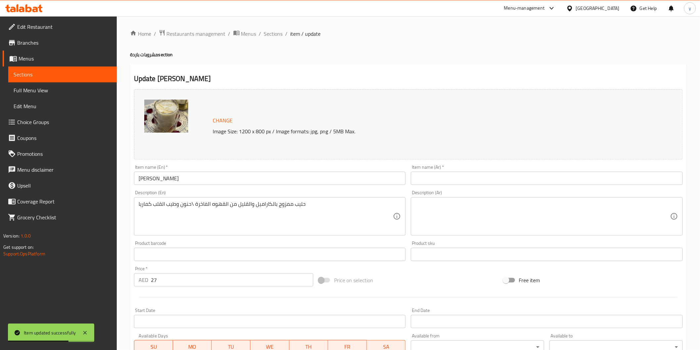
click at [153, 178] on input "[PERSON_NAME]" at bounding box center [270, 178] width 272 height 13
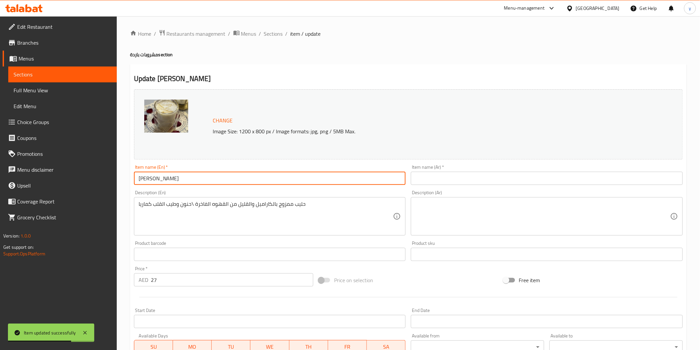
click at [153, 178] on input "[PERSON_NAME]" at bounding box center [270, 178] width 272 height 13
paste input "Cold milk mixed with strawberries and vanilla \ Innocent and cheerful Kanana"
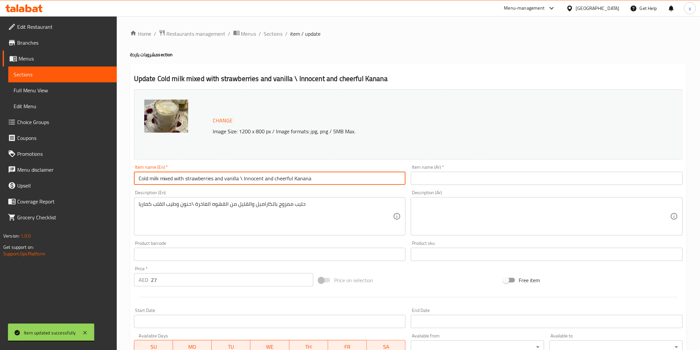
type input "[PERSON_NAME]"
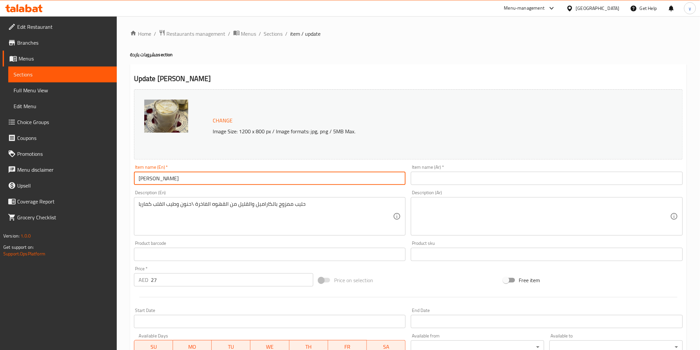
click at [479, 174] on input "text" at bounding box center [547, 178] width 272 height 13
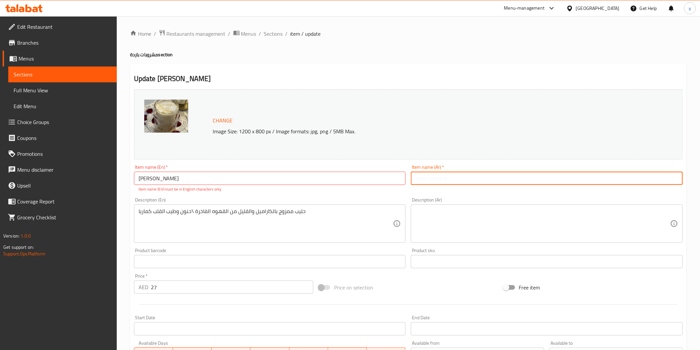
paste input "[PERSON_NAME]"
type input "[PERSON_NAME]"
click at [381, 177] on input "[PERSON_NAME]" at bounding box center [270, 178] width 272 height 13
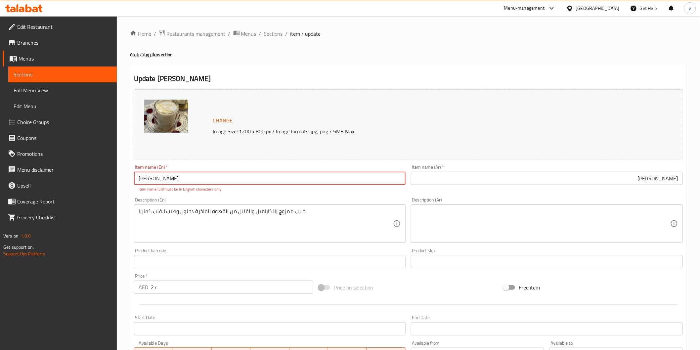
click at [381, 177] on input "[PERSON_NAME]" at bounding box center [270, 178] width 272 height 13
click at [161, 175] on input "[PERSON_NAME]" at bounding box center [270, 178] width 272 height 13
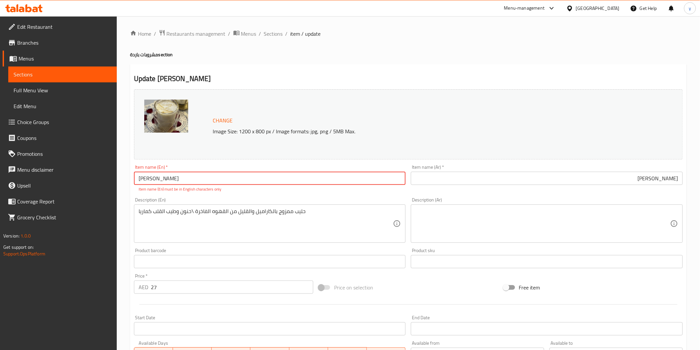
click at [161, 175] on input "[PERSON_NAME]" at bounding box center [270, 178] width 272 height 13
paste input "[PERSON_NAME]"
type input "[PERSON_NAME]"
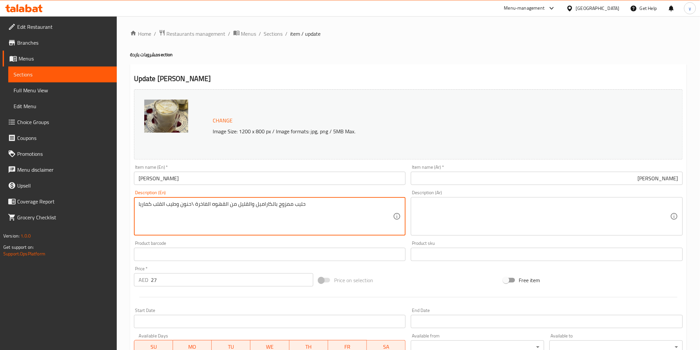
click at [292, 210] on textarea "حليب ممزوج بالكاراميل والقليل من القهوه الفاخرة \حنون وطيب القلب كماريا" at bounding box center [266, 216] width 255 height 31
click at [426, 209] on textarea at bounding box center [542, 216] width 255 height 31
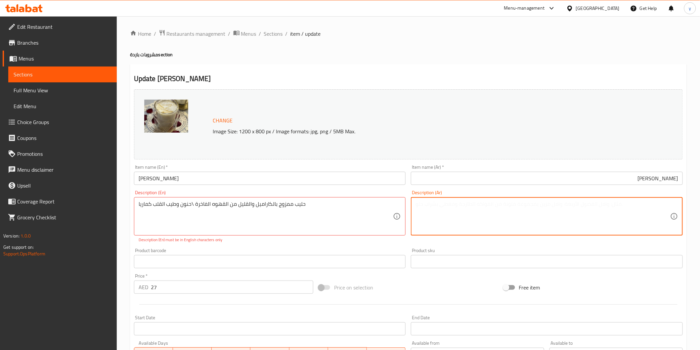
paste textarea "حليب ممزوج بالكاراميل والقليل من القهوه الفاخرة \حنون وطيب القلب كماريا"
click at [427, 206] on textarea "حليب ممزوج بالكاراميل والقليل من القهوه الفاخرة \حنون وطيب القلب كماريا" at bounding box center [542, 216] width 255 height 31
type textarea "حليب ممزوج بالكاراميل والقليل من القهوه الفاخرة \حنون وطيب القلب كماريا"
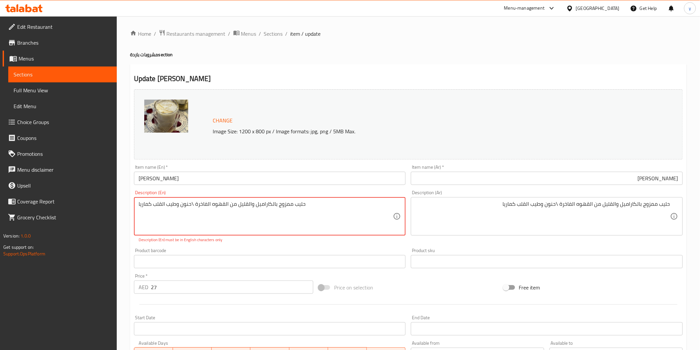
click at [238, 206] on textarea "حليب ممزوج بالكاراميل والقليل من القهوه الفاخرة \حنون وطيب القلب كماريا" at bounding box center [266, 216] width 255 height 31
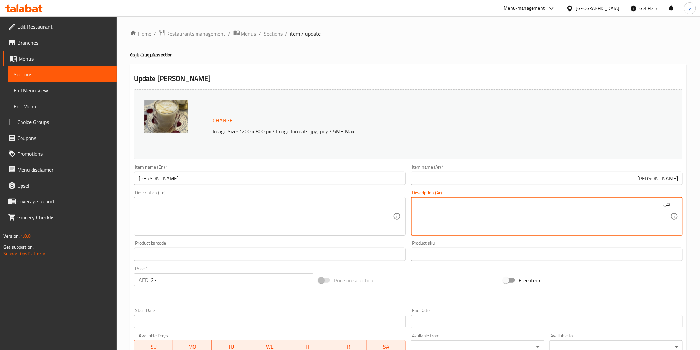
type textarea "ح"
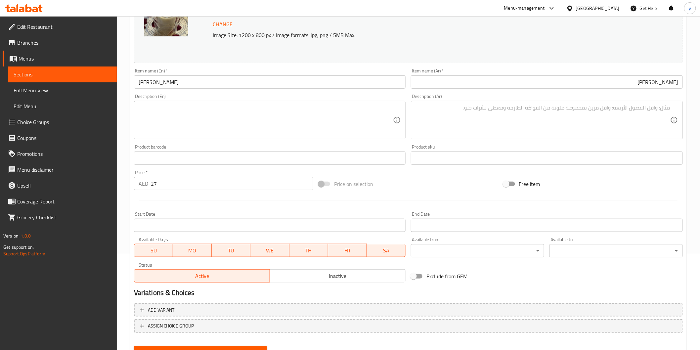
scroll to position [126, 0]
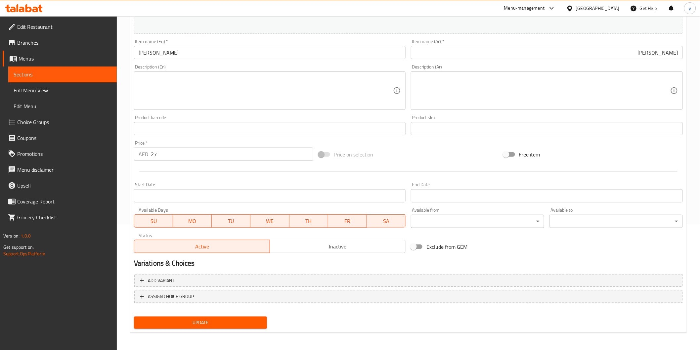
click at [226, 319] on span "Update" at bounding box center [200, 323] width 123 height 8
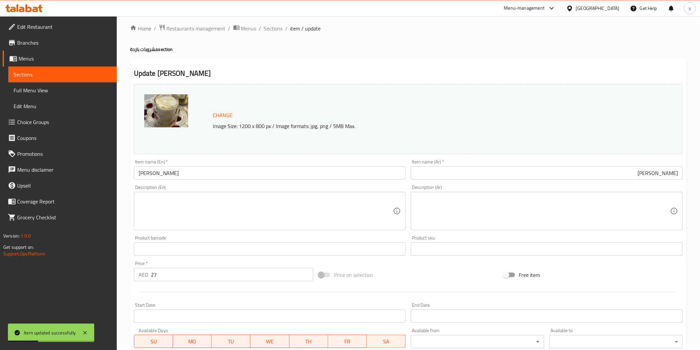
scroll to position [0, 0]
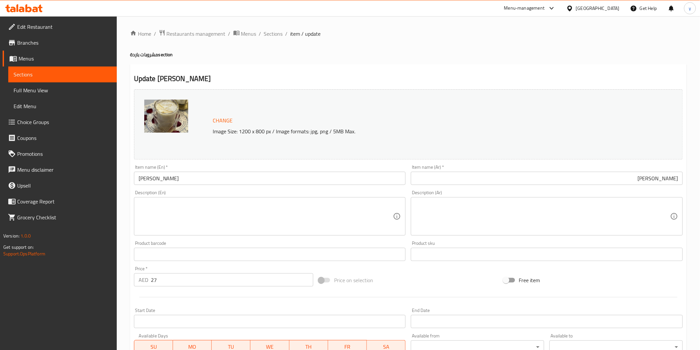
click at [59, 75] on span "Sections" at bounding box center [63, 74] width 98 height 8
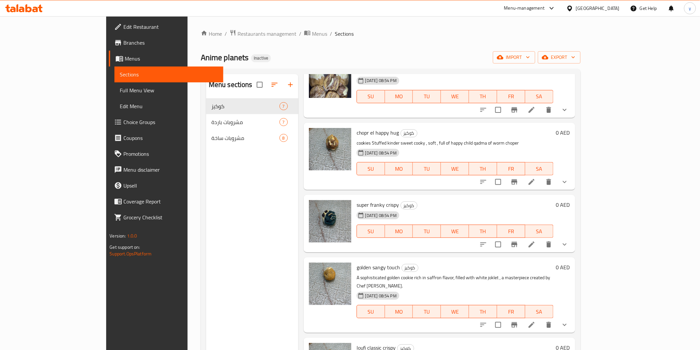
scroll to position [142, 0]
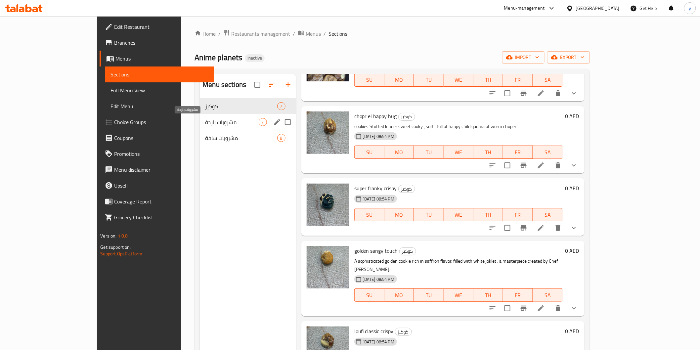
click at [205, 118] on span "مشروبات باردة" at bounding box center [231, 122] width 53 height 8
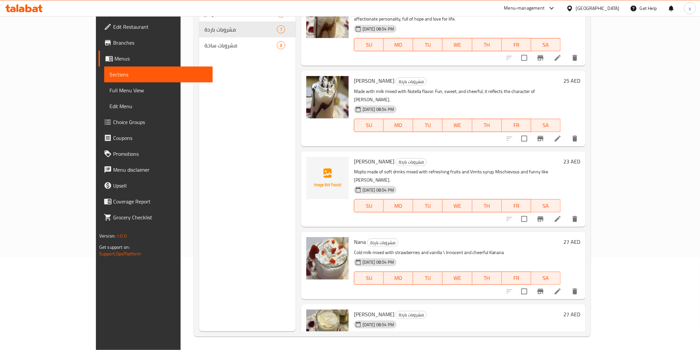
scroll to position [162, 0]
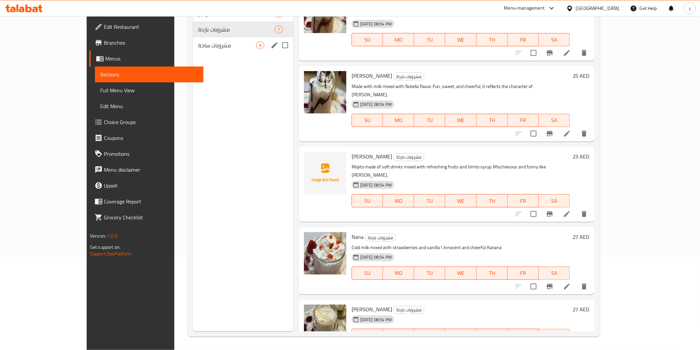
click at [193, 51] on div "مشروبات ساخة 8" at bounding box center [243, 45] width 101 height 16
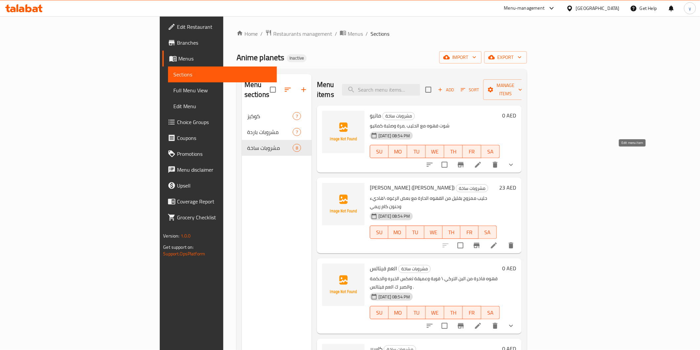
click at [482, 161] on icon at bounding box center [478, 165] width 8 height 8
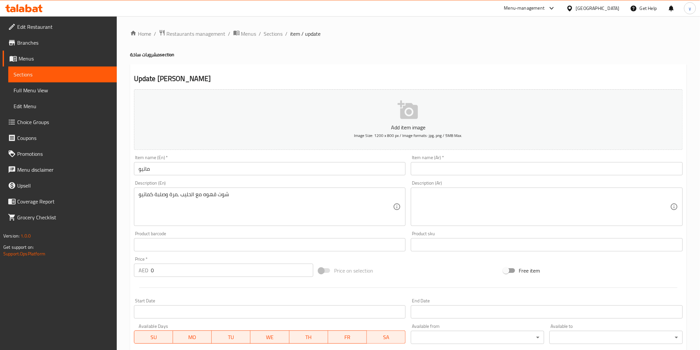
click at [164, 170] on input "ماتيو" at bounding box center [270, 168] width 272 height 13
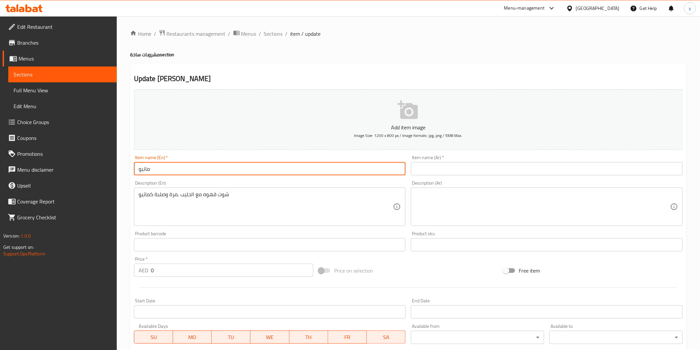
click at [164, 170] on input "ماتيو" at bounding box center [270, 168] width 272 height 13
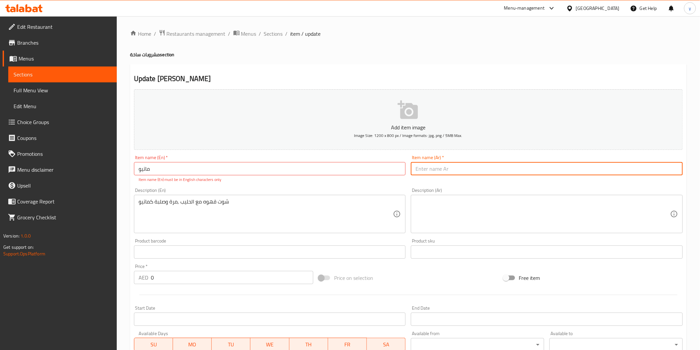
click at [539, 173] on input "text" at bounding box center [547, 168] width 272 height 13
paste input "Matthew"
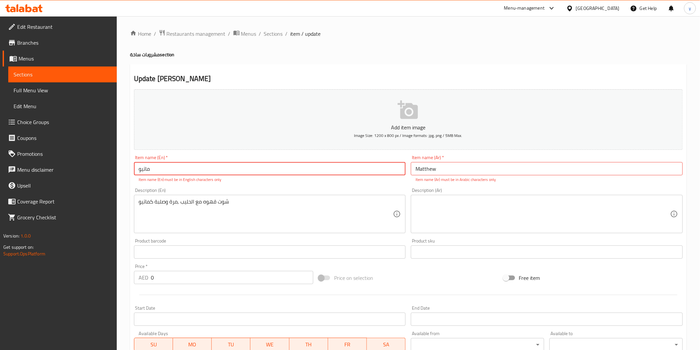
click at [391, 169] on input "ماتيو" at bounding box center [270, 168] width 272 height 13
click at [527, 173] on input "Matthew" at bounding box center [547, 168] width 272 height 13
paste input "ماتيو"
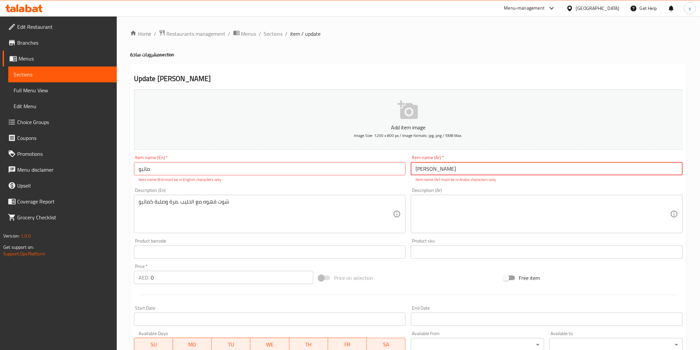
click at [430, 171] on input "Matthew ماتيو" at bounding box center [547, 168] width 272 height 13
type input "Matthew ماتيو"
click at [195, 167] on input "ماتيو" at bounding box center [270, 168] width 272 height 13
paste input "Matthew"
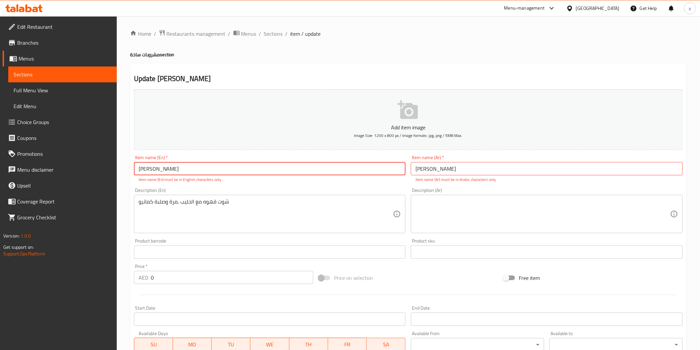
click at [147, 169] on input "ماتيو Matthew" at bounding box center [270, 168] width 272 height 13
click at [166, 171] on input "Matthew" at bounding box center [270, 168] width 272 height 13
type input "Matthew"
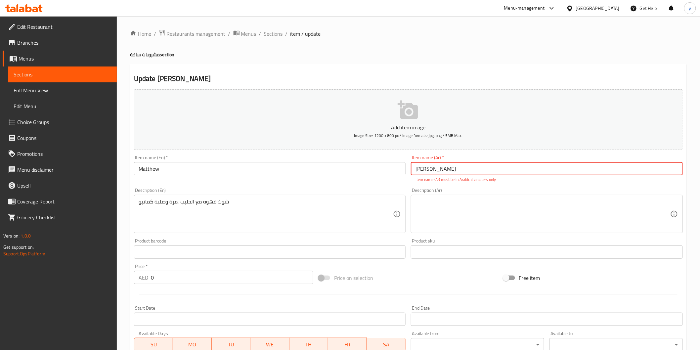
click at [444, 171] on input "Matthew ماتيو" at bounding box center [547, 168] width 272 height 13
click at [431, 170] on input "Matthew ماتيو" at bounding box center [547, 168] width 272 height 13
click at [422, 170] on input "ماتيو" at bounding box center [547, 168] width 272 height 13
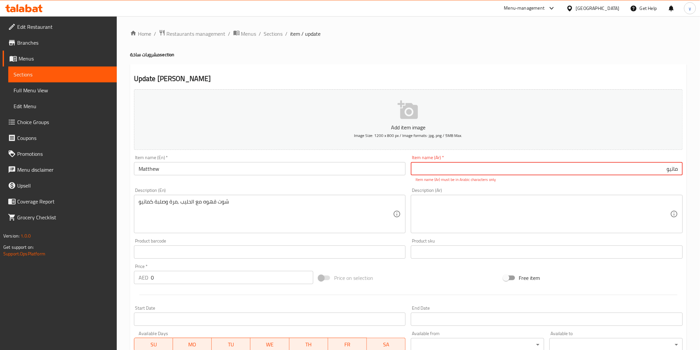
type input "ماتيو"
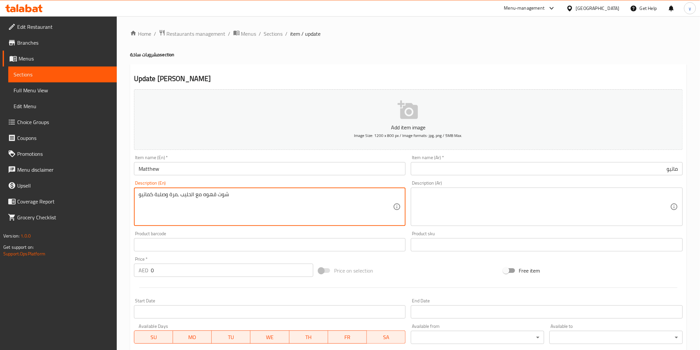
click at [241, 209] on textarea "شوت قهوه مع الحليب ,مرة وصلبة كماتيو" at bounding box center [266, 206] width 255 height 31
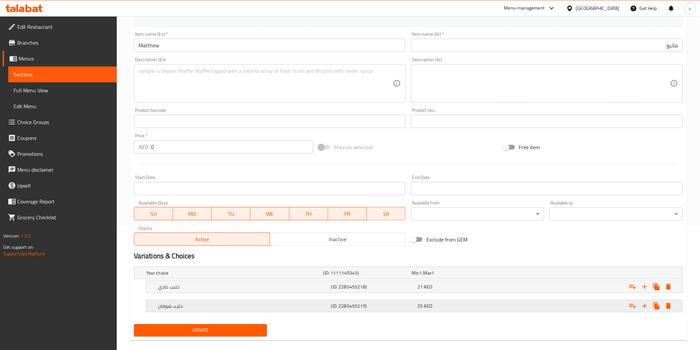
scroll to position [132, 0]
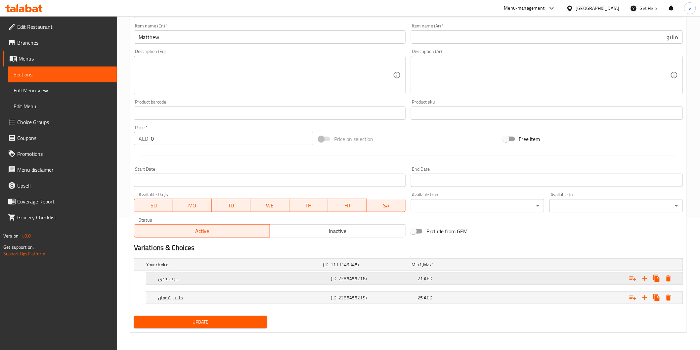
click at [246, 281] on h5 "حليب عادي" at bounding box center [243, 278] width 170 height 7
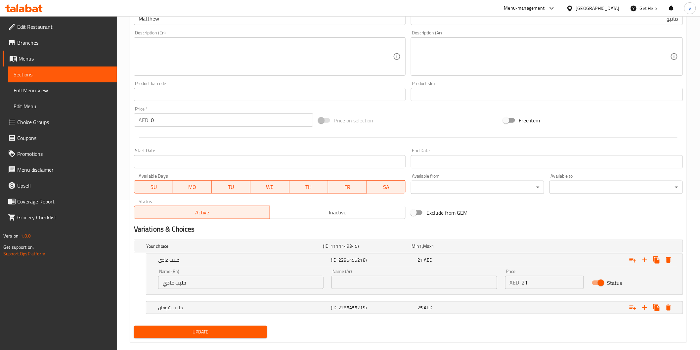
scroll to position [160, 0]
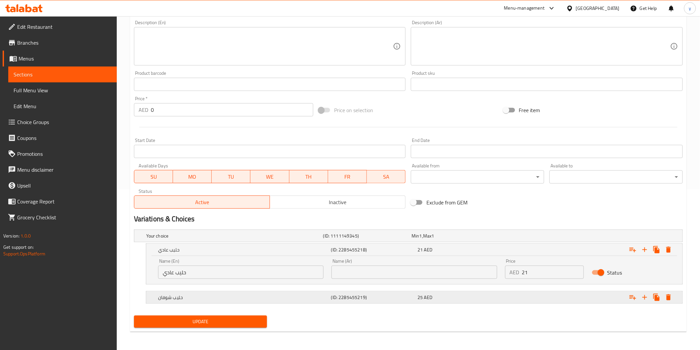
click at [245, 300] on div "حليب شوفان" at bounding box center [243, 297] width 173 height 9
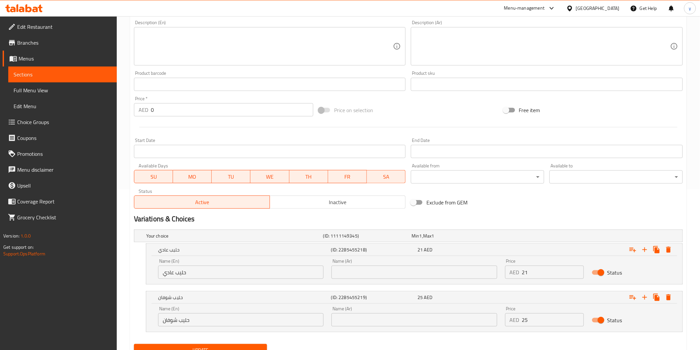
click at [266, 274] on input "حليب عادي" at bounding box center [240, 272] width 165 height 13
click at [356, 275] on input "text" at bounding box center [413, 272] width 165 height 13
paste input "حليب عادي"
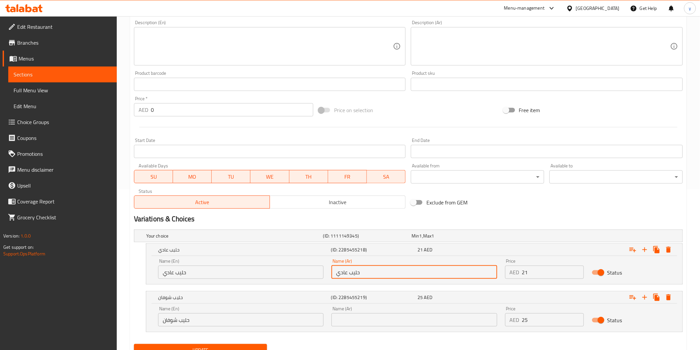
type input "حليب عادي"
click at [237, 278] on input "حليب عادي" at bounding box center [240, 272] width 165 height 13
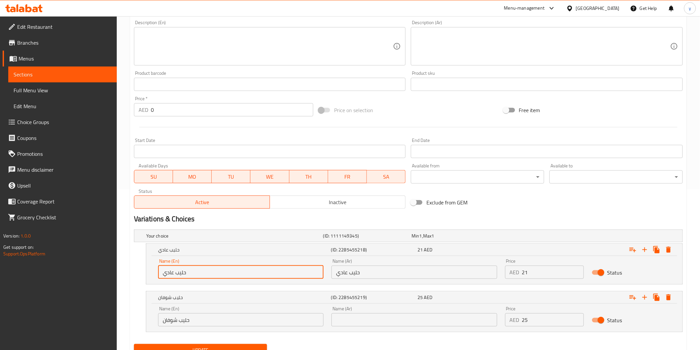
click at [237, 278] on input "حليب عادي" at bounding box center [240, 272] width 165 height 13
type input "ح"
click at [213, 320] on input "حليب شوفان" at bounding box center [240, 319] width 165 height 13
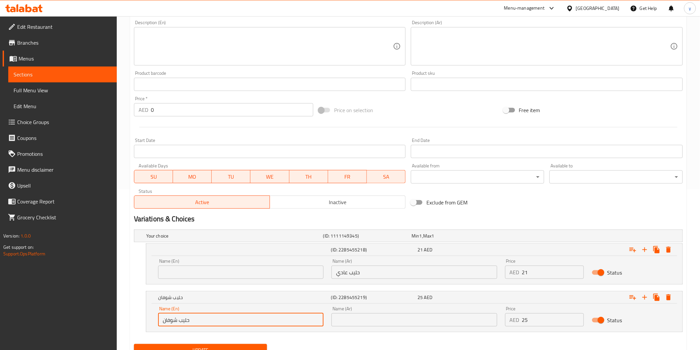
click at [213, 320] on input "حليب شوفان" at bounding box center [240, 319] width 165 height 13
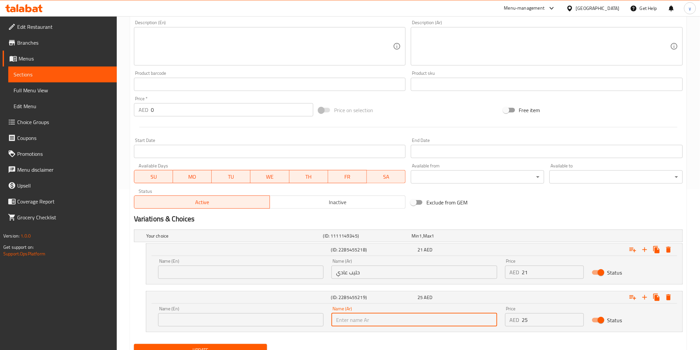
click at [348, 320] on input "text" at bounding box center [413, 319] width 165 height 13
type input "حليب شوفان"
click at [250, 271] on input "text" at bounding box center [240, 272] width 165 height 13
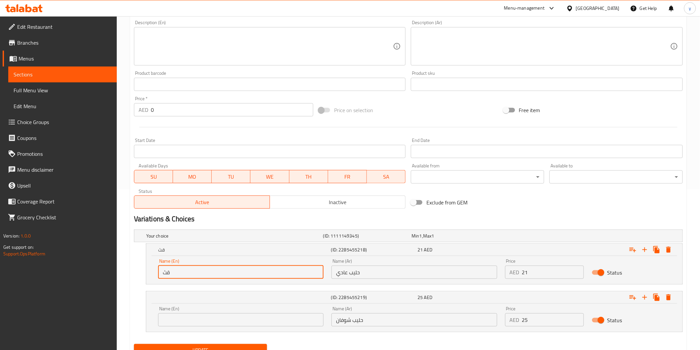
type input "ق"
type input "regular milk"
click at [254, 314] on input "text" at bounding box center [240, 319] width 165 height 13
click at [200, 316] on input "text" at bounding box center [240, 319] width 165 height 13
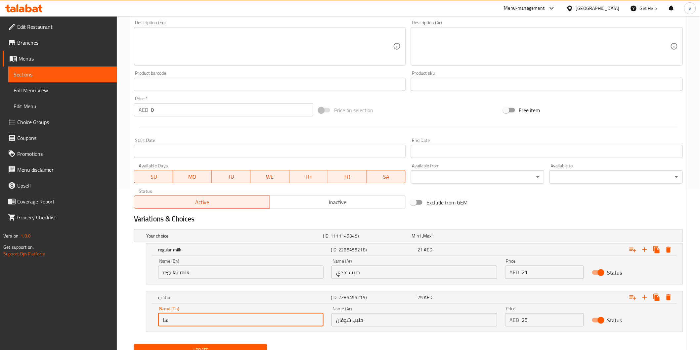
type input "س"
type input "s"
click at [170, 317] on input "text" at bounding box center [240, 319] width 165 height 13
paste input "oats"
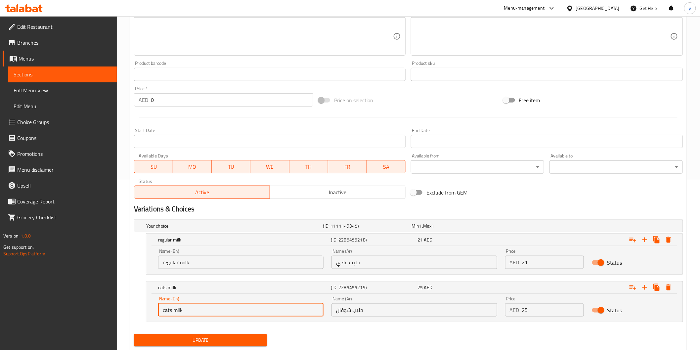
scroll to position [189, 0]
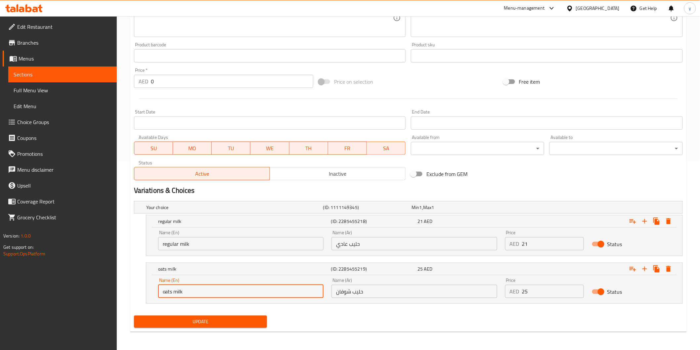
type input "oats milk"
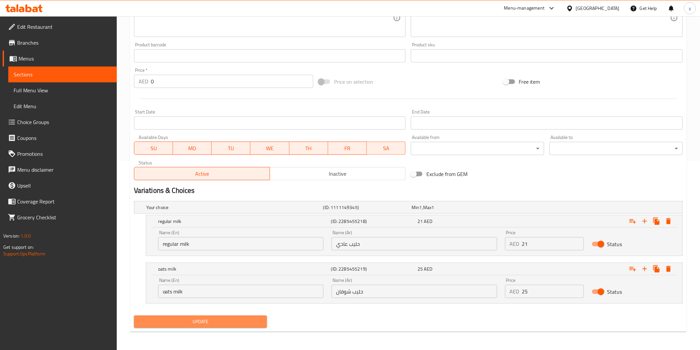
click at [193, 322] on span "Update" at bounding box center [200, 322] width 123 height 8
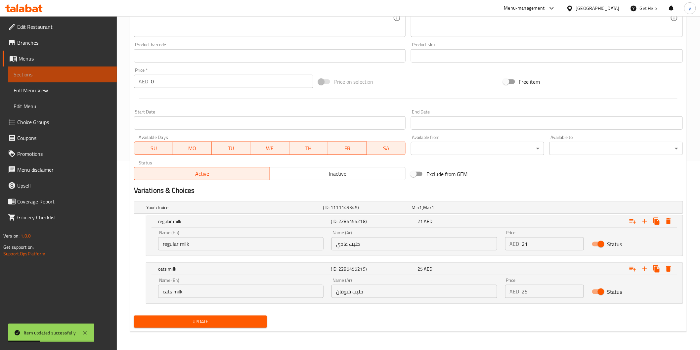
click at [50, 78] on span "Sections" at bounding box center [63, 74] width 98 height 8
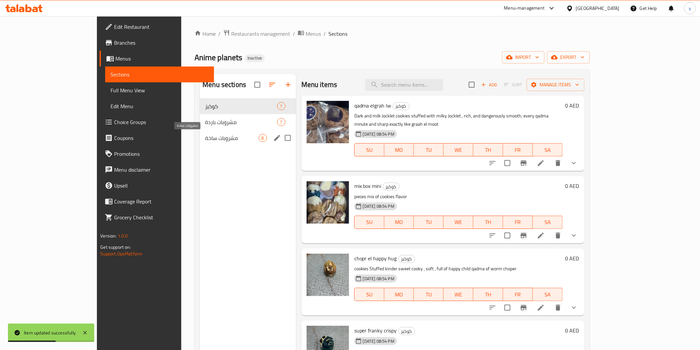
click at [205, 139] on span "مشروبات ساخة" at bounding box center [231, 138] width 53 height 8
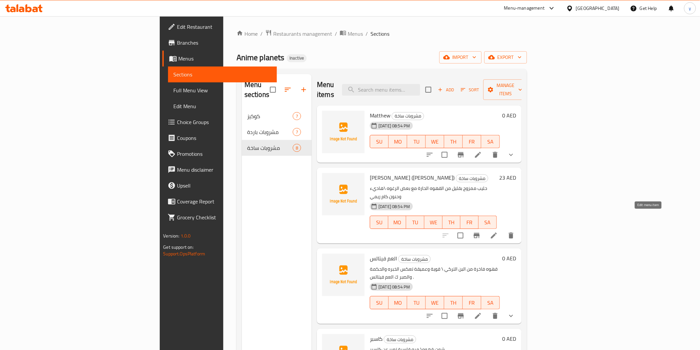
click at [498, 232] on icon at bounding box center [494, 236] width 8 height 8
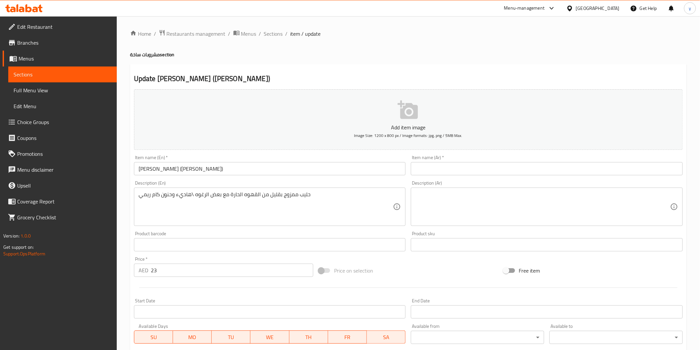
click at [217, 175] on input "[PERSON_NAME] ([PERSON_NAME])" at bounding box center [270, 168] width 272 height 13
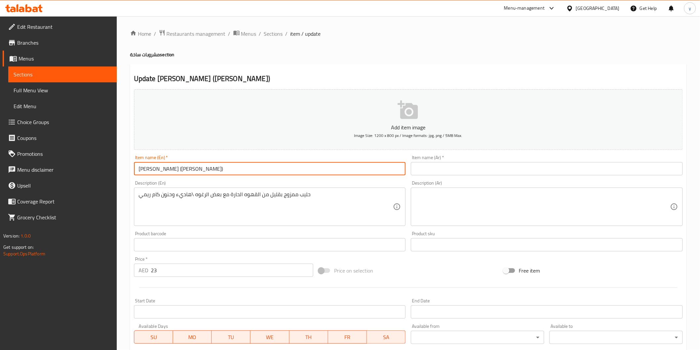
click at [217, 175] on input "[PERSON_NAME] ([PERSON_NAME])" at bounding box center [270, 168] width 272 height 13
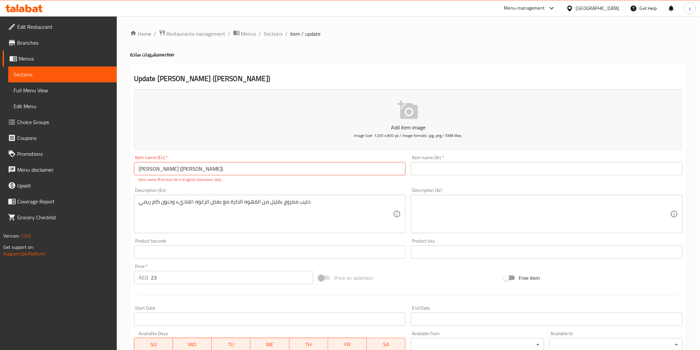
click at [163, 170] on input "[PERSON_NAME] ([PERSON_NAME])" at bounding box center [270, 168] width 272 height 13
click at [257, 168] on input "[PERSON_NAME] ([PERSON_NAME])" at bounding box center [270, 168] width 272 height 13
paste input "[PERSON_NAME] ([PERSON_NAME])"
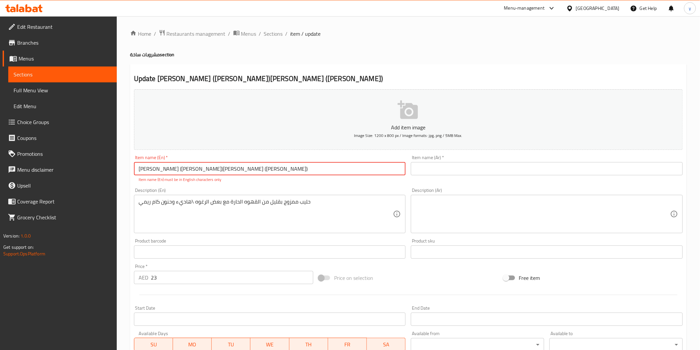
click at [159, 171] on input "ميلغان (ام ريمي)ميلغان (ام ريمي)" at bounding box center [270, 168] width 272 height 13
click at [170, 169] on input "[PERSON_NAME] ([PERSON_NAME])" at bounding box center [270, 168] width 272 height 13
paste input "[PERSON_NAME] ([PERSON_NAME] mother)"
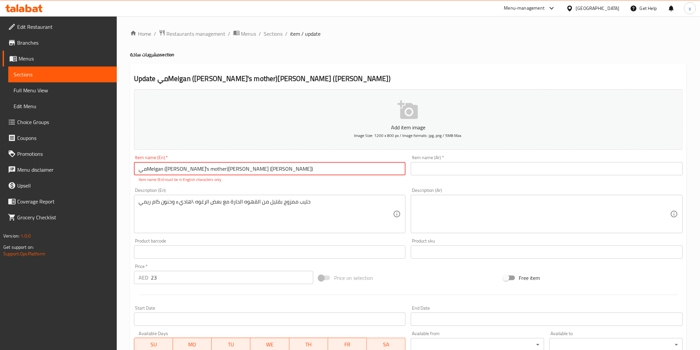
click at [229, 168] on input "ميMelgan (Remi's mother)لغان (ام ريمي)" at bounding box center [270, 168] width 272 height 13
drag, startPoint x: 229, startPoint y: 168, endPoint x: 223, endPoint y: 170, distance: 7.0
click at [223, 170] on input "ميMelgan (Remi's mother)لغان (ام ريمي)" at bounding box center [270, 168] width 272 height 13
paste input "Melgan (Remi's mother"
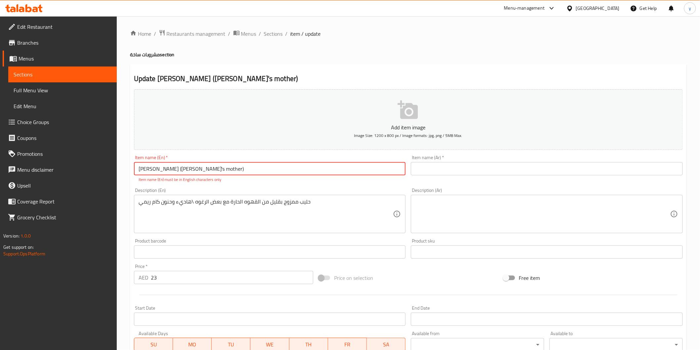
type input "[PERSON_NAME] ([PERSON_NAME] mother)"
drag, startPoint x: 447, startPoint y: 172, endPoint x: 428, endPoint y: 179, distance: 20.5
click at [447, 172] on input "text" at bounding box center [547, 168] width 272 height 13
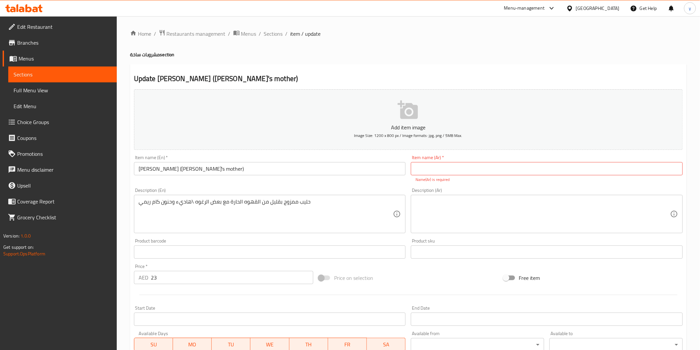
click at [428, 177] on p "Name(Ar) is required" at bounding box center [546, 180] width 263 height 6
click at [429, 173] on input "text" at bounding box center [547, 168] width 272 height 13
paste input "[PERSON_NAME] ([PERSON_NAME])"
click at [444, 169] on input "[PERSON_NAME] ([PERSON_NAME])" at bounding box center [547, 168] width 272 height 13
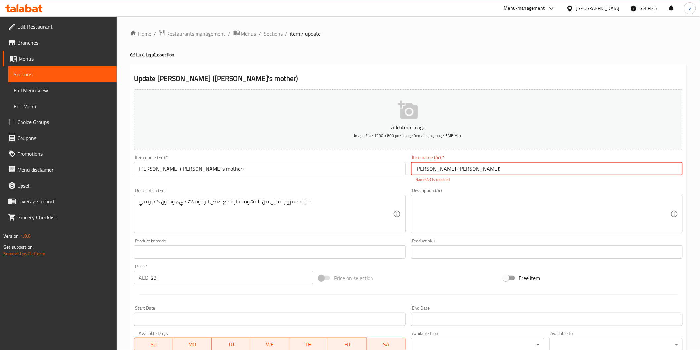
drag, startPoint x: 444, startPoint y: 169, endPoint x: 434, endPoint y: 169, distance: 9.3
click at [434, 169] on input "[PERSON_NAME] ([PERSON_NAME])" at bounding box center [547, 168] width 272 height 13
type input "[PERSON_NAME] ([PERSON_NAME])"
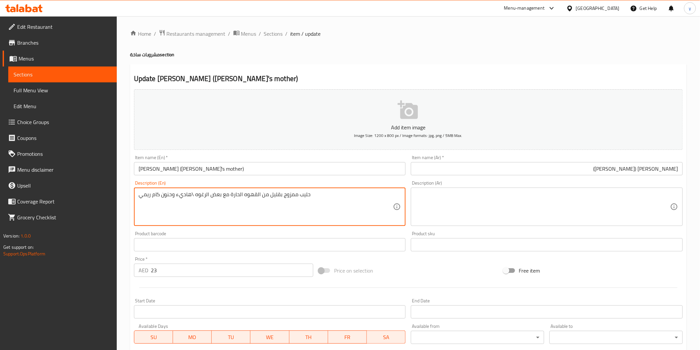
click at [318, 207] on textarea "حليب ممزوج بقليل من القهوه الحارة مع بعض الرغوه \هاديء وحنون كام ريمي" at bounding box center [266, 206] width 255 height 31
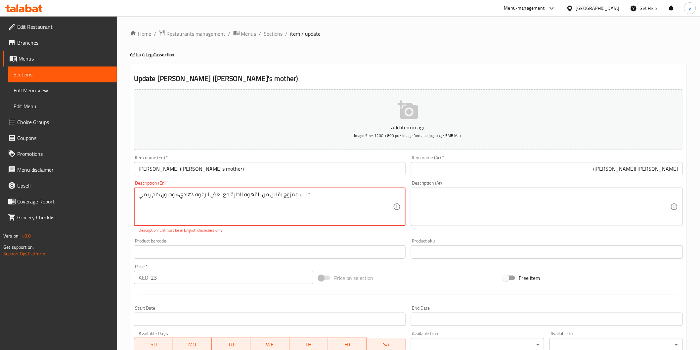
click at [252, 192] on textarea "حليب ممزوج بقليل من القهوه الحارة مع بعض الرغوه \هاديء وحنون كام ريمي" at bounding box center [266, 206] width 255 height 31
click at [548, 204] on textarea at bounding box center [542, 206] width 255 height 31
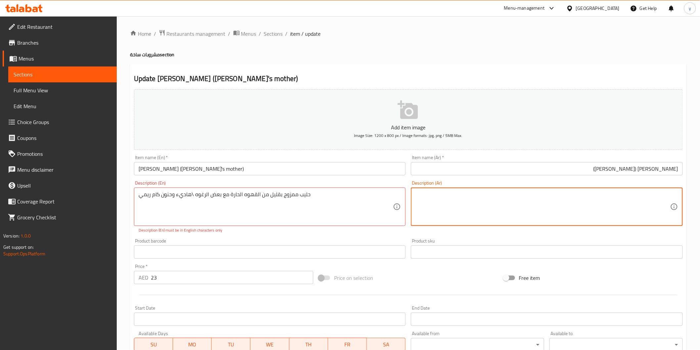
paste textarea "حليب ممزوج بقليل من القهوه الحارة مع بعض الرغوه \هاديء وحنون كام ريمي"
click at [546, 194] on textarea "حليب ممزوج بقليل من القهوه الحارة مع بعض الرغوه \هاديء وحنون كام ريمي" at bounding box center [542, 206] width 255 height 31
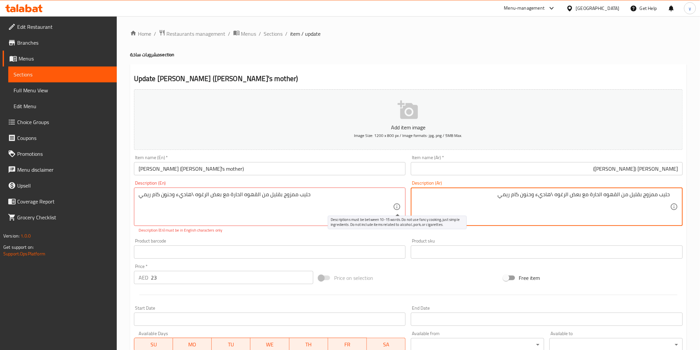
type textarea "حليب ممزوج بقليل من القهوه الحارة مع بعض الرغوه \هاديء وحنون كام ريمي"
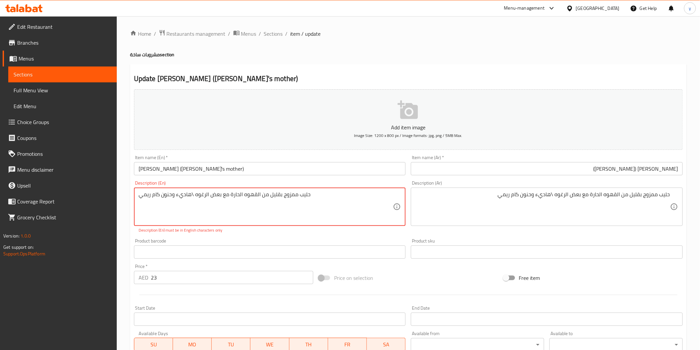
click at [365, 202] on textarea "حليب ممزوج بقليل من القهوه الحارة مع بعض الرغوه \هاديء وحنون كام ريمي" at bounding box center [266, 206] width 255 height 31
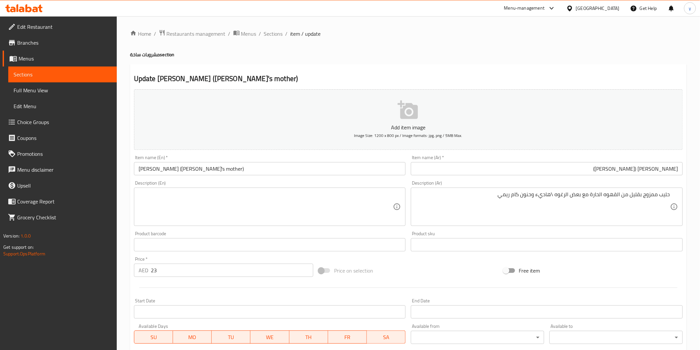
click at [206, 190] on div "Description (En)" at bounding box center [270, 207] width 272 height 38
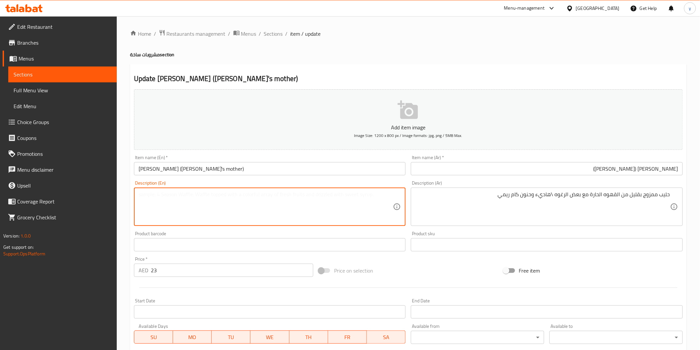
paste textarea "Milk mixed with a little hot coffee with some foam \ Calm and affectionate Cam …"
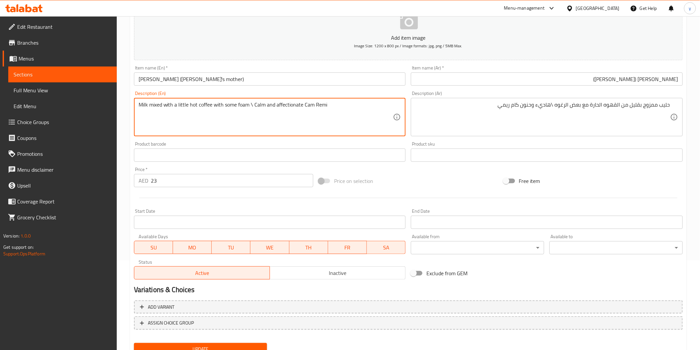
scroll to position [116, 0]
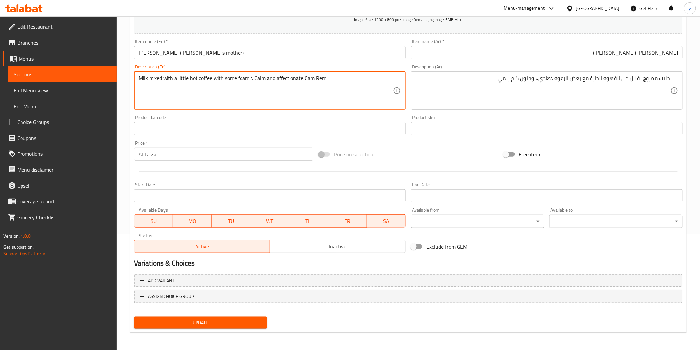
type textarea "Milk mixed with a little hot coffee with some foam \ Calm and affectionate Cam …"
click at [235, 322] on span "Update" at bounding box center [200, 323] width 123 height 8
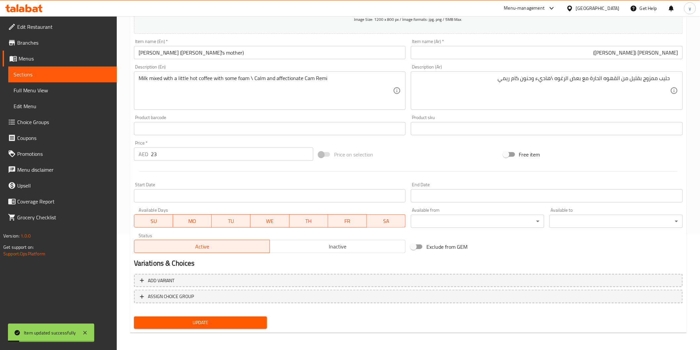
click at [63, 80] on link "Sections" at bounding box center [62, 74] width 108 height 16
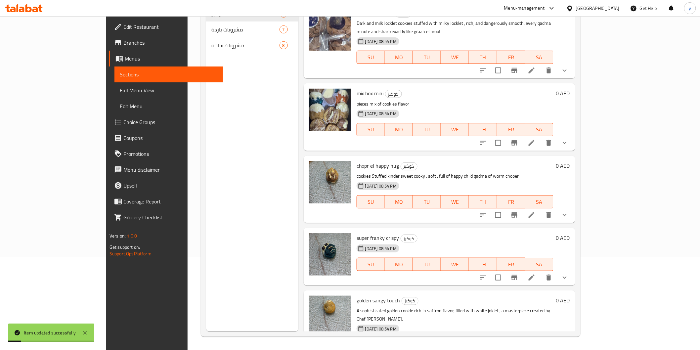
scroll to position [93, 0]
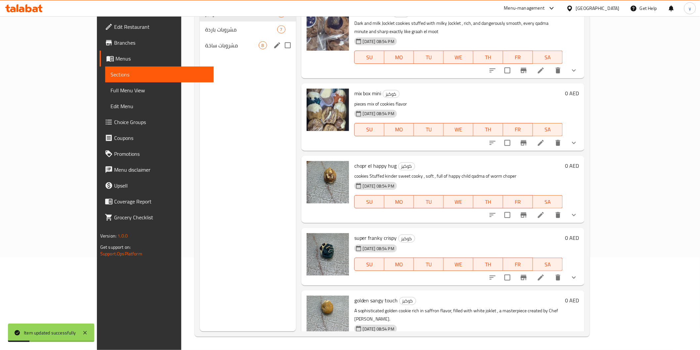
click at [205, 46] on span "مشروبات ساخة" at bounding box center [231, 45] width 53 height 8
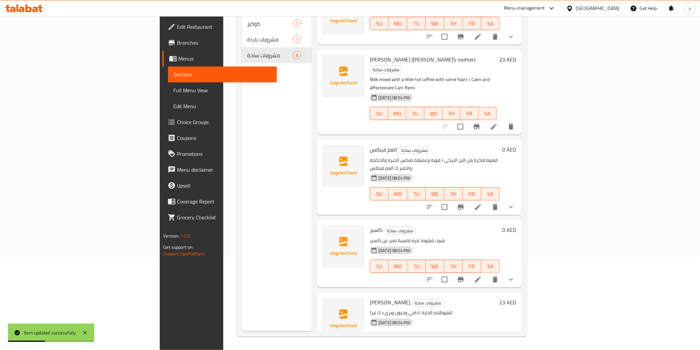
scroll to position [37, 0]
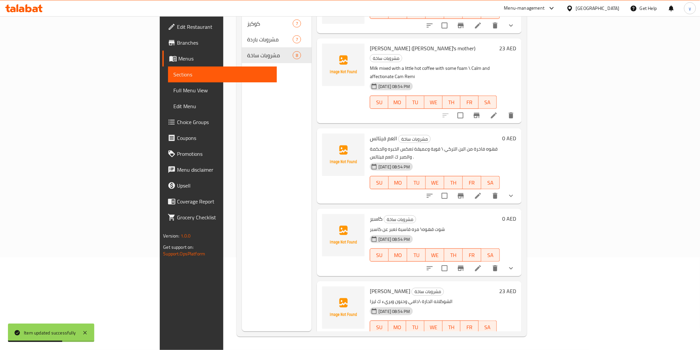
click at [487, 190] on li at bounding box center [478, 196] width 19 height 12
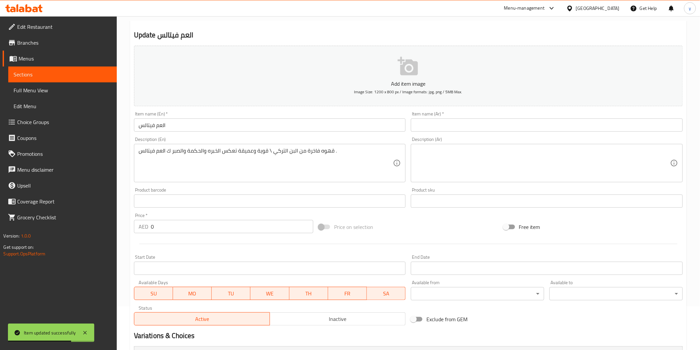
scroll to position [132, 0]
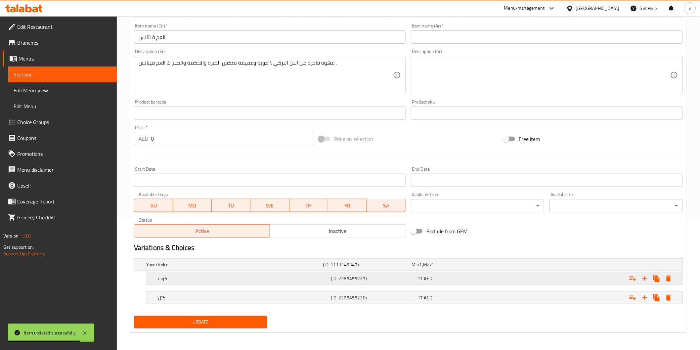
click at [204, 279] on h5 "كوب" at bounding box center [243, 278] width 170 height 7
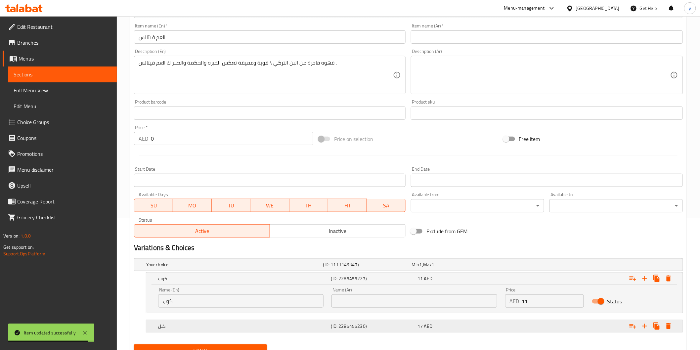
click at [212, 321] on div "كتل" at bounding box center [243, 325] width 173 height 9
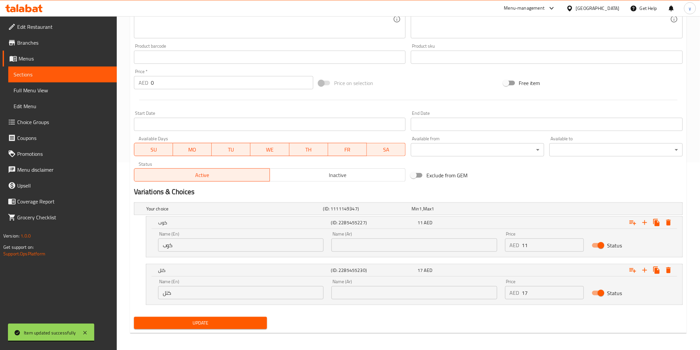
scroll to position [189, 0]
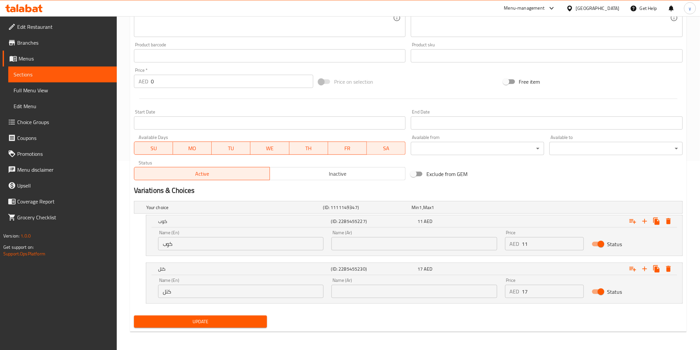
click at [182, 295] on input "كتل" at bounding box center [240, 291] width 165 height 13
click at [253, 293] on input "كتل" at bounding box center [240, 291] width 165 height 13
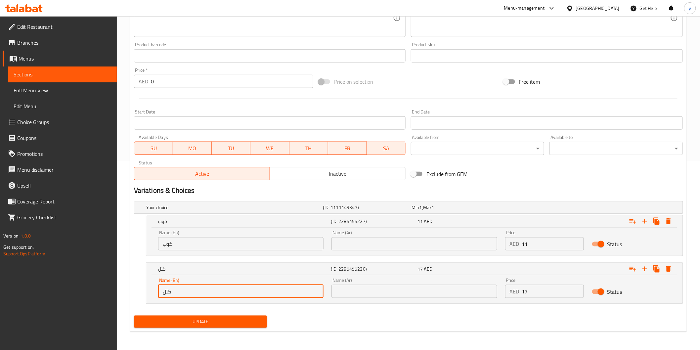
click at [253, 293] on input "كتل" at bounding box center [240, 291] width 165 height 13
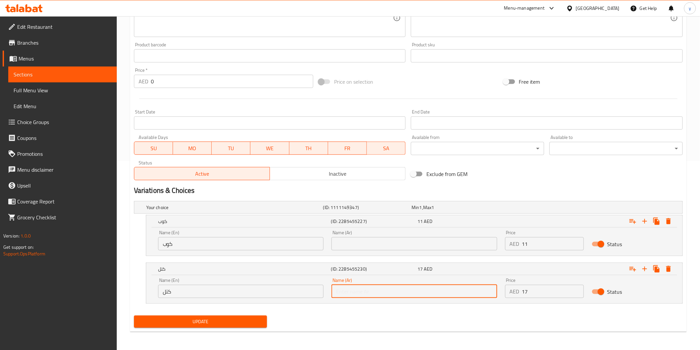
click at [431, 290] on input "text" at bounding box center [413, 291] width 165 height 13
paste input "كتل"
type input "كتل"
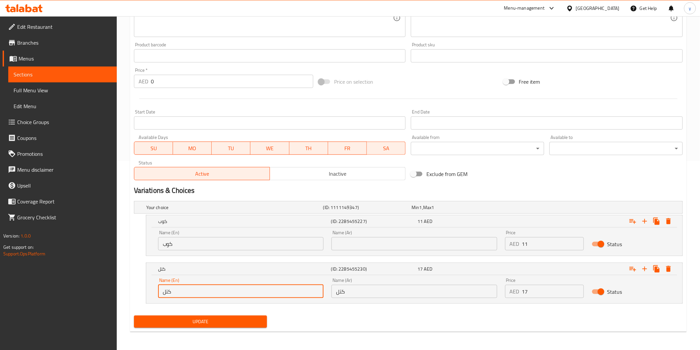
click at [214, 293] on input "كتل" at bounding box center [240, 291] width 165 height 13
type input "ك"
type input "catl"
click at [190, 242] on input "كوب" at bounding box center [240, 243] width 165 height 13
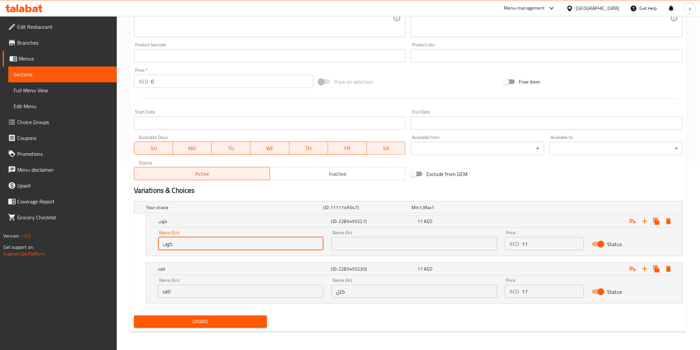
click at [190, 242] on input "كوب" at bounding box center [240, 243] width 165 height 13
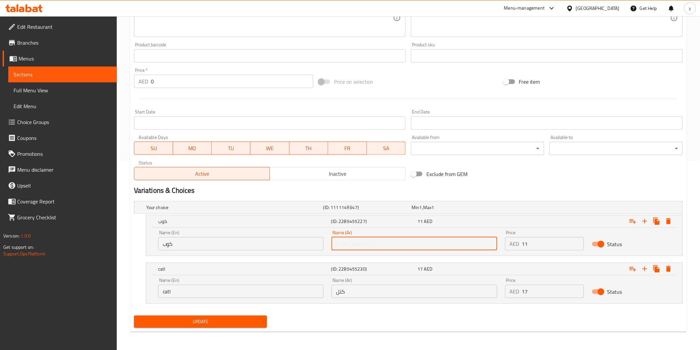
click at [360, 243] on input "text" at bounding box center [413, 243] width 165 height 13
paste input "كوب"
type input "كوب"
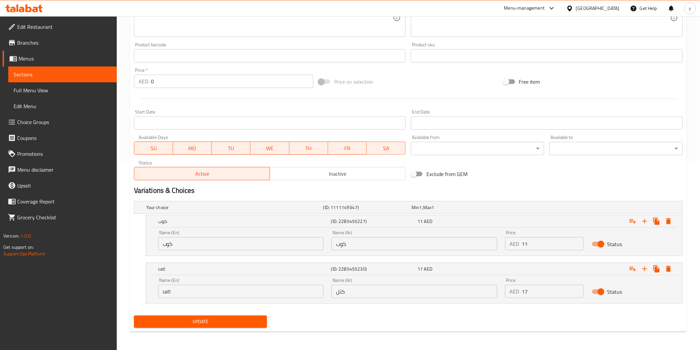
click at [235, 246] on input "كوب" at bounding box center [240, 243] width 165 height 13
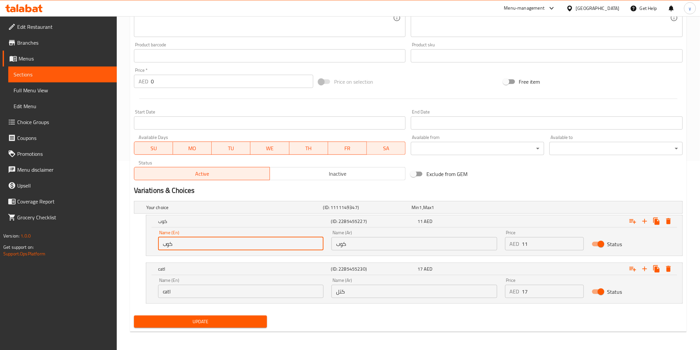
click at [235, 246] on input "كوب" at bounding box center [240, 243] width 165 height 13
click at [188, 245] on input "كوب" at bounding box center [240, 243] width 165 height 13
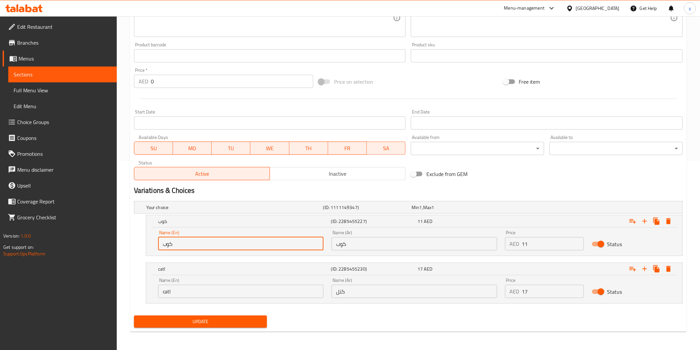
click at [188, 245] on input "كوب" at bounding box center [240, 243] width 165 height 13
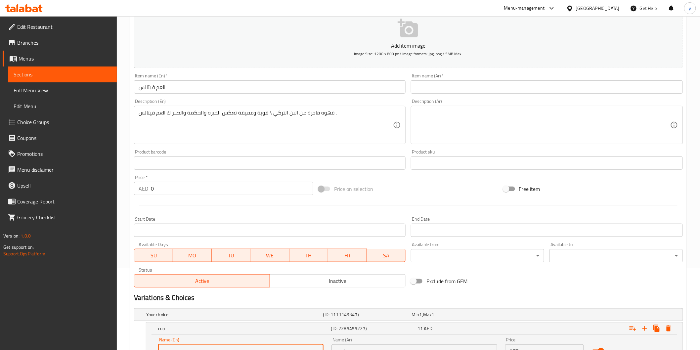
scroll to position [78, 0]
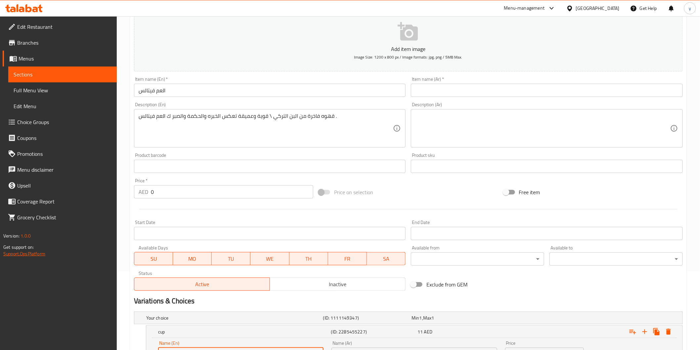
type input "cup"
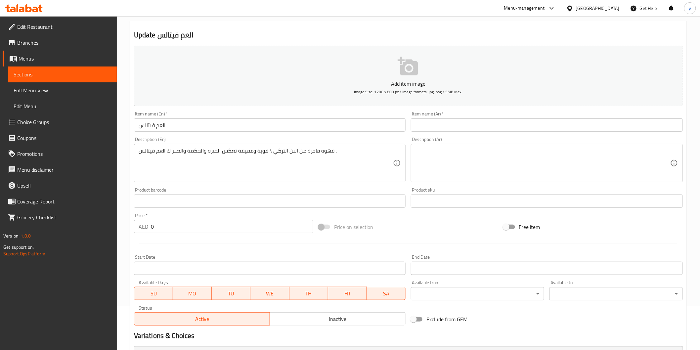
scroll to position [0, 0]
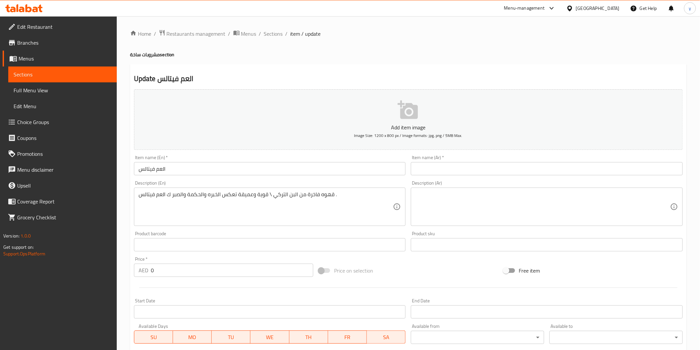
click at [179, 171] on input "العم فيتالس" at bounding box center [270, 168] width 272 height 13
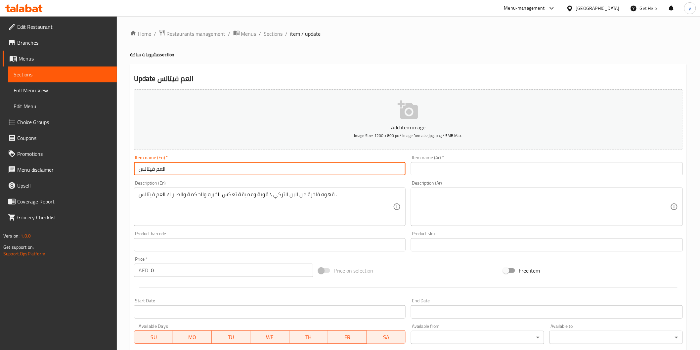
click at [179, 171] on input "العم فيتالس" at bounding box center [270, 168] width 272 height 13
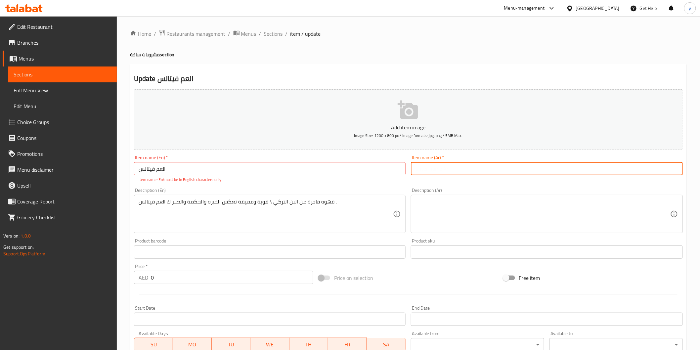
click at [501, 172] on input "text" at bounding box center [547, 168] width 272 height 13
paste input "العم فيتالس"
click at [430, 172] on input "العم فيتالس" at bounding box center [547, 168] width 272 height 13
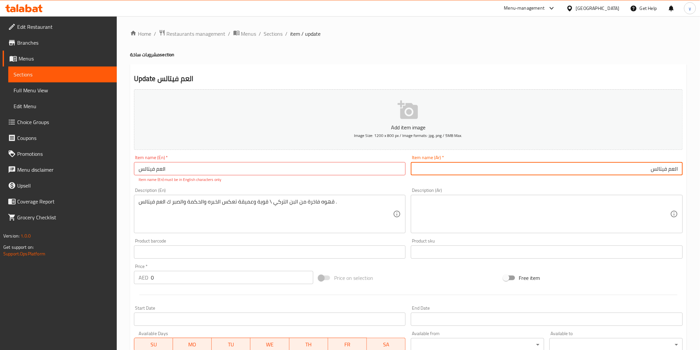
type input "العم فيتالس"
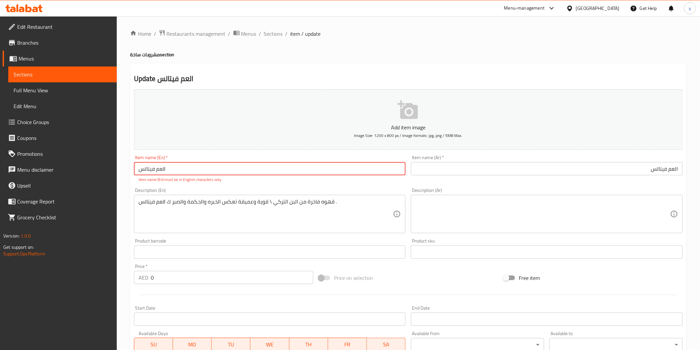
click at [197, 171] on input "العم فيتالس" at bounding box center [270, 168] width 272 height 13
click at [177, 174] on input "text" at bounding box center [270, 168] width 272 height 13
paste input "Uncle [PERSON_NAME]"
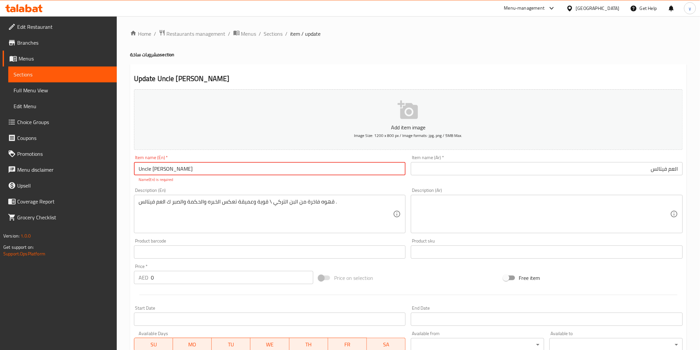
type input "Uncle [PERSON_NAME]"
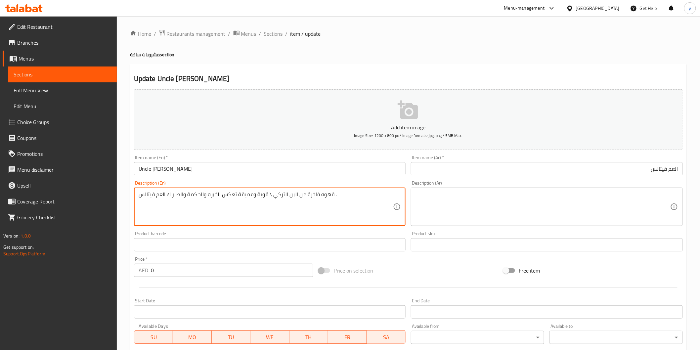
click at [278, 204] on textarea "قهوه فاخرة من البن التركي \ قوية وعميقة تعكس الخبره والحكمة والصبر ك العم فيتال…" at bounding box center [266, 206] width 255 height 31
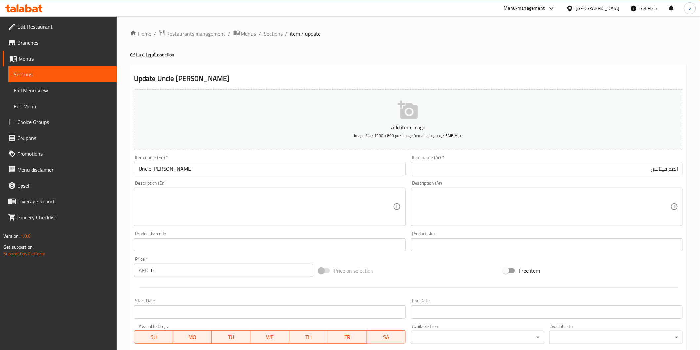
click at [161, 172] on input "Uncle [PERSON_NAME]" at bounding box center [270, 168] width 272 height 13
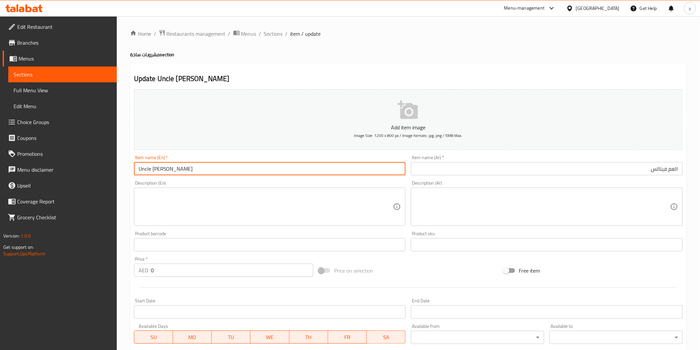
click at [161, 172] on input "Uncle [PERSON_NAME]" at bounding box center [270, 168] width 272 height 13
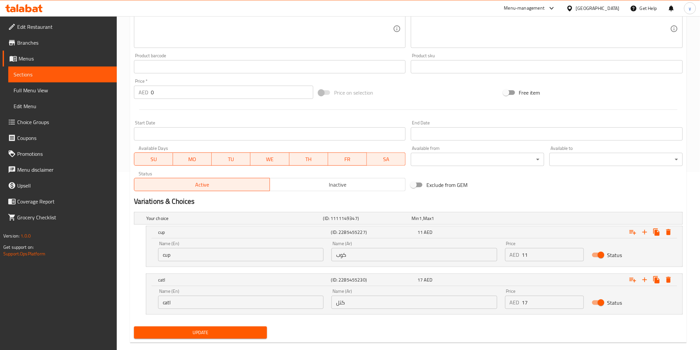
scroll to position [189, 0]
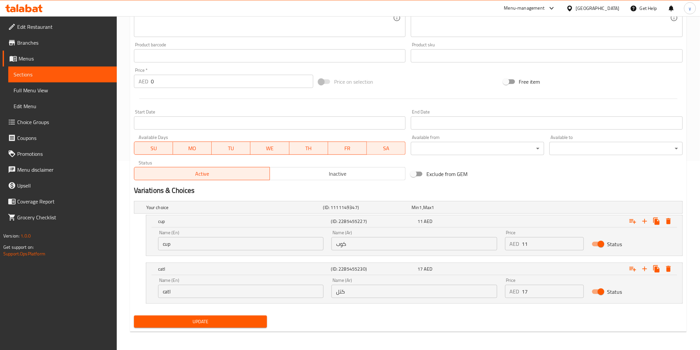
click at [168, 319] on span "Update" at bounding box center [200, 322] width 123 height 8
click at [19, 89] on span "Full Menu View" at bounding box center [63, 90] width 98 height 8
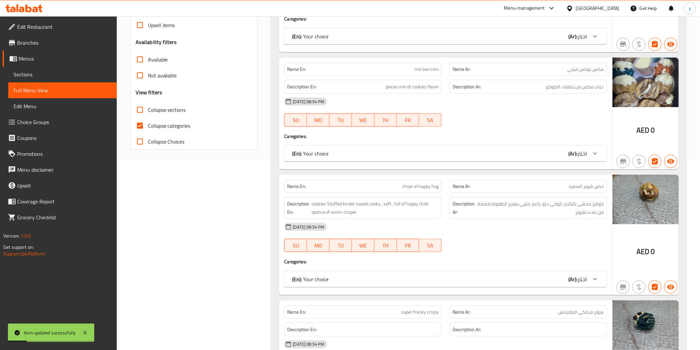
click at [49, 73] on span "Sections" at bounding box center [63, 74] width 98 height 8
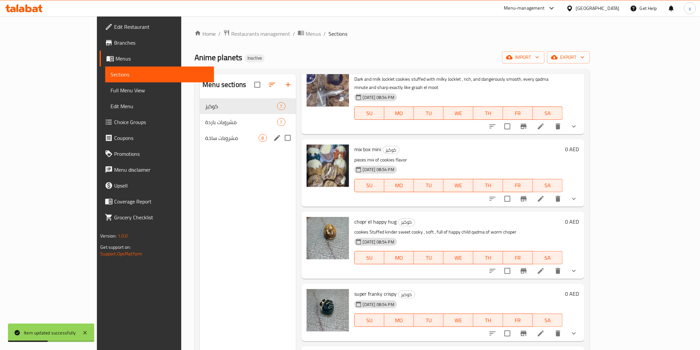
click at [205, 137] on span "مشروبات ساخة" at bounding box center [231, 138] width 53 height 8
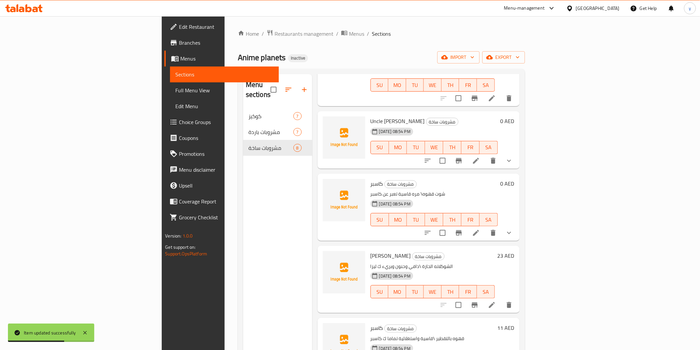
scroll to position [147, 0]
click at [485, 227] on li at bounding box center [476, 233] width 19 height 12
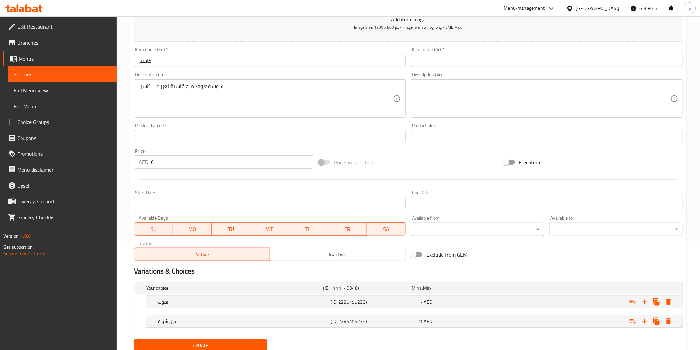
scroll to position [95, 0]
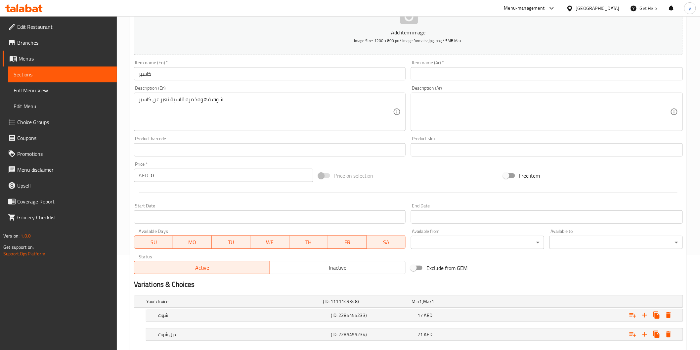
click at [164, 76] on input "كاسبر" at bounding box center [270, 73] width 272 height 13
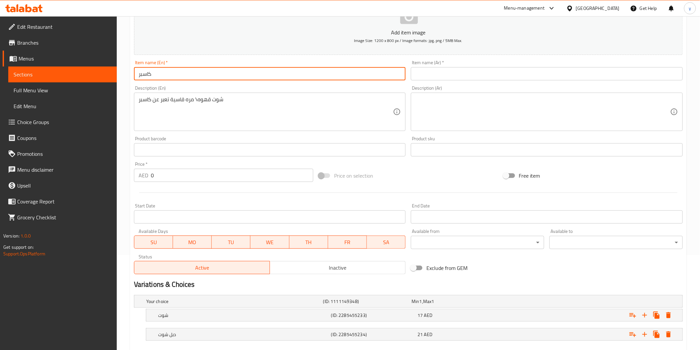
click at [164, 76] on input "كاسبر" at bounding box center [270, 73] width 272 height 13
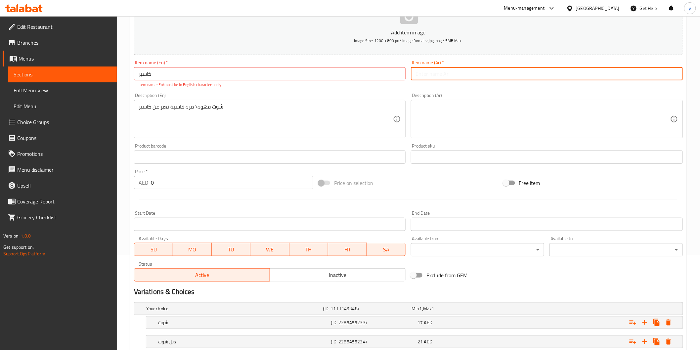
click at [455, 74] on input "text" at bounding box center [547, 73] width 272 height 13
paste input "كاسبر"
click at [422, 75] on input "كاسبر" at bounding box center [547, 73] width 272 height 13
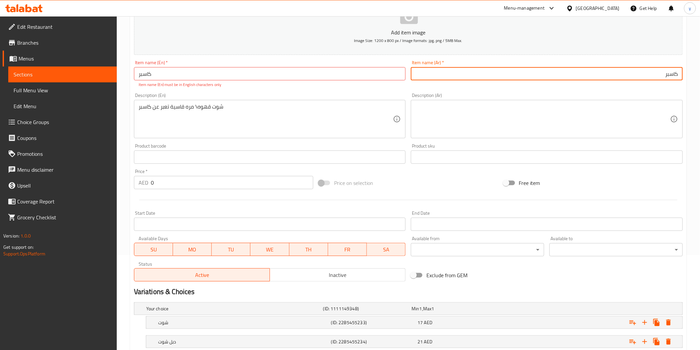
type input "كاسبر"
click at [204, 78] on input "كاسبر" at bounding box center [270, 73] width 272 height 13
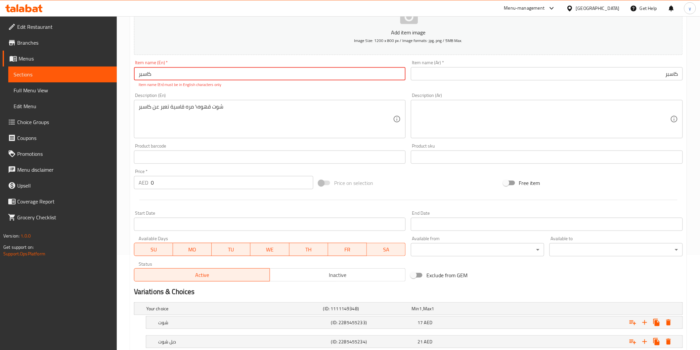
click at [204, 78] on input "كاسبر" at bounding box center [270, 73] width 272 height 13
type input "casper"
click at [216, 108] on textarea "شوت قهوه\ مره قاسية تعبر عن كاسبر" at bounding box center [266, 119] width 255 height 31
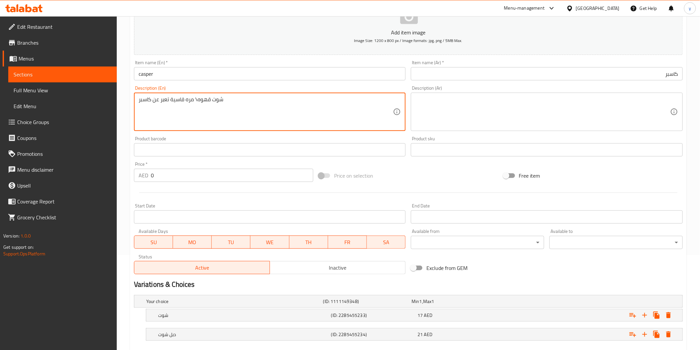
click at [216, 108] on textarea "شوت قهوه\ مره قاسية تعبر عن كاسبر" at bounding box center [266, 111] width 255 height 31
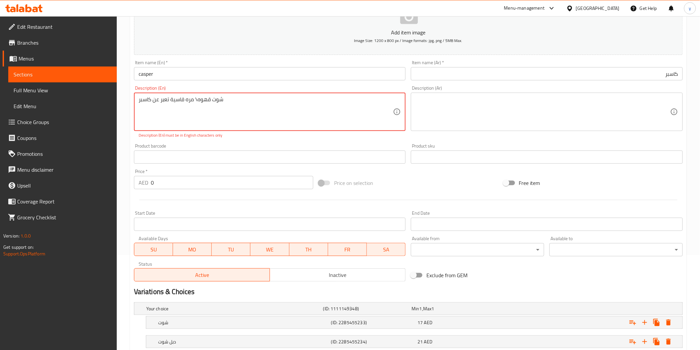
click at [188, 102] on textarea "شوت قهوه\ مره قاسية تعبر عن كاسبر" at bounding box center [266, 111] width 255 height 31
click at [488, 97] on textarea at bounding box center [542, 111] width 255 height 31
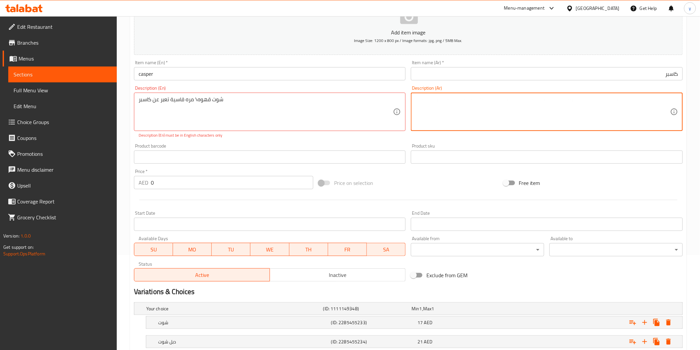
paste textarea "شوت قهوه\ مره قاسية تعبر عن كاسبر"
click at [478, 106] on textarea "شوت قهوه\ مره قاسية تعبر عن كاسبر" at bounding box center [542, 111] width 255 height 31
type textarea "شوت قهوه\ مره قاسية تعبر عن كاسبر"
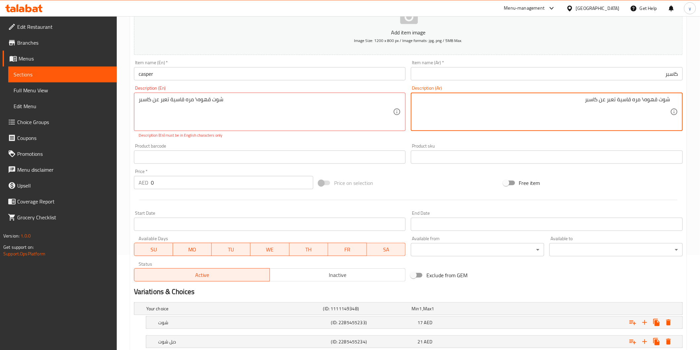
click at [292, 100] on textarea "شوت قهوه\ مره قاسية تعبر عن كاسبر" at bounding box center [266, 111] width 255 height 31
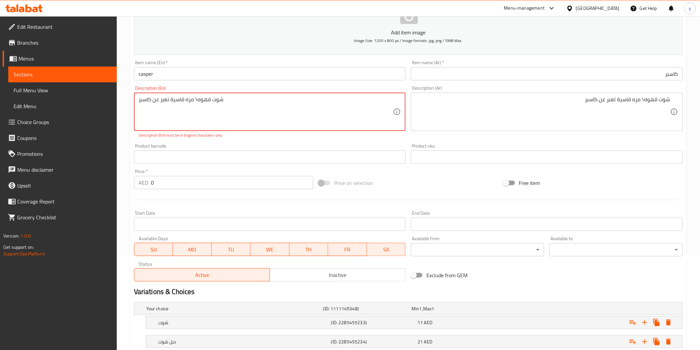
click at [292, 100] on textarea "شوت قهوه\ مره قاسية تعبر عن كاسبر" at bounding box center [266, 111] width 255 height 31
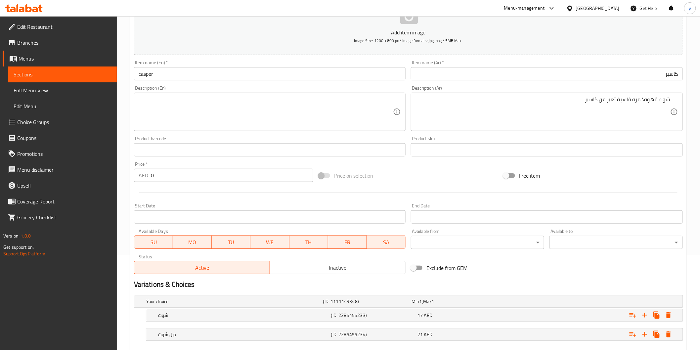
click at [232, 107] on textarea at bounding box center [266, 111] width 255 height 31
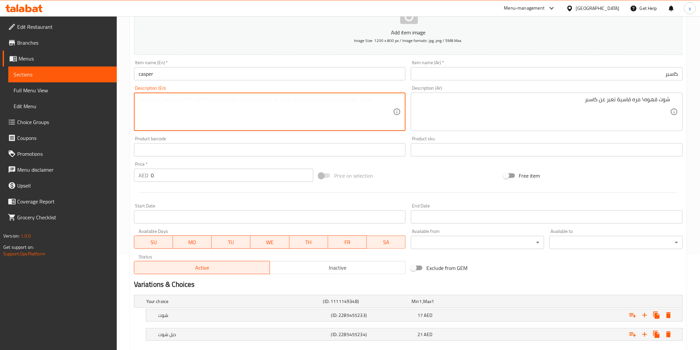
paste textarea "A shot of coffee_ a bitter, harsh expression about Casper"
click at [210, 95] on div "A shot of coffee_ a bitter, harsh expression about Casper Description (En)" at bounding box center [270, 112] width 272 height 38
click at [210, 102] on textarea "A shot of coffee_ a bitter, harsh expression about Casper" at bounding box center [266, 111] width 255 height 31
click at [190, 101] on textarea "A shot of coffee_ a bitter, harsh expression about Casper" at bounding box center [266, 111] width 255 height 31
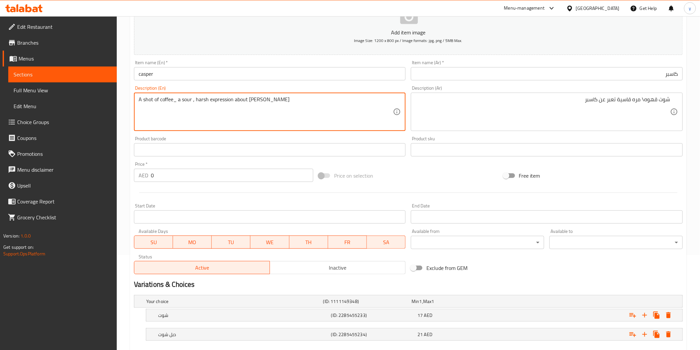
click at [179, 100] on textarea "A shot of coffee_ a sour , harsh expression about Casper" at bounding box center [266, 111] width 255 height 31
click at [174, 98] on textarea "A shot of coffee a sour , harsh expression about Casper" at bounding box center [266, 111] width 255 height 31
click at [192, 100] on textarea "A shot of coffee/ a sour , harsh expression about Casper" at bounding box center [266, 111] width 255 height 31
click at [176, 100] on textarea "A shot of coffee/ a sour , harsh expression about Casper" at bounding box center [266, 111] width 255 height 31
click at [190, 101] on textarea "A shot of coffee a sour , harsh expression about Casper" at bounding box center [266, 111] width 255 height 31
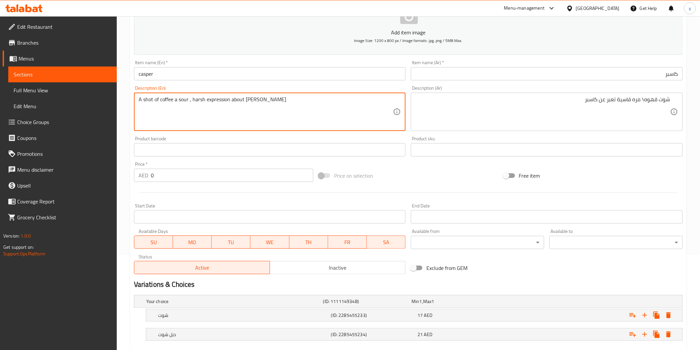
click at [192, 102] on textarea "A shot of coffee a sour , harsh expression about Casper" at bounding box center [266, 111] width 255 height 31
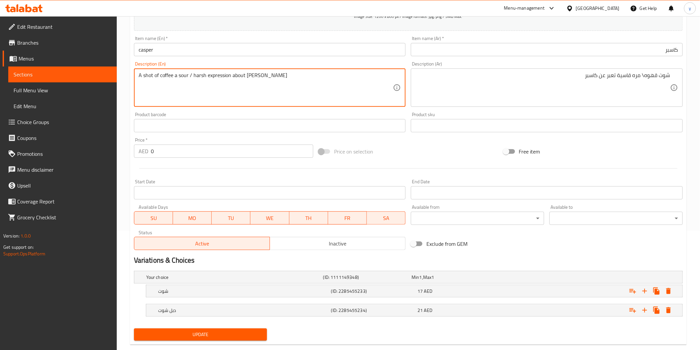
scroll to position [132, 0]
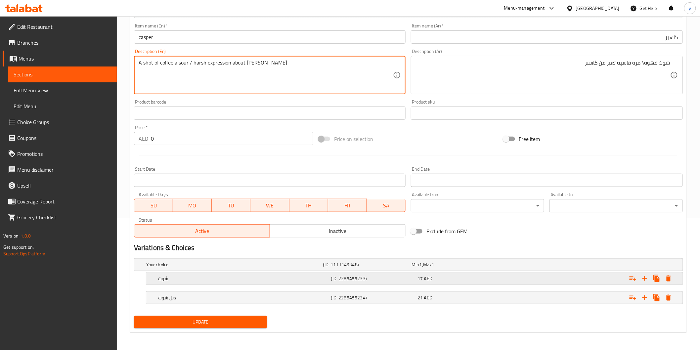
type textarea "A shot of coffee a sour / harsh expression about [PERSON_NAME]"
click at [277, 277] on h5 "شوت" at bounding box center [243, 278] width 170 height 7
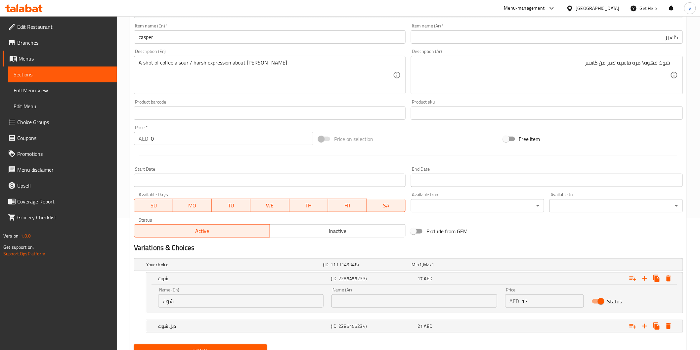
click at [260, 307] on input "شوت" at bounding box center [240, 300] width 165 height 13
click at [676, 63] on div "شوت قهوه\ مره قاسية تعبر عن كاسبر Description (Ar)" at bounding box center [547, 75] width 272 height 38
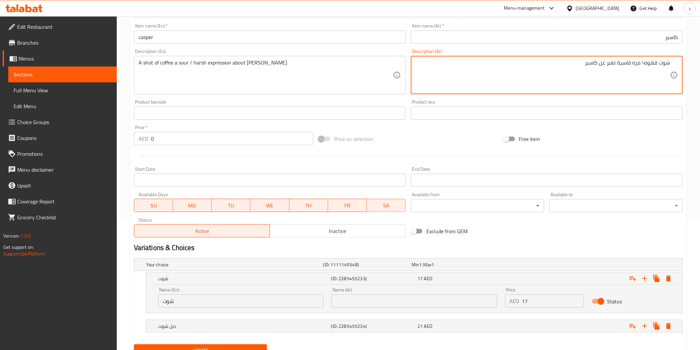
click at [561, 78] on textarea "شوت قهوه\ مره قاسية تعبر عن كاسبر" at bounding box center [542, 75] width 255 height 31
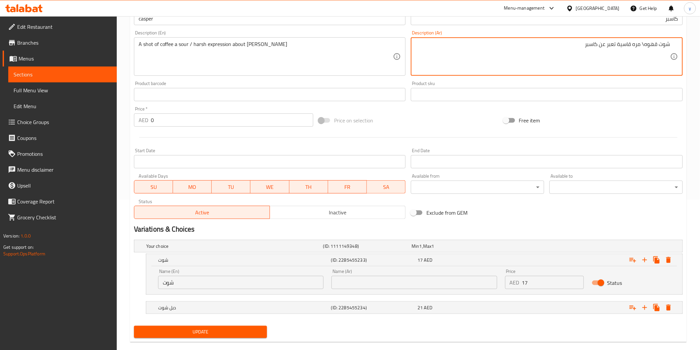
scroll to position [160, 0]
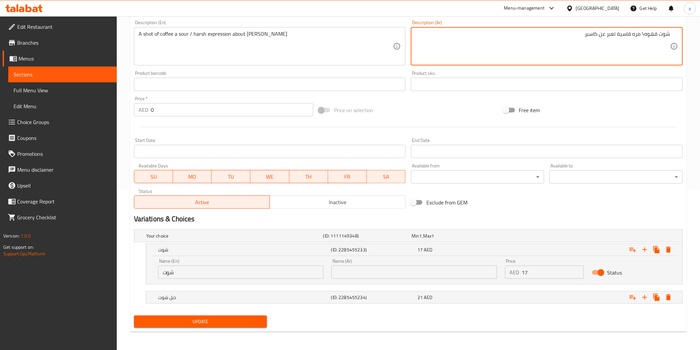
click at [349, 269] on input "text" at bounding box center [413, 272] width 165 height 13
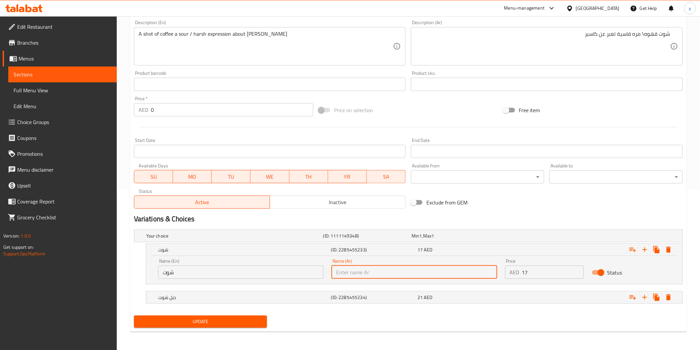
click at [215, 278] on input "شوت" at bounding box center [240, 272] width 165 height 13
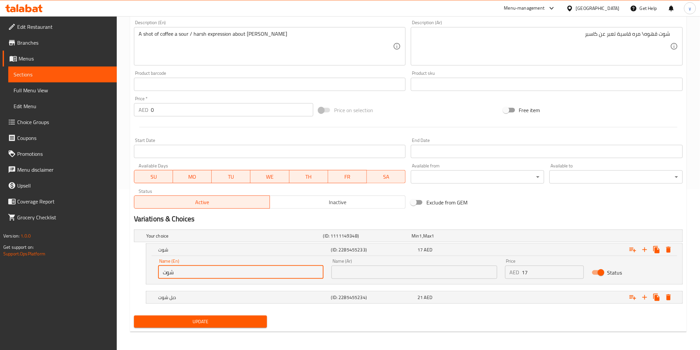
click at [215, 278] on input "شوت" at bounding box center [240, 272] width 165 height 13
click at [379, 268] on input "text" at bounding box center [413, 272] width 165 height 13
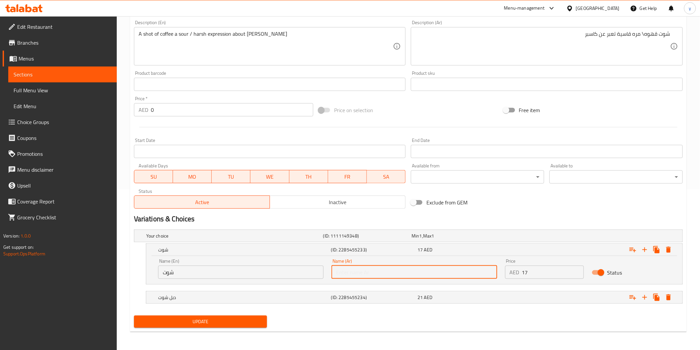
paste input "شوت"
type input "شوت"
click at [276, 298] on h5 "دبل شوت" at bounding box center [243, 297] width 170 height 7
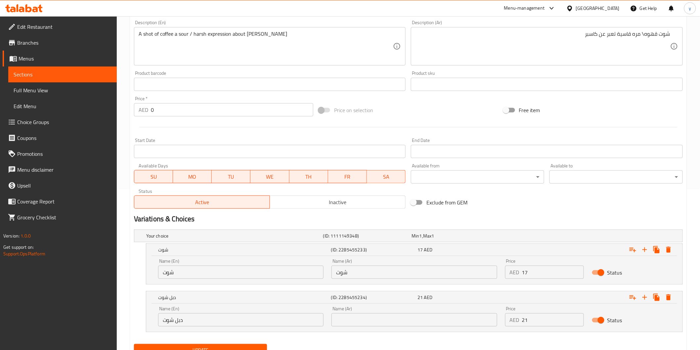
click at [199, 315] on input "دبل شوت" at bounding box center [240, 319] width 165 height 13
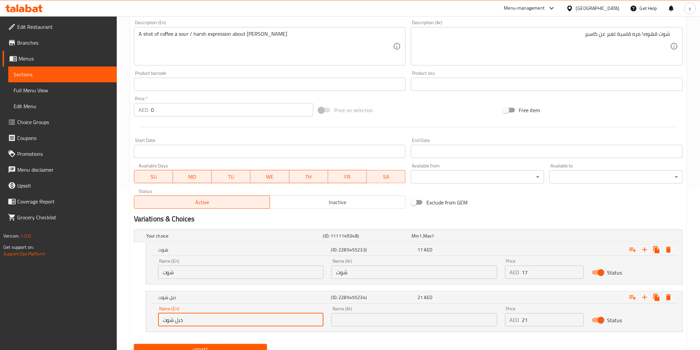
click at [199, 315] on input "دبل شوت" at bounding box center [240, 319] width 165 height 13
click at [355, 319] on input "text" at bounding box center [413, 319] width 165 height 13
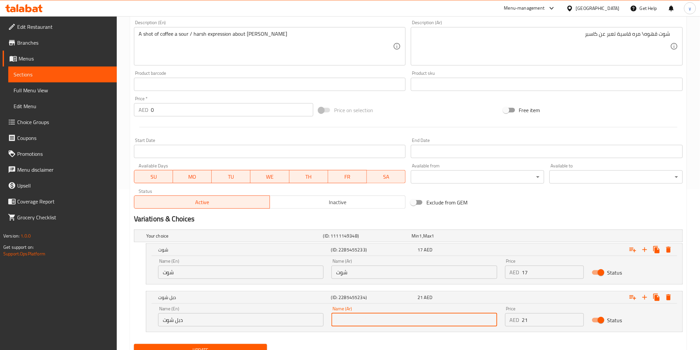
paste input "دبل شوت"
click at [353, 322] on input "دبل شوت" at bounding box center [413, 319] width 165 height 13
type input "دبل شوت"
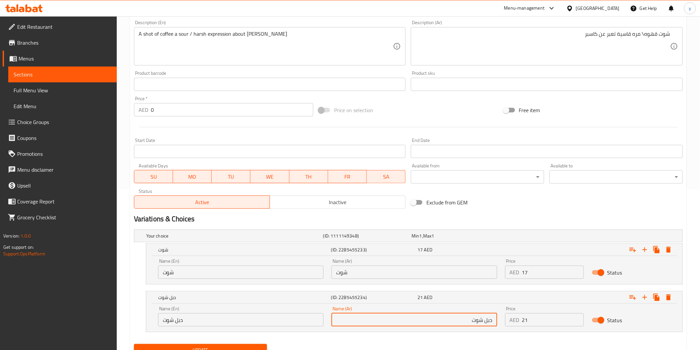
click at [380, 278] on input "شوت" at bounding box center [413, 272] width 165 height 13
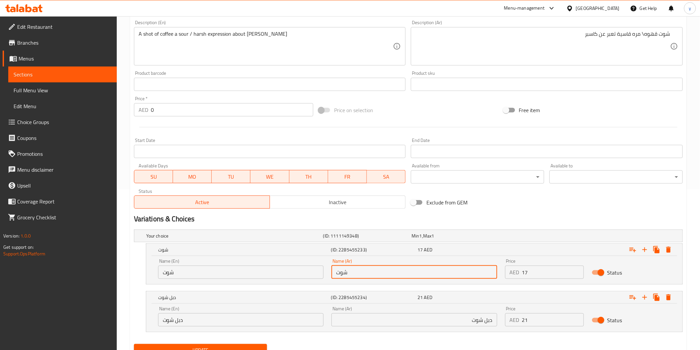
click at [380, 278] on input "شوت" at bounding box center [413, 272] width 165 height 13
click at [271, 276] on input "شوت" at bounding box center [240, 272] width 165 height 13
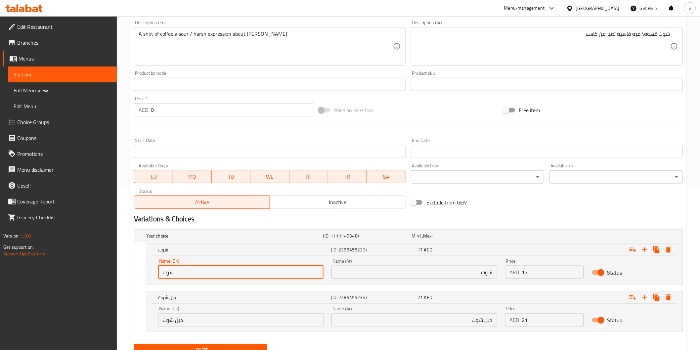
click at [271, 276] on input "شوت" at bounding box center [240, 272] width 165 height 13
type input "shot"
click at [258, 322] on input "دبل شوت" at bounding box center [240, 319] width 165 height 13
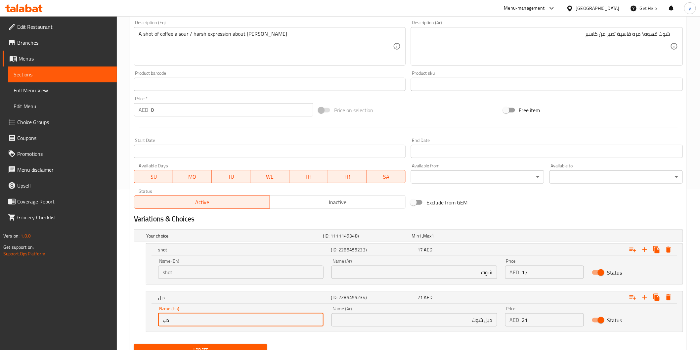
type input "د"
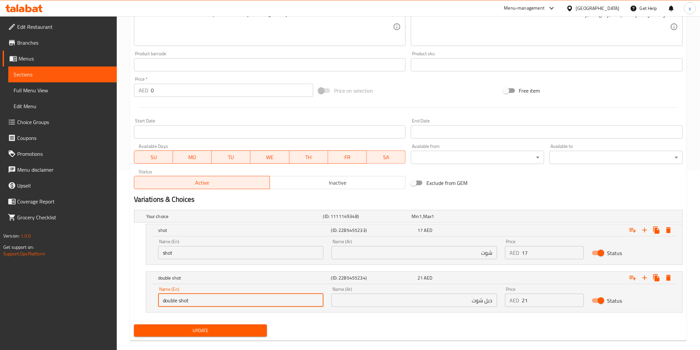
scroll to position [189, 0]
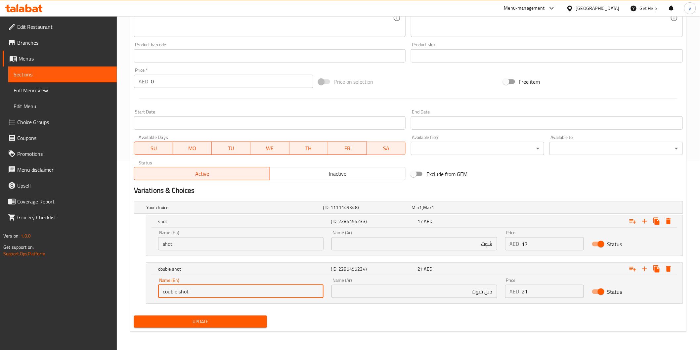
type input "double shot"
click at [206, 325] on span "Update" at bounding box center [200, 322] width 123 height 8
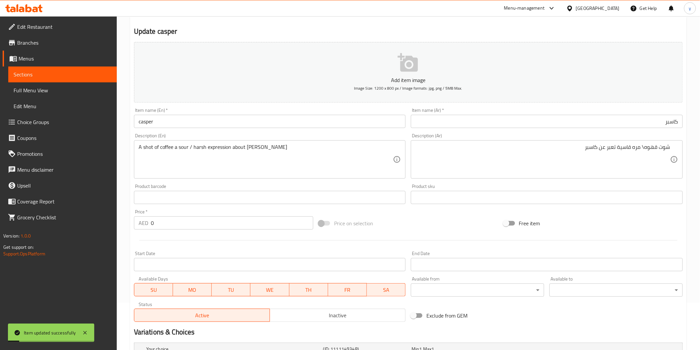
scroll to position [42, 0]
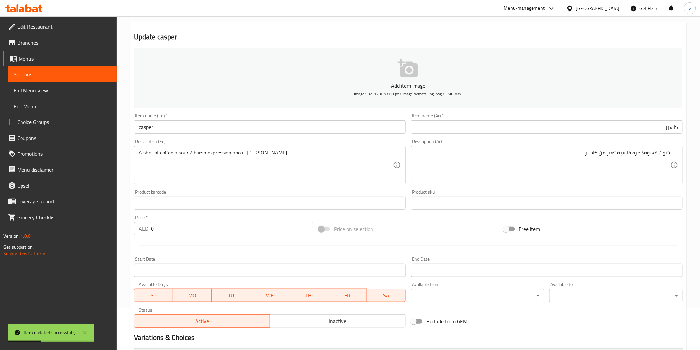
click at [75, 78] on link "Sections" at bounding box center [62, 74] width 108 height 16
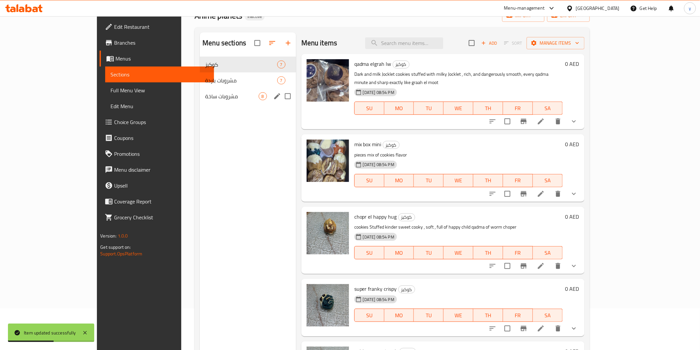
click at [205, 95] on span "مشروبات ساخة" at bounding box center [231, 96] width 53 height 8
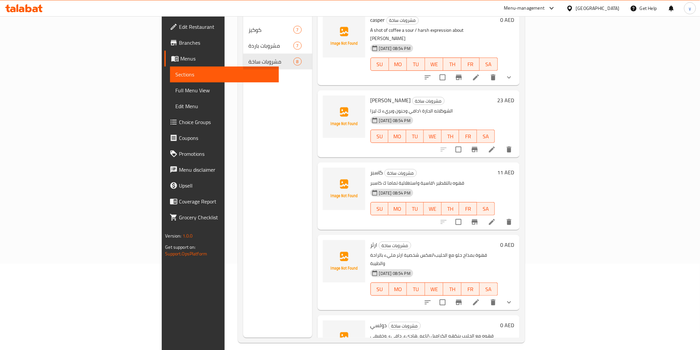
scroll to position [93, 0]
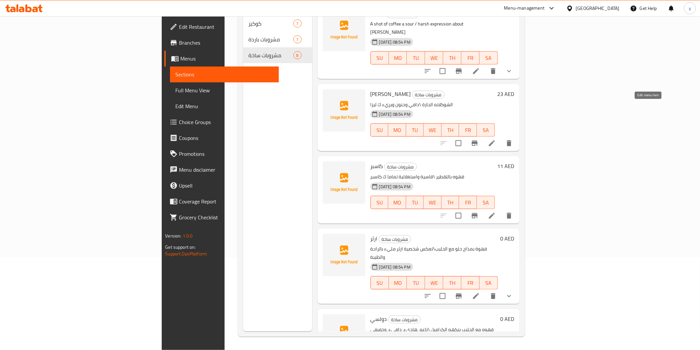
click at [496, 139] on icon at bounding box center [492, 143] width 8 height 8
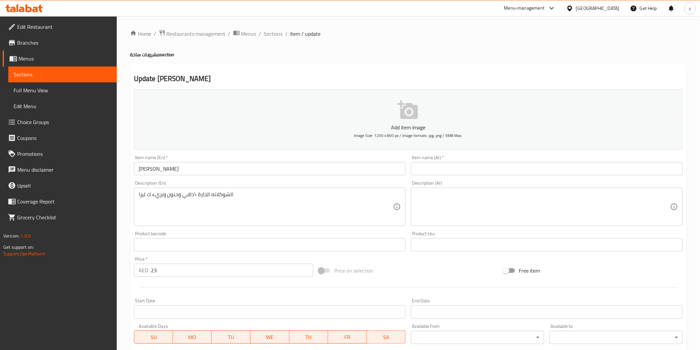
click at [208, 164] on input "[PERSON_NAME]" at bounding box center [270, 168] width 272 height 13
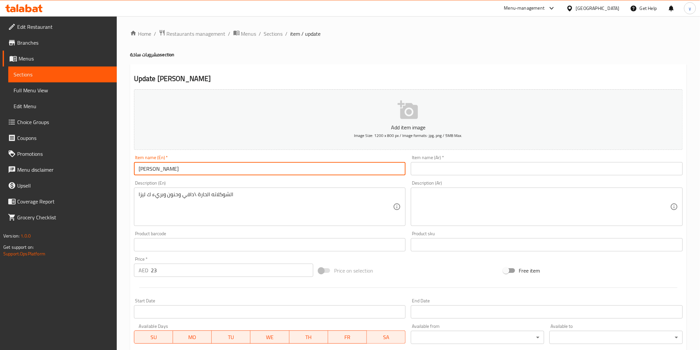
click at [208, 164] on input "[PERSON_NAME]" at bounding box center [270, 168] width 272 height 13
click at [510, 171] on input "text" at bounding box center [547, 168] width 272 height 13
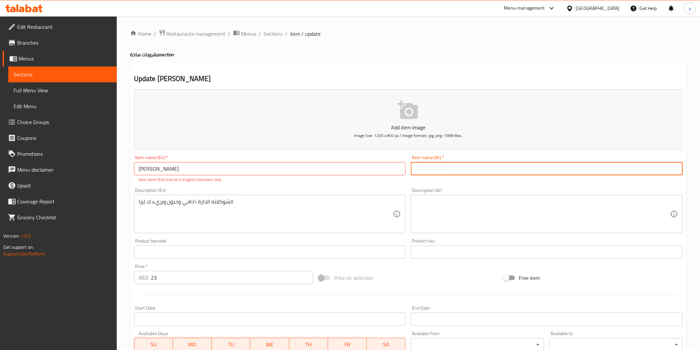
paste input "[PERSON_NAME]"
type input "[PERSON_NAME]"
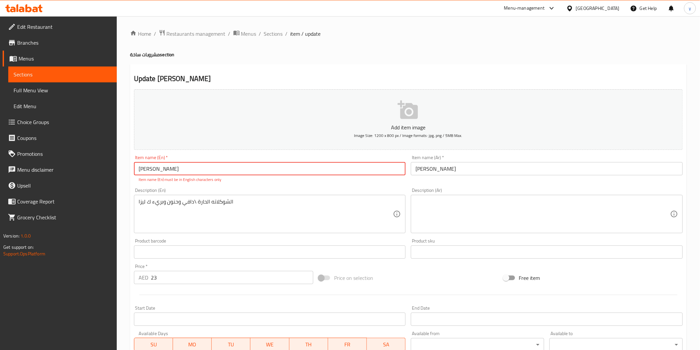
click at [328, 167] on input "[PERSON_NAME]" at bounding box center [270, 168] width 272 height 13
type input "[PERSON_NAME]"
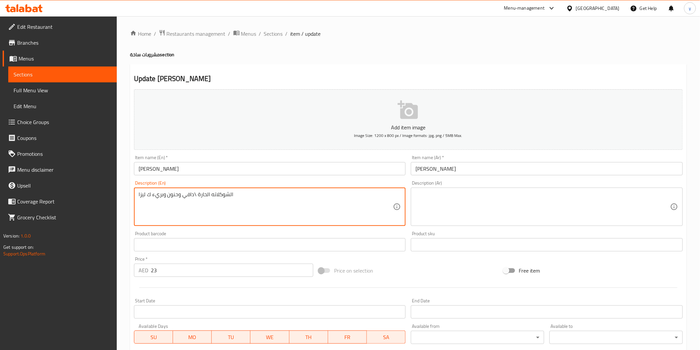
click at [295, 216] on textarea "الشوكلاته الحارة \دافي وحنون وبريء ك ليزا" at bounding box center [266, 206] width 255 height 31
type textarea "الشوكلاته الحارة \دافي وحنون وبريء ك ليزا"
click at [427, 173] on input "[PERSON_NAME]" at bounding box center [547, 168] width 272 height 13
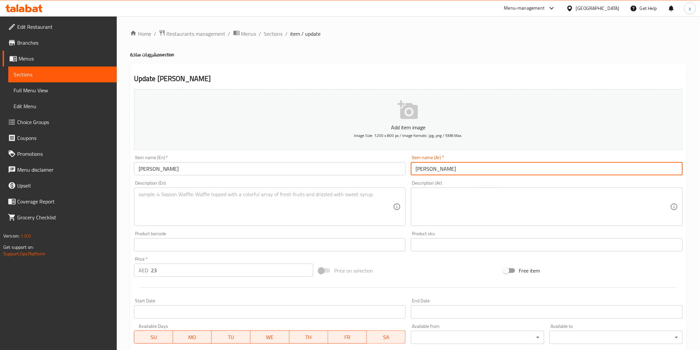
click at [427, 173] on input "[PERSON_NAME]" at bounding box center [547, 168] width 272 height 13
click at [355, 175] on input "[PERSON_NAME]" at bounding box center [270, 168] width 272 height 13
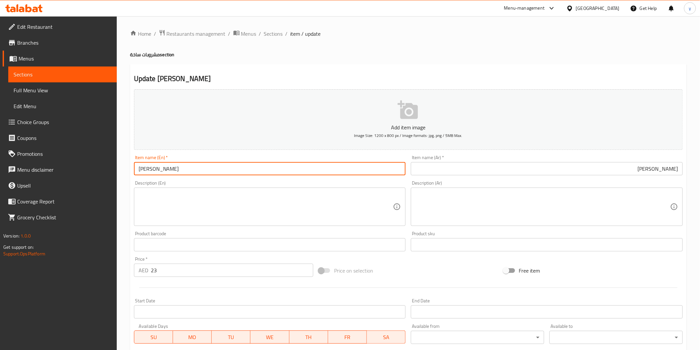
click at [140, 170] on input "[PERSON_NAME]" at bounding box center [270, 168] width 272 height 13
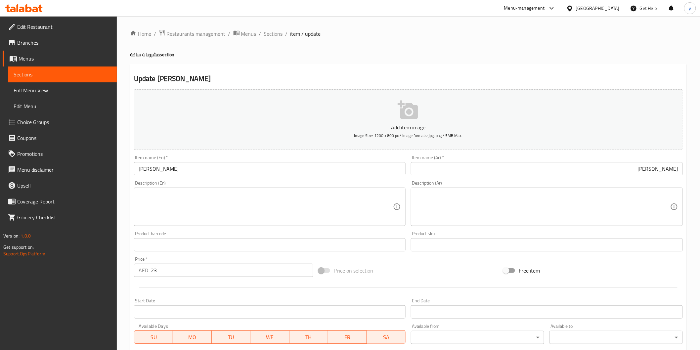
click at [233, 220] on textarea at bounding box center [266, 206] width 255 height 31
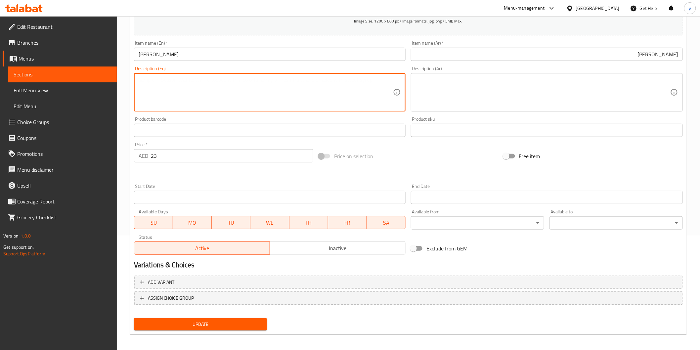
scroll to position [116, 0]
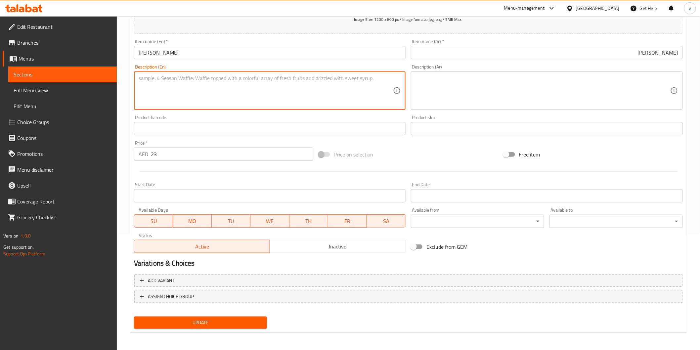
click at [199, 325] on span "Update" at bounding box center [200, 323] width 123 height 8
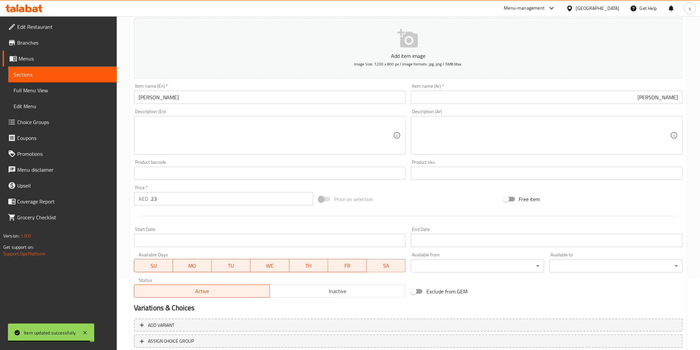
scroll to position [6, 0]
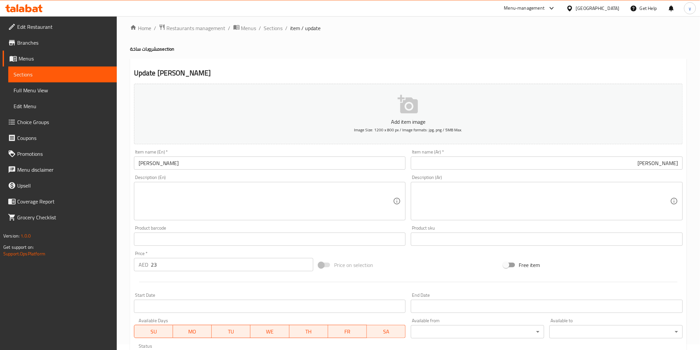
click at [46, 68] on link "Sections" at bounding box center [62, 74] width 108 height 16
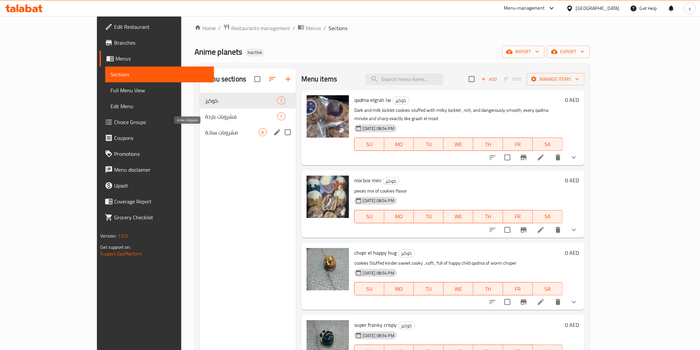
click at [205, 134] on span "مشروبات ساخة" at bounding box center [231, 132] width 53 height 8
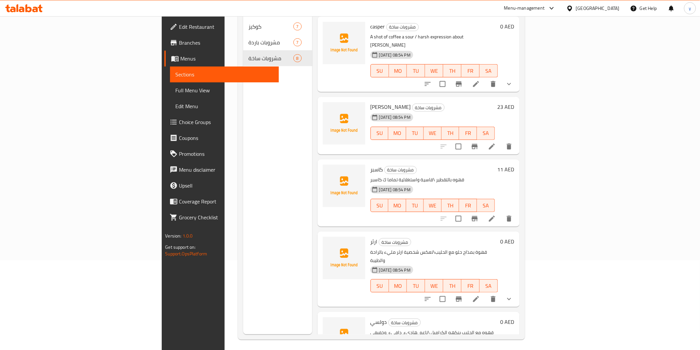
scroll to position [93, 0]
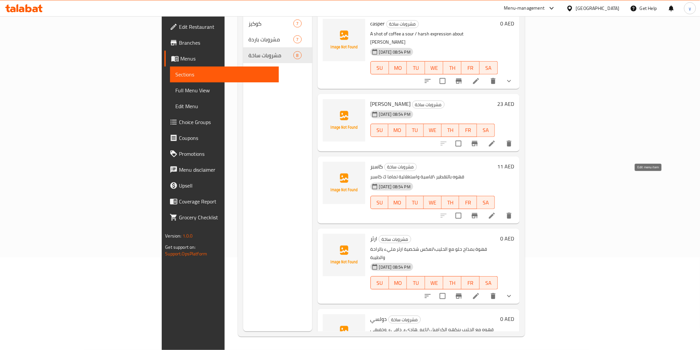
click at [496, 212] on icon at bounding box center [492, 216] width 8 height 8
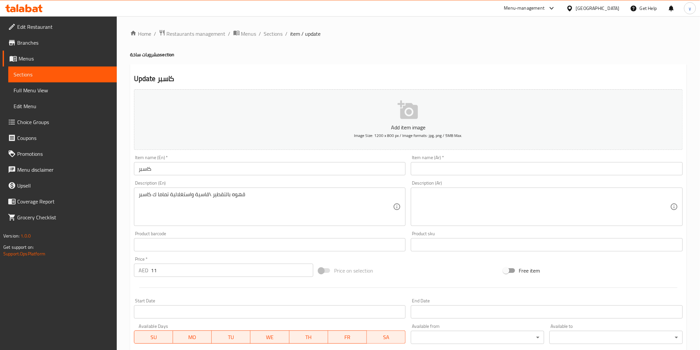
click at [194, 168] on input "كاسبر" at bounding box center [270, 168] width 272 height 13
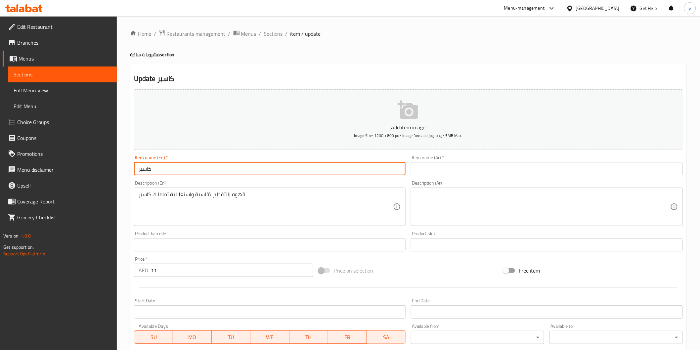
click at [194, 168] on input "كاسبر" at bounding box center [270, 168] width 272 height 13
click at [467, 174] on input "text" at bounding box center [547, 168] width 272 height 13
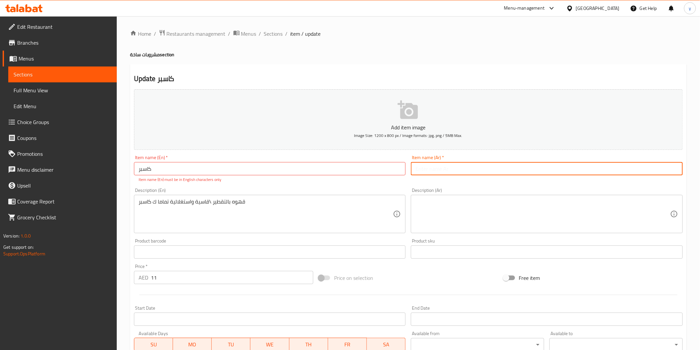
paste input "كاسبر"
type input "كاسبر"
click at [309, 168] on input "كاسبر" at bounding box center [270, 168] width 272 height 13
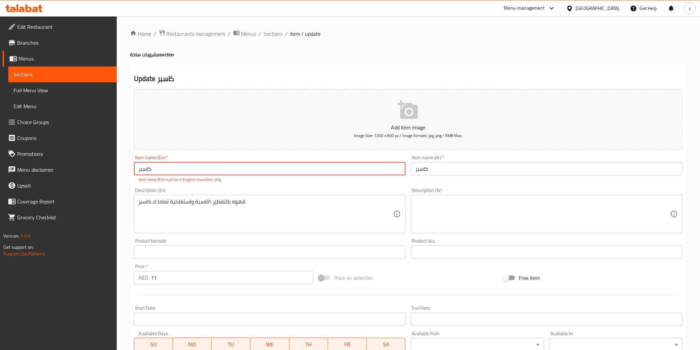
click at [309, 168] on input "كاسبر" at bounding box center [270, 168] width 272 height 13
click at [417, 175] on input "كاسبر" at bounding box center [547, 168] width 272 height 13
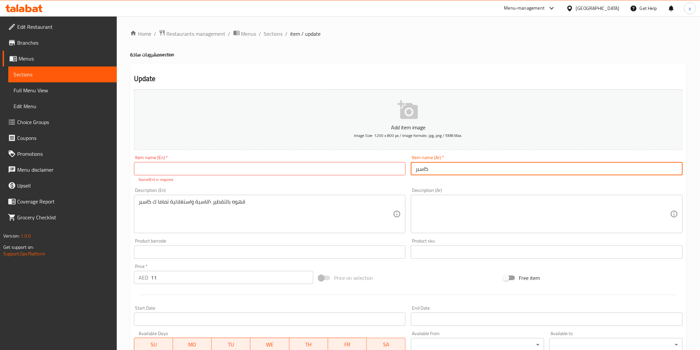
drag, startPoint x: 417, startPoint y: 175, endPoint x: 415, endPoint y: 188, distance: 13.1
drag, startPoint x: 415, startPoint y: 188, endPoint x: 414, endPoint y: 171, distance: 16.6
click at [414, 171] on input "كاسبر" at bounding box center [547, 168] width 272 height 13
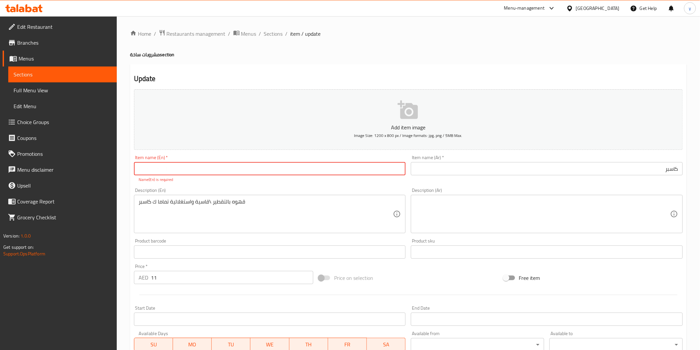
click at [378, 168] on input "text" at bounding box center [270, 168] width 272 height 13
type input "casper"
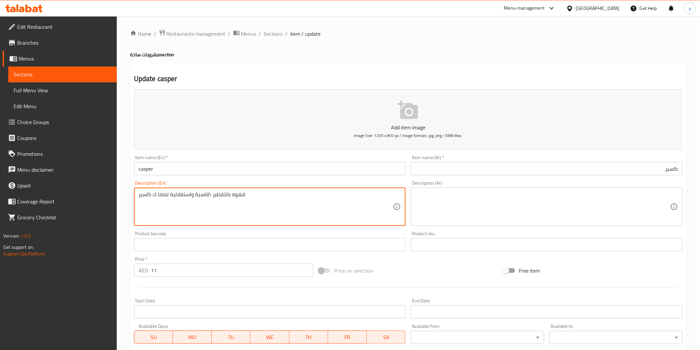
click at [242, 203] on textarea "قهوه بالتقطير \قاسية واستغلالية تماما ك كاسبر" at bounding box center [266, 206] width 255 height 31
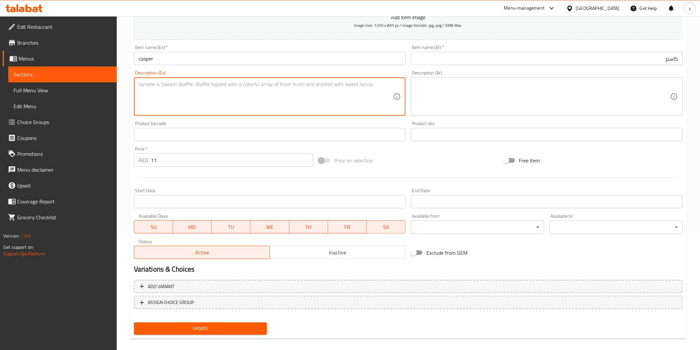
scroll to position [37, 0]
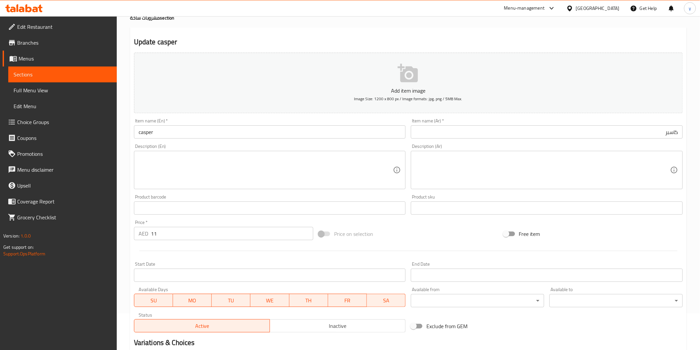
click at [163, 136] on input "casper" at bounding box center [270, 131] width 272 height 13
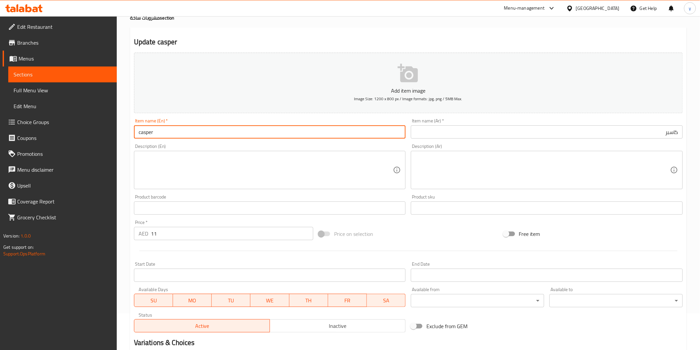
click at [163, 136] on input "casper" at bounding box center [270, 131] width 272 height 13
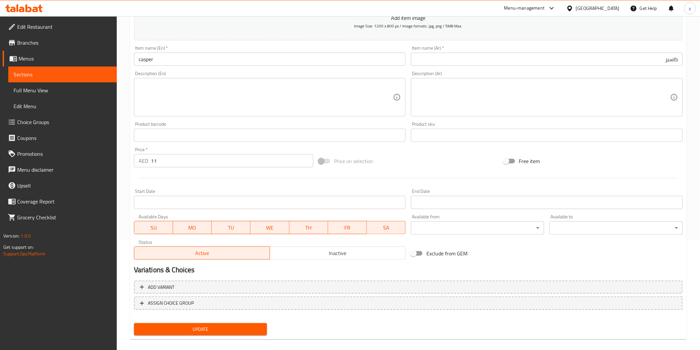
scroll to position [110, 0]
click at [193, 328] on span "Update" at bounding box center [200, 328] width 123 height 8
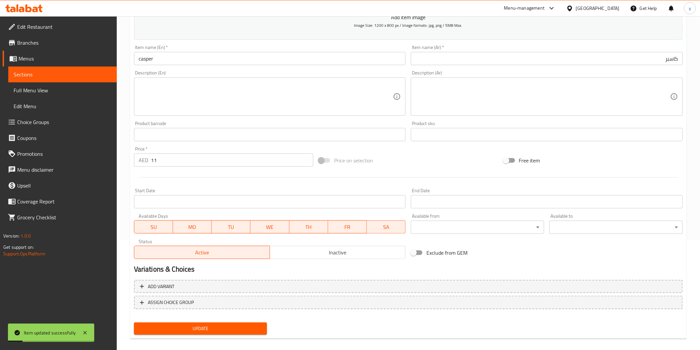
click at [35, 75] on span "Sections" at bounding box center [63, 74] width 98 height 8
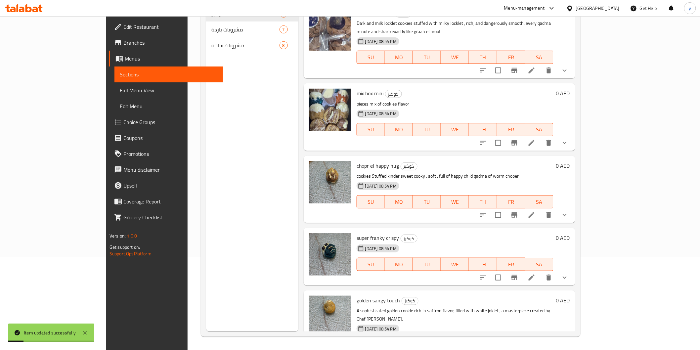
scroll to position [93, 0]
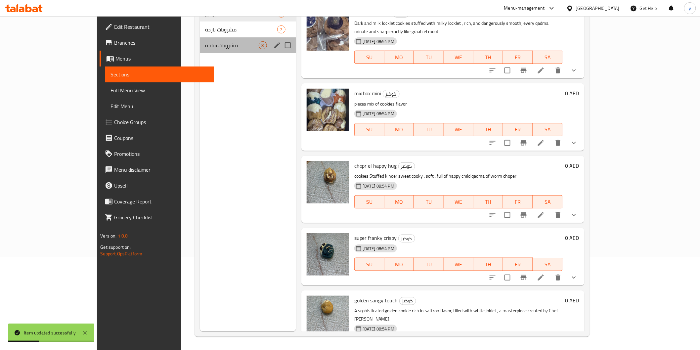
click at [209, 52] on div "مشروبات ساخة 8" at bounding box center [248, 45] width 96 height 16
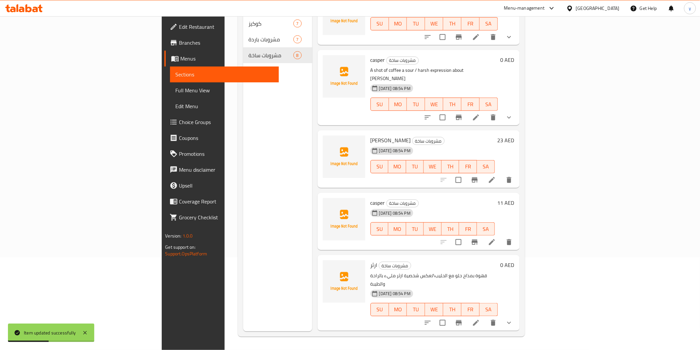
scroll to position [204, 0]
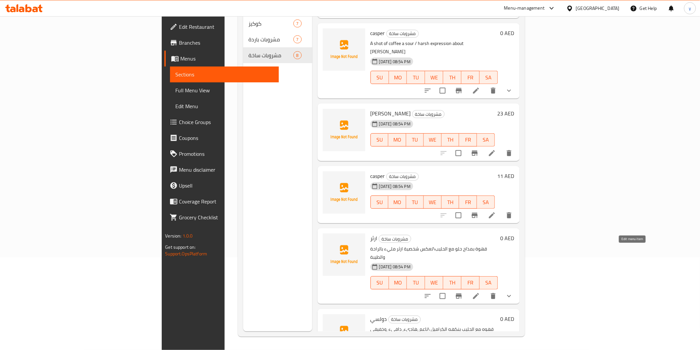
click at [480, 292] on icon at bounding box center [476, 296] width 8 height 8
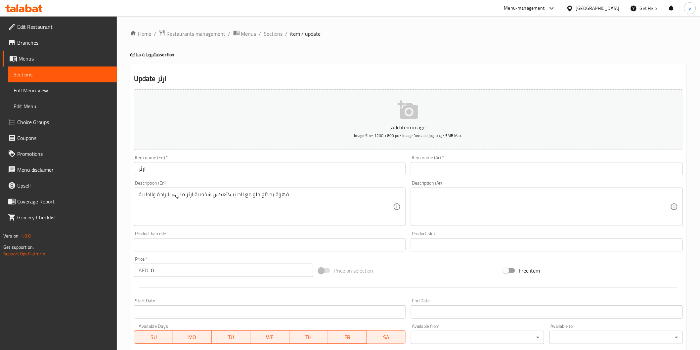
click at [213, 170] on input "ارثر" at bounding box center [270, 168] width 272 height 13
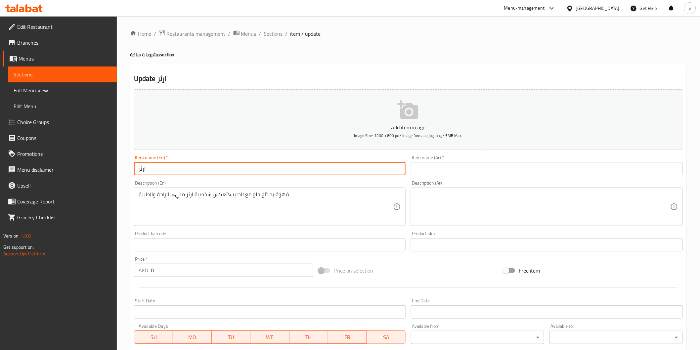
click at [213, 170] on input "ارثر" at bounding box center [270, 168] width 272 height 13
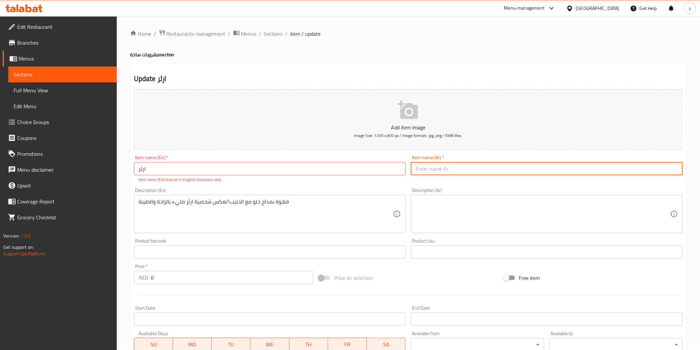
click at [454, 164] on input "text" at bounding box center [547, 168] width 272 height 13
paste
type input "ارثر"
click at [194, 170] on input "ارثر" at bounding box center [270, 168] width 272 height 13
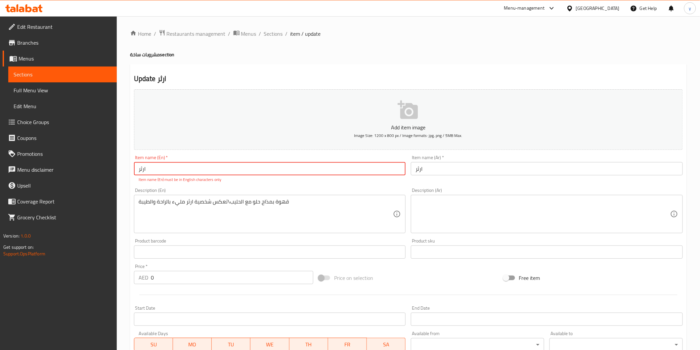
click at [194, 170] on input "ارثر" at bounding box center [270, 168] width 272 height 13
click at [156, 167] on input "ارثر" at bounding box center [270, 168] width 272 height 13
click at [156, 167] on input "ارثرArthur" at bounding box center [270, 168] width 272 height 13
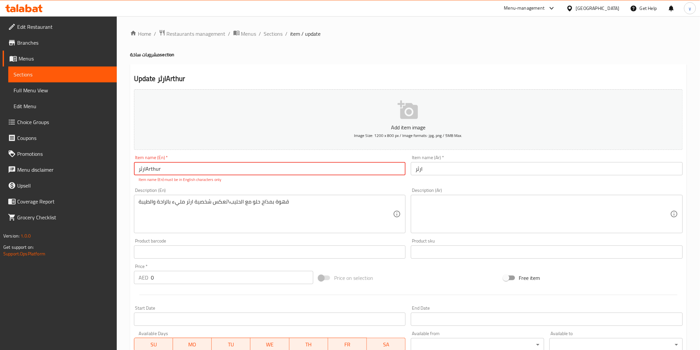
click at [156, 167] on input "ارثرArthur" at bounding box center [270, 168] width 272 height 13
type input "[PERSON_NAME]"
click at [450, 170] on input "ارثر" at bounding box center [547, 168] width 272 height 13
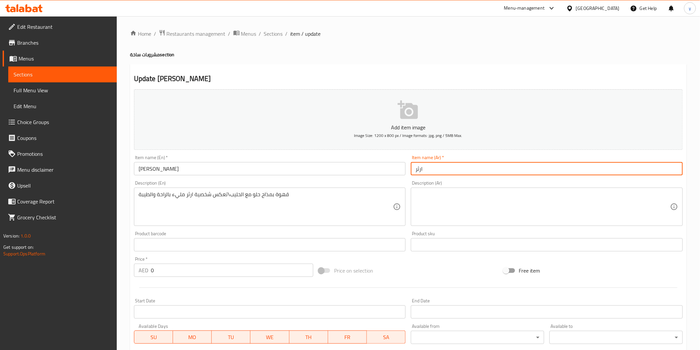
click at [450, 170] on input "ارثر" at bounding box center [547, 168] width 272 height 13
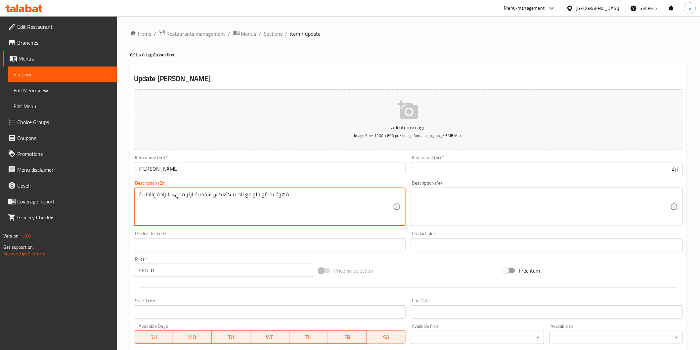
click at [309, 199] on textarea "قهوة بمذاح حلو مع الحليب\تعكس شخصية ارثر مليء بالراحة والطيبة" at bounding box center [266, 206] width 255 height 31
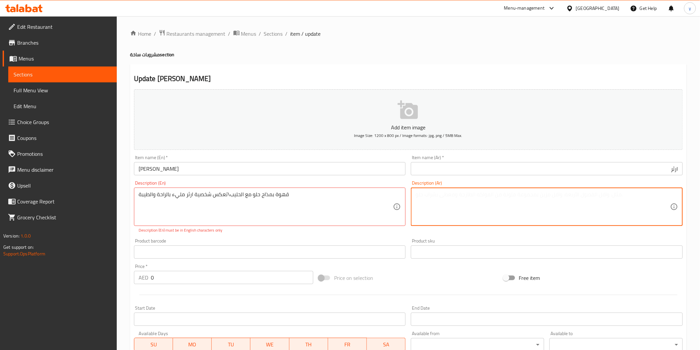
click at [450, 206] on textarea at bounding box center [542, 206] width 255 height 31
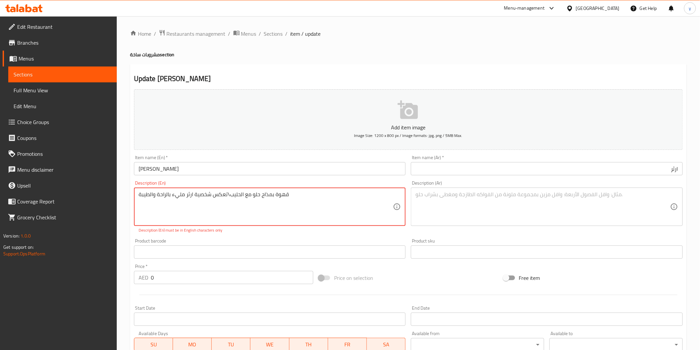
click at [286, 194] on textarea "قهوة بمذاح حلو مع الحليب\تعكس شخصية ارثر مليء بالراحة والطيبة" at bounding box center [266, 206] width 255 height 31
type textarea "Sweet coffee with milk reflects [PERSON_NAME] personality, full of comfort and …"
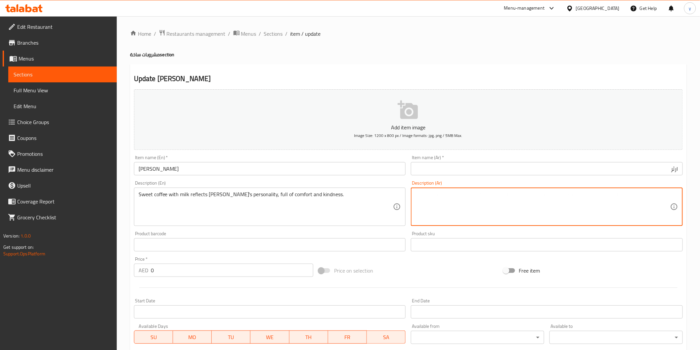
click at [456, 205] on textarea at bounding box center [542, 206] width 255 height 31
click at [666, 192] on textarea at bounding box center [542, 206] width 255 height 31
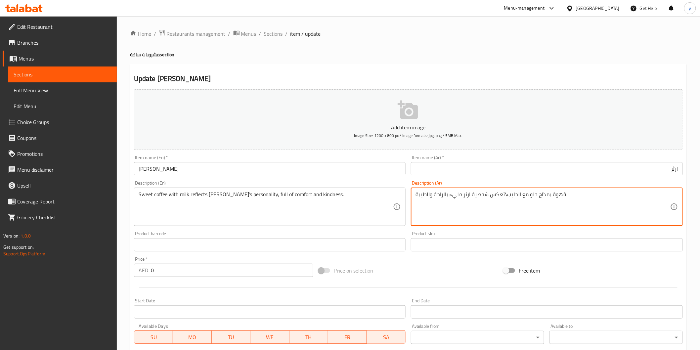
click at [545, 196] on textarea "قهوة بمذاح حلو مع الحليب\تعكس شخصية ارثر مليء بالراحة والطيبة" at bounding box center [542, 206] width 255 height 31
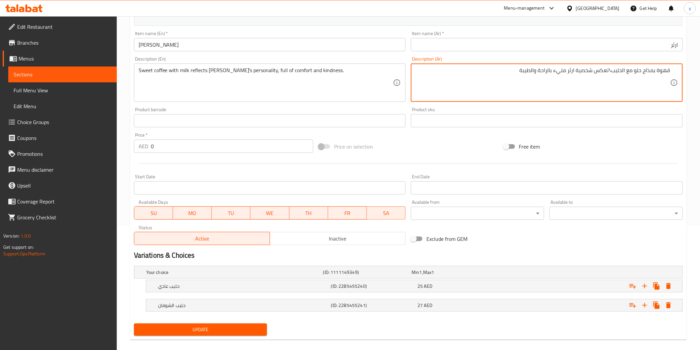
scroll to position [132, 0]
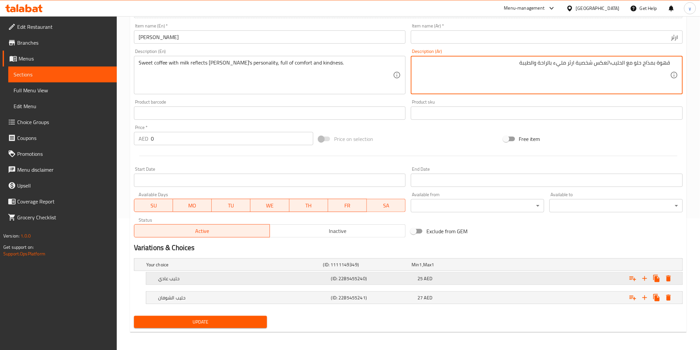
type textarea "قهوة بمذاح حلو مع الحليب\تعكس شخصية ارثر مليء بالراحة والطيبة"
click at [219, 278] on h5 "حليب عادي" at bounding box center [243, 278] width 170 height 7
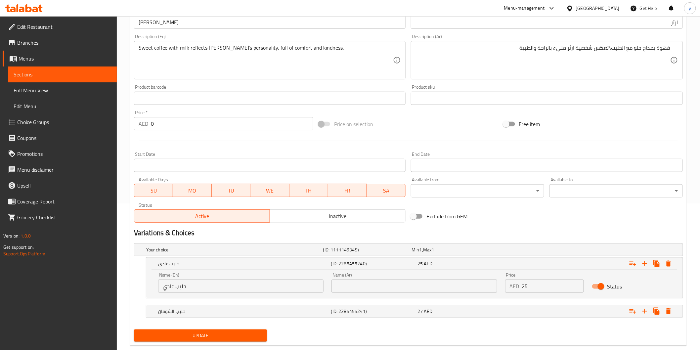
scroll to position [160, 0]
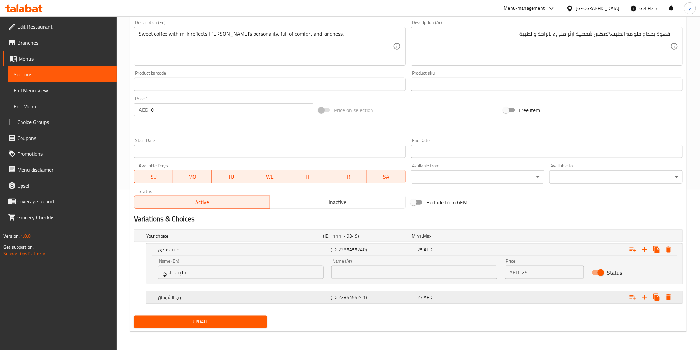
click at [230, 300] on h5 "حليب الشوفان" at bounding box center [243, 297] width 170 height 7
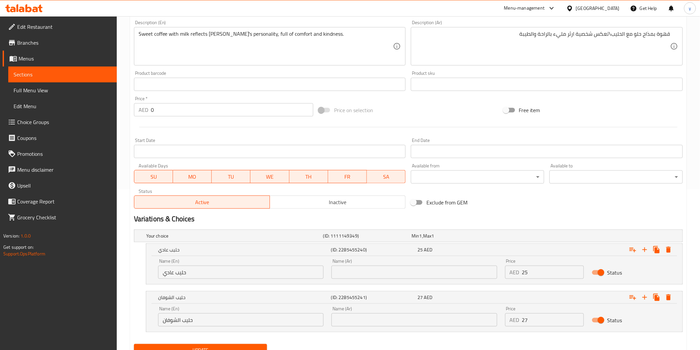
click at [290, 268] on input "حليب عادي" at bounding box center [240, 272] width 165 height 13
click at [437, 274] on input "text" at bounding box center [413, 272] width 165 height 13
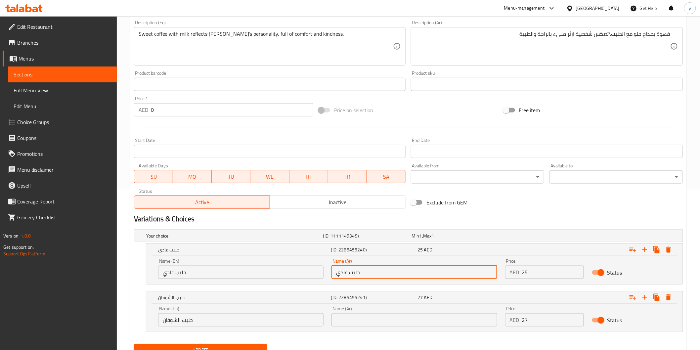
type input "حليب عادي"
click at [285, 269] on input "حليب عادي" at bounding box center [240, 272] width 165 height 13
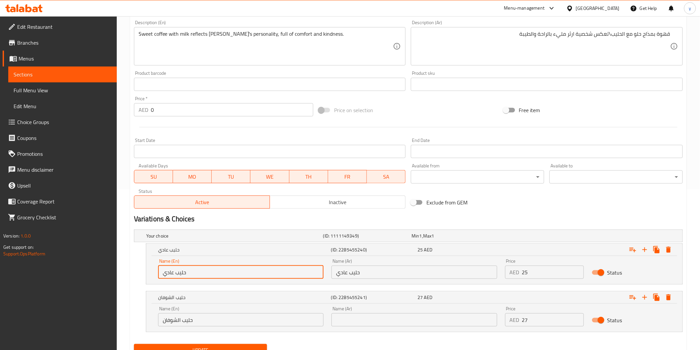
click at [285, 269] on input "حليب عادي" at bounding box center [240, 272] width 165 height 13
click at [285, 269] on input "text" at bounding box center [240, 272] width 165 height 13
type input "regular milk"
click at [212, 317] on input "حليب الشوفان" at bounding box center [240, 319] width 165 height 13
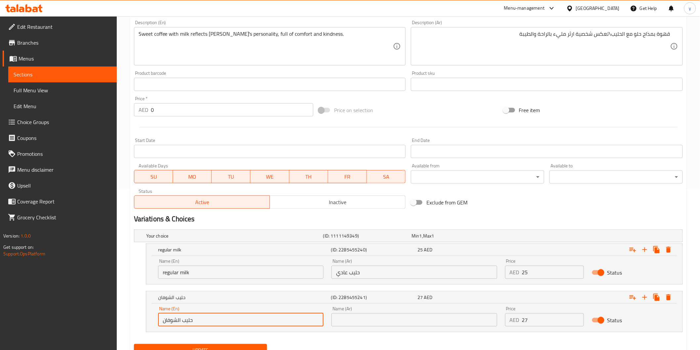
click at [212, 317] on input "حليب الشوفان" at bounding box center [240, 319] width 165 height 13
click at [433, 323] on input "text" at bounding box center [413, 319] width 165 height 13
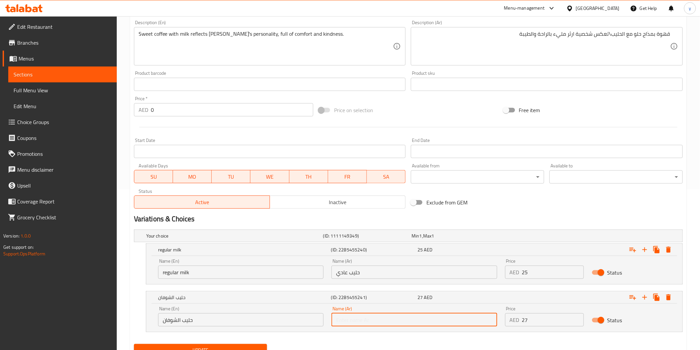
click at [433, 323] on input "text" at bounding box center [413, 319] width 165 height 13
type input "حليب الشوفان"
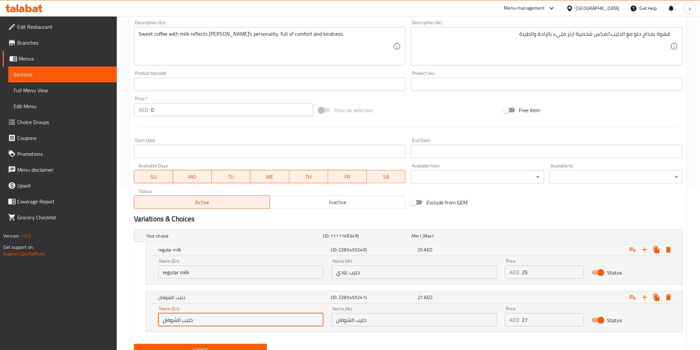
click at [196, 323] on input "حليب الشوفان" at bounding box center [240, 319] width 165 height 13
click at [196, 323] on input "text" at bounding box center [240, 319] width 165 height 13
type input "oats milk"
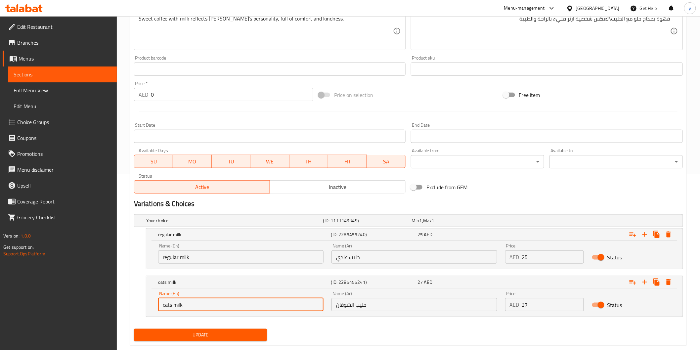
scroll to position [189, 0]
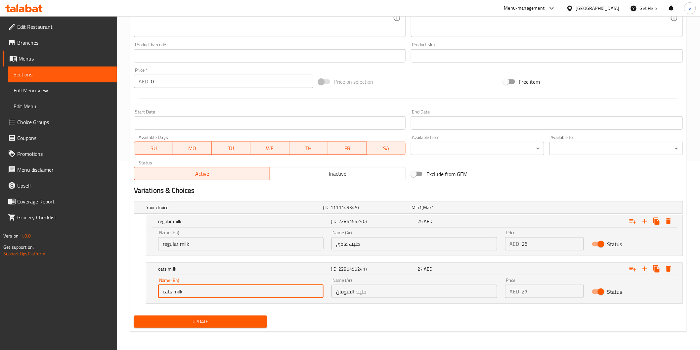
click at [234, 320] on span "Update" at bounding box center [200, 322] width 123 height 8
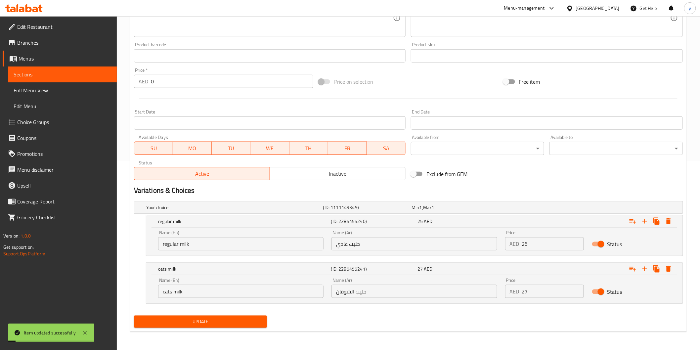
click at [61, 70] on span "Sections" at bounding box center [63, 74] width 98 height 8
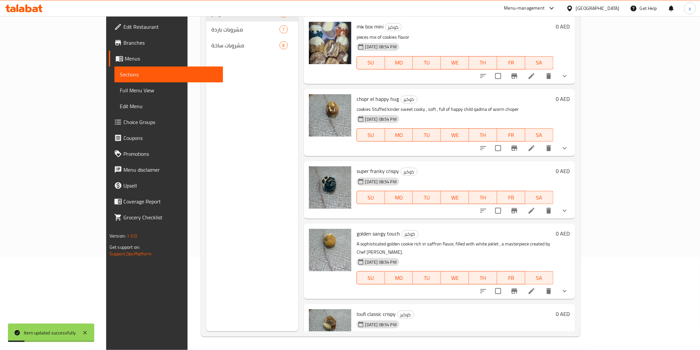
scroll to position [142, 0]
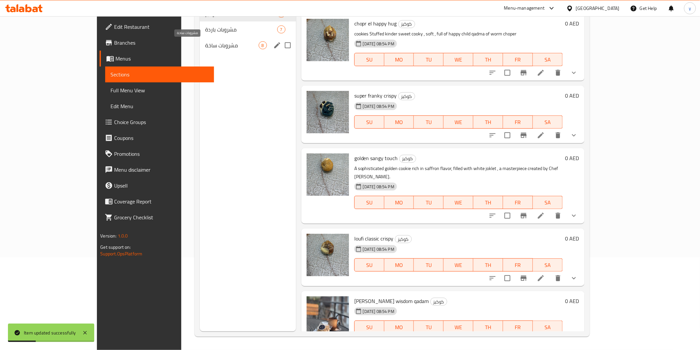
click at [205, 41] on span "مشروبات ساخة" at bounding box center [231, 45] width 53 height 8
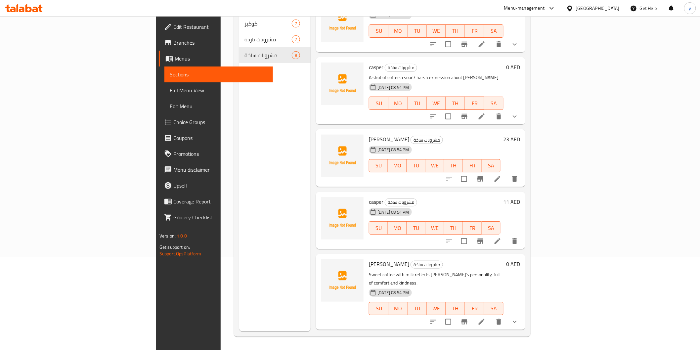
scroll to position [204, 0]
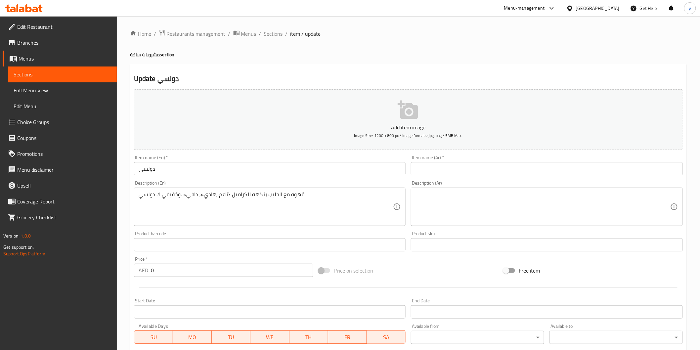
click at [189, 172] on input "دولسي" at bounding box center [270, 168] width 272 height 13
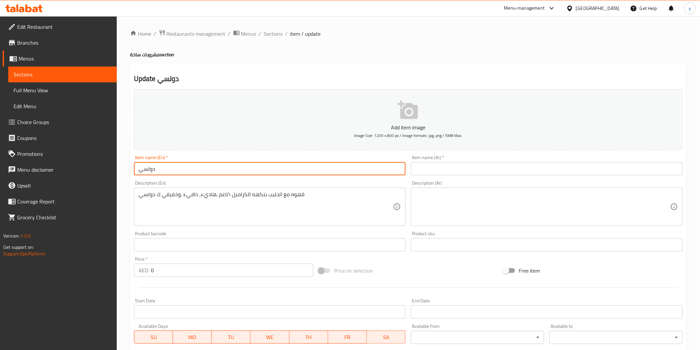
click at [189, 172] on input "دولسي" at bounding box center [270, 168] width 272 height 13
click at [475, 174] on input "text" at bounding box center [547, 168] width 272 height 13
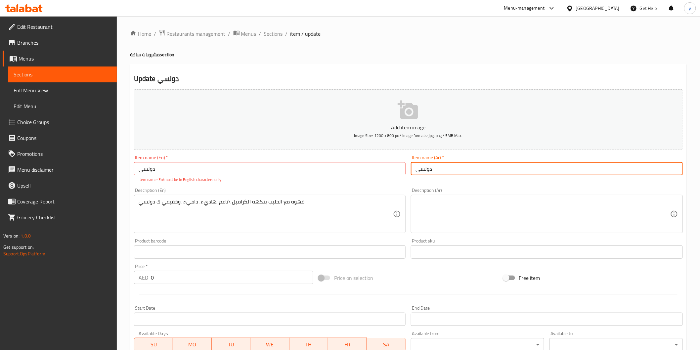
type input "دولسي"
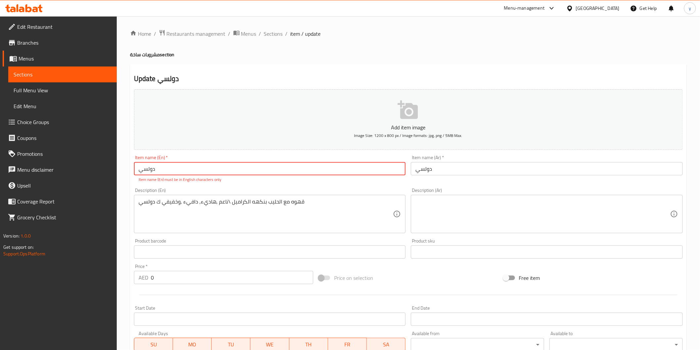
click at [299, 170] on input "دولسي" at bounding box center [270, 168] width 272 height 13
click at [180, 163] on input "text" at bounding box center [270, 168] width 272 height 13
type input "Dulce"
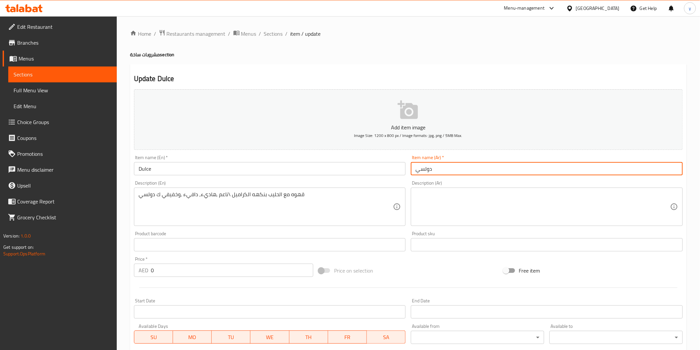
click at [428, 168] on input "دولسي" at bounding box center [547, 168] width 272 height 13
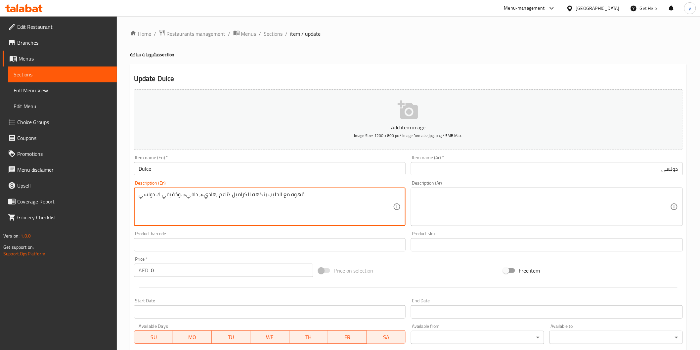
click at [300, 203] on textarea "قهوه مع الحليب بنكهه الكراميل \ناعم ,هاديء, دافيء ,وخفيفي ك دولسي" at bounding box center [266, 206] width 255 height 31
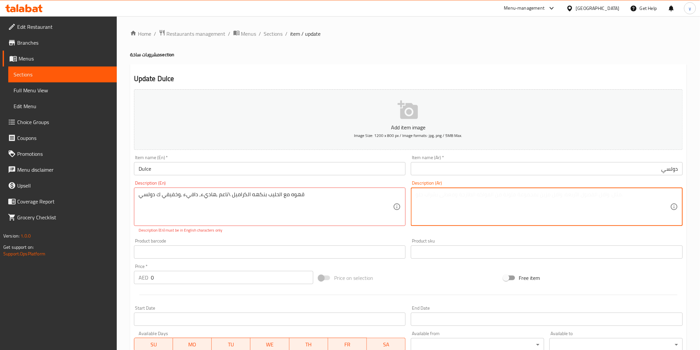
click at [432, 200] on textarea at bounding box center [542, 206] width 255 height 31
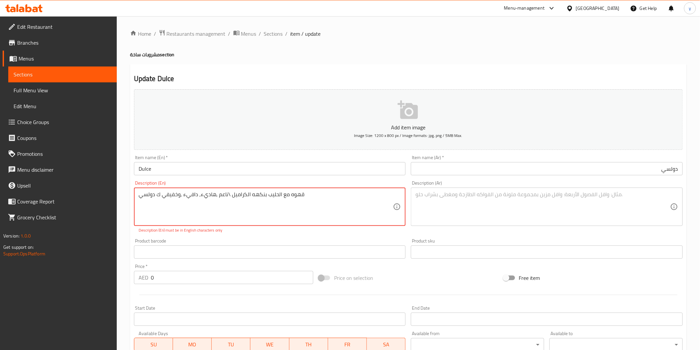
click at [263, 196] on textarea "قهوه مع الحليب بنكهه الكراميل \ناعم ,هاديء, دافيء ,وخفيفي ك دولسي" at bounding box center [266, 206] width 255 height 31
click at [283, 200] on textarea "قهوه مع الحليب بنكهه الكراميل \ناعم ,هاديء, دافيء ,وخفيفي ك دولسي" at bounding box center [266, 206] width 255 height 31
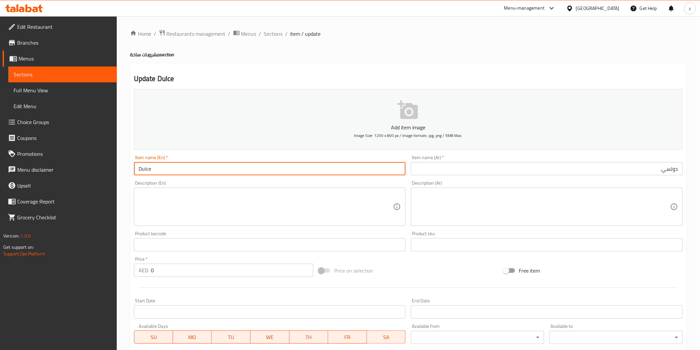
click at [145, 170] on input "Dulce" at bounding box center [270, 168] width 272 height 13
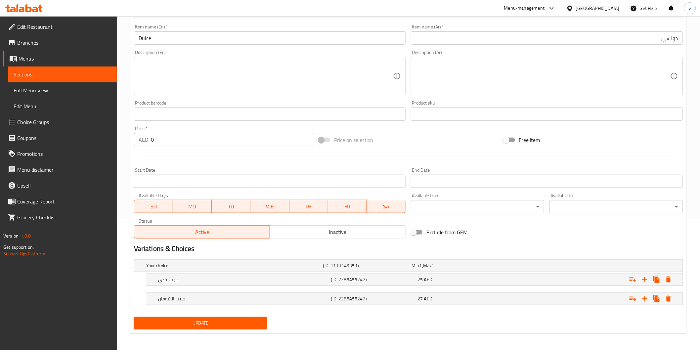
scroll to position [132, 0]
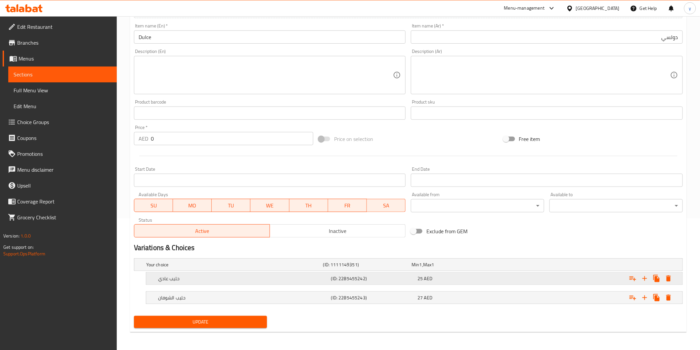
click at [206, 276] on h5 "حليب عادي" at bounding box center [243, 278] width 170 height 7
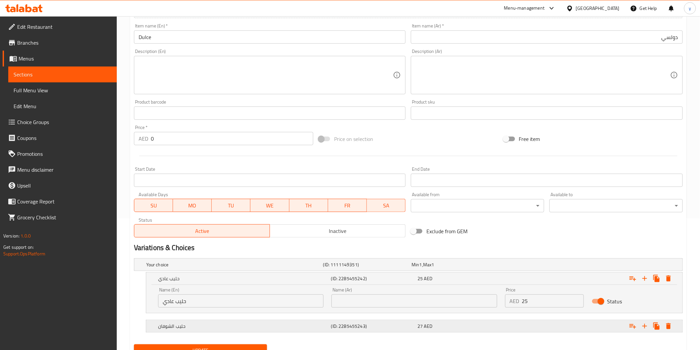
click at [190, 319] on div "حليب الشوفان (ID: 2285455243) 27 AED" at bounding box center [416, 326] width 519 height 15
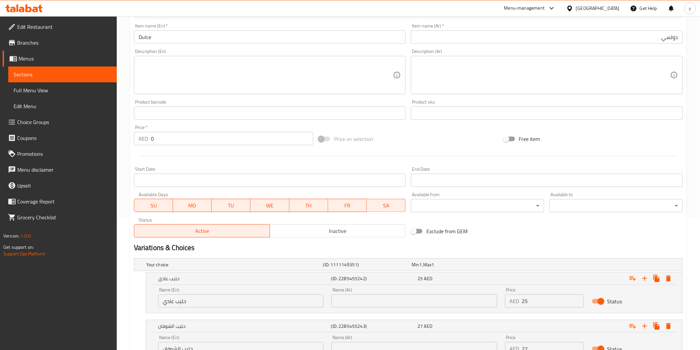
click at [198, 305] on input "حليب عادي" at bounding box center [240, 300] width 165 height 13
click at [358, 306] on input "text" at bounding box center [413, 300] width 165 height 13
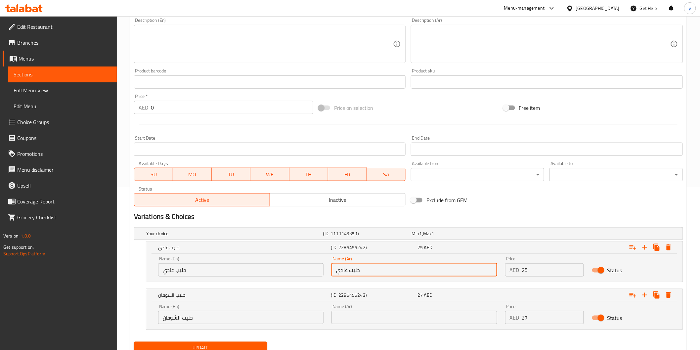
scroll to position [189, 0]
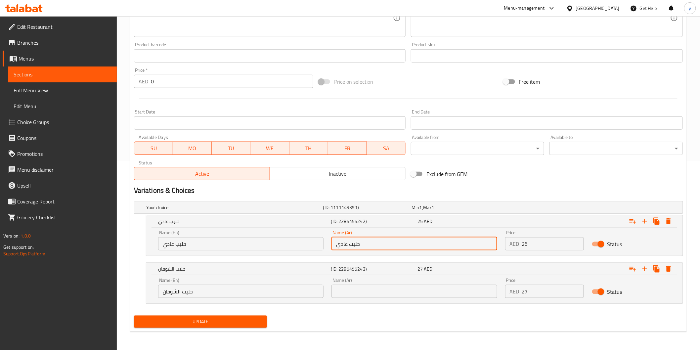
click at [361, 296] on input "text" at bounding box center [413, 291] width 165 height 13
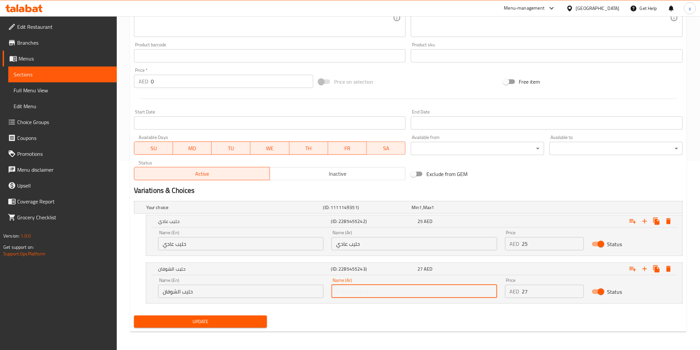
click at [361, 296] on input "text" at bounding box center [413, 291] width 165 height 13
click at [250, 282] on div "Name (En) حليب الشوفان Name (En)" at bounding box center [240, 288] width 165 height 20
click at [258, 289] on input "حليب الشوفان" at bounding box center [240, 291] width 165 height 13
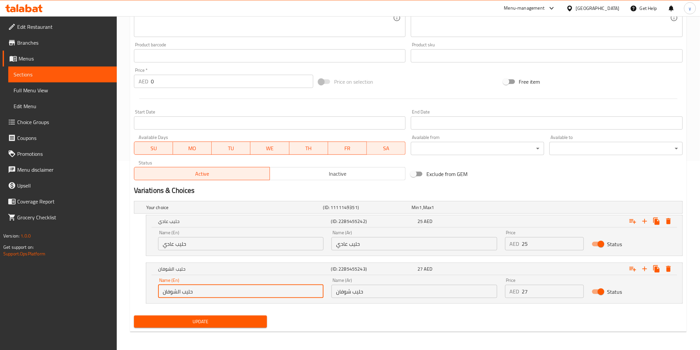
click at [258, 289] on input "حليب الشوفان" at bounding box center [240, 291] width 165 height 13
click at [258, 289] on input "text" at bounding box center [240, 291] width 165 height 13
click at [208, 245] on input "حليب عادي" at bounding box center [240, 243] width 165 height 13
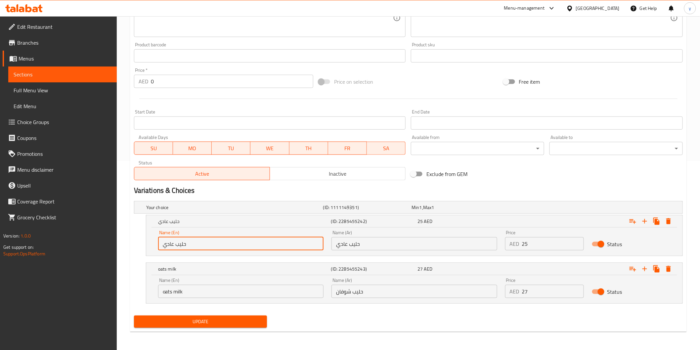
click at [208, 245] on input "حليب عادي" at bounding box center [240, 243] width 165 height 13
click at [208, 245] on input "text" at bounding box center [240, 243] width 165 height 13
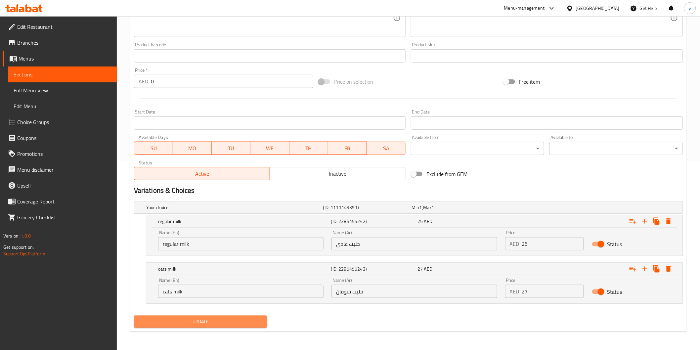
click at [230, 326] on button "Update" at bounding box center [200, 322] width 133 height 12
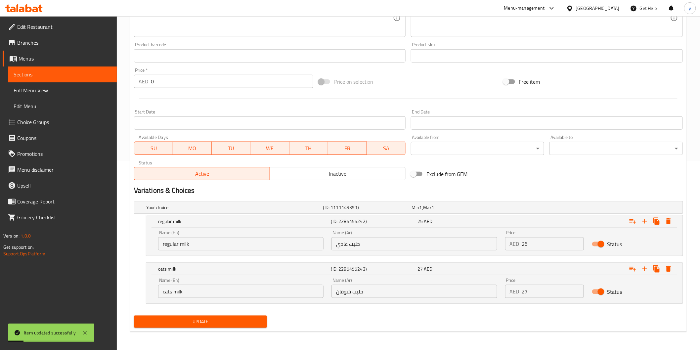
click at [46, 80] on link "Sections" at bounding box center [62, 74] width 108 height 16
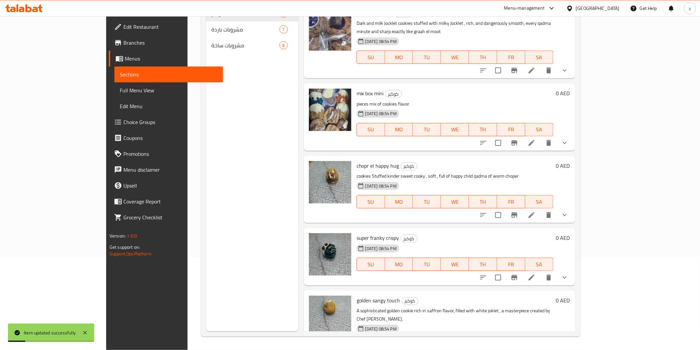
scroll to position [93, 0]
click at [120, 91] on span "Full Menu View" at bounding box center [169, 90] width 98 height 8
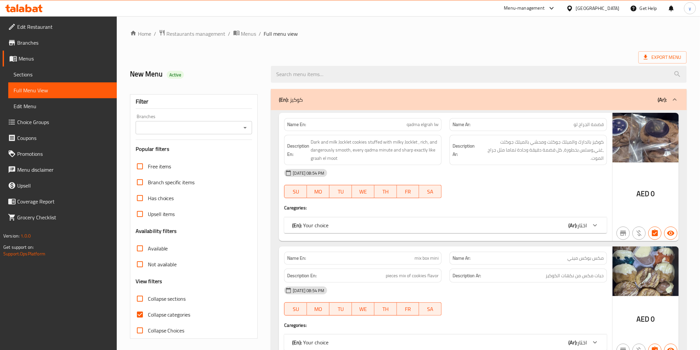
scroll to position [147, 0]
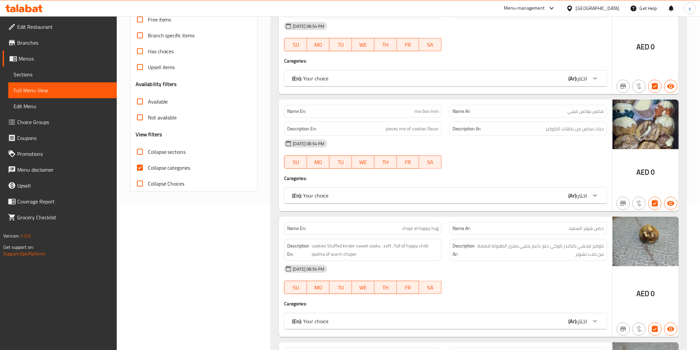
click at [136, 166] on input "Collapse categories" at bounding box center [140, 168] width 16 height 16
checkbox input "false"
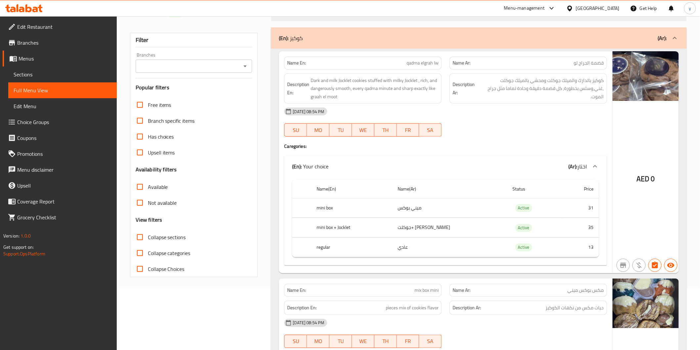
scroll to position [0, 0]
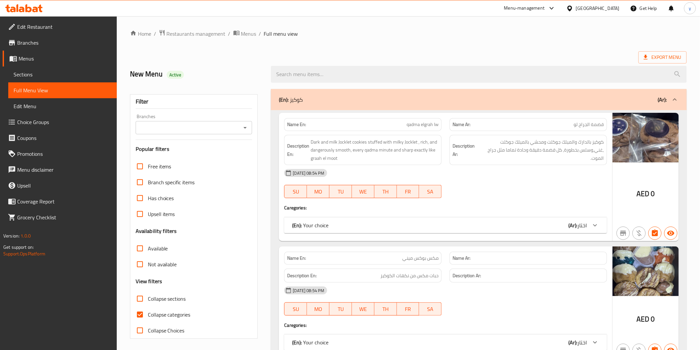
click at [51, 104] on span "Edit Menu" at bounding box center [63, 106] width 98 height 8
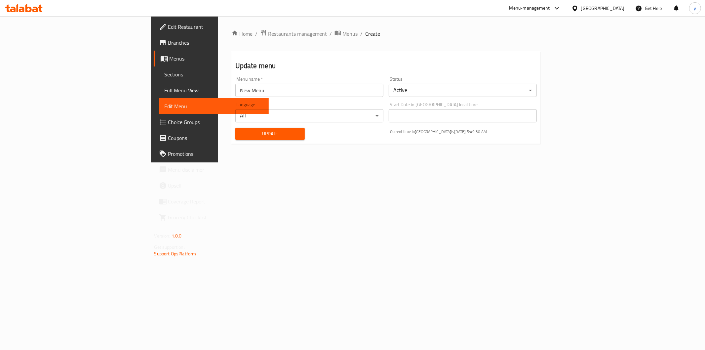
click at [165, 92] on span "Full Menu View" at bounding box center [214, 90] width 99 height 8
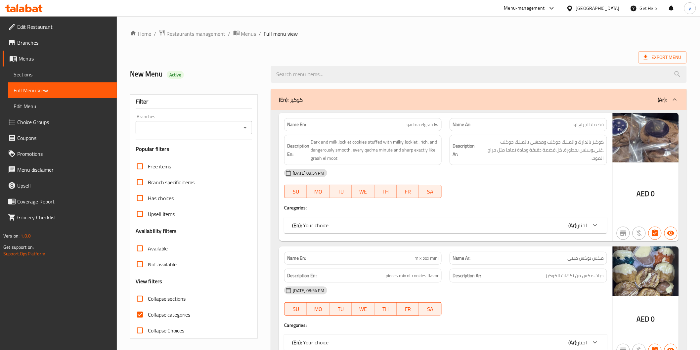
click at [44, 75] on span "Sections" at bounding box center [63, 74] width 98 height 8
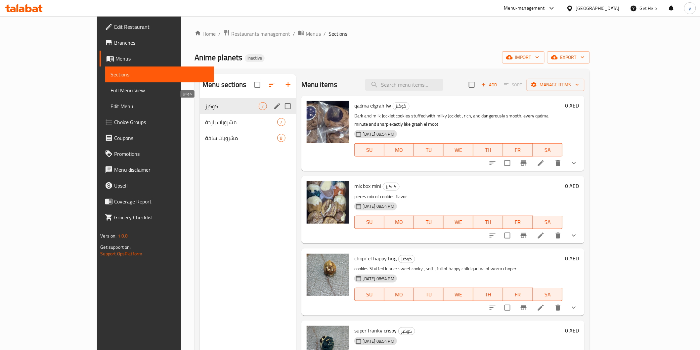
click at [224, 108] on span "كوكيز" at bounding box center [231, 106] width 53 height 8
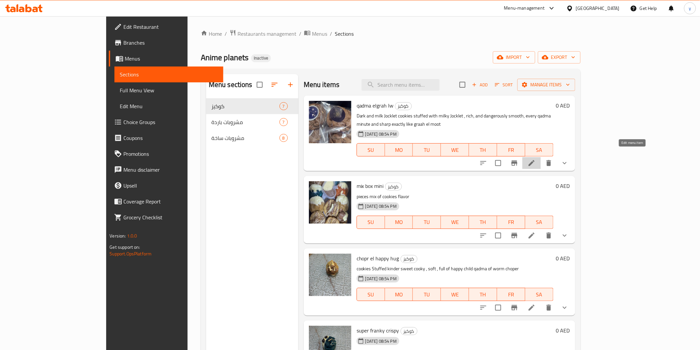
click at [535, 159] on icon at bounding box center [532, 163] width 8 height 8
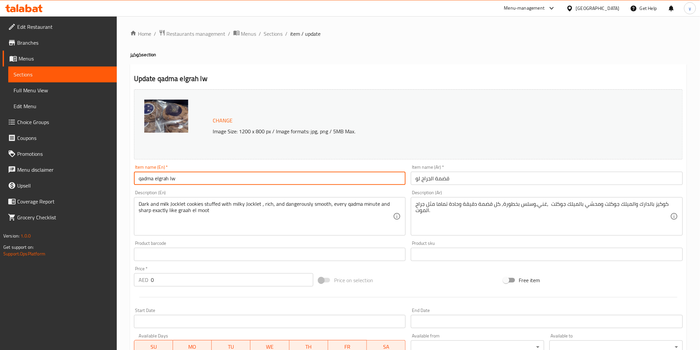
click at [167, 180] on input "qadma elgrah lw" at bounding box center [270, 178] width 272 height 13
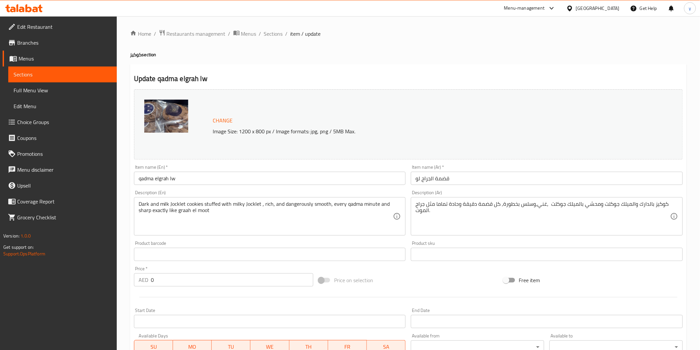
click at [170, 177] on input "qadma elgrah lw" at bounding box center [270, 178] width 272 height 13
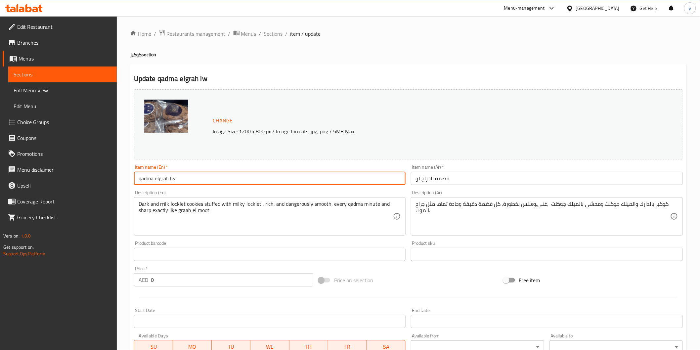
click at [170, 177] on input "qadma elgrah lw" at bounding box center [270, 178] width 272 height 13
click at [160, 177] on input "qadma elgrah lw" at bounding box center [270, 178] width 272 height 13
click at [161, 179] on input "qadma elgrah lw" at bounding box center [270, 178] width 272 height 13
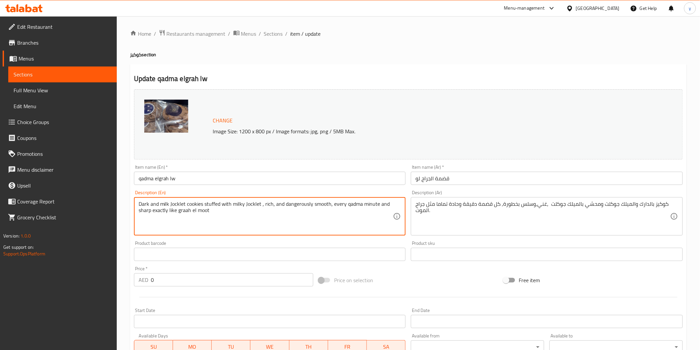
drag, startPoint x: 256, startPoint y: 207, endPoint x: 256, endPoint y: 213, distance: 6.3
click at [256, 213] on textarea "Dark and milk Jocklet cookies stuffed with milky Jocklet , rich, and dangerousl…" at bounding box center [266, 216] width 255 height 31
click at [265, 210] on textarea "Dark and milk Jocklet cookies stuffed with milky Jocklet , rich, and dangerousl…" at bounding box center [266, 216] width 255 height 31
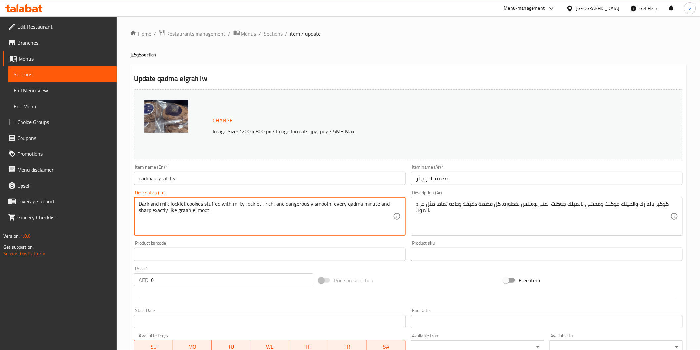
click at [265, 210] on textarea "Dark and milk Jocklet cookies stuffed with milky Jocklet , rich, and dangerousl…" at bounding box center [266, 216] width 255 height 31
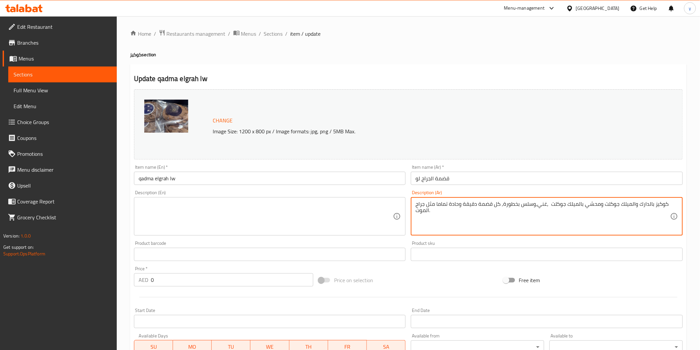
click at [475, 208] on textarea "كوكيز بالدارك والميلك جوكلت ومحشي بالميلك جوكلت ,غني,وسلس بخطورة, كل قضمة دقيقة…" at bounding box center [542, 216] width 255 height 31
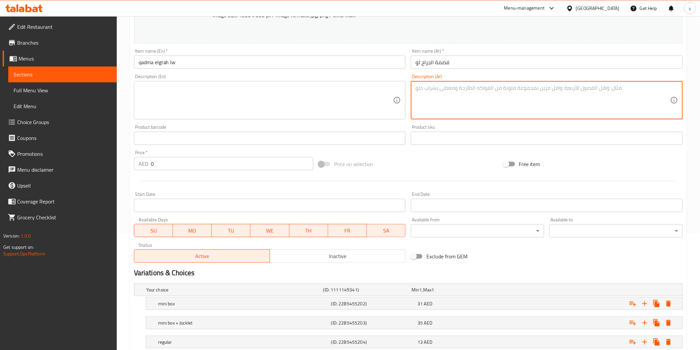
scroll to position [160, 0]
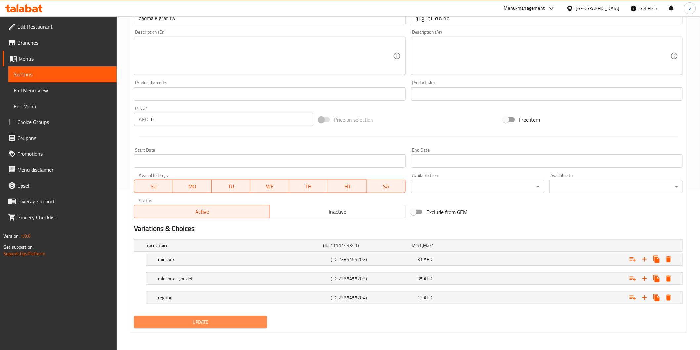
click at [176, 325] on span "Update" at bounding box center [200, 322] width 123 height 8
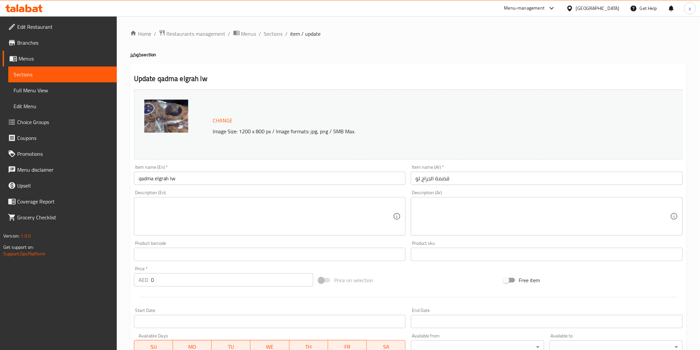
click at [44, 88] on span "Full Menu View" at bounding box center [63, 90] width 98 height 8
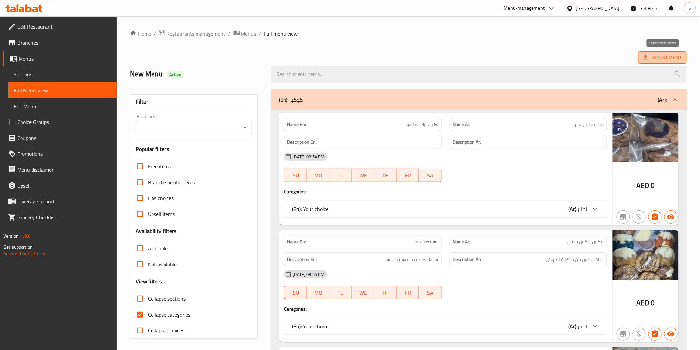
click at [654, 62] on span "Export Menu" at bounding box center [662, 57] width 48 height 12
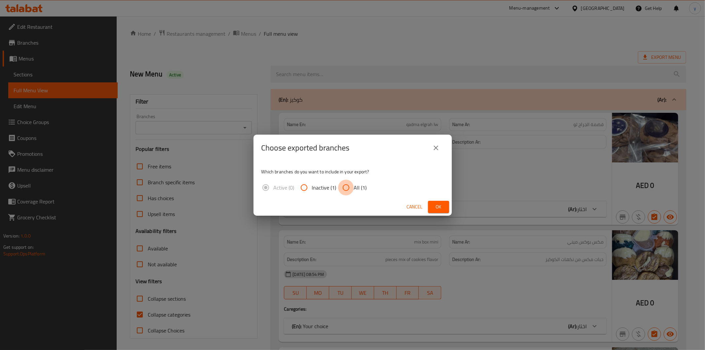
click at [346, 190] on input "All (1)" at bounding box center [346, 188] width 16 height 16
radio input "true"
click at [435, 202] on button "Ok" at bounding box center [438, 207] width 21 height 12
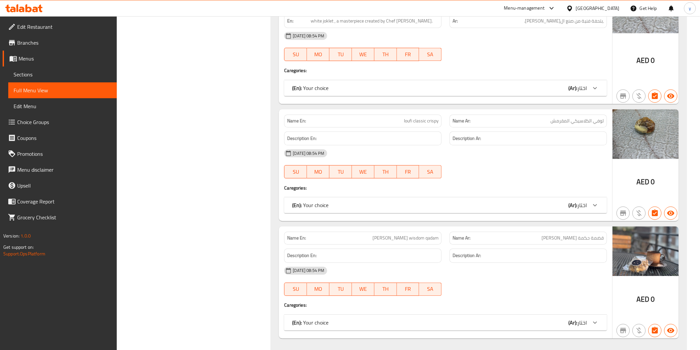
scroll to position [624, 0]
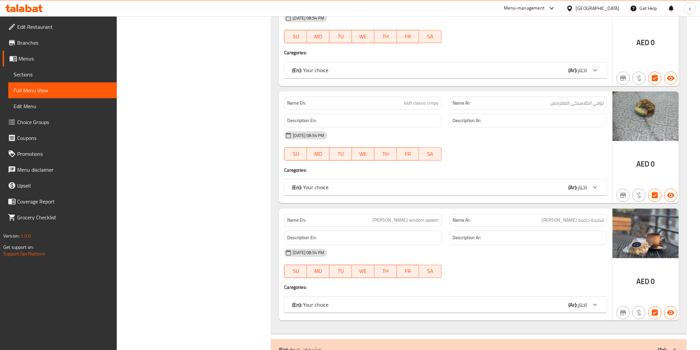
click at [46, 93] on span "Full Menu View" at bounding box center [63, 90] width 98 height 8
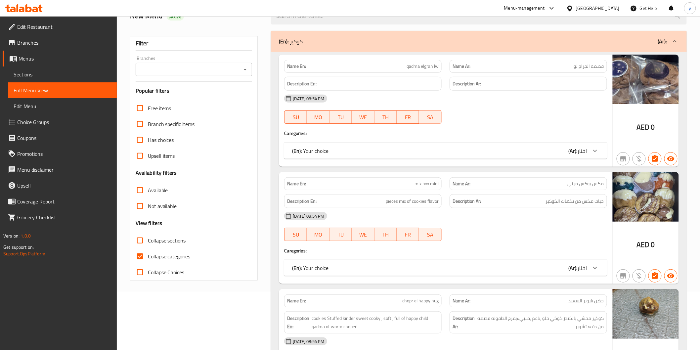
scroll to position [110, 0]
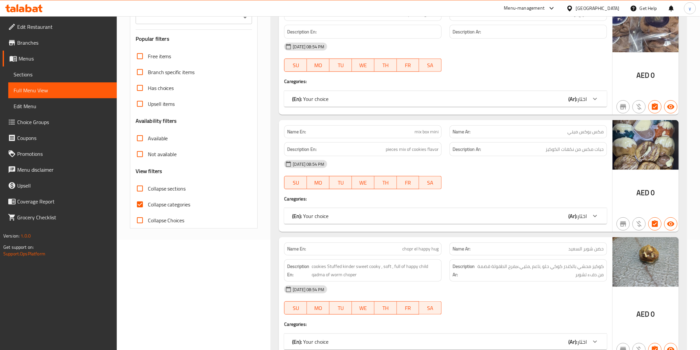
click at [143, 197] on input "Collapse categories" at bounding box center [140, 204] width 16 height 16
checkbox input "false"
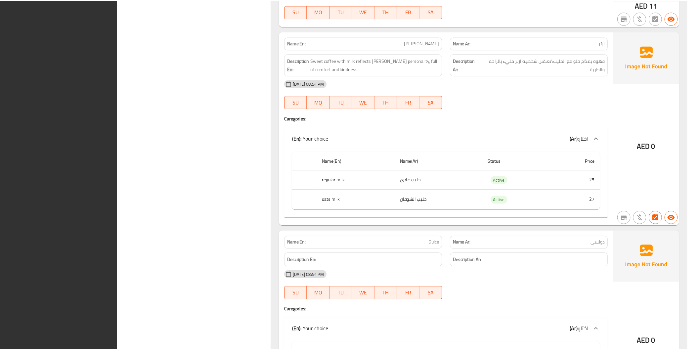
scroll to position [3192, 0]
